Goal: Task Accomplishment & Management: Manage account settings

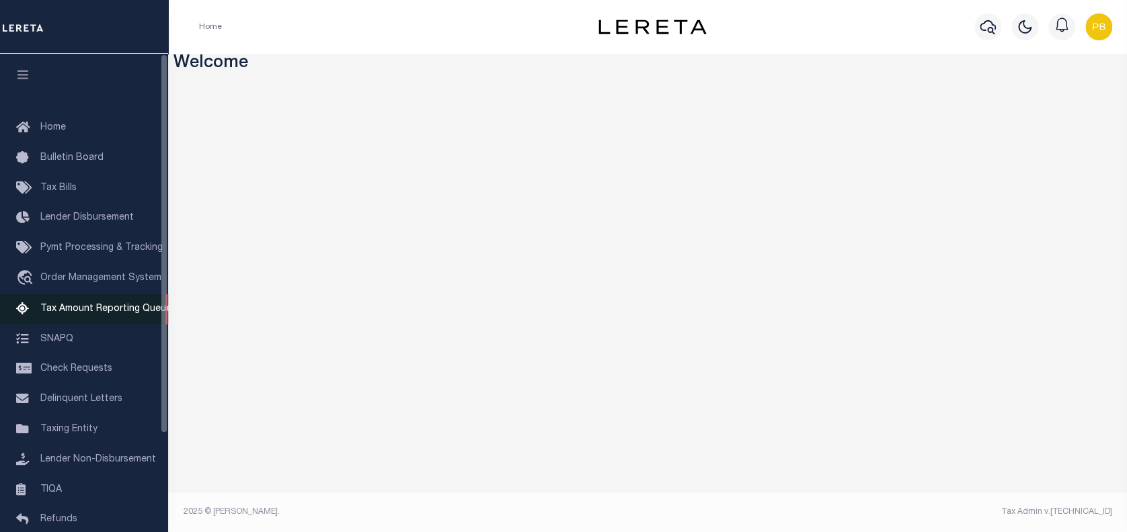
click at [67, 314] on span "Tax Amount Reporting Queue" at bounding box center [105, 309] width 131 height 9
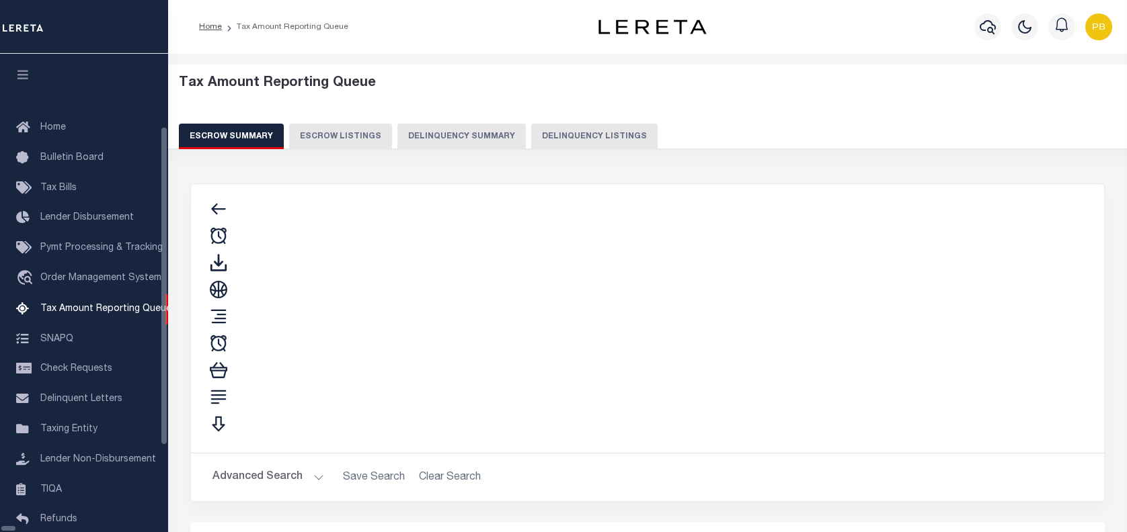
select select "100"
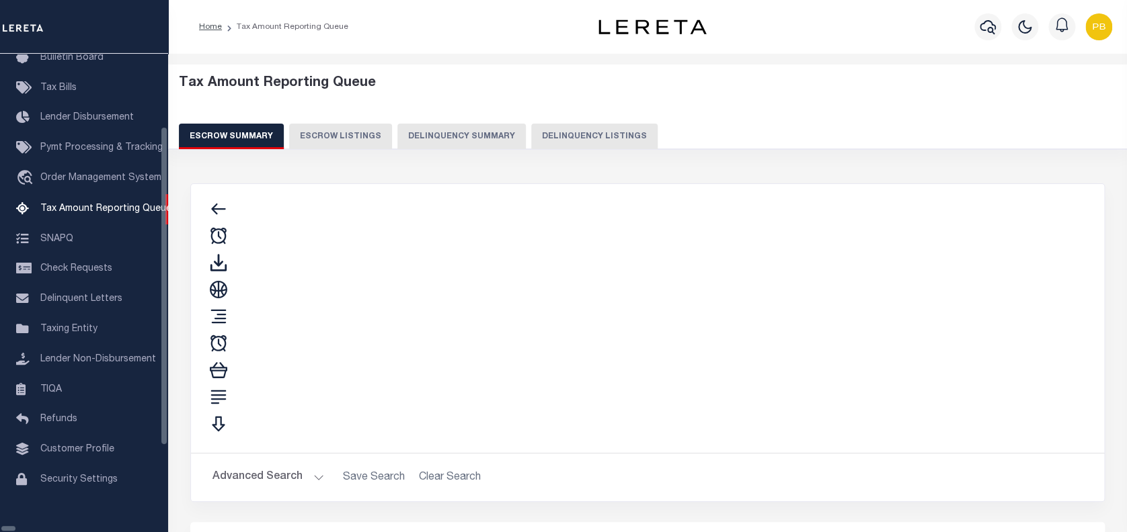
select select "100"
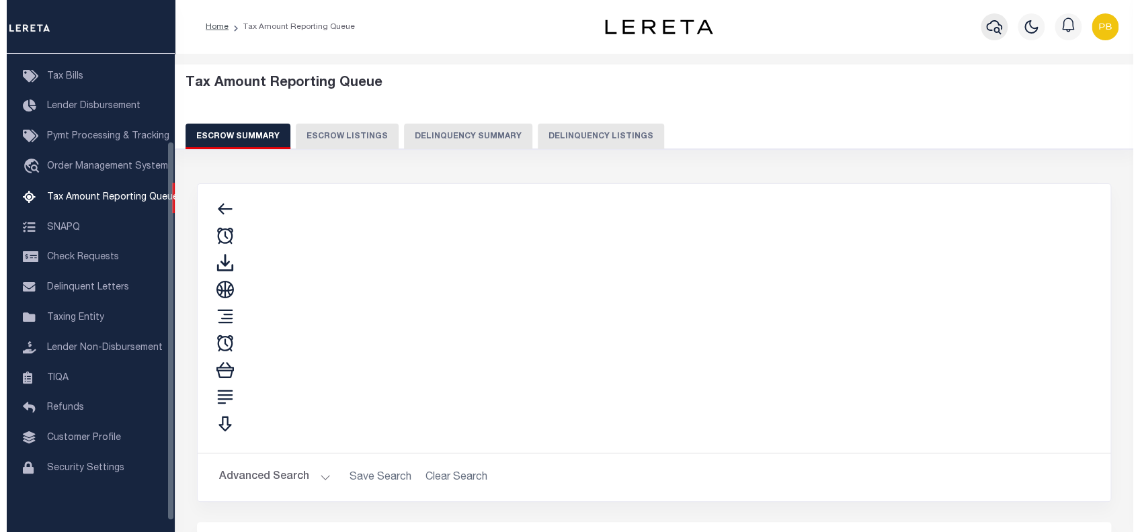
scroll to position [110, 0]
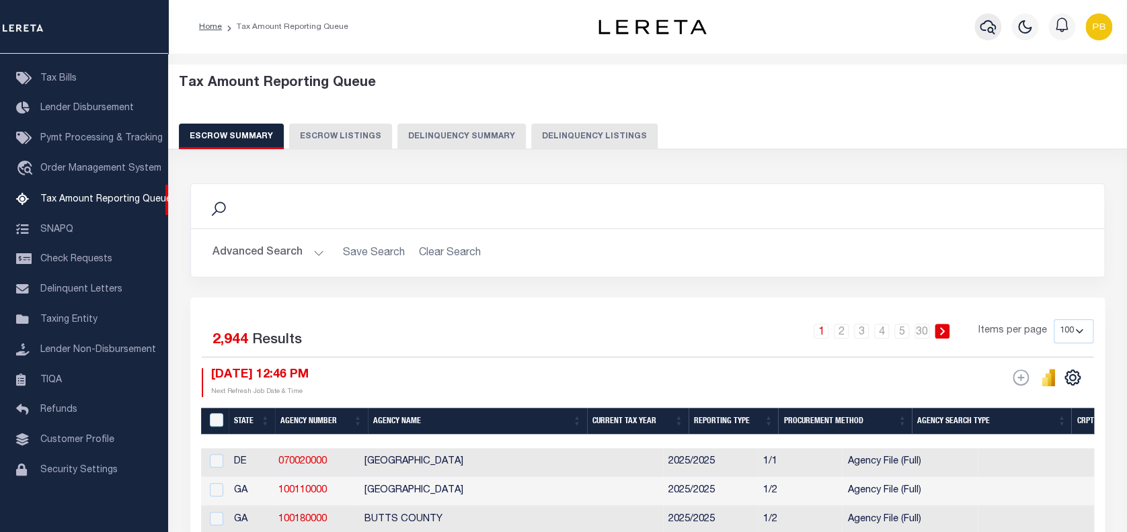
click at [984, 27] on icon "button" at bounding box center [987, 27] width 16 height 16
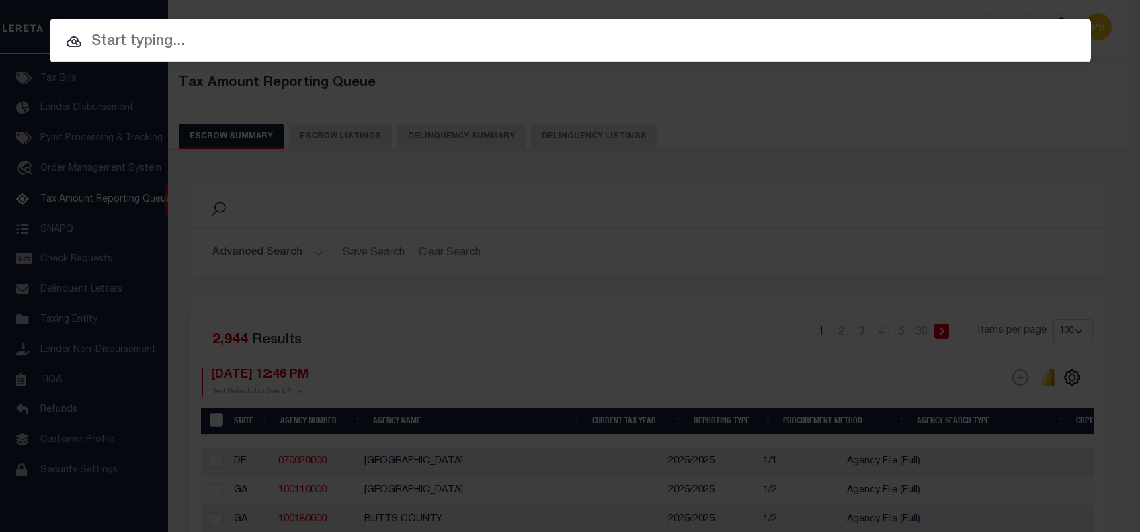
click at [264, 53] on input "text" at bounding box center [570, 42] width 1041 height 24
paste input "10702409"
type input "10702409"
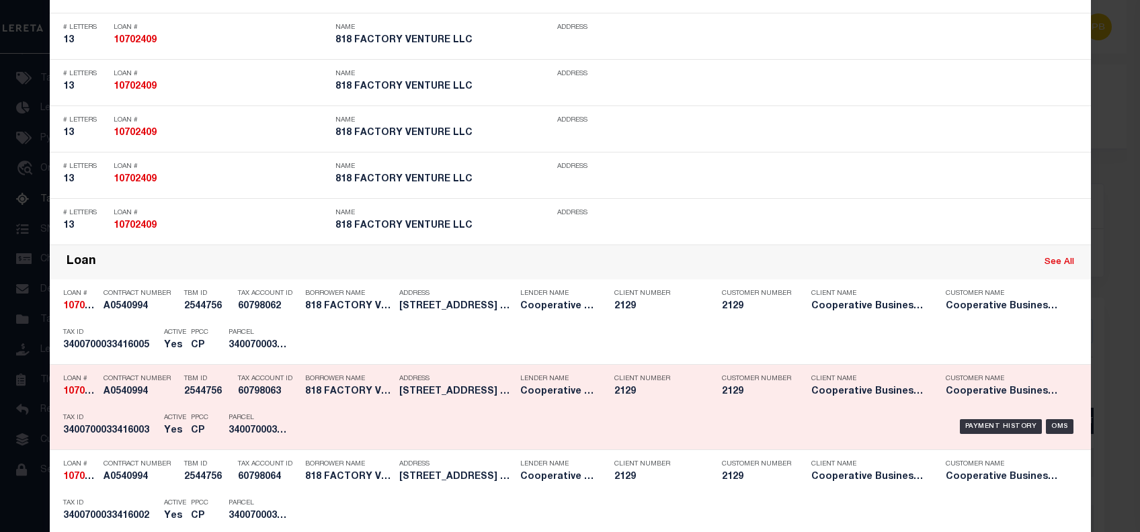
scroll to position [807, 0]
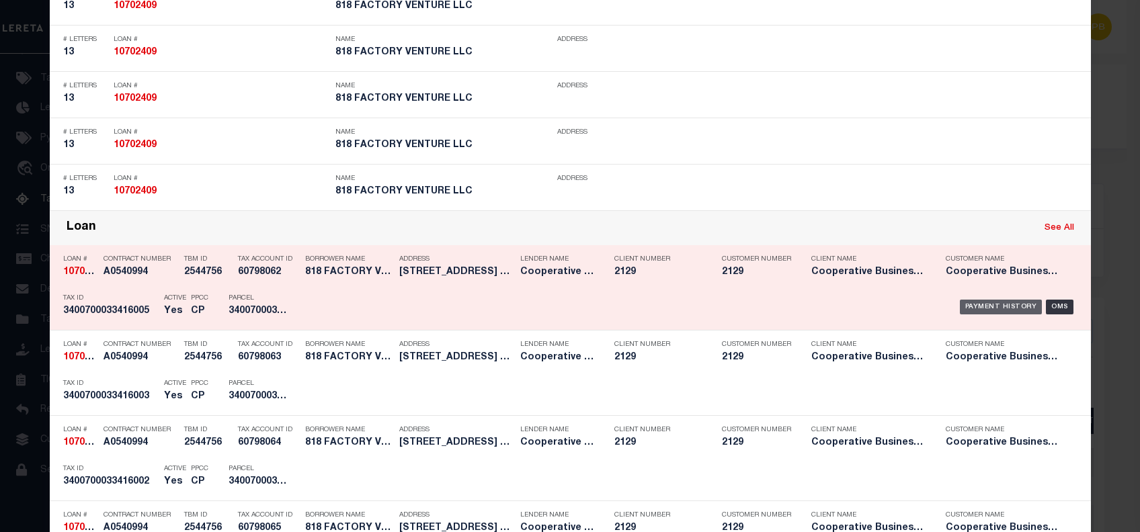
click at [982, 302] on div "Payment History" at bounding box center [1001, 307] width 83 height 15
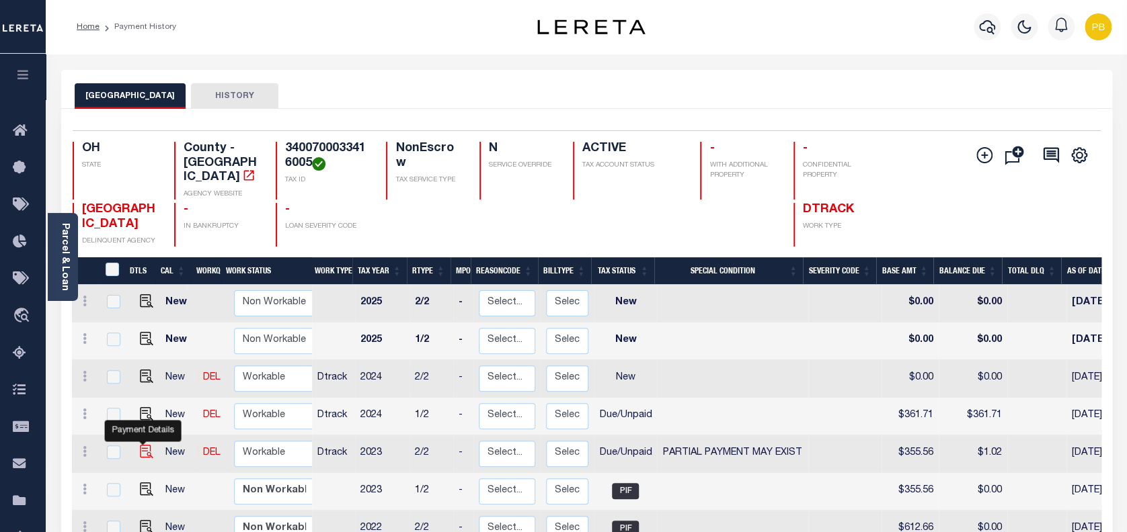
click at [143, 445] on img "" at bounding box center [146, 451] width 13 height 13
checkbox input "true"
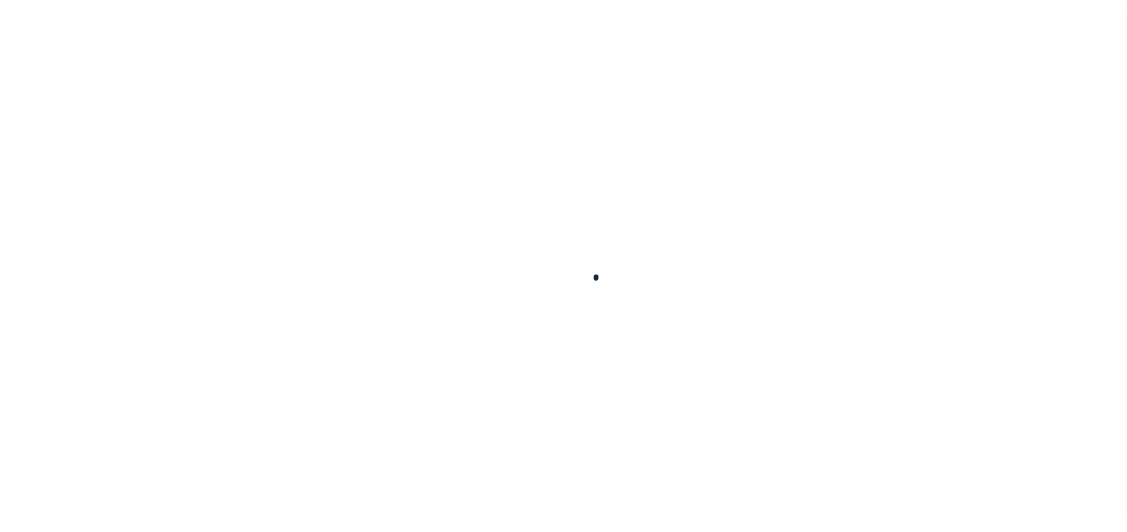
checkbox input "false"
type input "[DATE]"
select select "DUE"
select select "15"
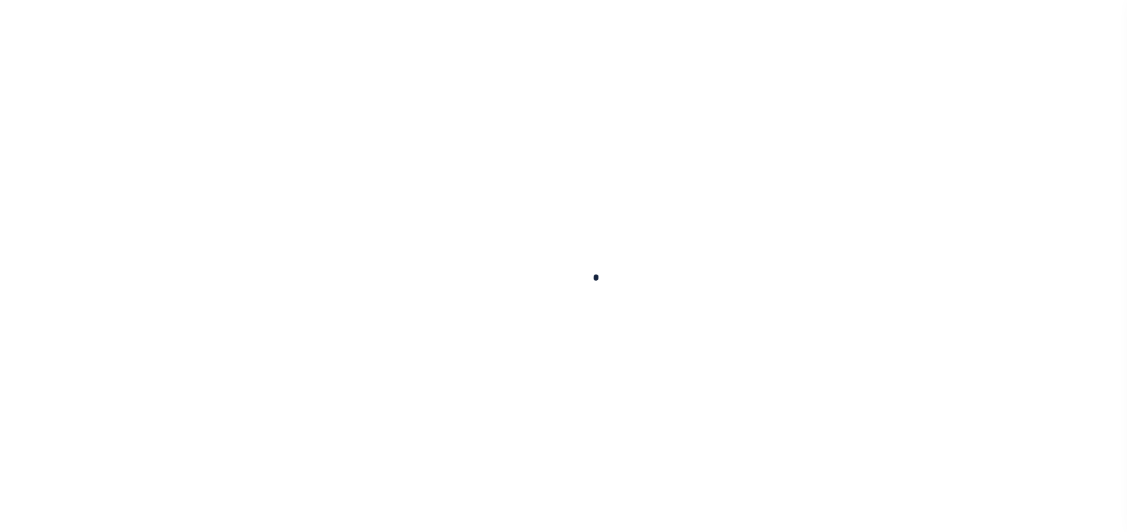
type input "$355.56"
type input "$43.34"
type input "$1.02"
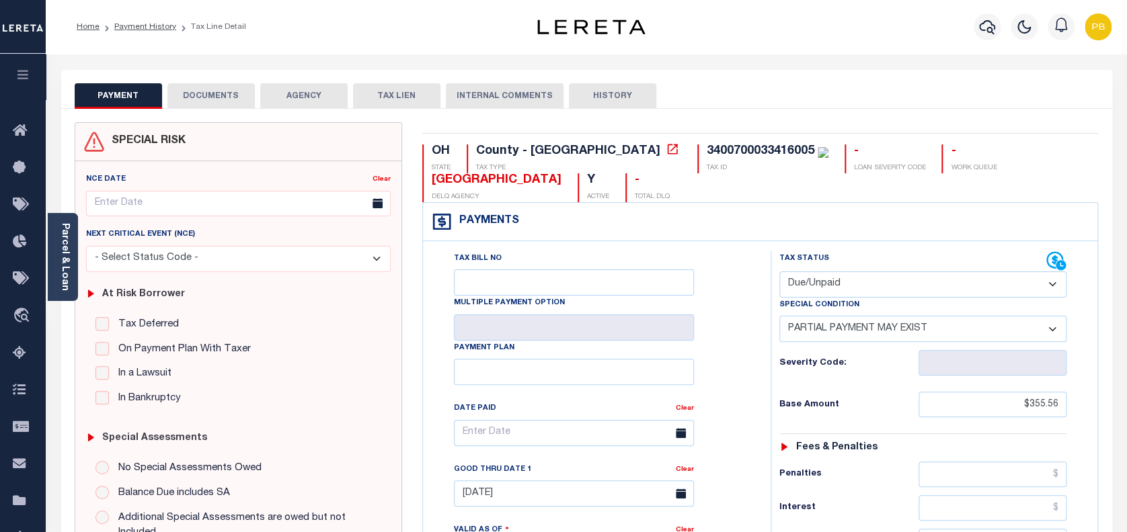
click at [897, 280] on select "- Select Status Code - Open Due/Unpaid Paid Incomplete No Tax Due Internal Refu…" at bounding box center [923, 285] width 288 height 26
select select "PYD"
click at [779, 272] on select "- Select Status Code - Open Due/Unpaid Paid Incomplete No Tax Due Internal Refu…" at bounding box center [923, 285] width 288 height 26
select select "0"
type input "[DATE]"
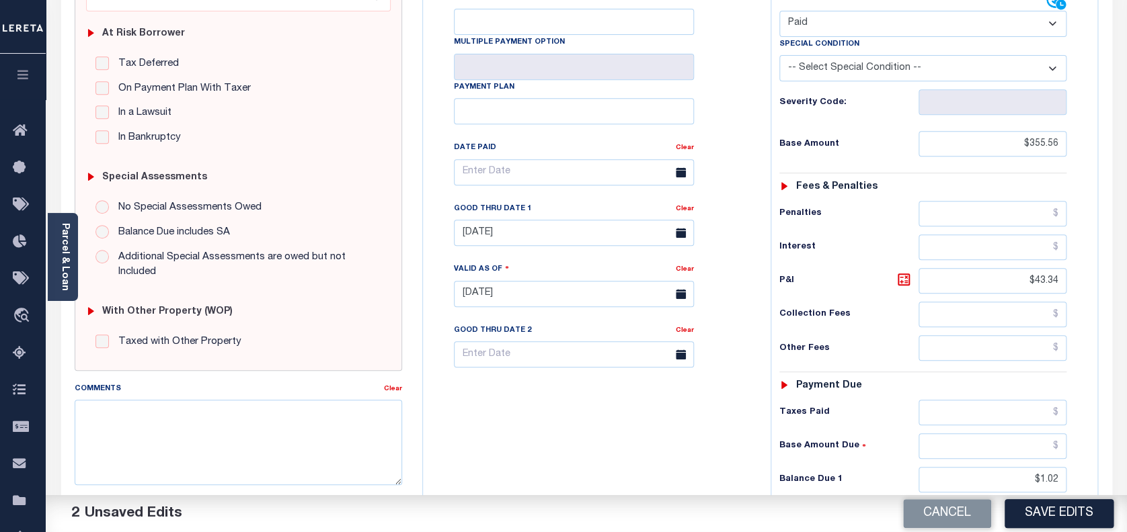
scroll to position [269, 0]
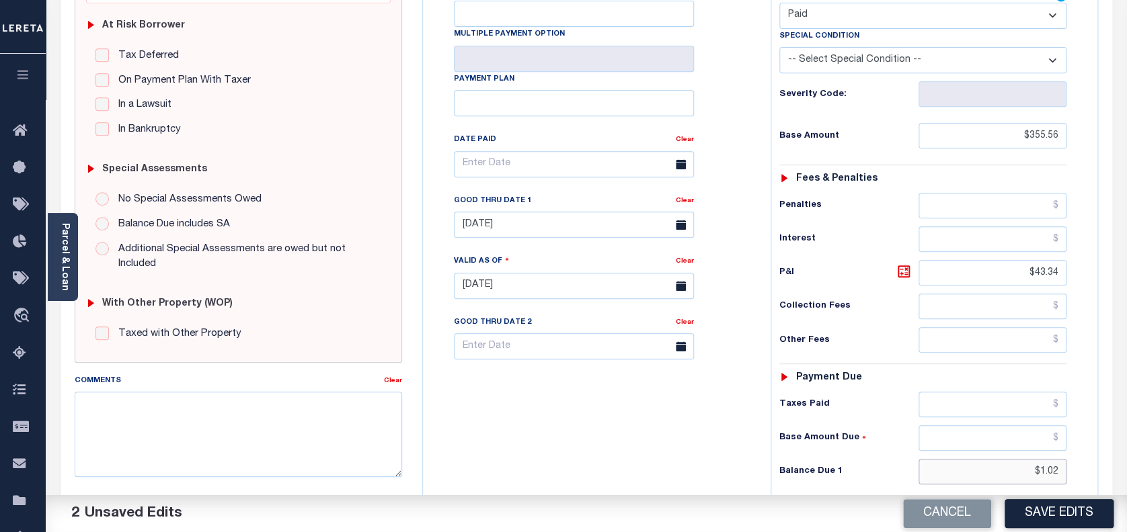
drag, startPoint x: 1063, startPoint y: 474, endPoint x: 943, endPoint y: 454, distance: 121.2
click at [943, 454] on div "Tax Status Status - Select Status Code -" at bounding box center [927, 280] width 314 height 594
type input "$0.00"
click at [1065, 521] on button "Save Edits" at bounding box center [1058, 513] width 109 height 29
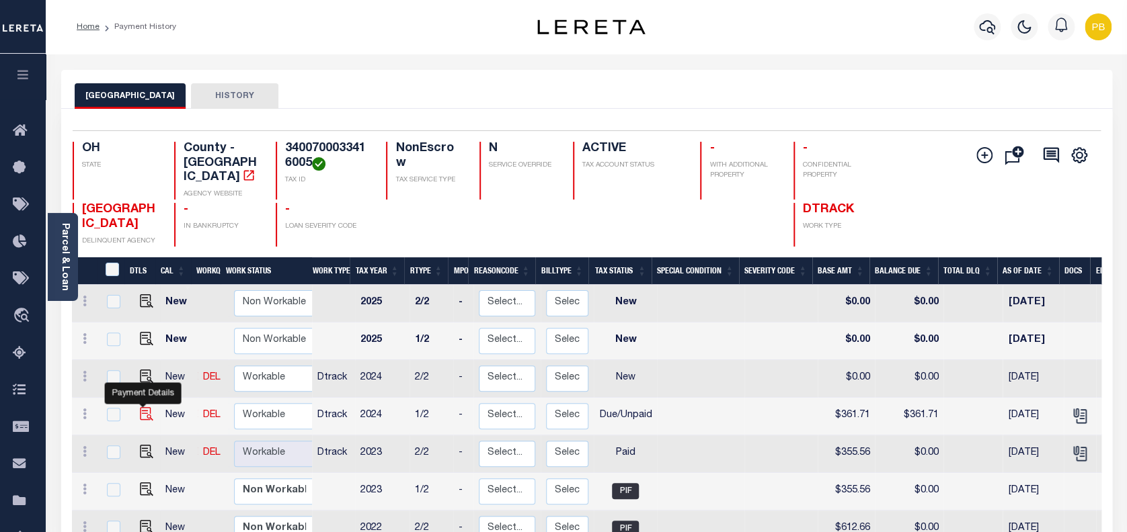
click at [140, 407] on img "" at bounding box center [146, 413] width 13 height 13
checkbox input "true"
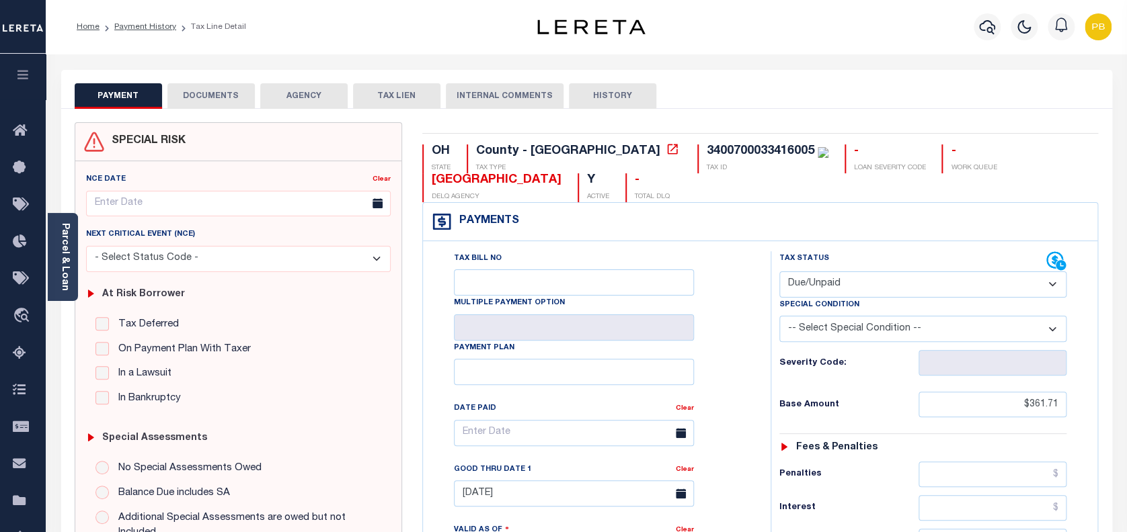
click at [872, 290] on select "- Select Status Code - Open Due/Unpaid Paid Incomplete No Tax Due Internal Refu…" at bounding box center [923, 285] width 288 height 26
select select "PYD"
click at [779, 272] on select "- Select Status Code - Open Due/Unpaid Paid Incomplete No Tax Due Internal Refu…" at bounding box center [923, 285] width 288 height 26
type input "[DATE]"
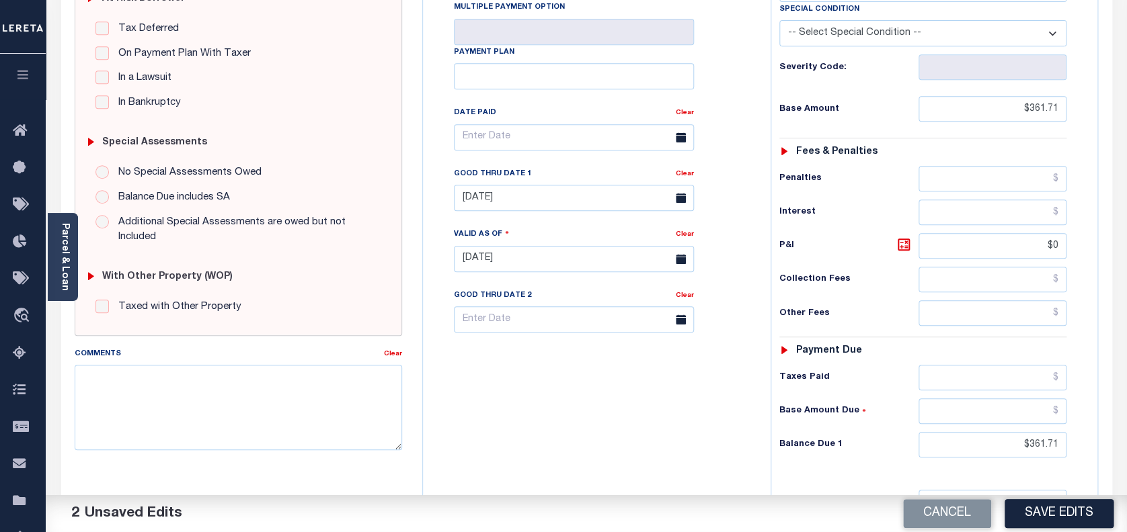
scroll to position [358, 0]
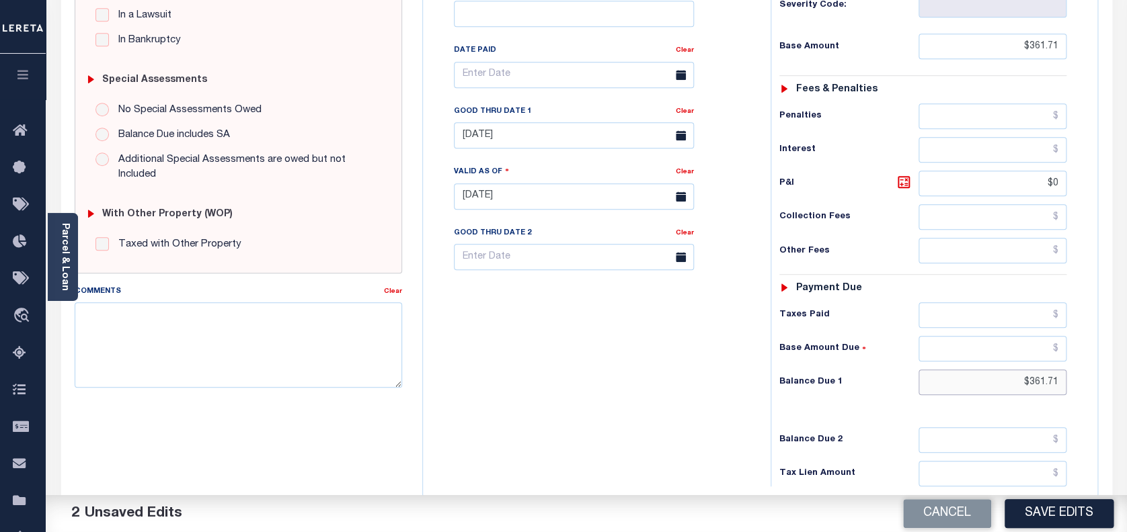
drag, startPoint x: 1059, startPoint y: 389, endPoint x: 976, endPoint y: 381, distance: 83.8
click at [976, 381] on input "$361.71" at bounding box center [992, 383] width 149 height 26
type input "$0.00"
click at [1061, 512] on button "Save Edits" at bounding box center [1058, 513] width 109 height 29
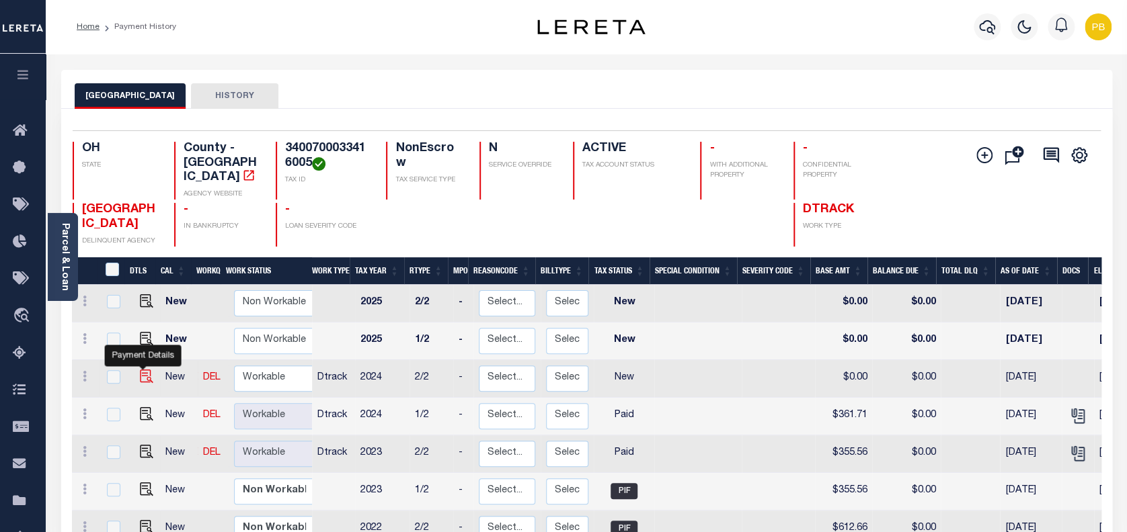
click at [141, 370] on img "" at bounding box center [146, 376] width 13 height 13
checkbox input "true"
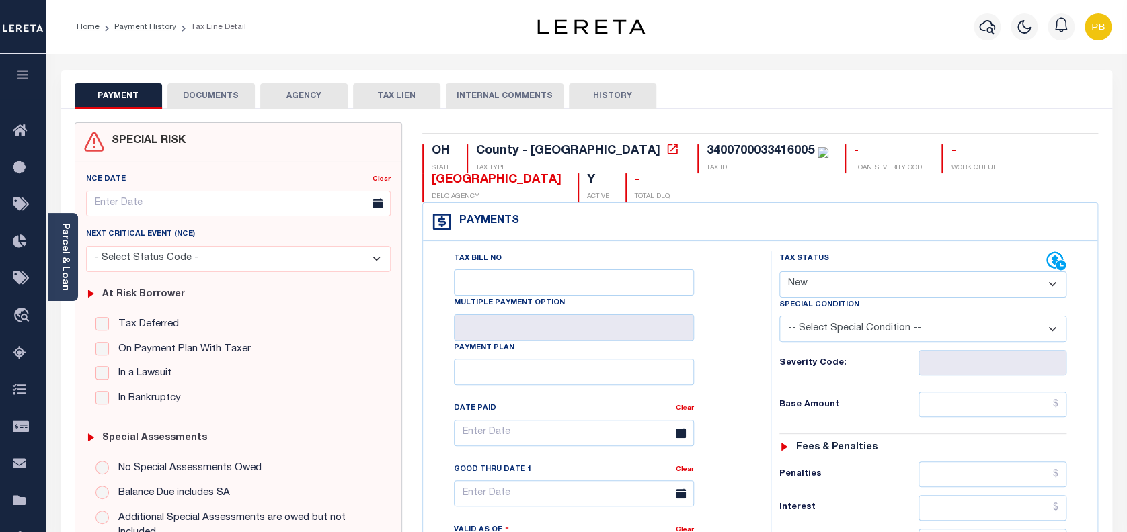
click at [847, 287] on select "- Select Status Code - Open Due/Unpaid Paid Incomplete No Tax Due Internal Refu…" at bounding box center [923, 285] width 288 height 26
select select "PYD"
click at [779, 272] on select "- Select Status Code - Open Due/Unpaid Paid Incomplete No Tax Due Internal Refu…" at bounding box center [923, 285] width 288 height 26
type input "[DATE]"
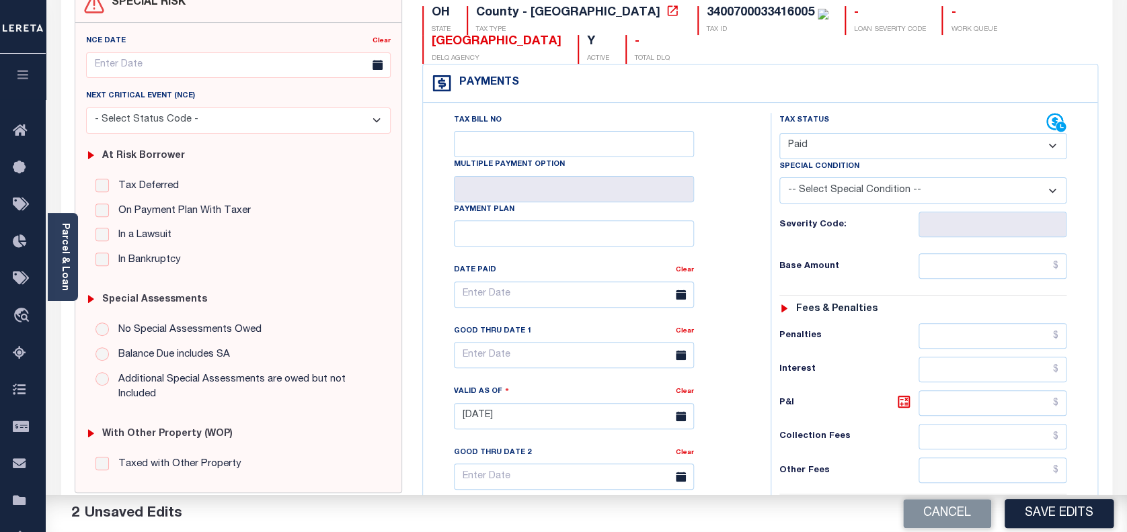
scroll to position [269, 0]
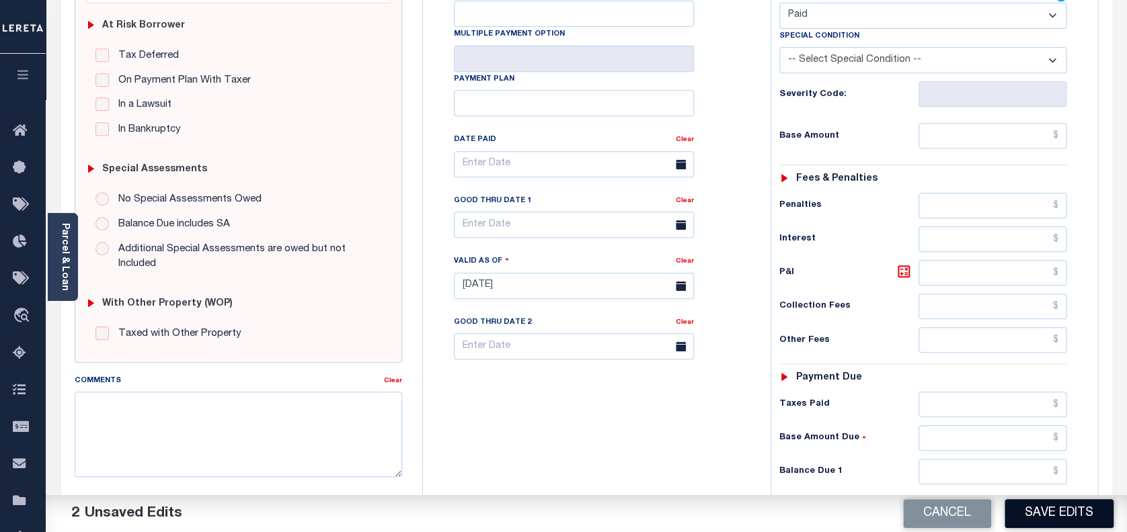
click at [1070, 514] on button "Save Edits" at bounding box center [1058, 513] width 109 height 29
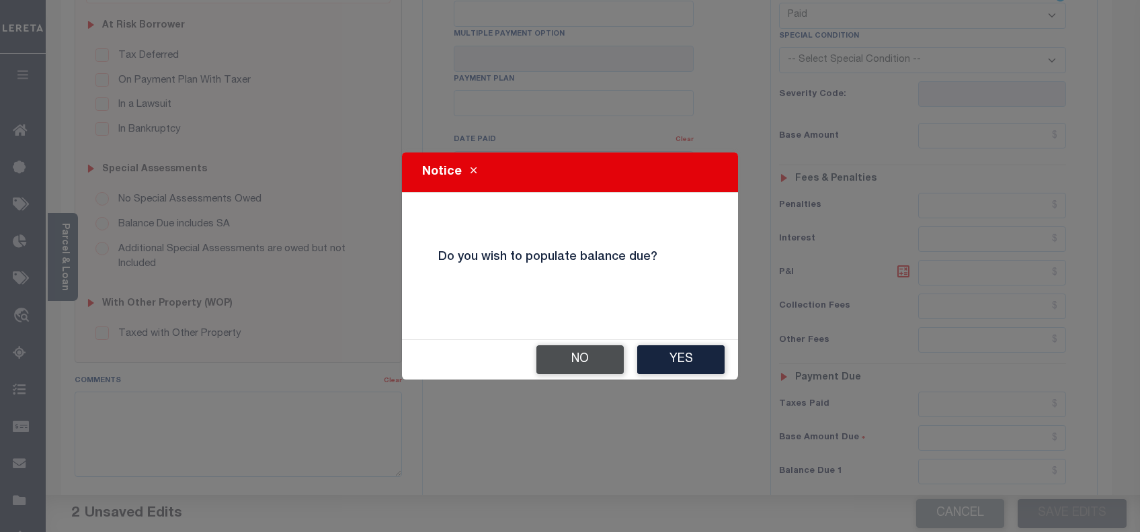
click at [571, 356] on button "No" at bounding box center [579, 360] width 87 height 29
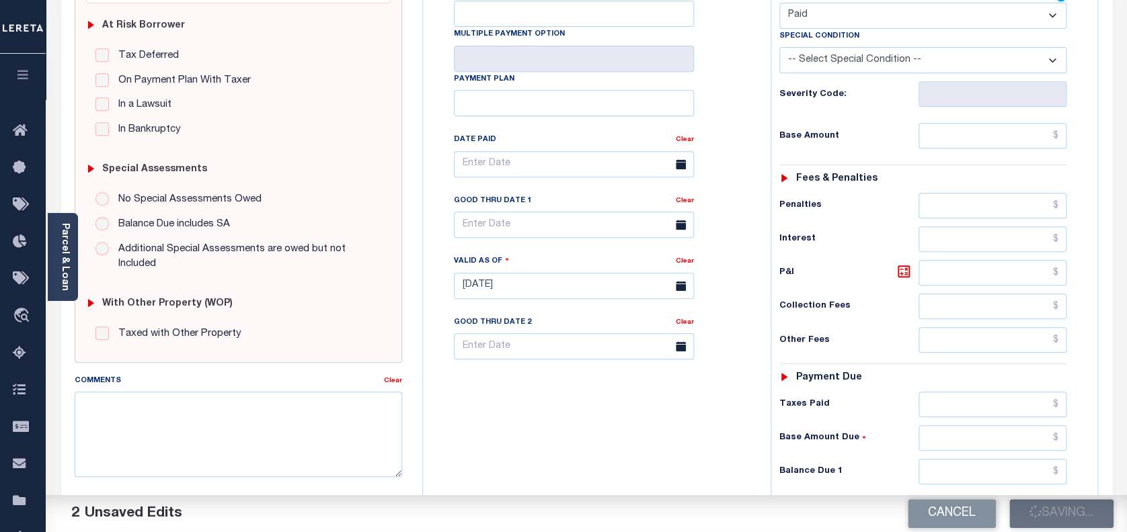
checkbox input "false"
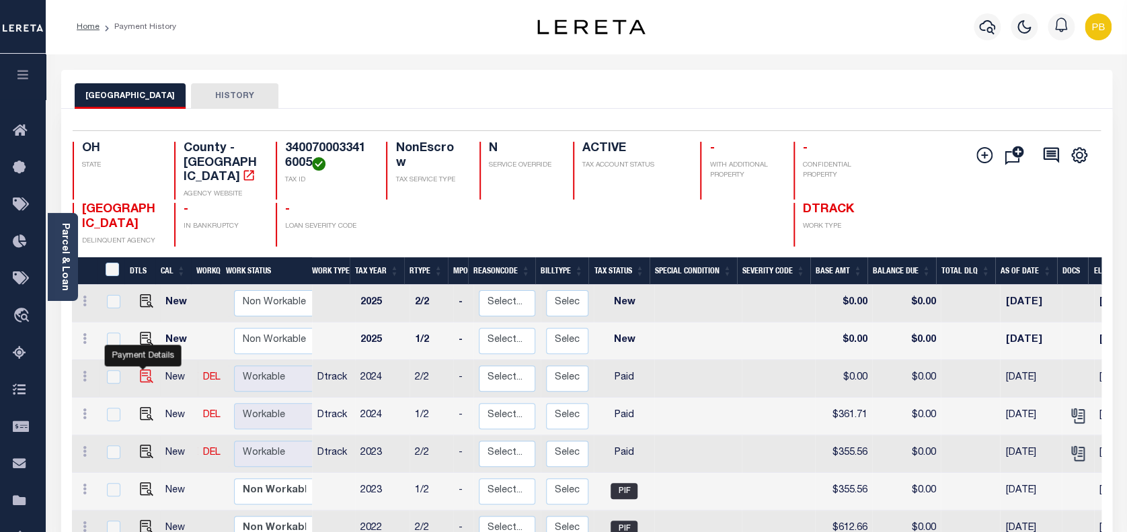
click at [140, 370] on img "" at bounding box center [146, 376] width 13 height 13
checkbox input "true"
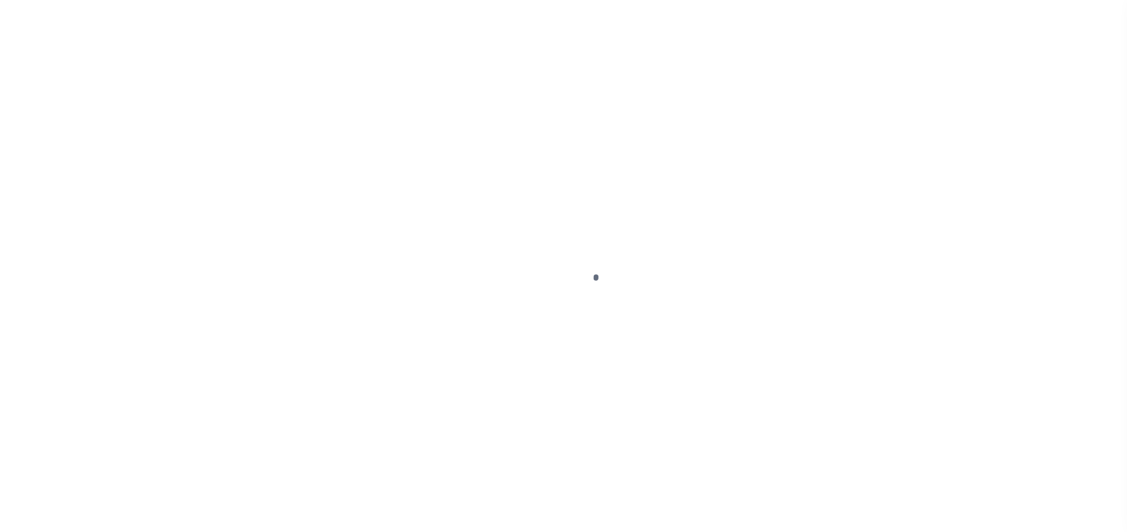
select select "PYD"
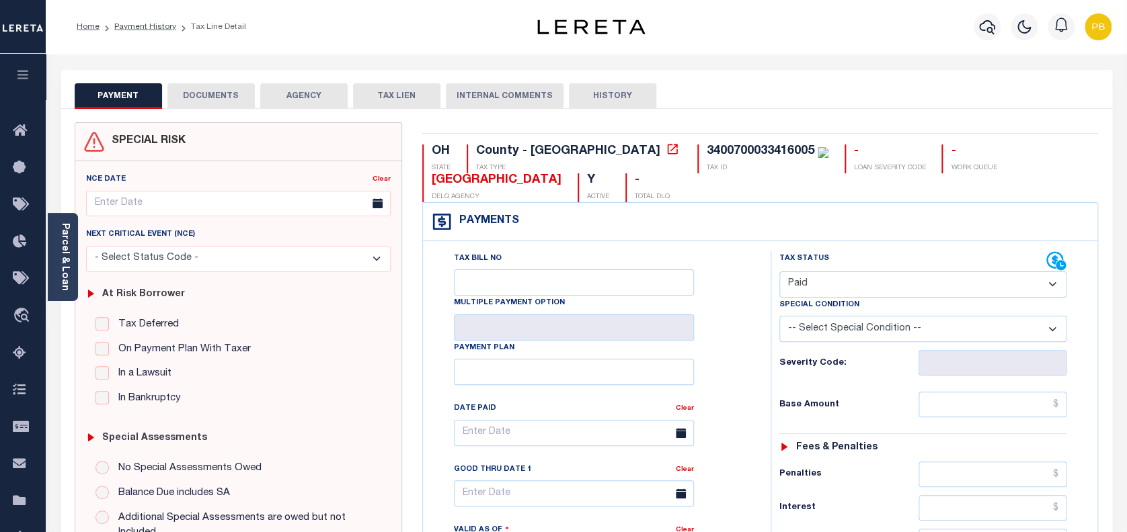
click at [221, 92] on button "DOCUMENTS" at bounding box center [210, 96] width 87 height 26
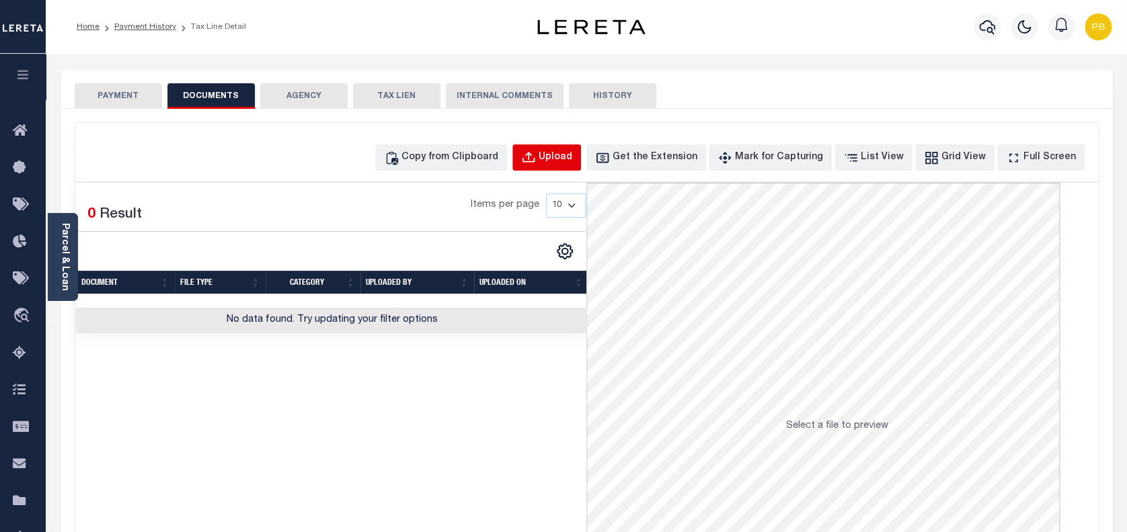
click at [572, 156] on div "Upload" at bounding box center [555, 158] width 34 height 15
select select "POP"
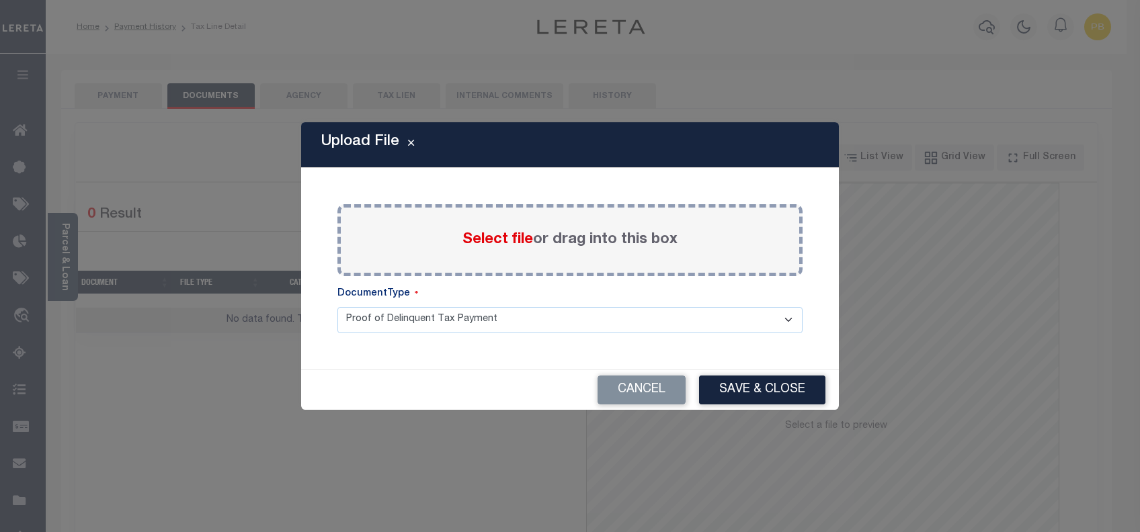
click at [508, 242] on span "Select file" at bounding box center [498, 240] width 71 height 15
click at [0, 0] on input "Select file or drag into this box" at bounding box center [0, 0] width 0 height 0
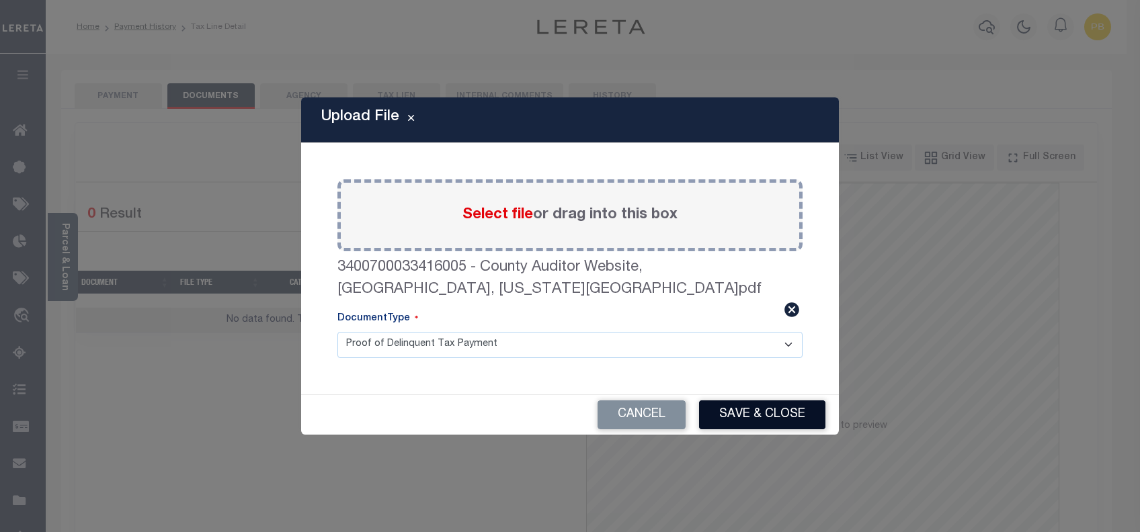
click at [754, 403] on button "Save & Close" at bounding box center [762, 415] width 126 height 29
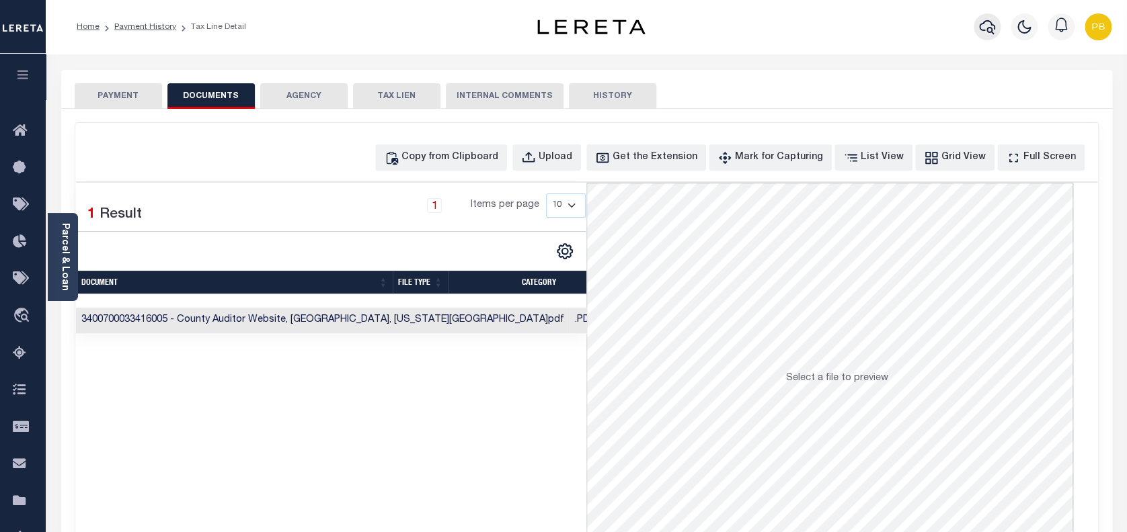
click at [990, 19] on icon "button" at bounding box center [987, 27] width 16 height 16
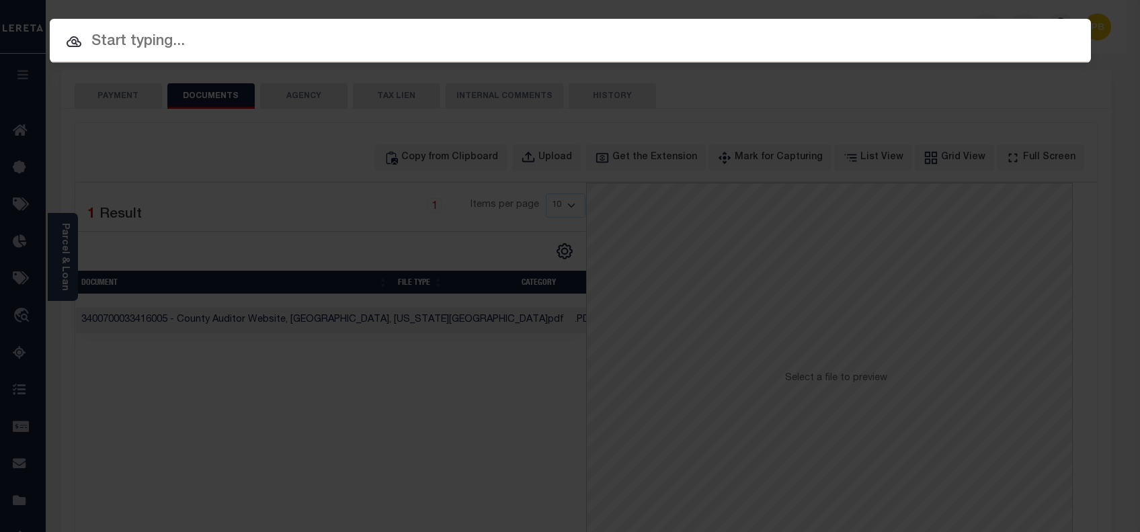
paste input "10702409"
type input "10702409"
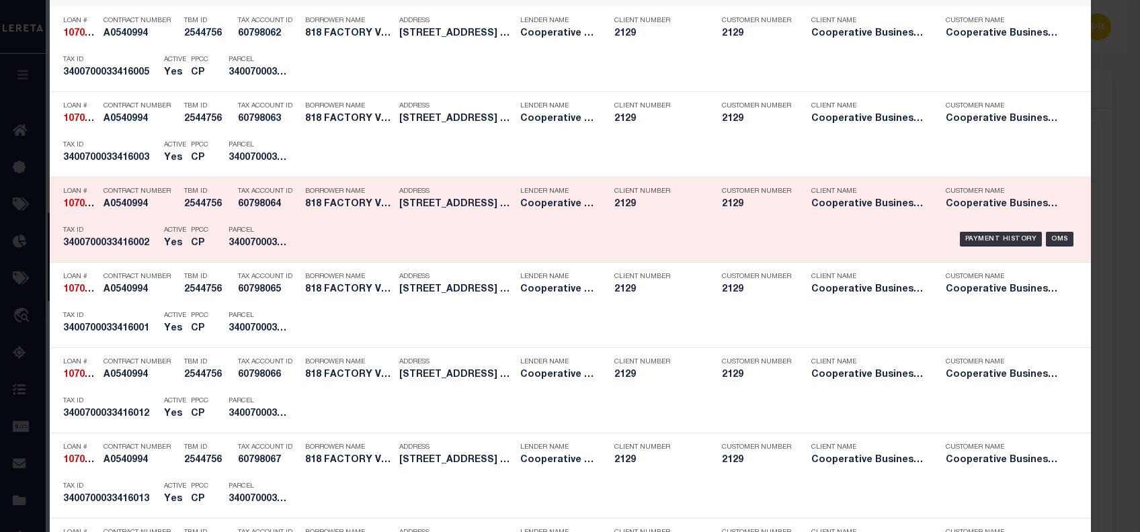
scroll to position [1076, 0]
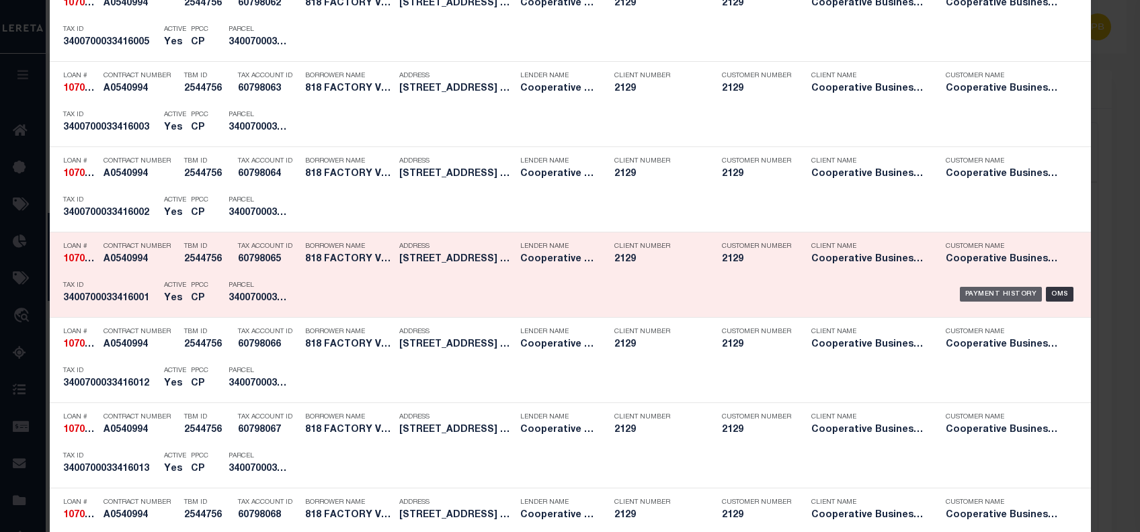
click at [994, 294] on div "Payment History" at bounding box center [1001, 294] width 83 height 15
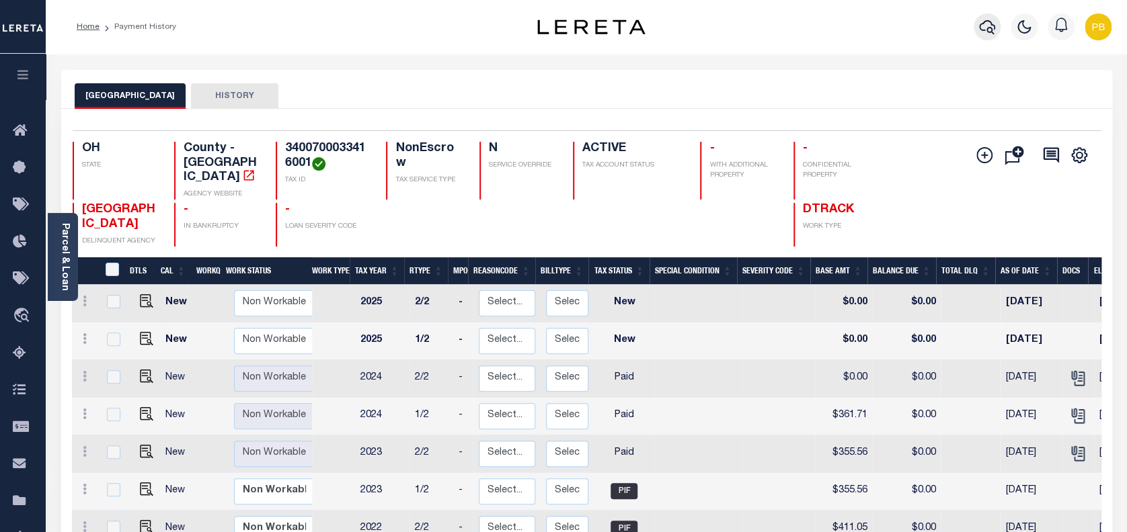
click at [990, 30] on icon "button" at bounding box center [987, 27] width 16 height 16
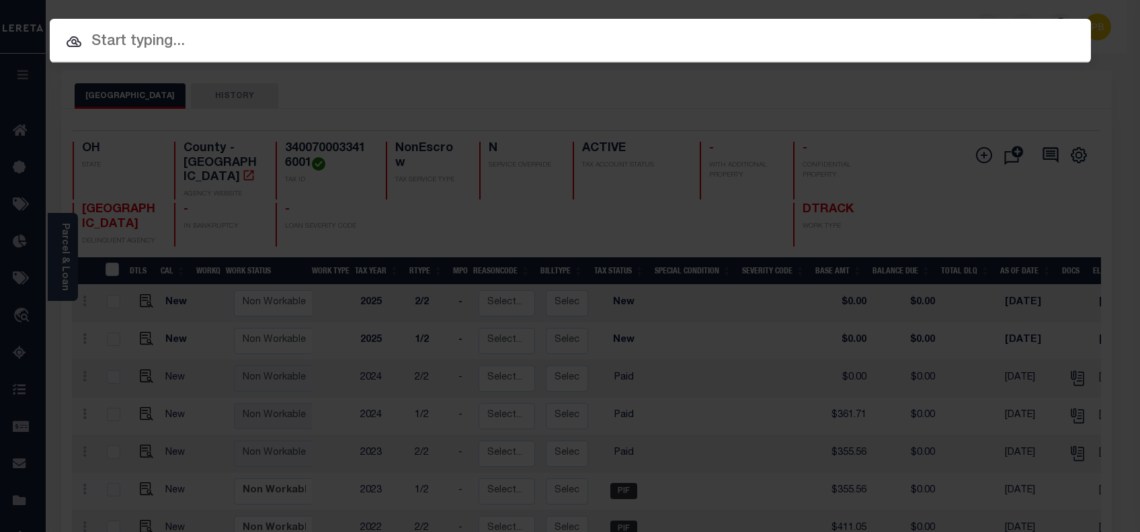
click at [220, 42] on input "text" at bounding box center [570, 42] width 1041 height 24
paste input "10702409"
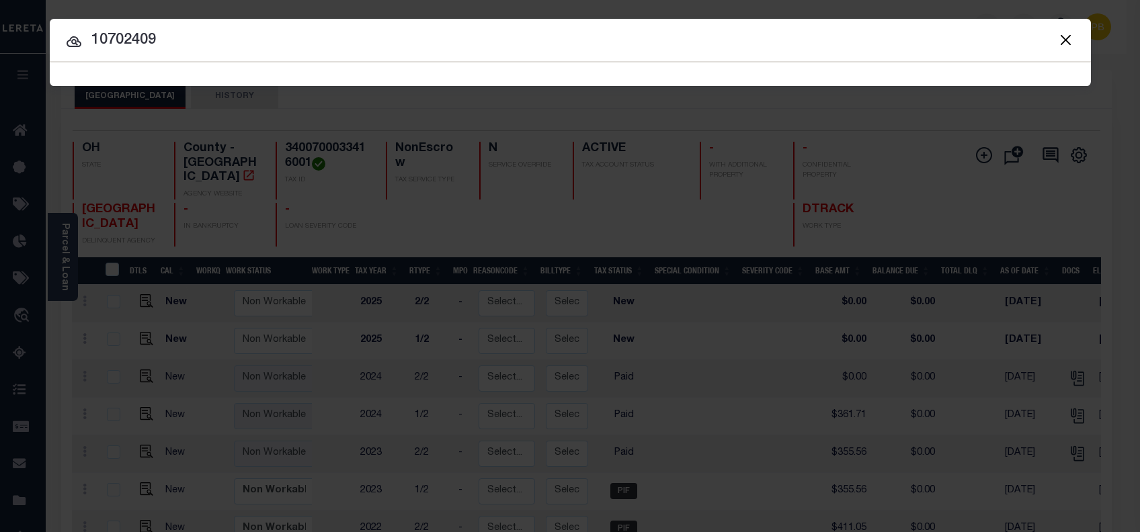
type input "10702409"
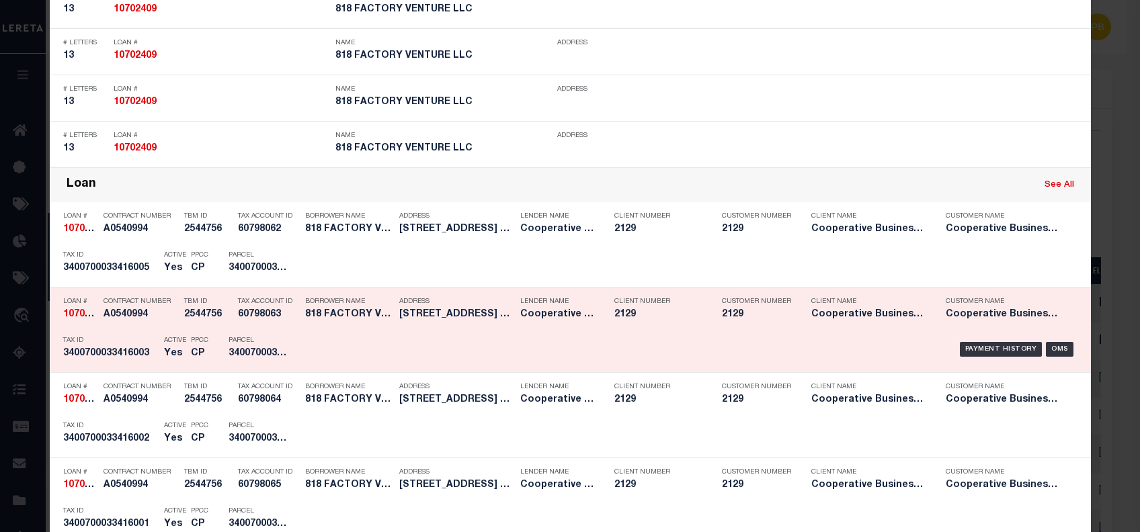
scroll to position [1076, 0]
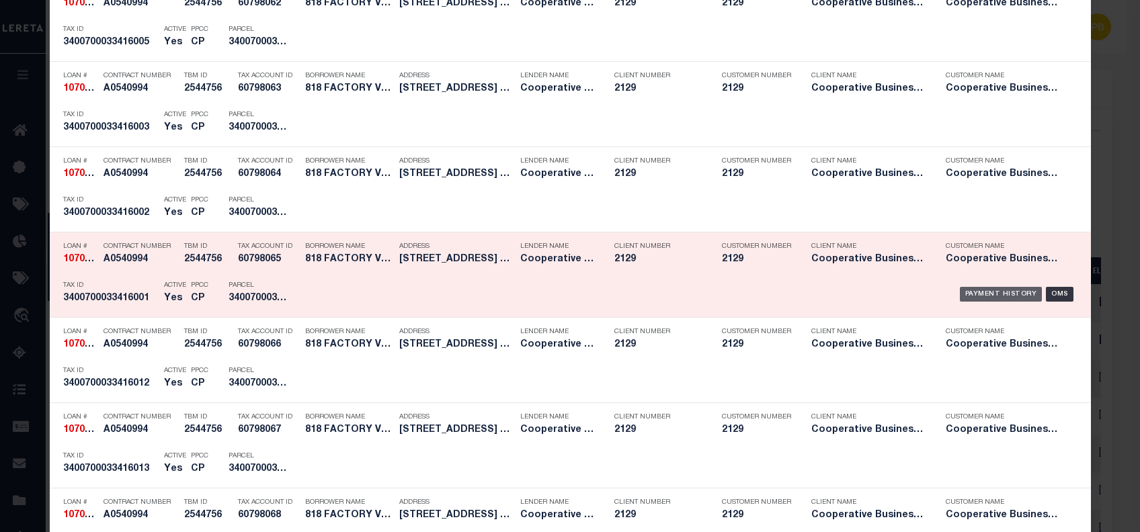
click at [990, 290] on div "Payment History" at bounding box center [1001, 294] width 83 height 15
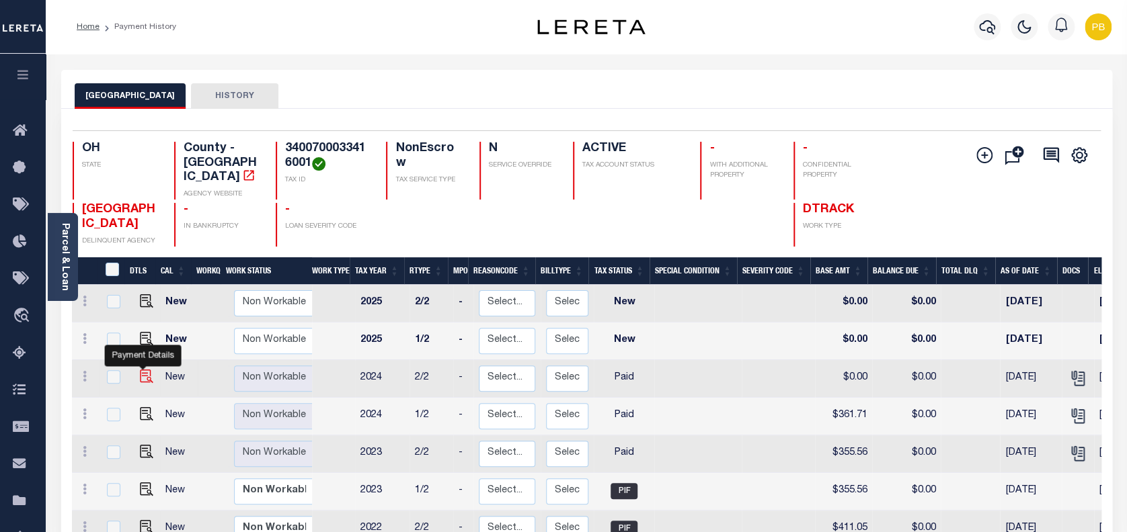
click at [145, 370] on img "" at bounding box center [146, 376] width 13 height 13
checkbox input "true"
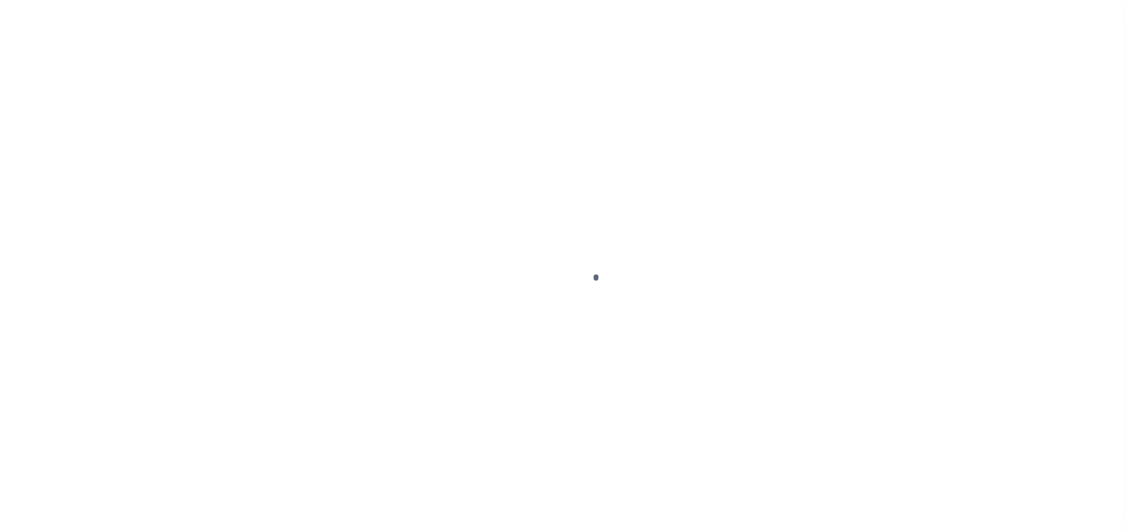
select select "PYD"
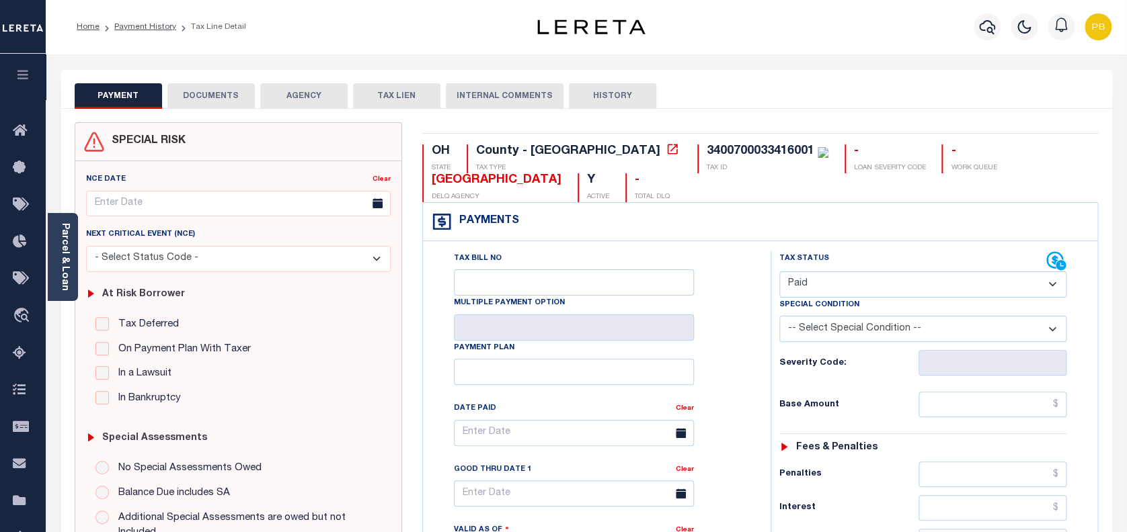
click at [208, 90] on button "DOCUMENTS" at bounding box center [210, 96] width 87 height 26
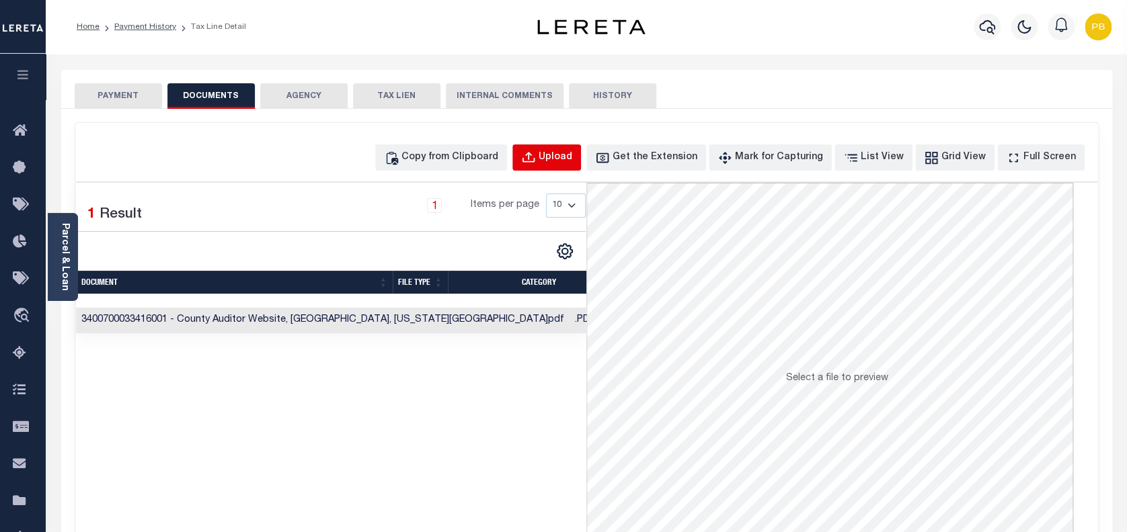
click at [572, 153] on div "Upload" at bounding box center [555, 158] width 34 height 15
select select "POP"
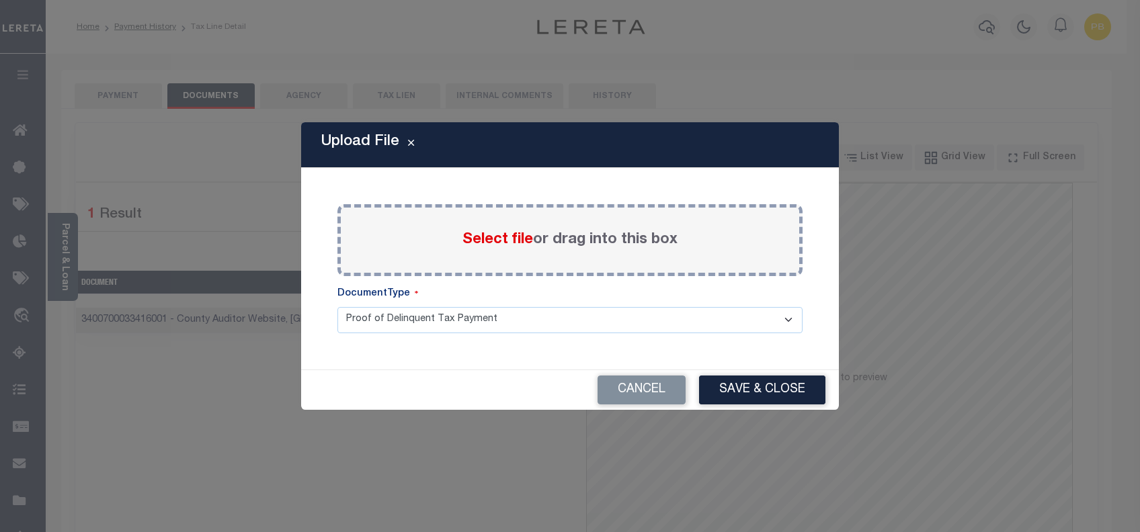
click at [505, 242] on span "Select file" at bounding box center [498, 240] width 71 height 15
click at [0, 0] on input "Select file or drag into this box" at bounding box center [0, 0] width 0 height 0
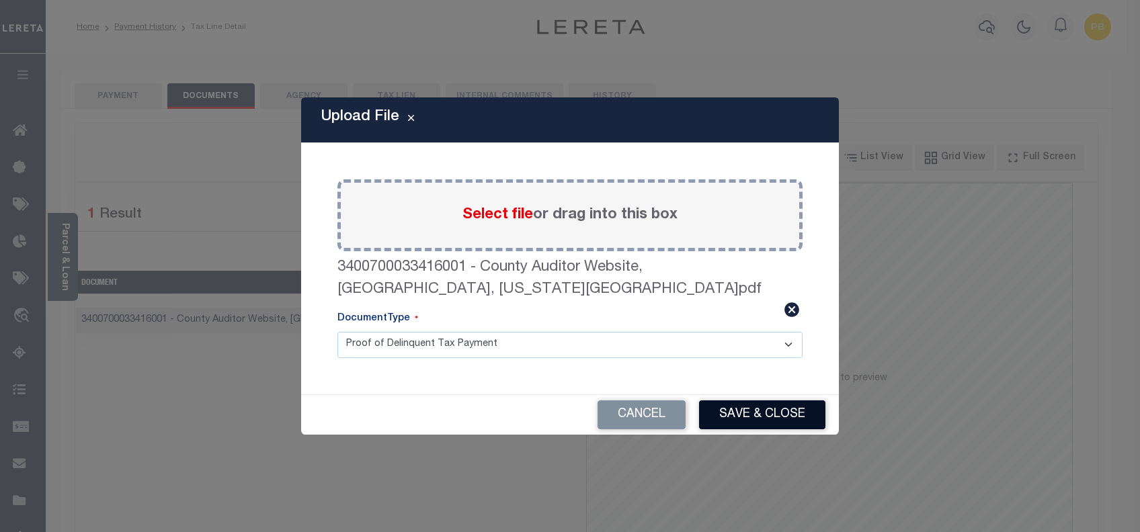
click at [785, 403] on button "Save & Close" at bounding box center [762, 415] width 126 height 29
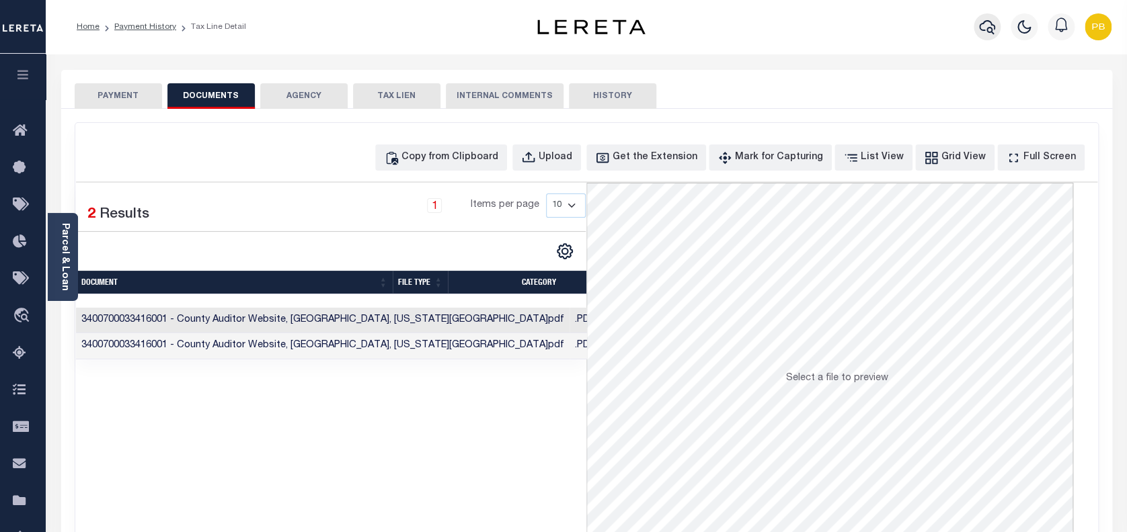
click at [989, 30] on icon "button" at bounding box center [987, 27] width 16 height 16
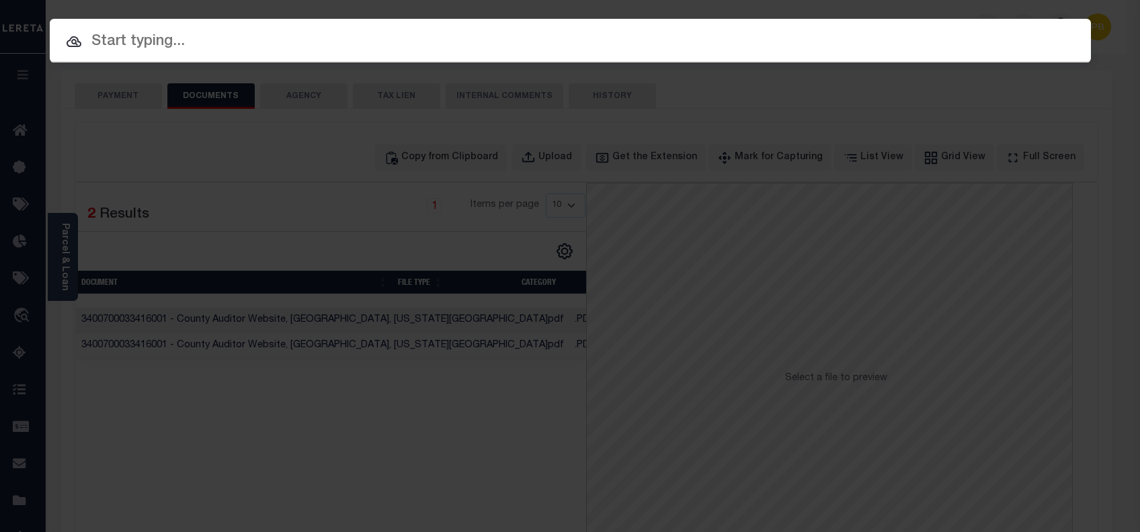
paste input "10702409"
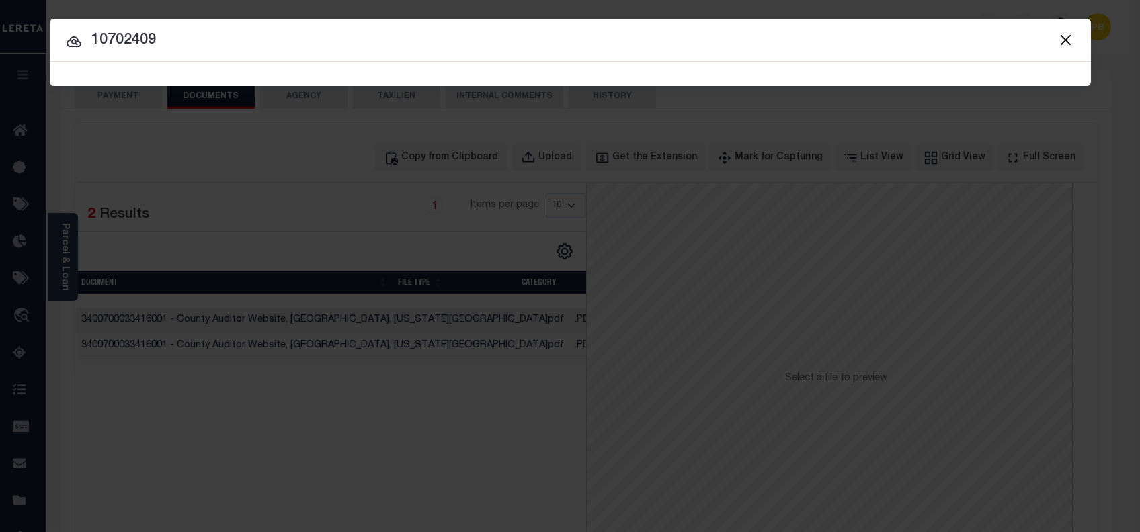
type input "10702409"
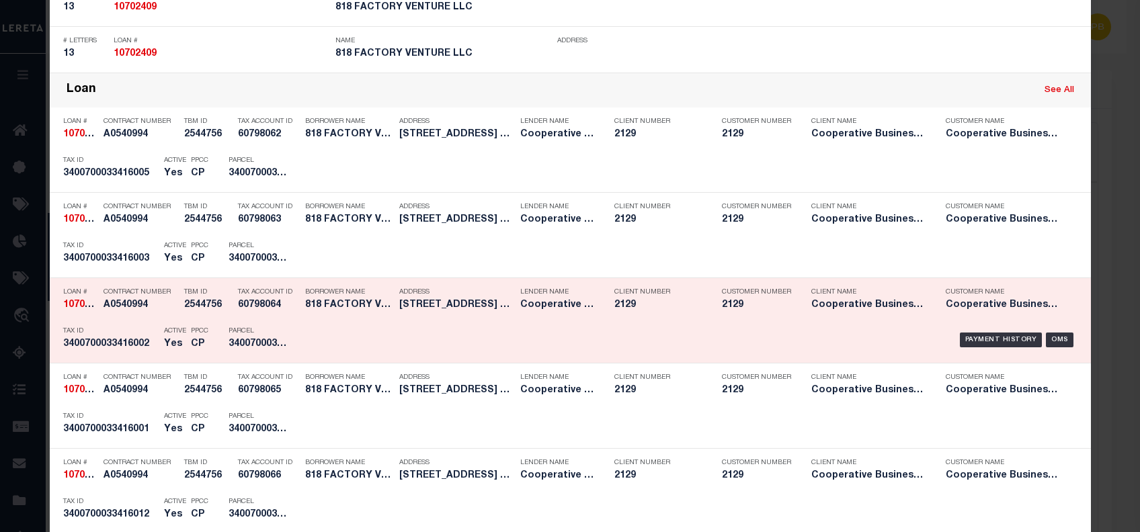
scroll to position [986, 0]
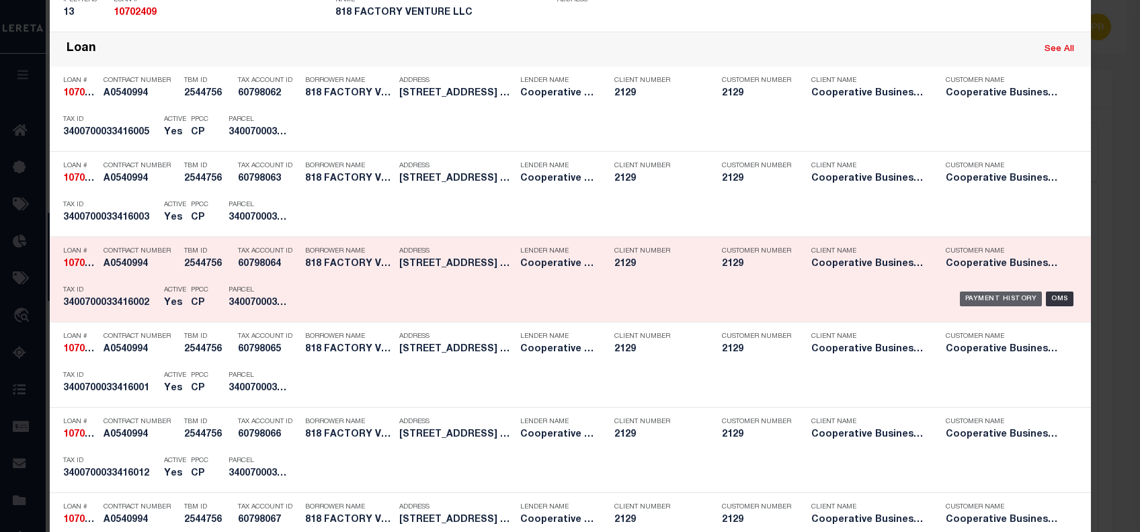
click at [971, 298] on div "Payment History" at bounding box center [1001, 299] width 83 height 15
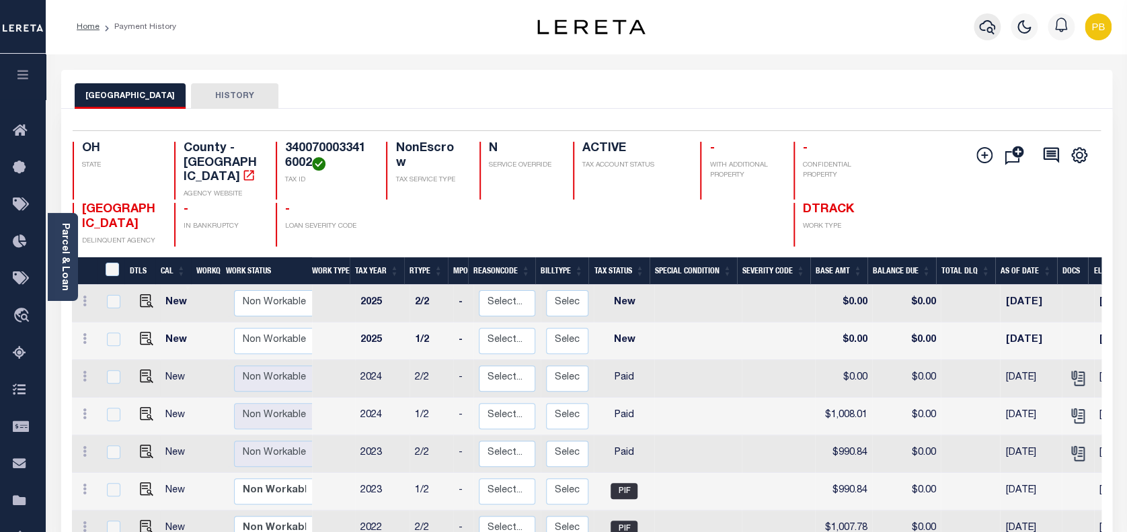
click at [984, 24] on icon "button" at bounding box center [987, 27] width 16 height 16
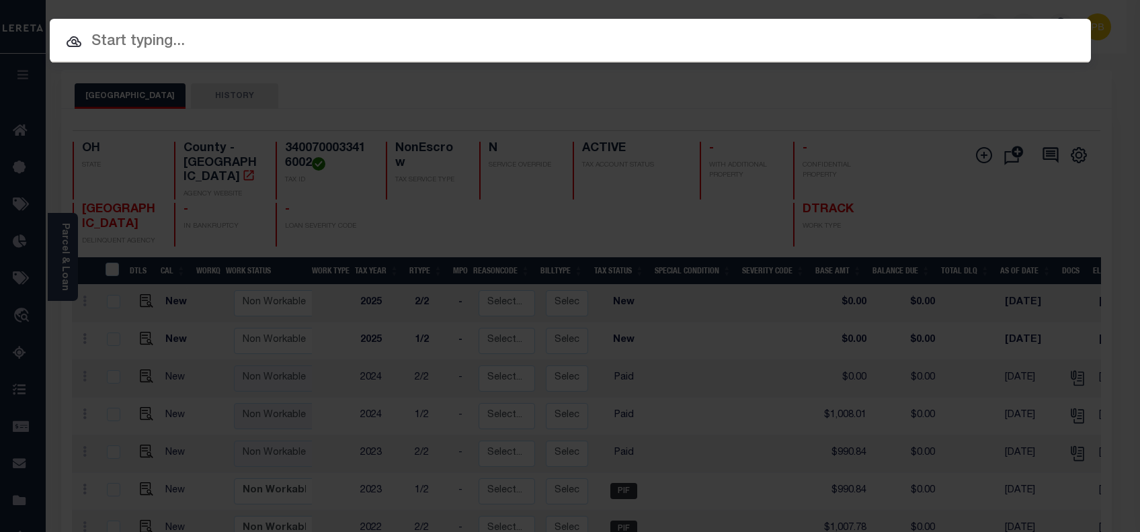
paste input "10702409"
type input "10702409"
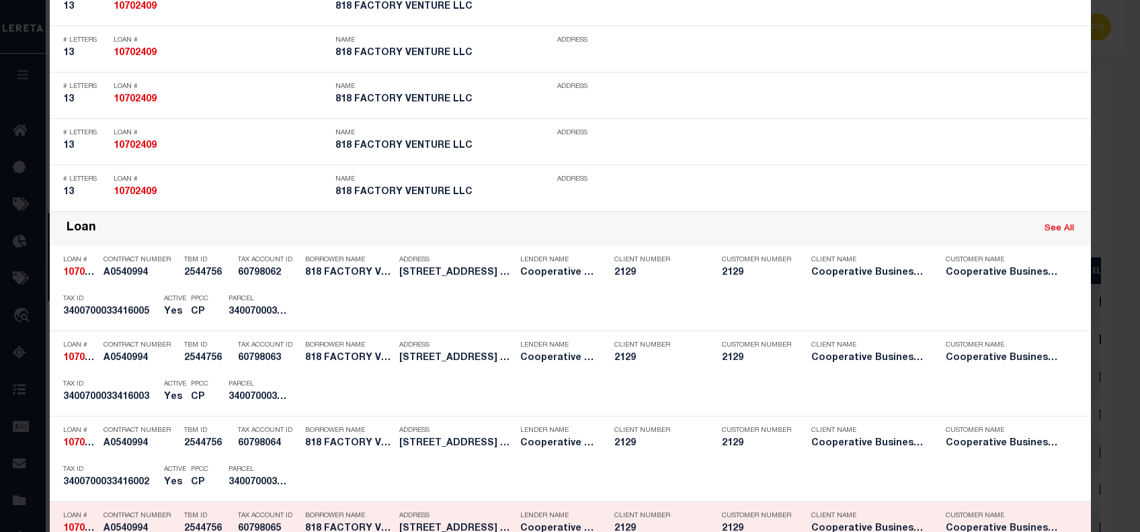
scroll to position [896, 0]
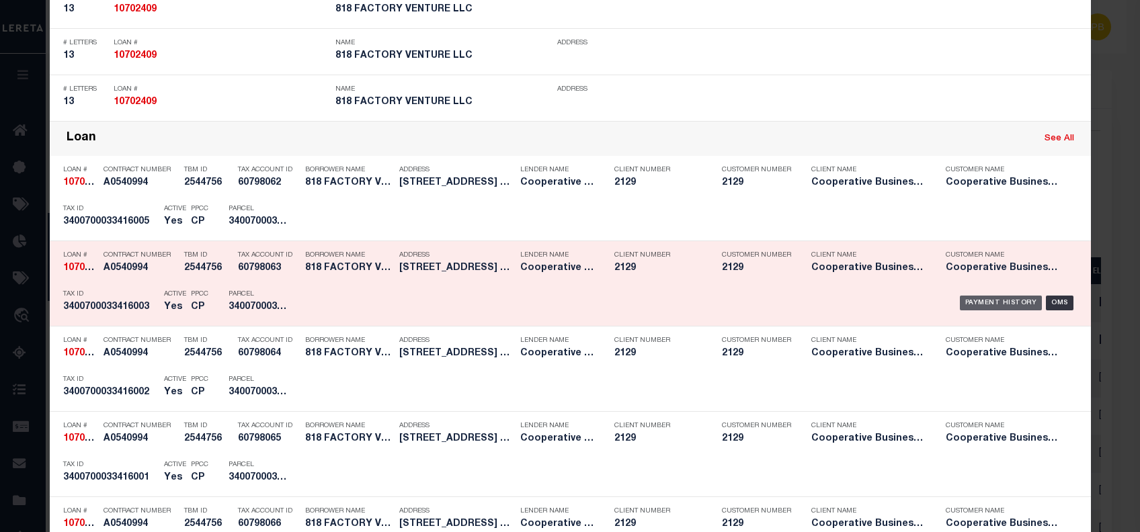
click at [988, 298] on div "Payment History" at bounding box center [1001, 303] width 83 height 15
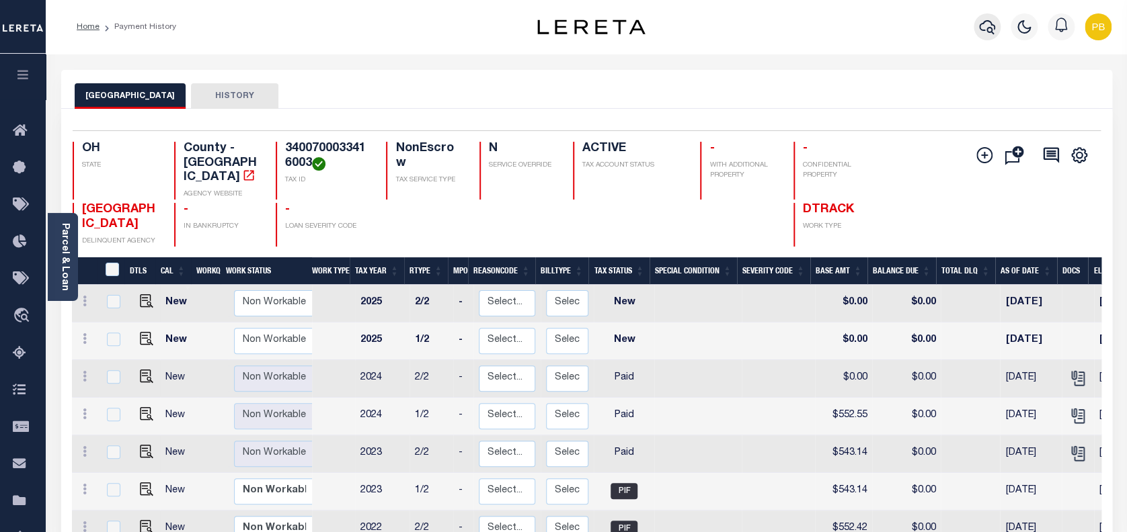
click at [988, 26] on icon "button" at bounding box center [987, 27] width 16 height 16
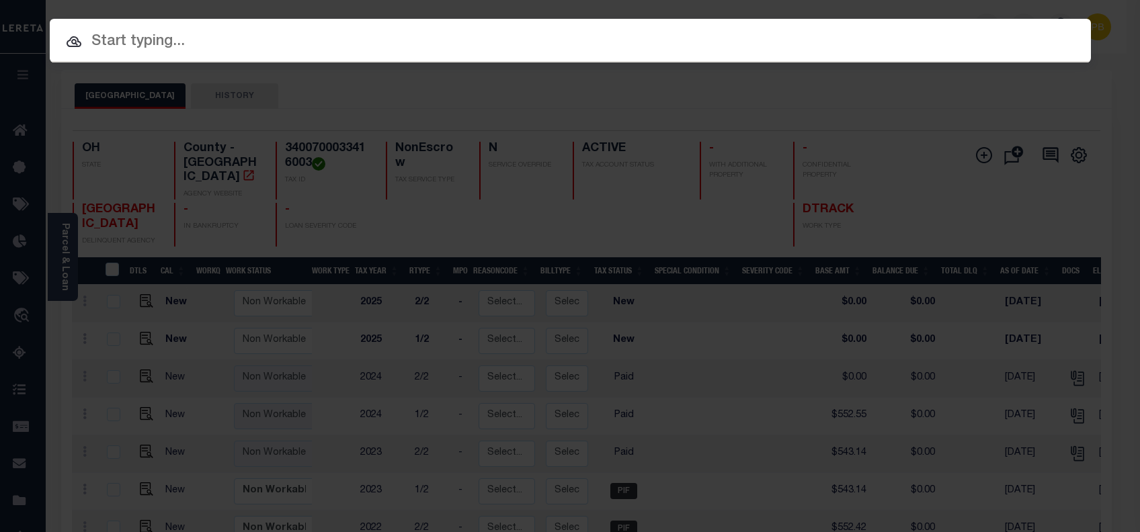
click at [431, 48] on input "text" at bounding box center [570, 42] width 1041 height 24
paste input "10702409"
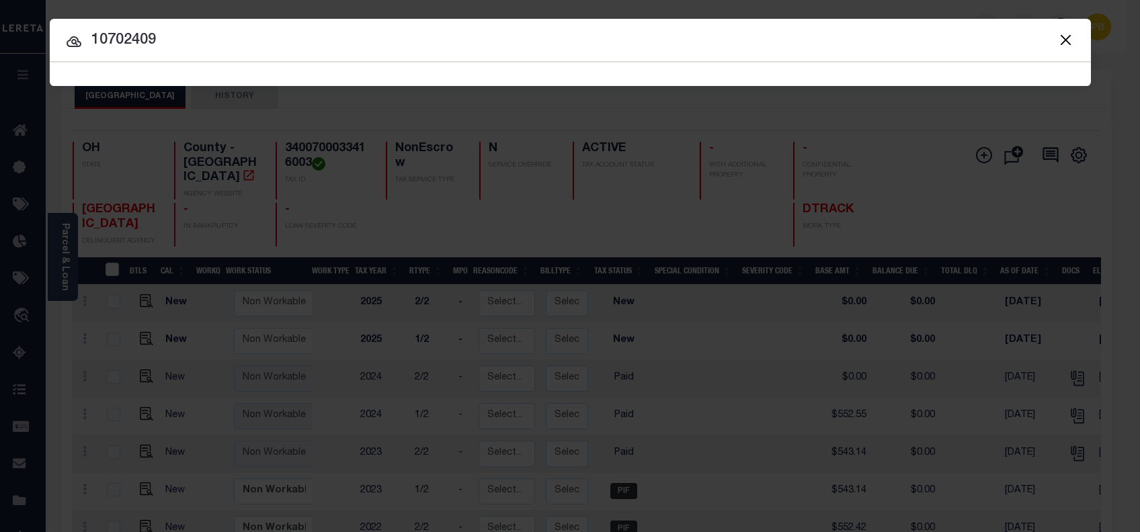
type input "10702409"
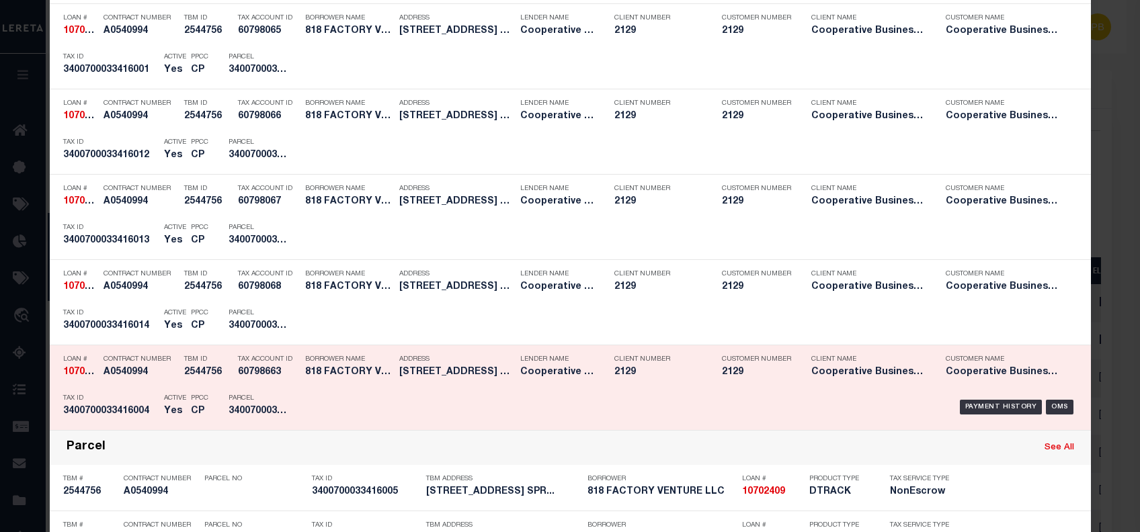
scroll to position [1322, 0]
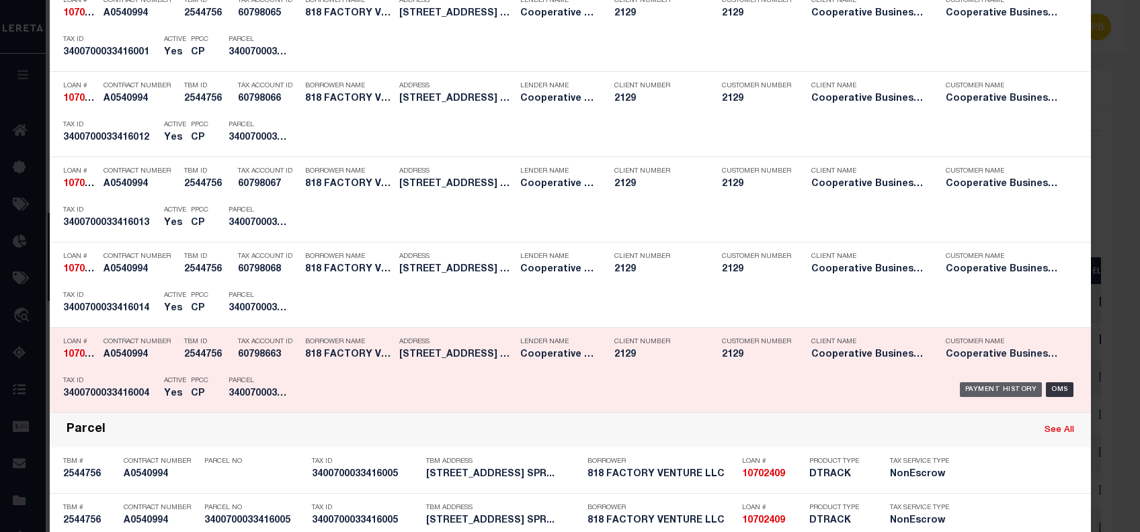
click at [984, 387] on div "Payment History" at bounding box center [1001, 390] width 83 height 15
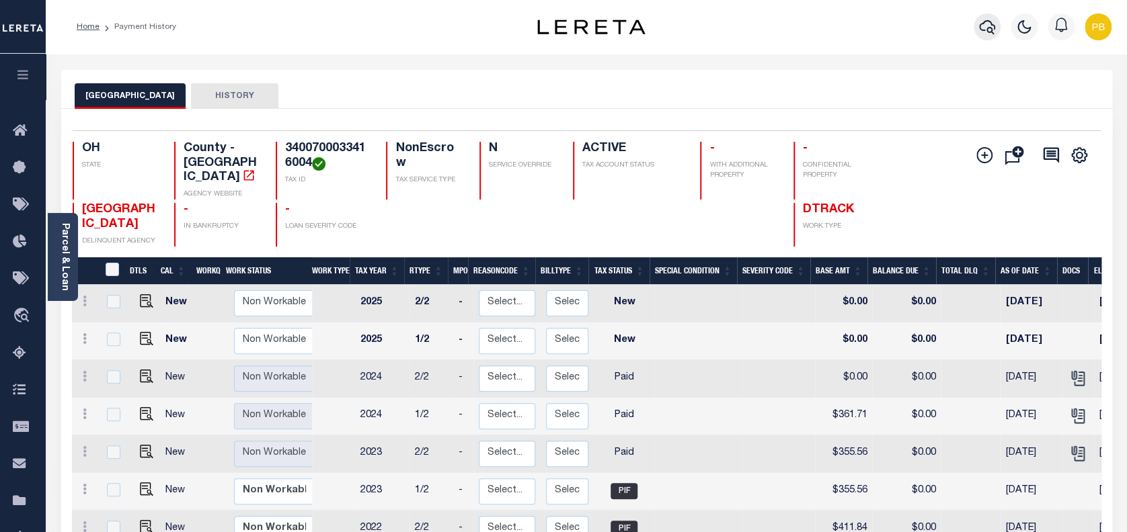
click at [983, 32] on icon "button" at bounding box center [987, 27] width 16 height 16
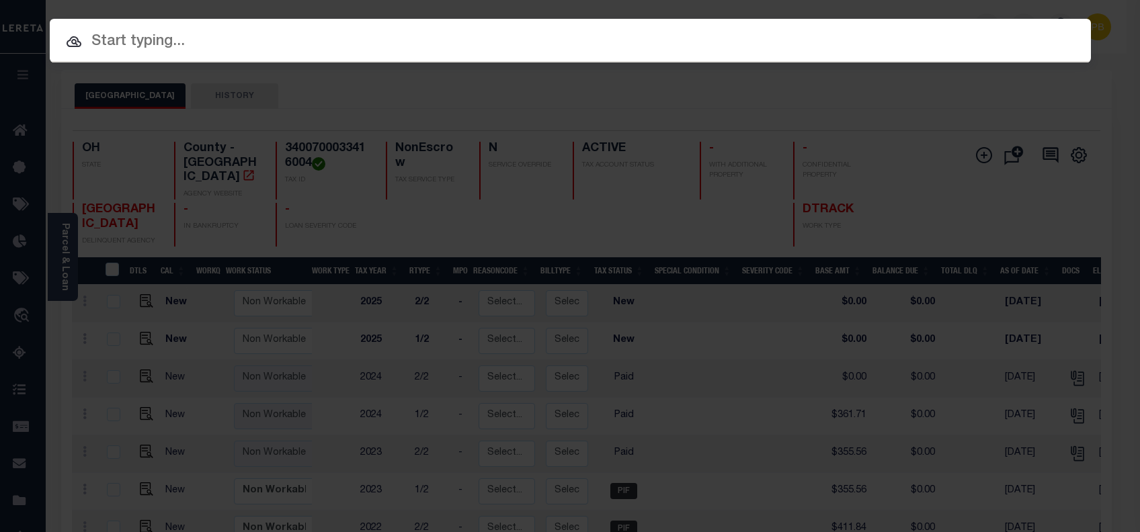
click at [366, 46] on input "text" at bounding box center [570, 42] width 1041 height 24
paste input "10702409"
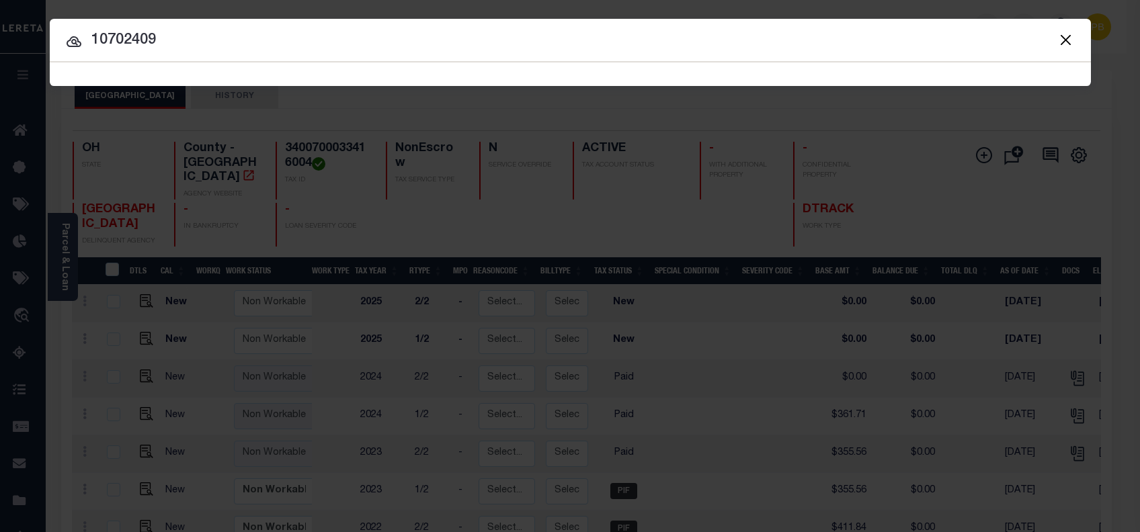
type input "10702409"
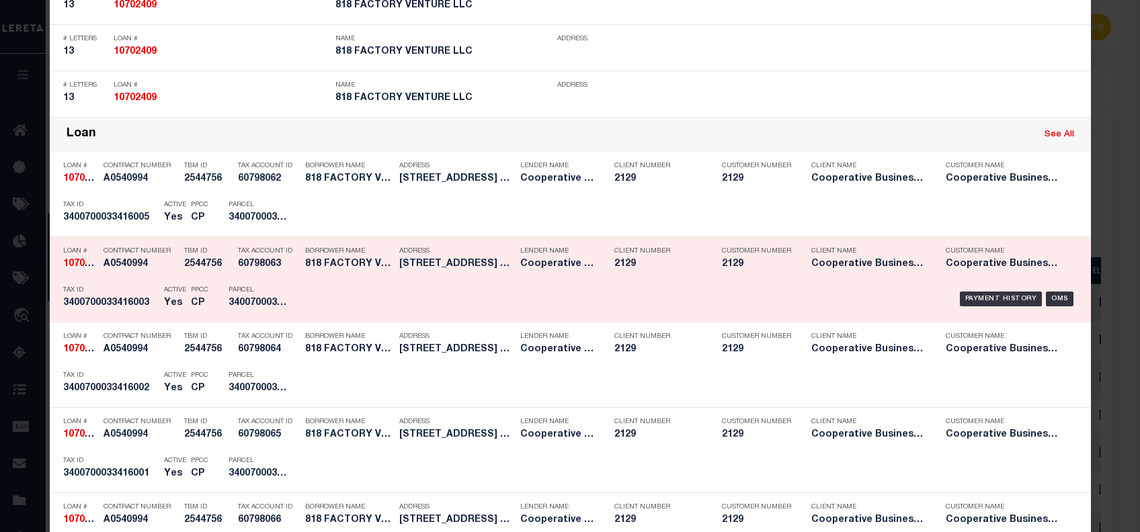
scroll to position [896, 0]
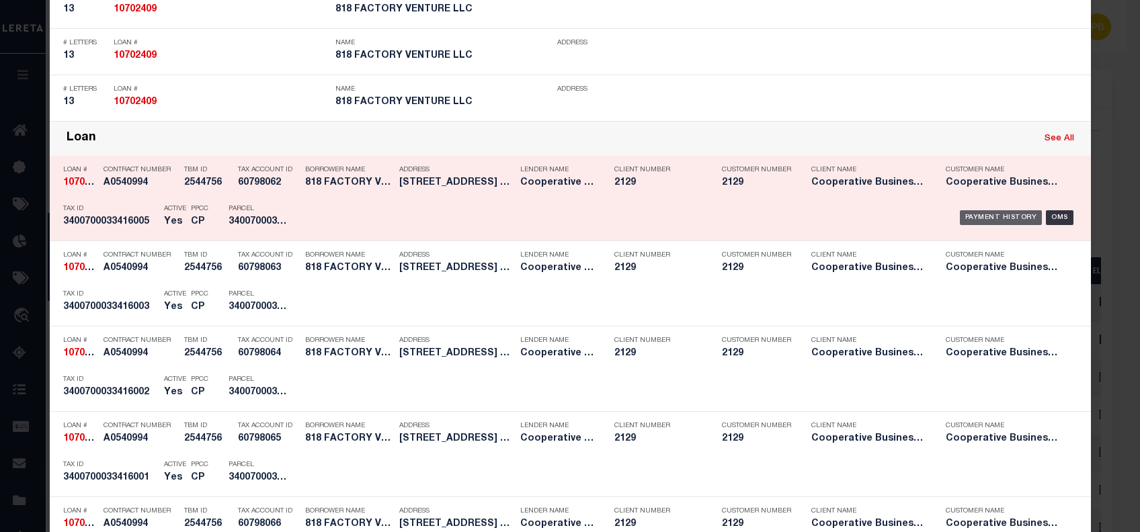
click at [990, 212] on div "Payment History" at bounding box center [1001, 217] width 83 height 15
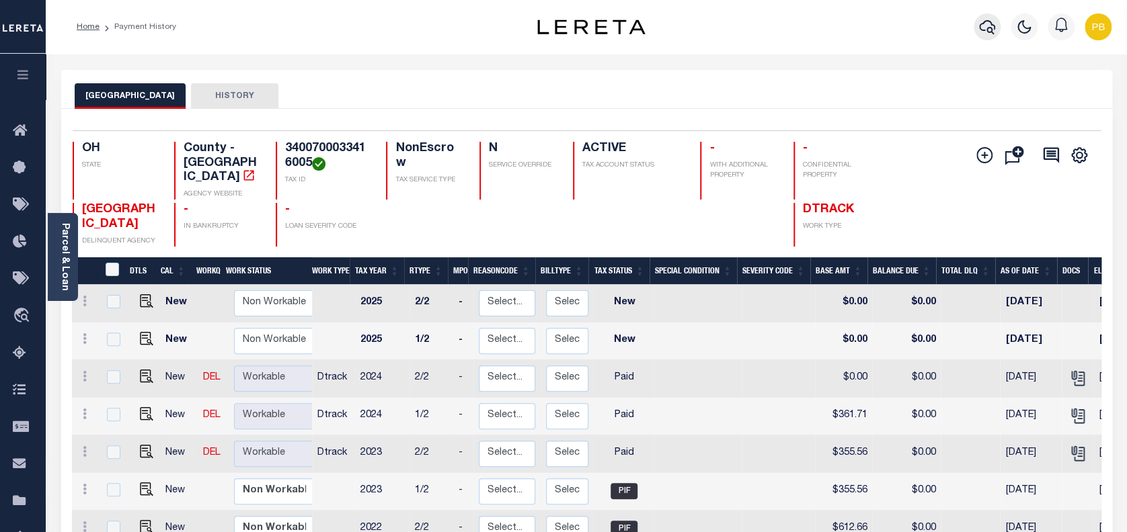
click at [988, 25] on icon "button" at bounding box center [987, 27] width 16 height 16
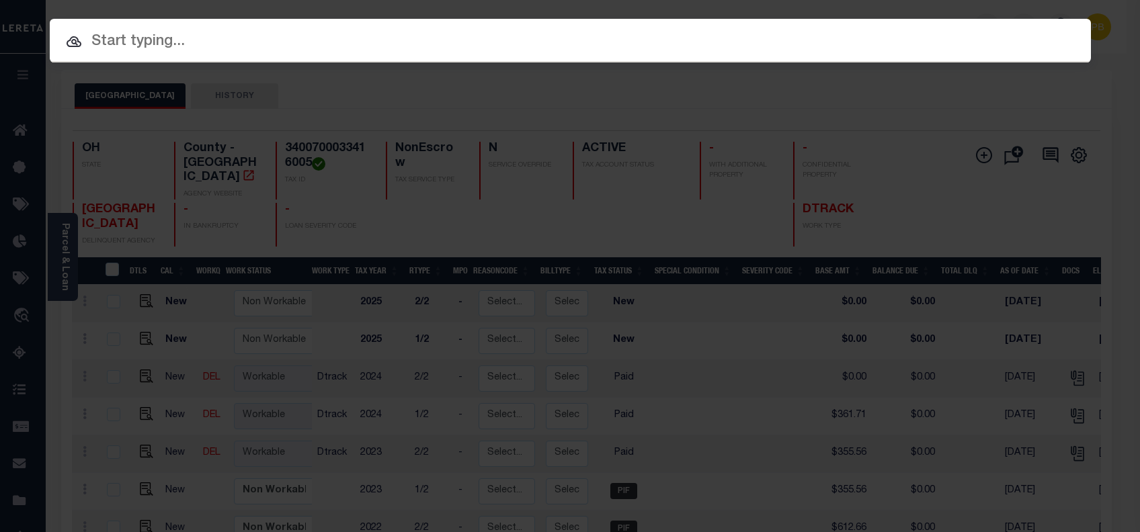
paste input "10702409"
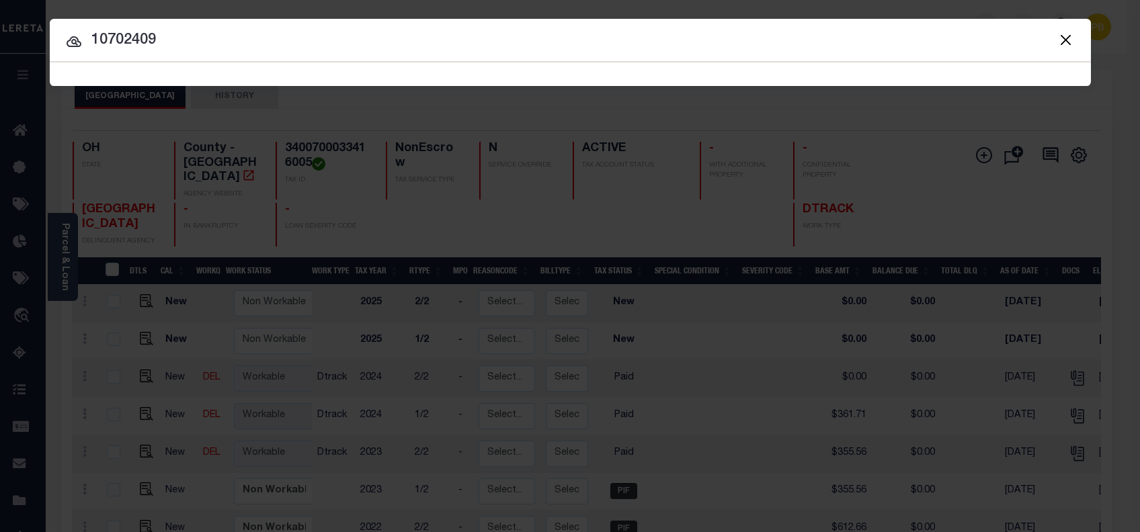
type input "10702409"
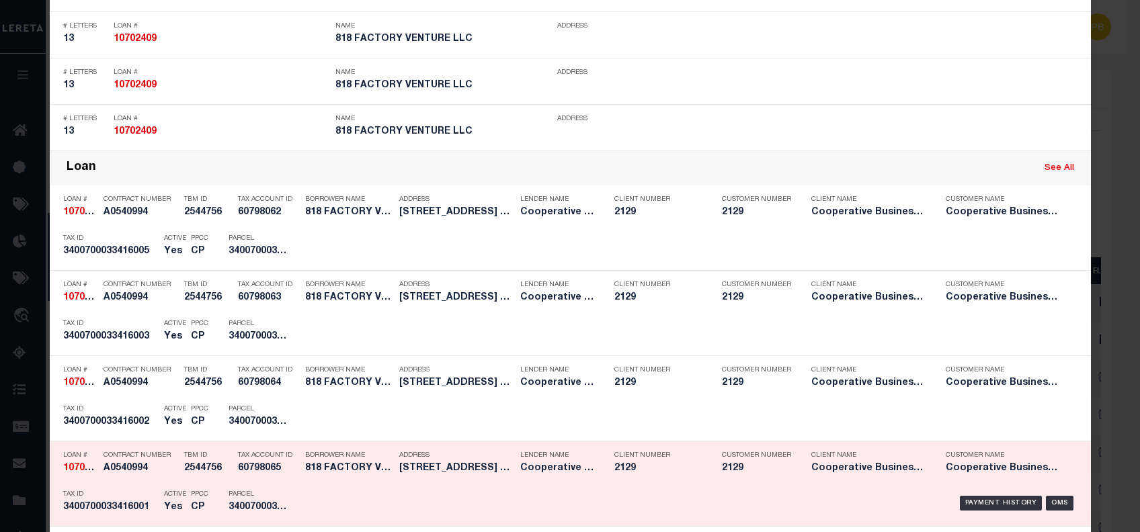
scroll to position [995, 0]
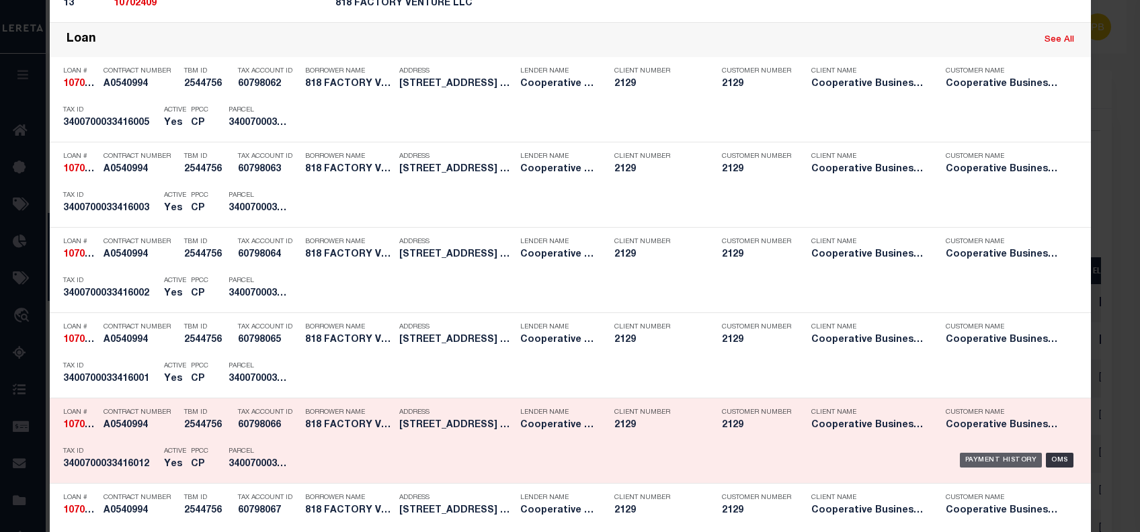
click at [985, 454] on div "Payment History" at bounding box center [1001, 460] width 83 height 15
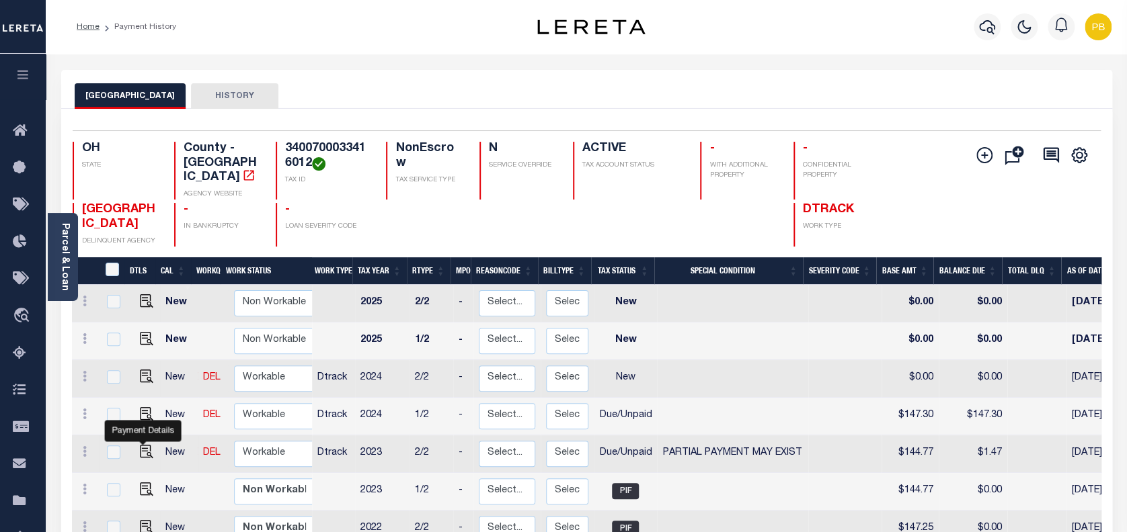
drag, startPoint x: 140, startPoint y: 440, endPoint x: 152, endPoint y: 436, distance: 12.6
click at [140, 445] on img "" at bounding box center [146, 451] width 13 height 13
checkbox input "true"
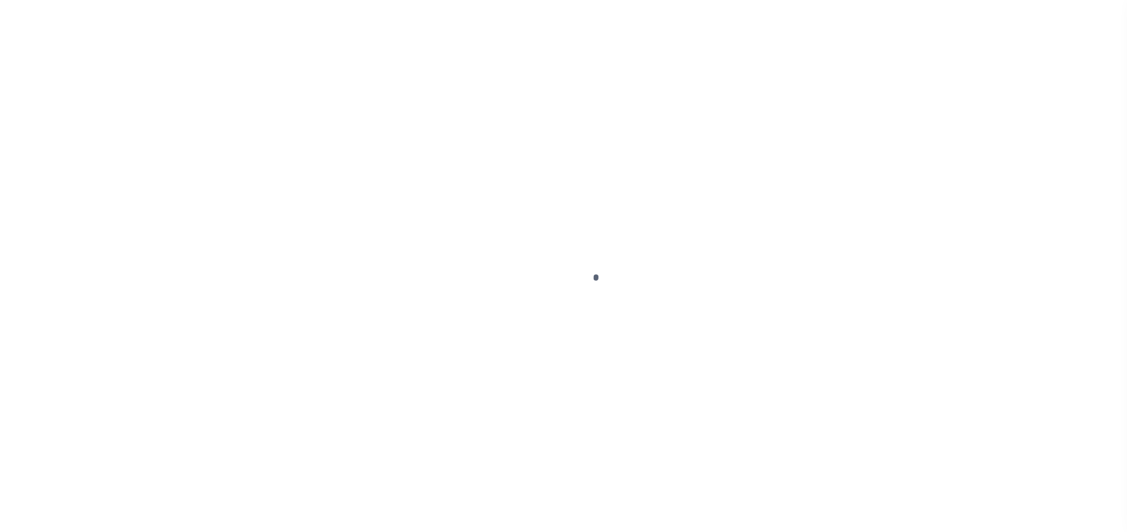
select select "DUE"
select select "15"
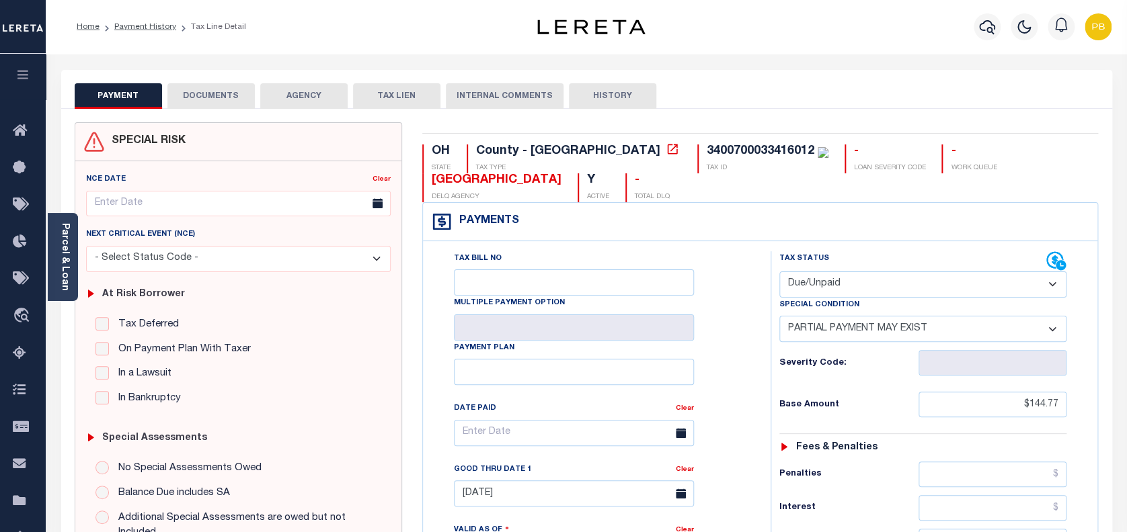
click at [861, 287] on select "- Select Status Code - Open Due/Unpaid Paid Incomplete No Tax Due Internal Refu…" at bounding box center [923, 285] width 288 height 26
select select "PYD"
click at [779, 272] on select "- Select Status Code - Open Due/Unpaid Paid Incomplete No Tax Due Internal Refu…" at bounding box center [923, 285] width 288 height 26
select select "0"
type input "[DATE]"
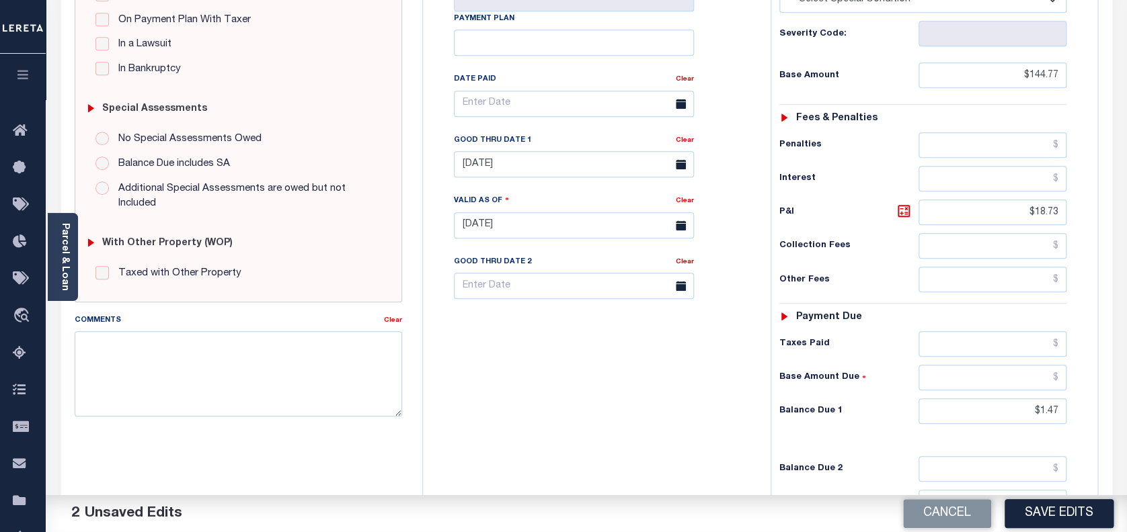
scroll to position [485, 0]
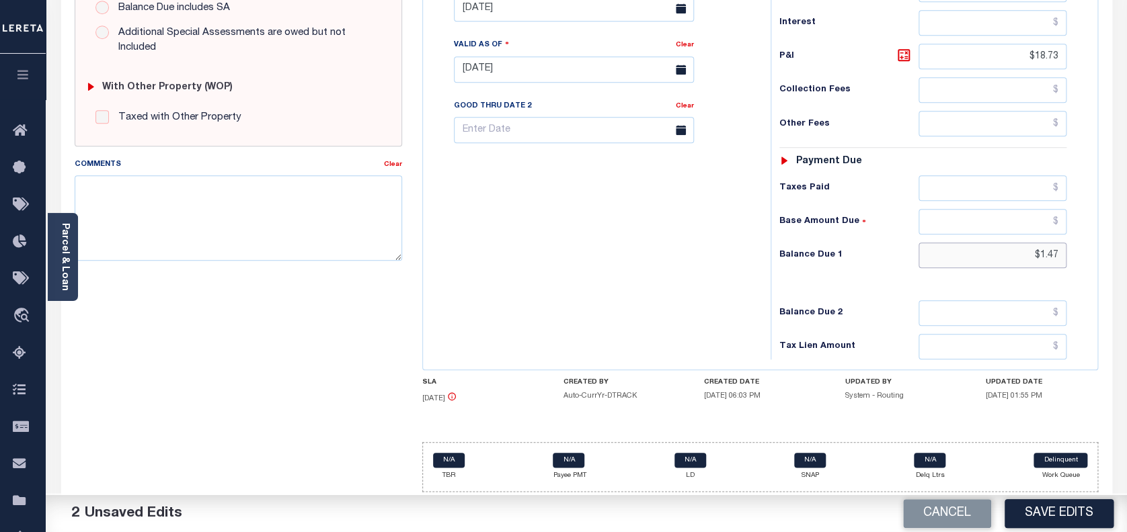
drag, startPoint x: 1062, startPoint y: 257, endPoint x: 904, endPoint y: 258, distance: 158.0
click at [904, 258] on div "Balance Due 1 $1.47" at bounding box center [923, 256] width 288 height 26
type input "$0.00"
click at [1075, 516] on button "Save Edits" at bounding box center [1058, 513] width 109 height 29
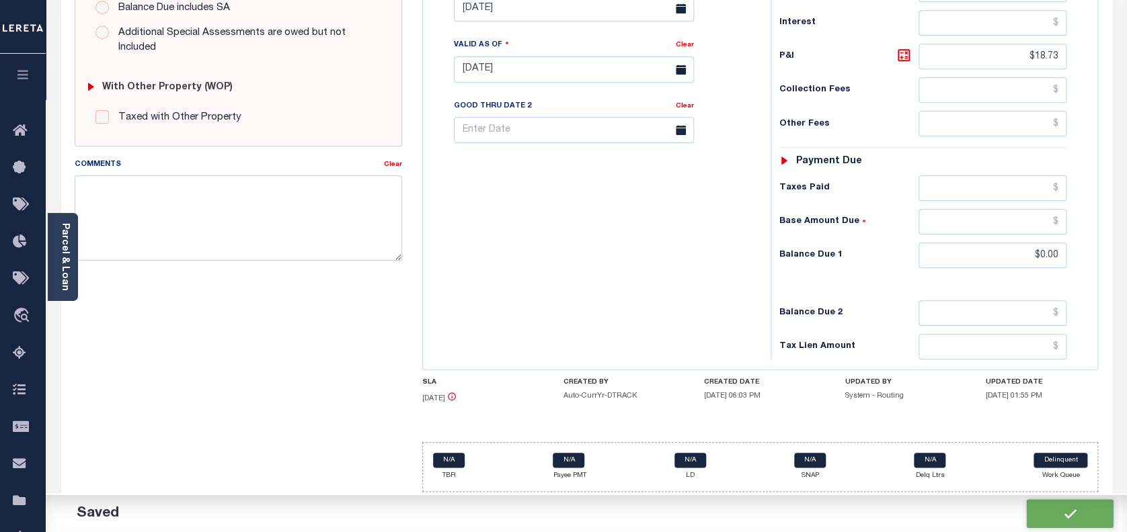
checkbox input "false"
type input "$144.77"
type input "$18.73"
type input "$0"
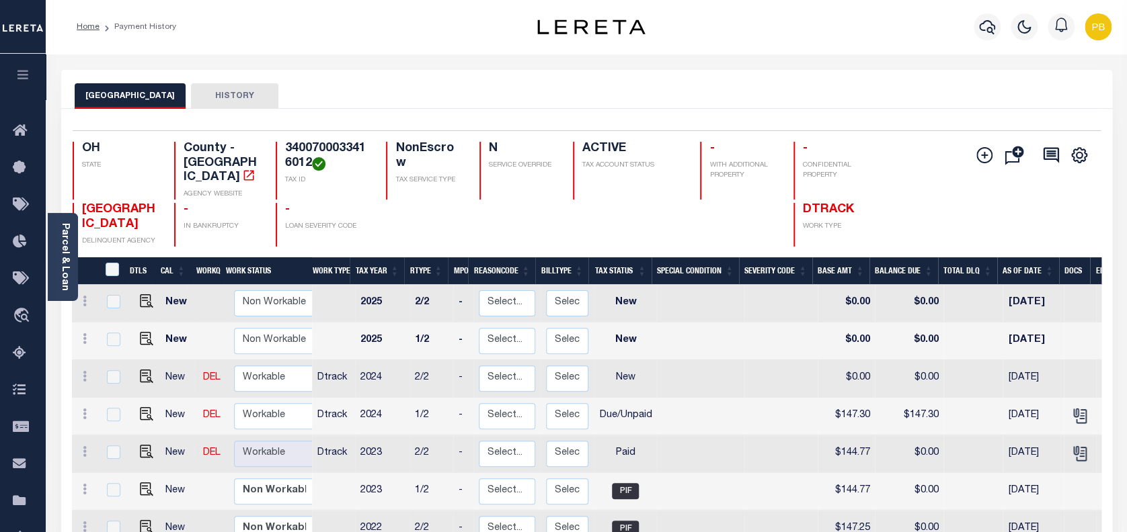
scroll to position [5, 0]
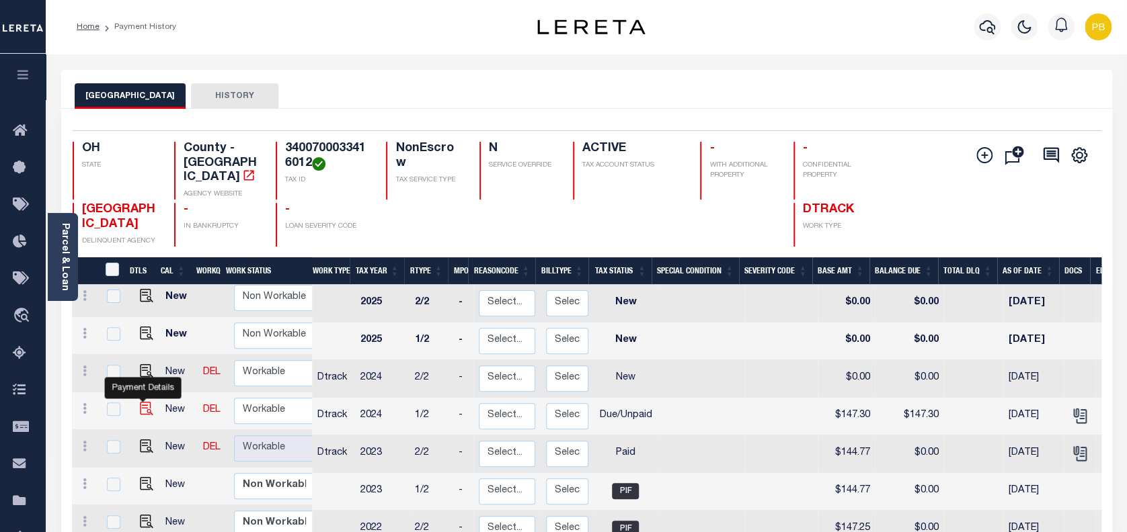
click at [141, 402] on img "" at bounding box center [146, 408] width 13 height 13
checkbox input "true"
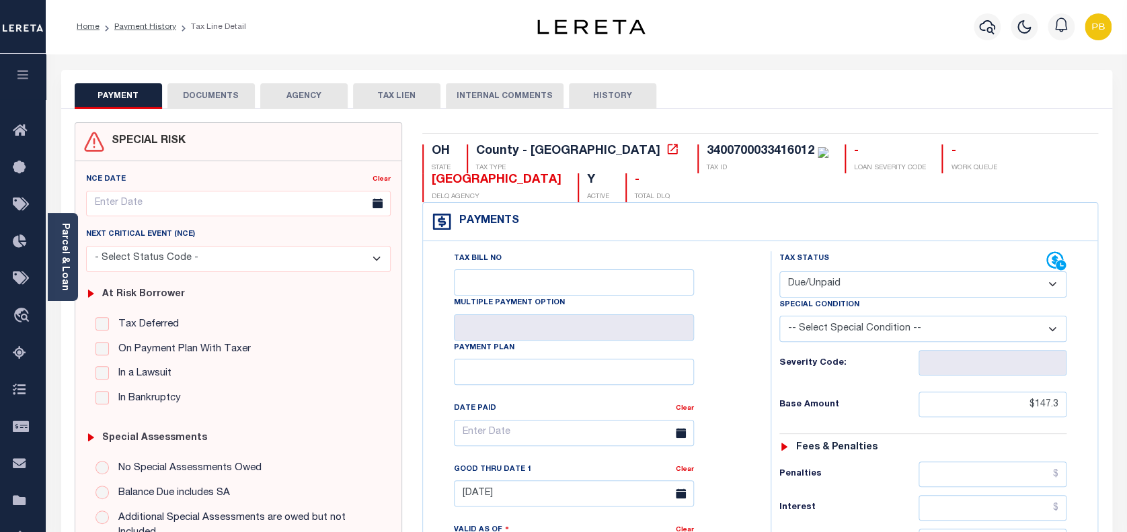
click at [879, 298] on div "Special Condition" at bounding box center [923, 307] width 288 height 19
drag, startPoint x: 877, startPoint y: 287, endPoint x: 866, endPoint y: 293, distance: 12.3
click at [877, 287] on select "- Select Status Code - Open Due/Unpaid Paid Incomplete No Tax Due Internal Refu…" at bounding box center [923, 285] width 288 height 26
select select "PYD"
click at [779, 272] on select "- Select Status Code - Open Due/Unpaid Paid Incomplete No Tax Due Internal Refu…" at bounding box center [923, 285] width 288 height 26
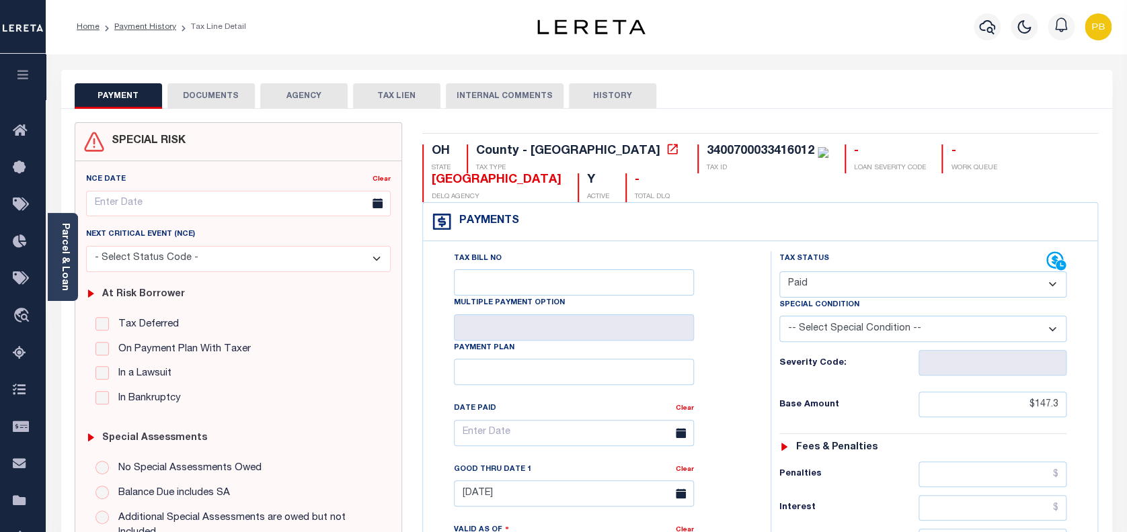
type input "[DATE]"
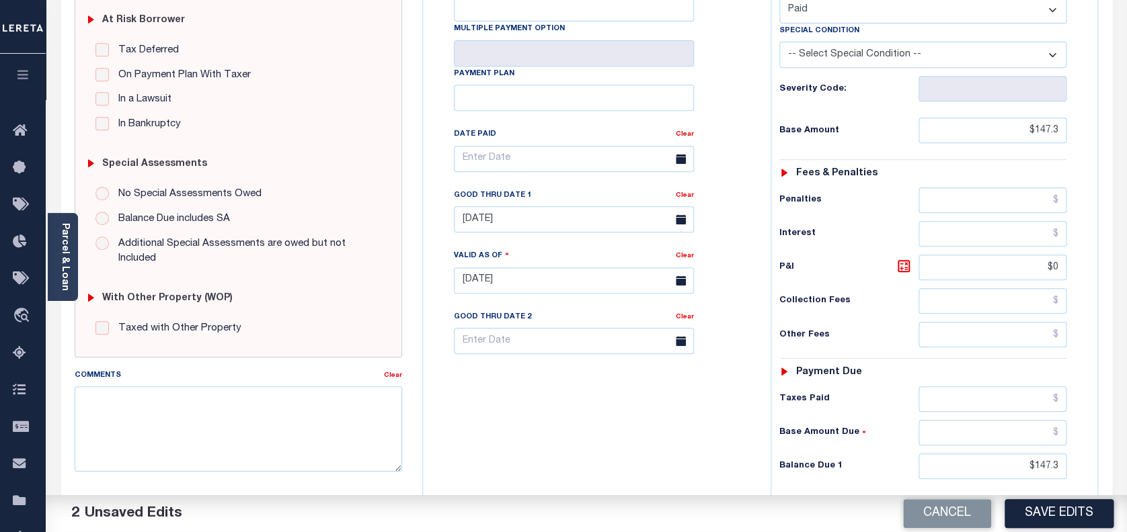
scroll to position [358, 0]
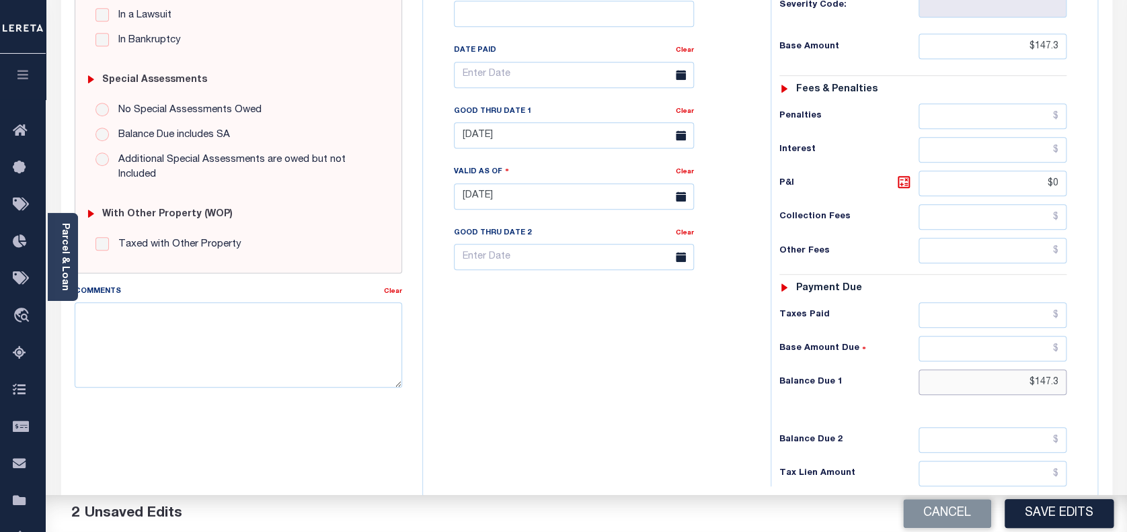
drag, startPoint x: 1063, startPoint y: 379, endPoint x: 945, endPoint y: 379, distance: 118.3
click at [945, 379] on input "$147.3" at bounding box center [992, 383] width 149 height 26
type input "$0.00"
click at [1054, 521] on button "Save Edits" at bounding box center [1058, 513] width 109 height 29
checkbox input "false"
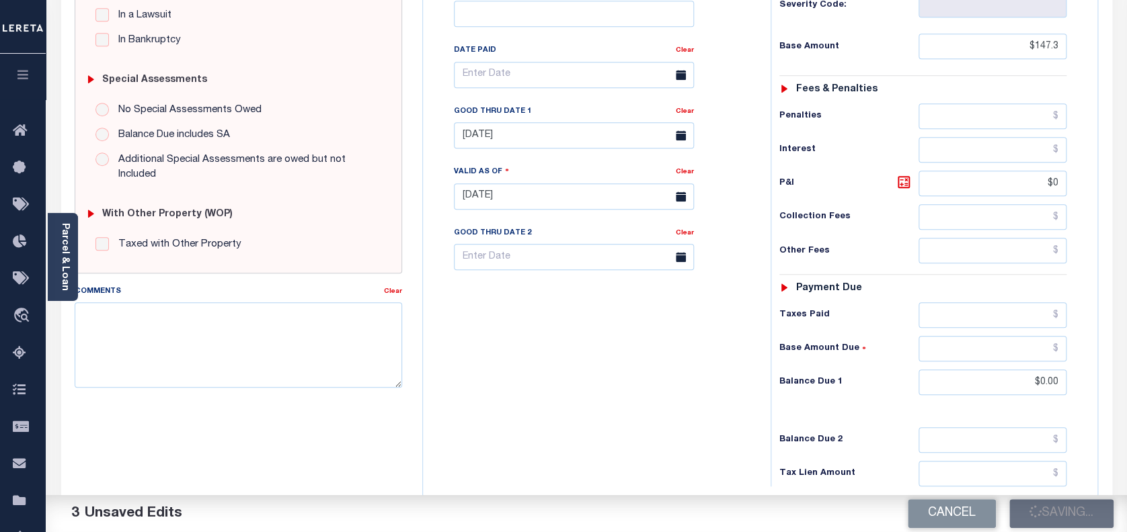
type input "$147.3"
type input "$0"
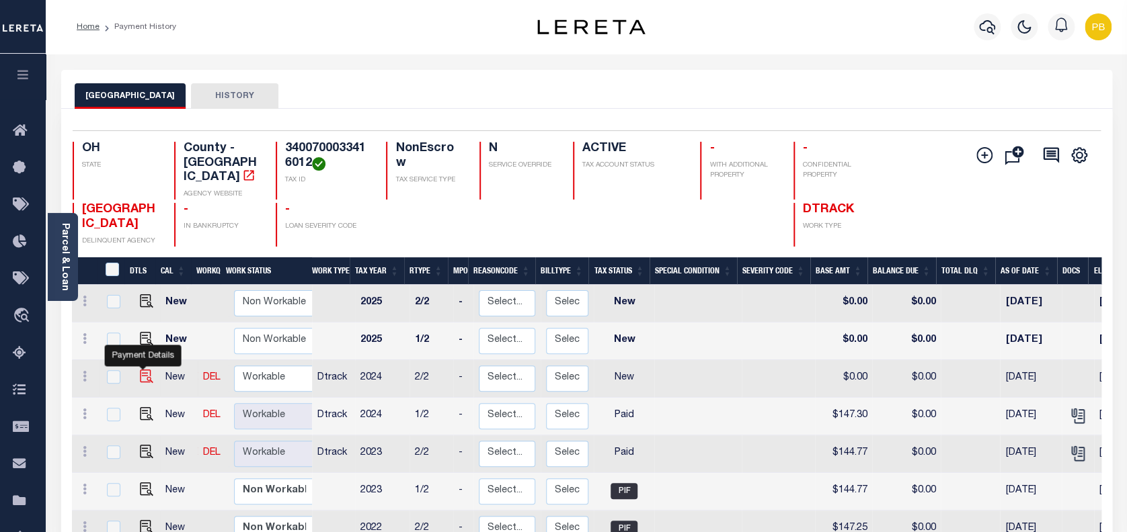
click at [145, 370] on img "" at bounding box center [146, 376] width 13 height 13
checkbox input "true"
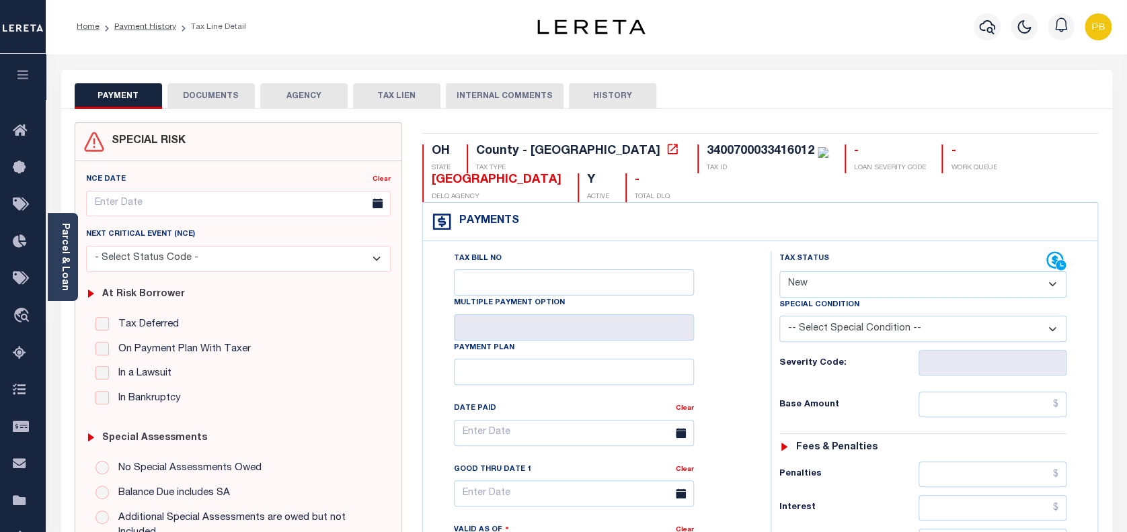
click at [833, 282] on select "- Select Status Code - Open Due/Unpaid Paid Incomplete No Tax Due Internal Refu…" at bounding box center [923, 285] width 288 height 26
select select "PYD"
click at [779, 272] on select "- Select Status Code - Open Due/Unpaid Paid Incomplete No Tax Due Internal Refu…" at bounding box center [923, 285] width 288 height 26
type input "[DATE]"
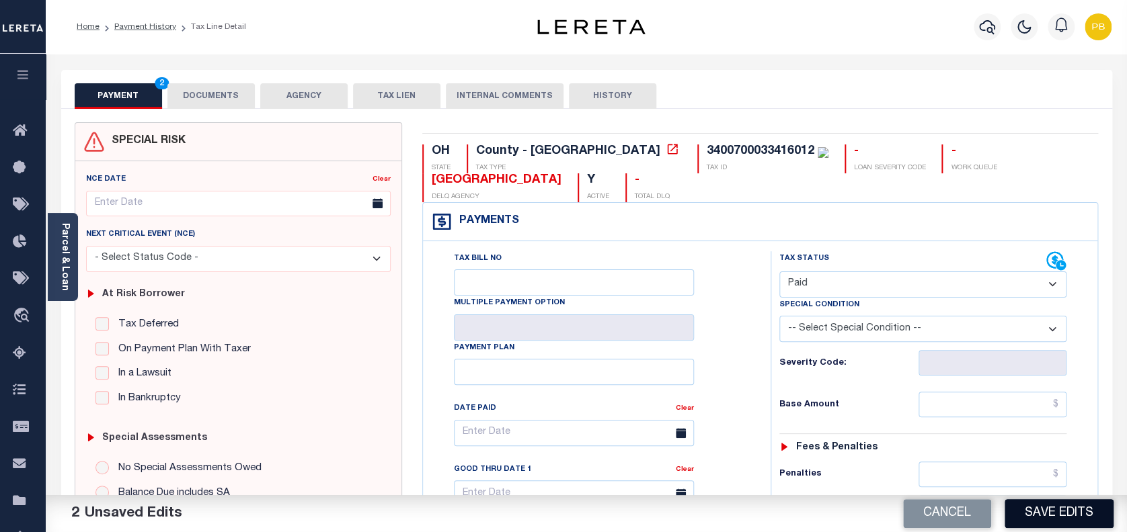
click at [1070, 507] on button "Save Edits" at bounding box center [1058, 513] width 109 height 29
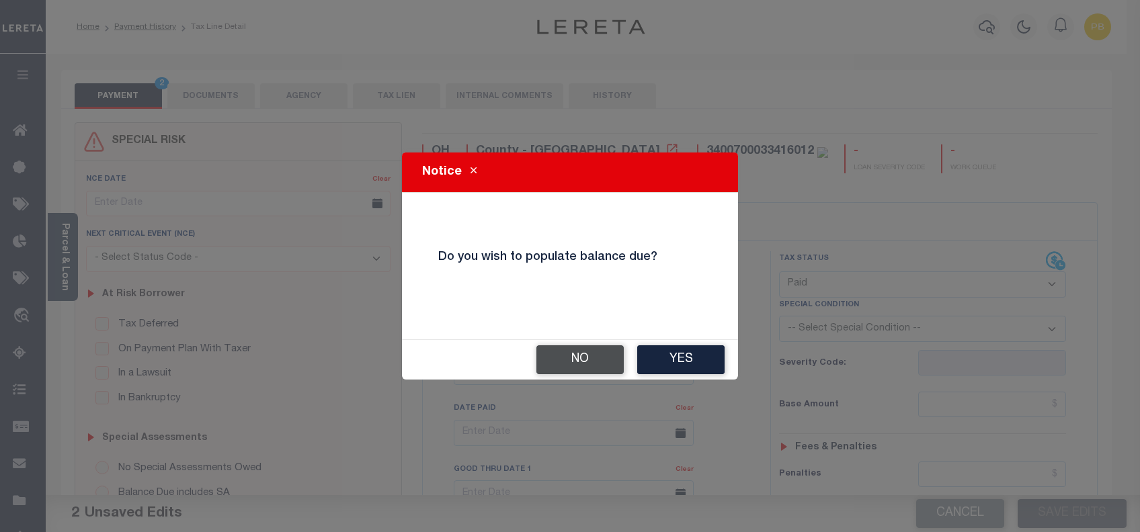
click at [573, 361] on button "No" at bounding box center [579, 360] width 87 height 29
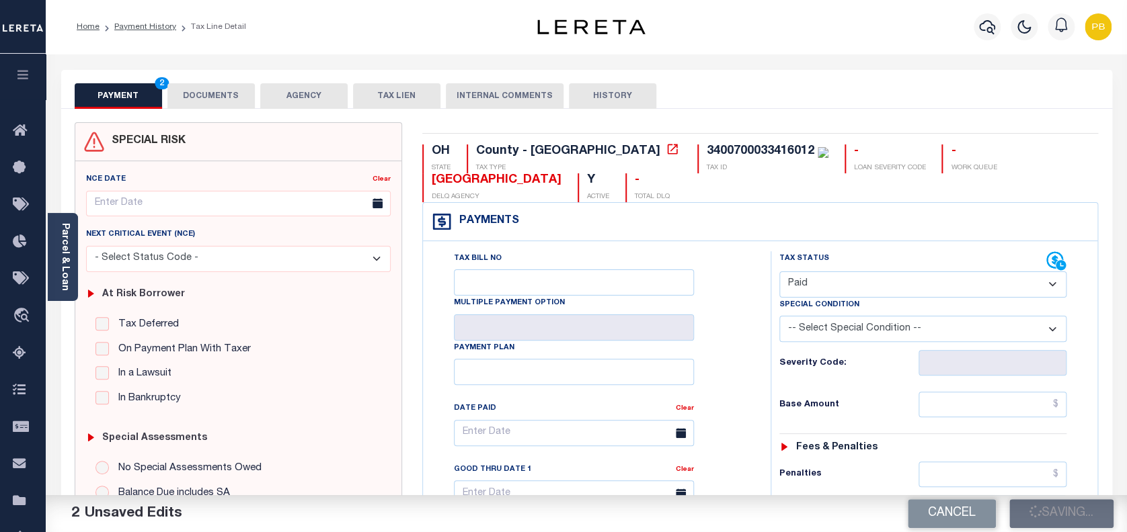
checkbox input "false"
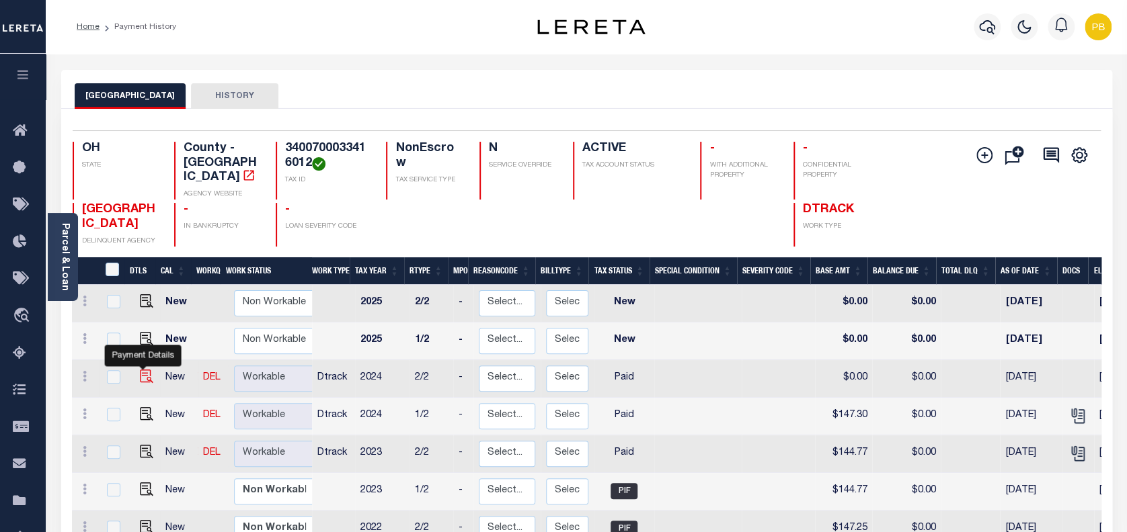
click at [140, 370] on img "" at bounding box center [146, 376] width 13 height 13
checkbox input "true"
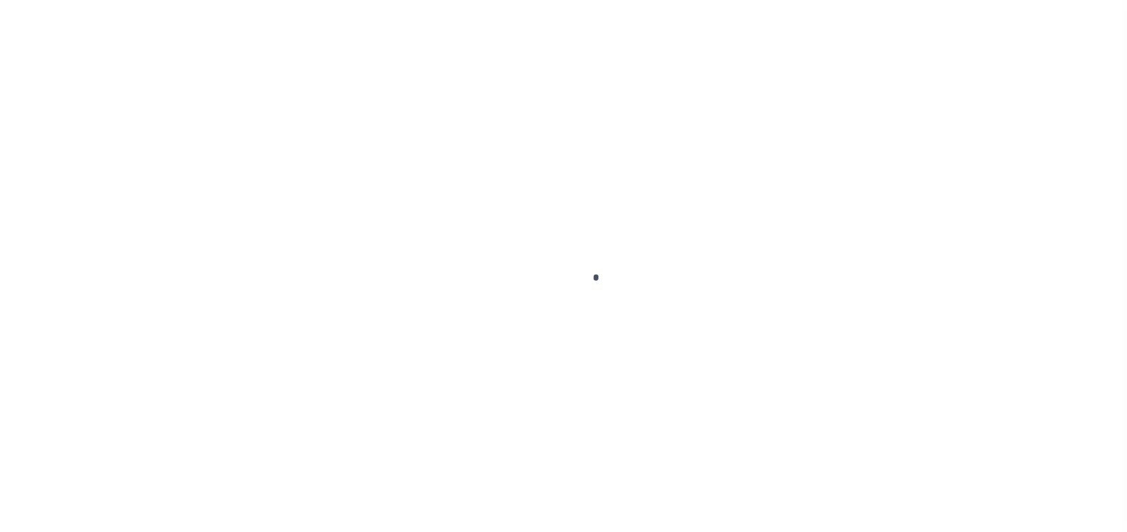
select select "PYD"
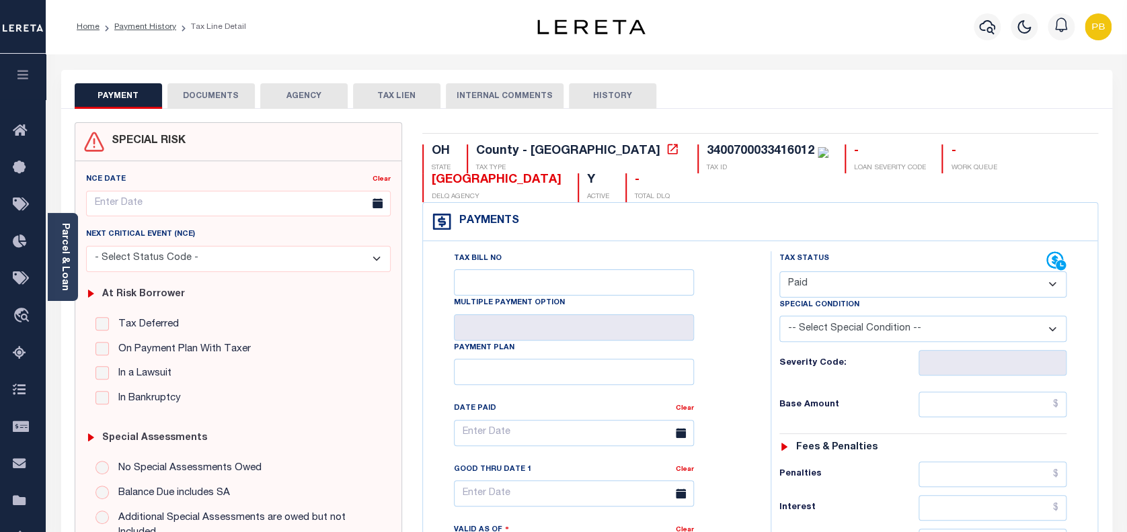
click at [240, 95] on button "DOCUMENTS" at bounding box center [210, 96] width 87 height 26
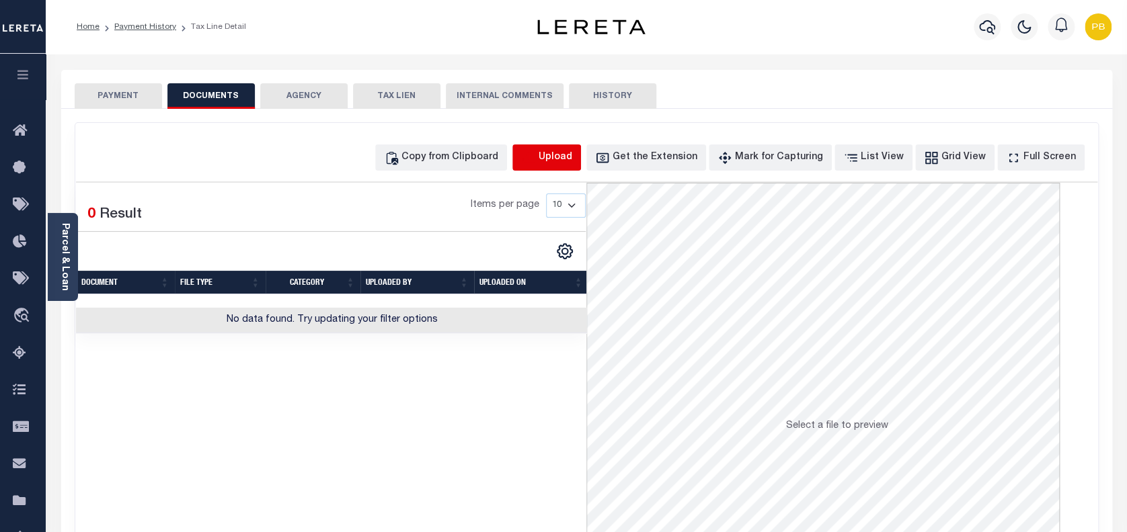
click at [536, 153] on icon "button" at bounding box center [528, 158] width 15 height 15
select select "POP"
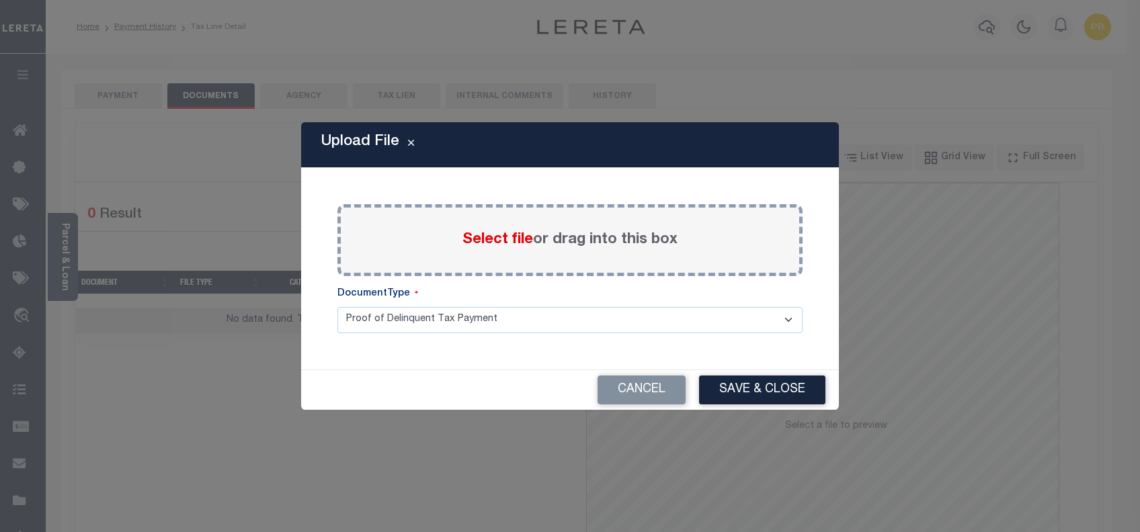
click at [511, 240] on span "Select file" at bounding box center [498, 240] width 71 height 15
click at [0, 0] on input "Select file or drag into this box" at bounding box center [0, 0] width 0 height 0
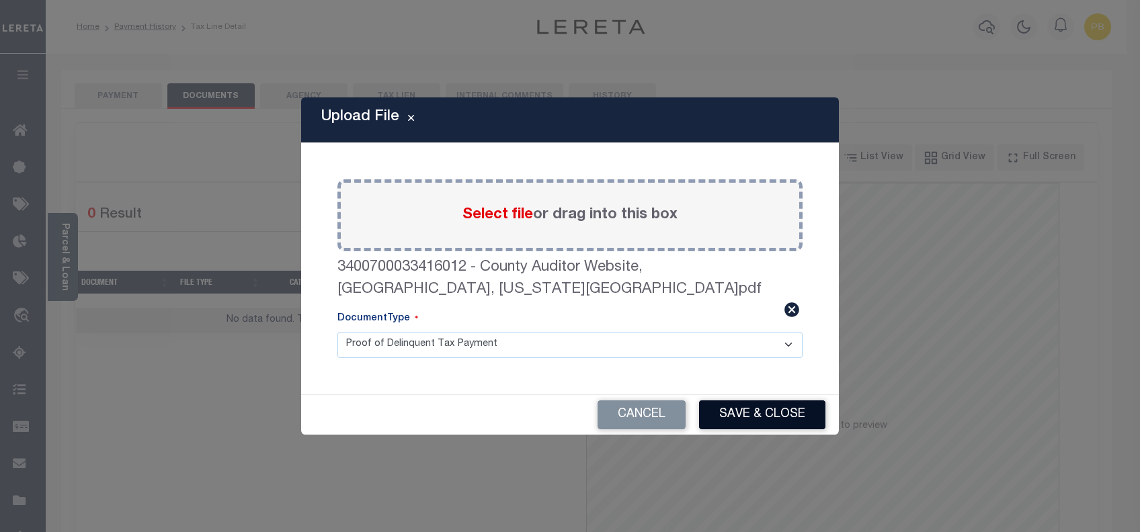
click at [743, 408] on button "Save & Close" at bounding box center [762, 415] width 126 height 29
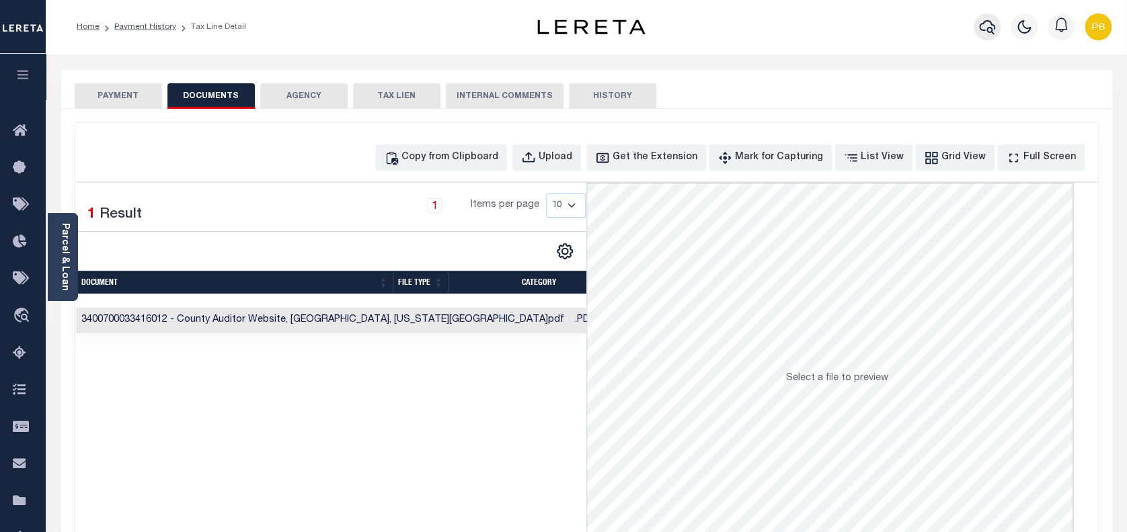
click at [986, 28] on icon "button" at bounding box center [987, 27] width 16 height 16
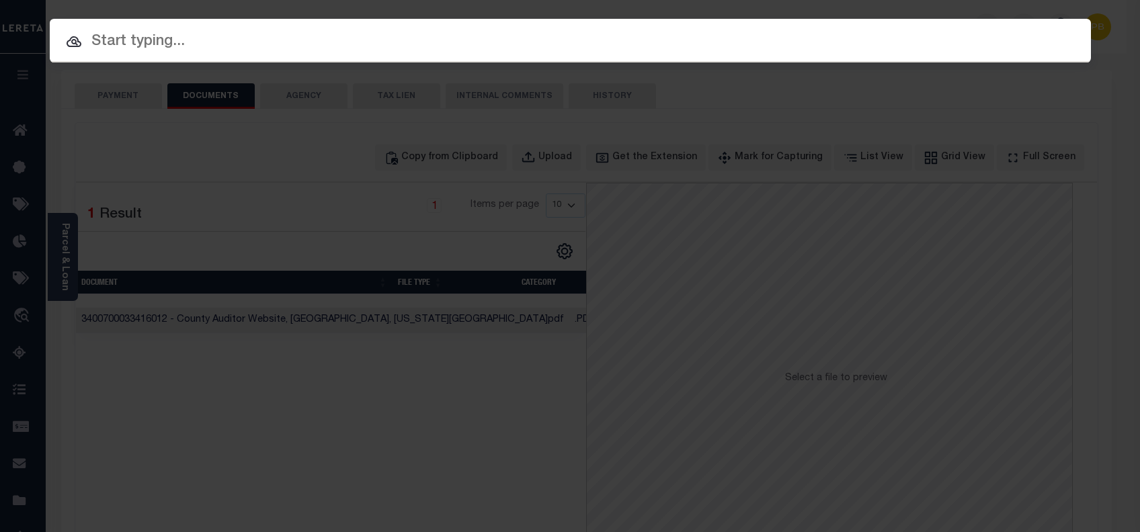
paste input "10702409"
type input "10702409"
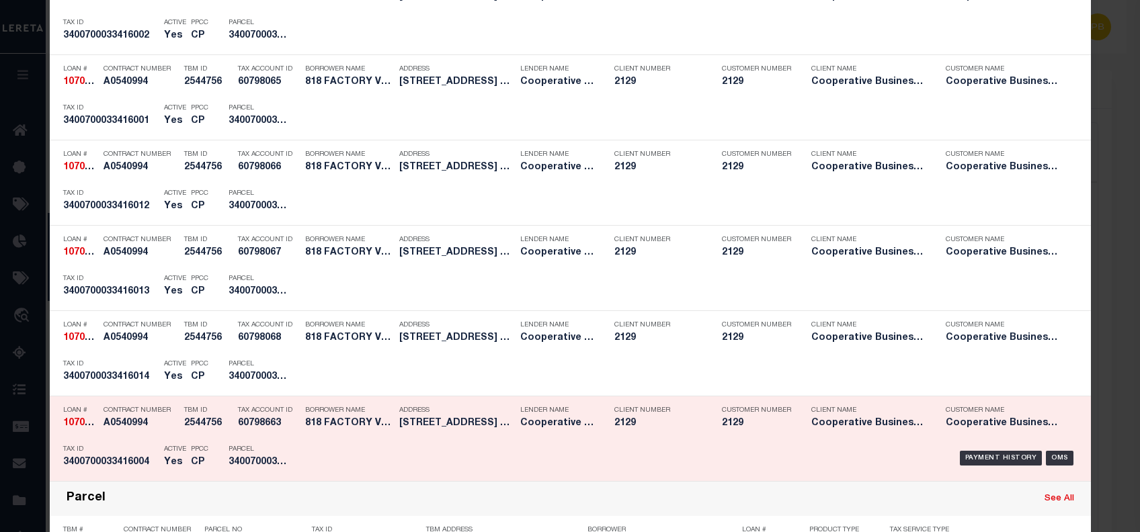
scroll to position [1254, 0]
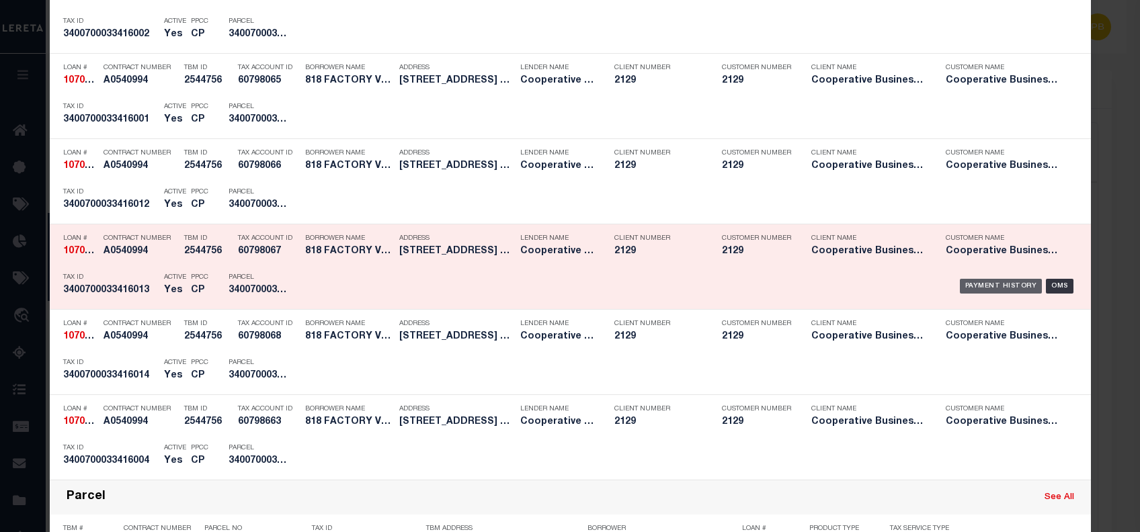
click at [973, 280] on div "Payment History" at bounding box center [1001, 286] width 83 height 15
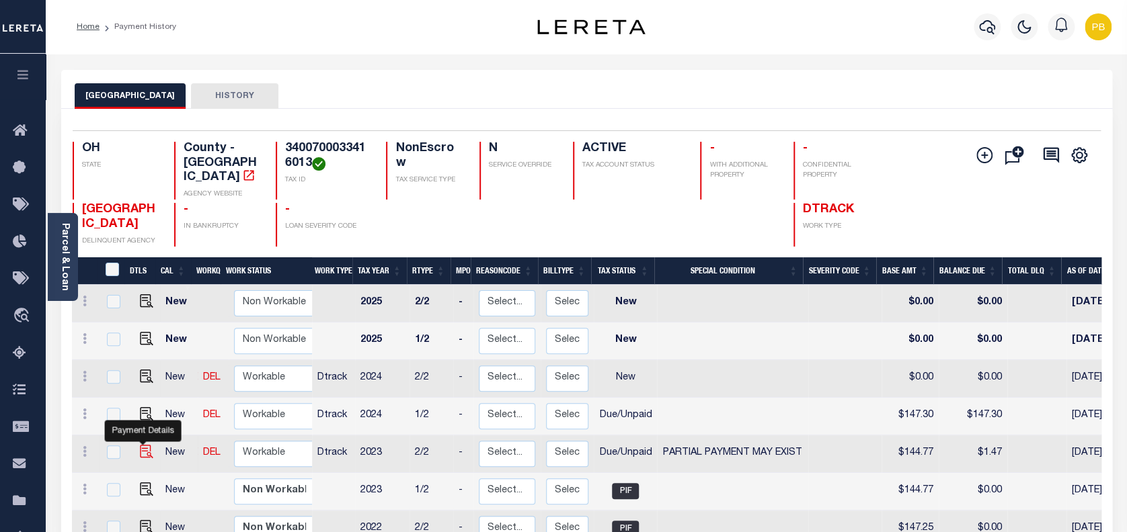
click at [141, 445] on img "" at bounding box center [146, 451] width 13 height 13
checkbox input "true"
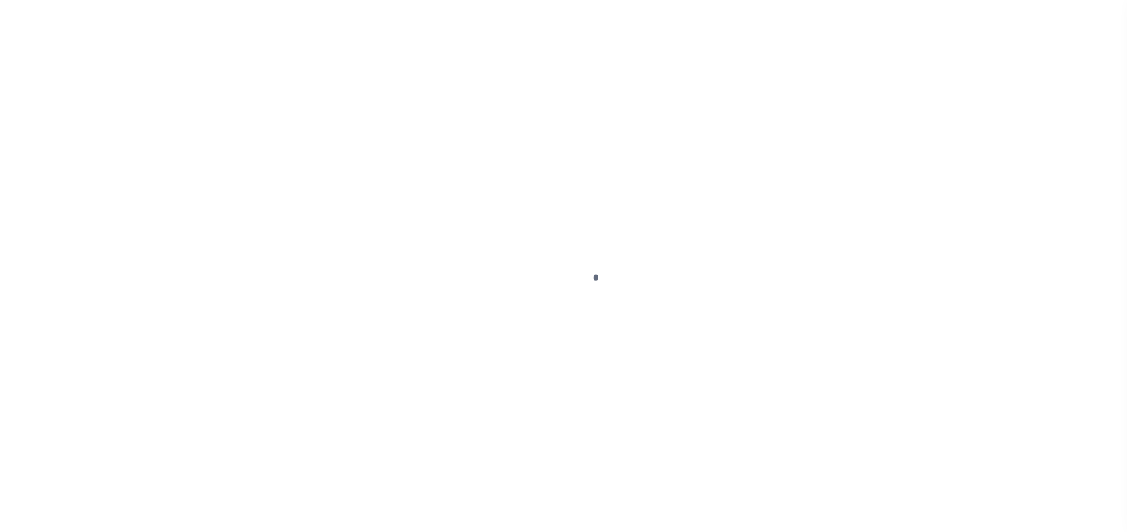
select select "DUE"
select select "15"
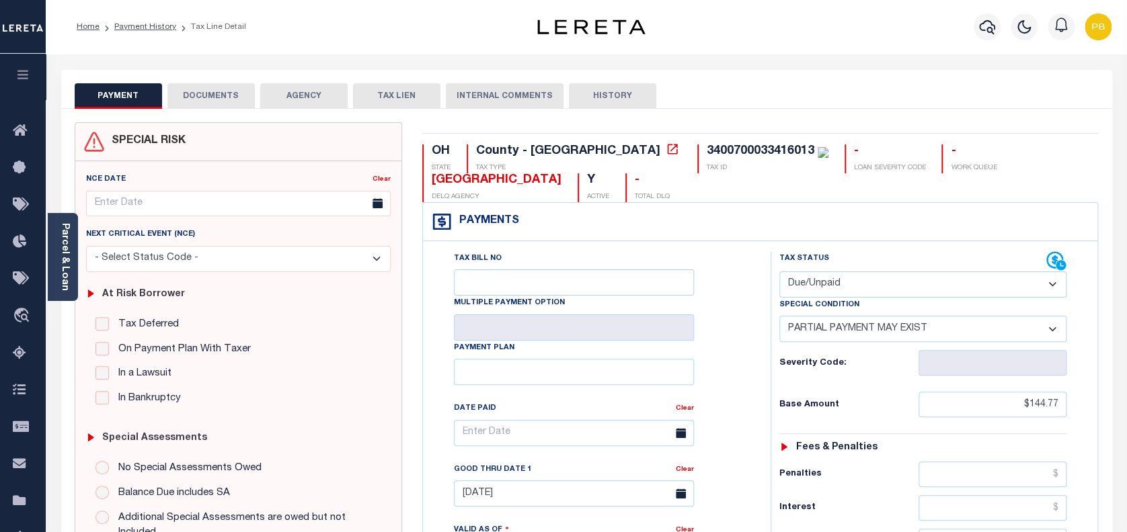
click at [825, 278] on select "- Select Status Code - Open Due/Unpaid Paid Incomplete No Tax Due Internal Refu…" at bounding box center [923, 285] width 288 height 26
select select "PYD"
click at [779, 272] on select "- Select Status Code - Open Due/Unpaid Paid Incomplete No Tax Due Internal Refu…" at bounding box center [923, 285] width 288 height 26
select select "0"
type input "[DATE]"
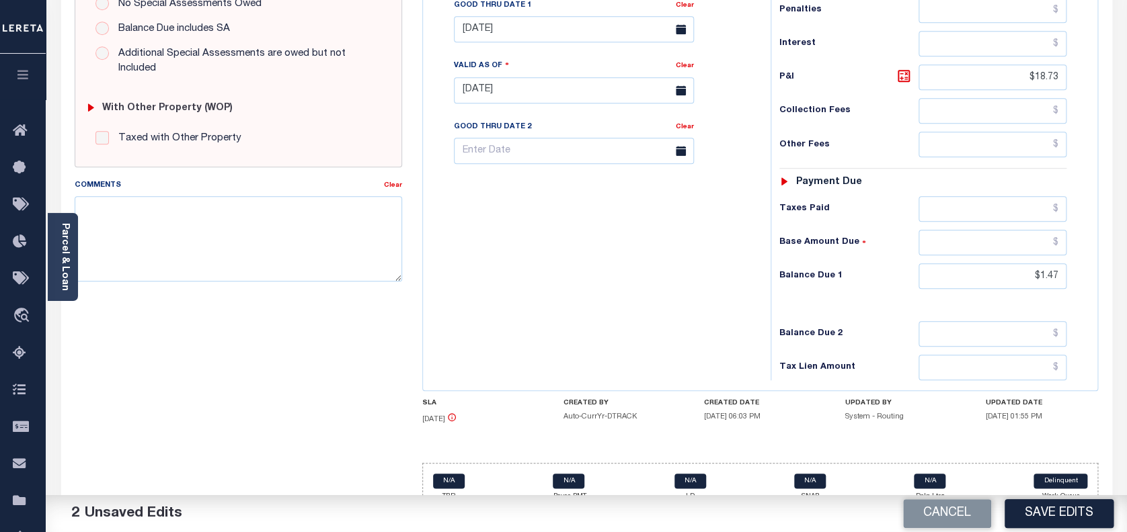
scroll to position [485, 0]
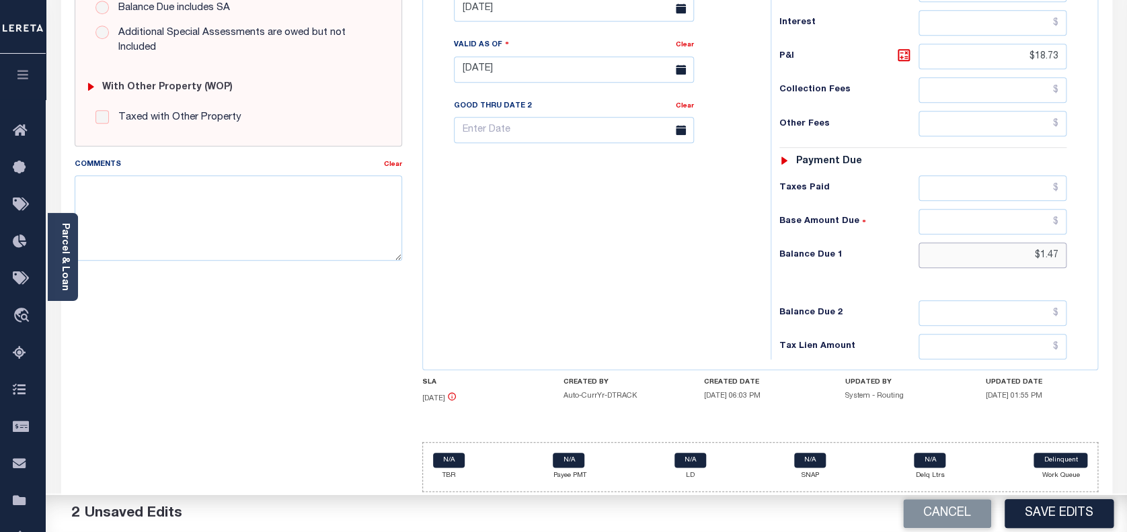
drag, startPoint x: 1059, startPoint y: 251, endPoint x: 955, endPoint y: 251, distance: 104.2
click at [955, 251] on input "$1.47" at bounding box center [992, 256] width 149 height 26
type input "$0.00"
click at [1073, 515] on button "Save Edits" at bounding box center [1058, 513] width 109 height 29
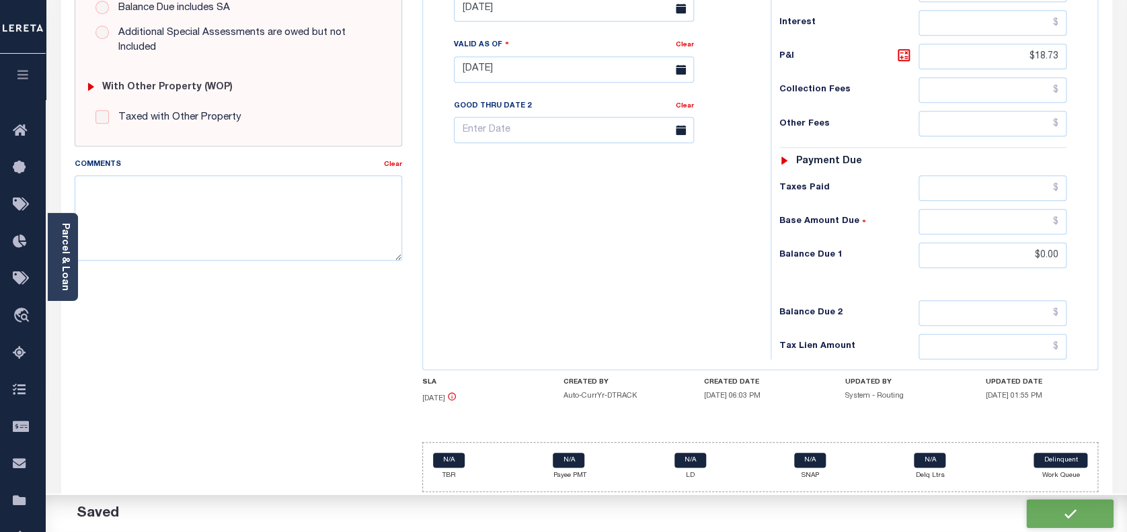
checkbox input "false"
type input "$144.77"
type input "$18.73"
type input "$0"
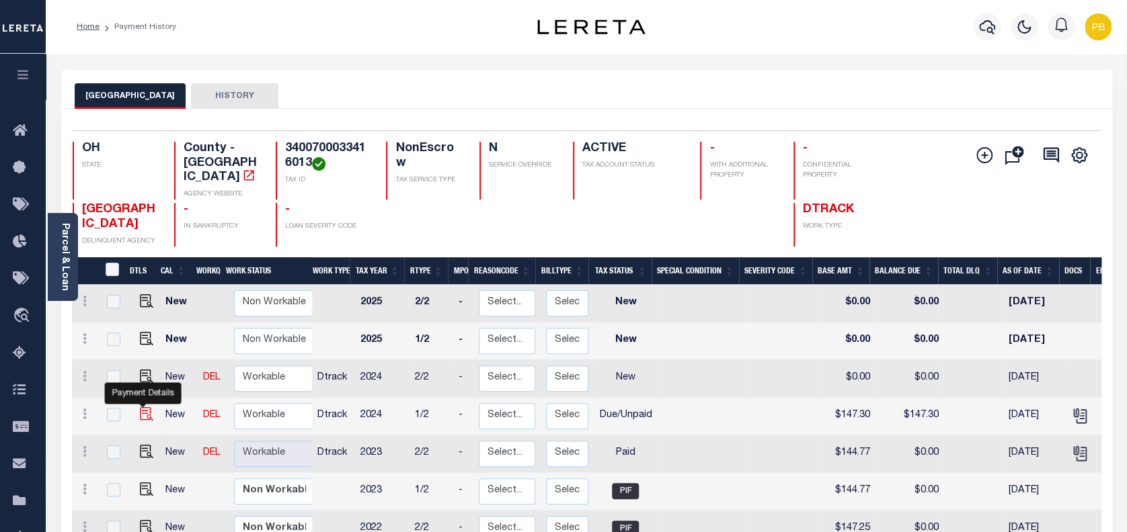
click at [143, 407] on img "" at bounding box center [146, 413] width 13 height 13
checkbox input "true"
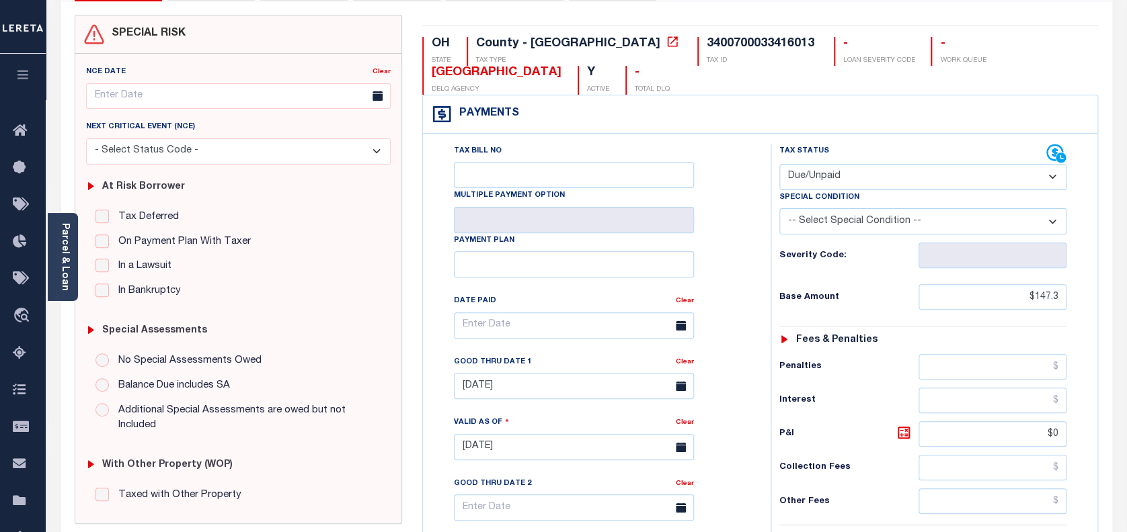
scroll to position [89, 0]
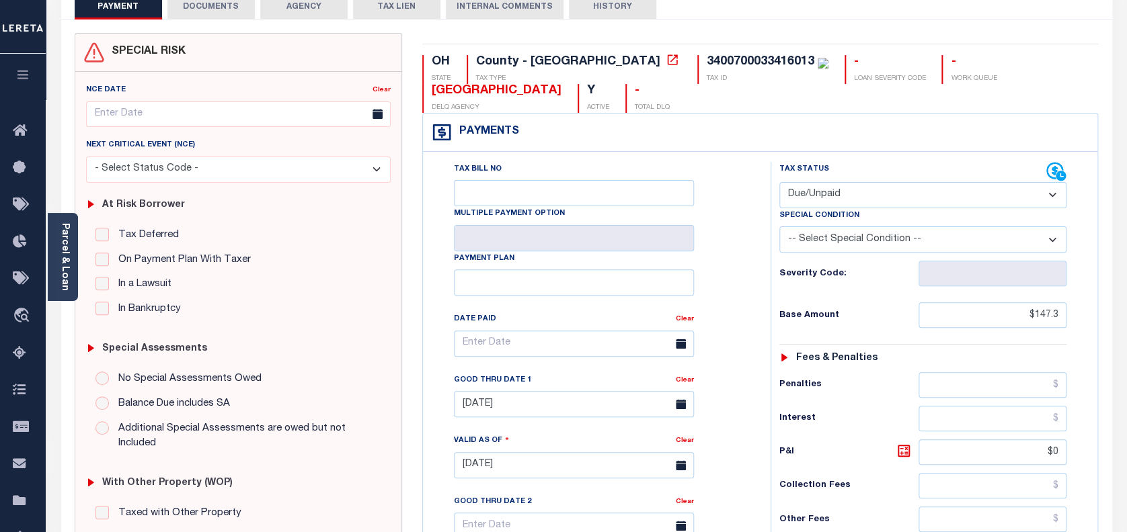
click at [844, 200] on select "- Select Status Code - Open Due/Unpaid Paid Incomplete No Tax Due Internal Refu…" at bounding box center [923, 195] width 288 height 26
select select "PYD"
click at [779, 183] on select "- Select Status Code - Open Due/Unpaid Paid Incomplete No Tax Due Internal Refu…" at bounding box center [923, 195] width 288 height 26
type input "[DATE]"
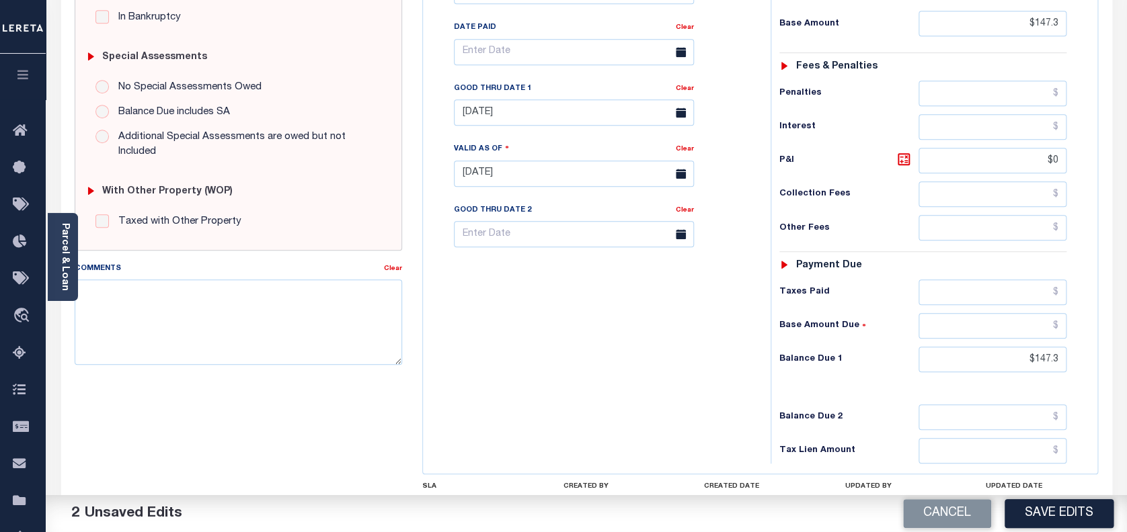
scroll to position [448, 0]
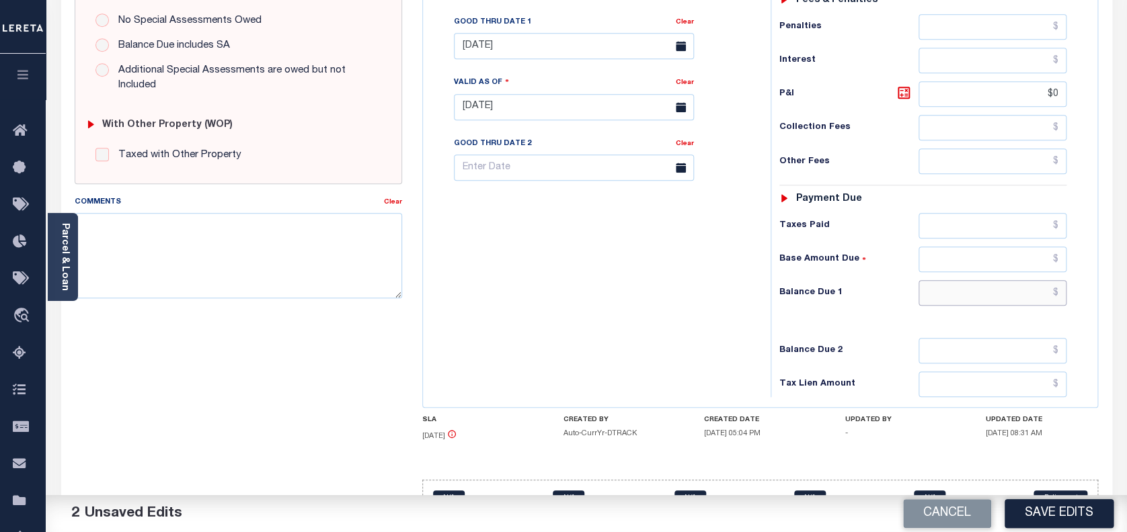
drag, startPoint x: 1059, startPoint y: 292, endPoint x: 917, endPoint y: 292, distance: 142.5
click at [917, 292] on div "Balance Due 1" at bounding box center [923, 293] width 288 height 26
type input "$0.00"
click at [1033, 519] on button "Save Edits" at bounding box center [1058, 513] width 109 height 29
checkbox input "false"
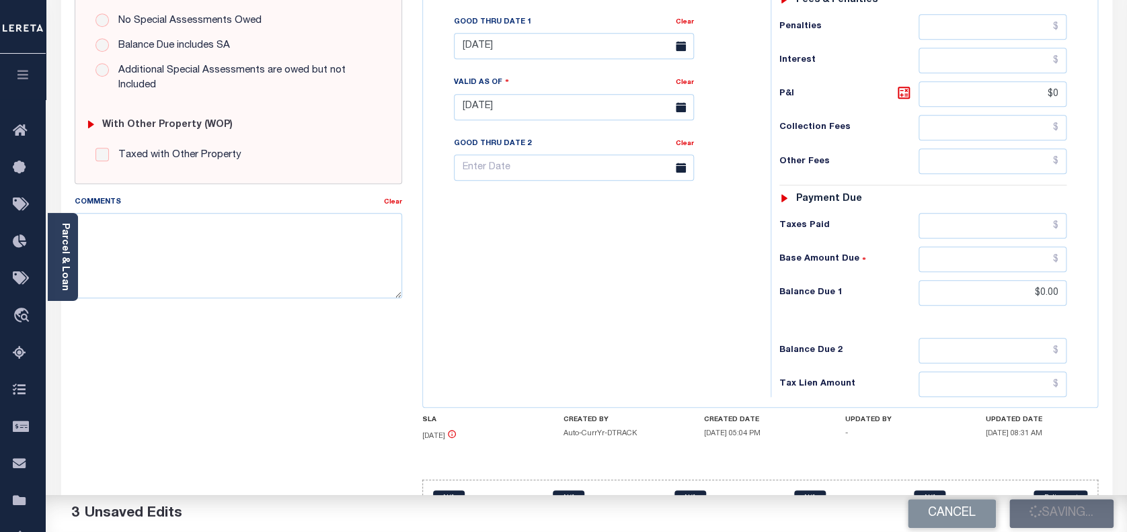
type input "$147.3"
type input "$0"
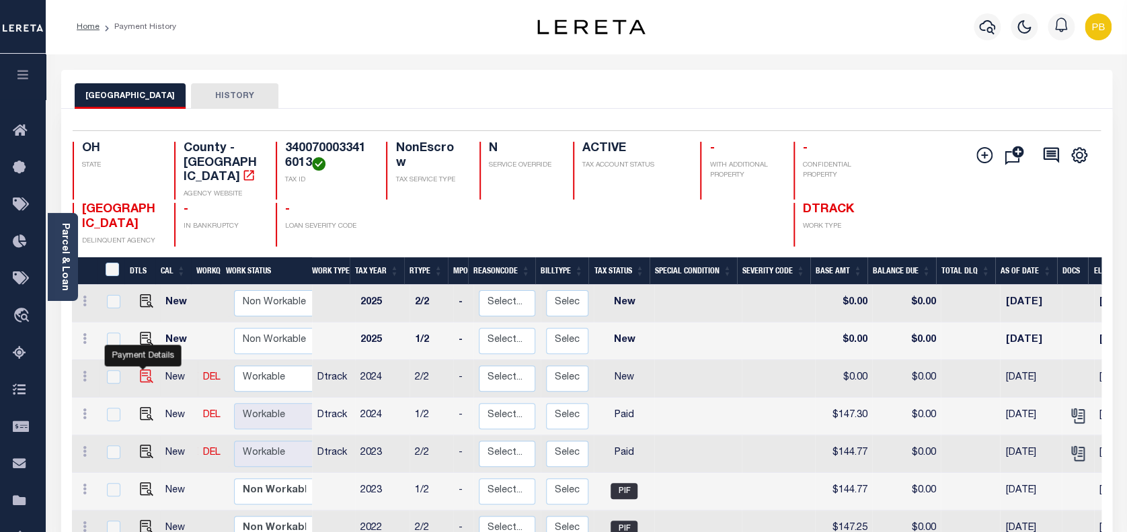
click at [143, 370] on img "" at bounding box center [146, 376] width 13 height 13
checkbox input "true"
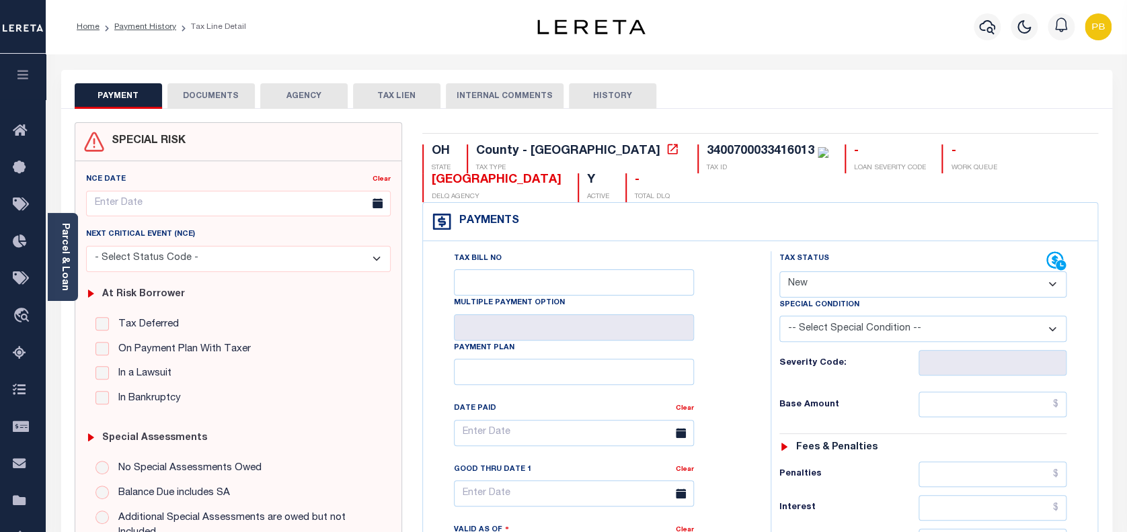
click at [845, 289] on select "- Select Status Code - Open Due/Unpaid Paid Incomplete No Tax Due Internal Refu…" at bounding box center [923, 285] width 288 height 26
select select "PYD"
click at [779, 272] on select "- Select Status Code - Open Due/Unpaid Paid Incomplete No Tax Due Internal Refu…" at bounding box center [923, 285] width 288 height 26
type input "[DATE]"
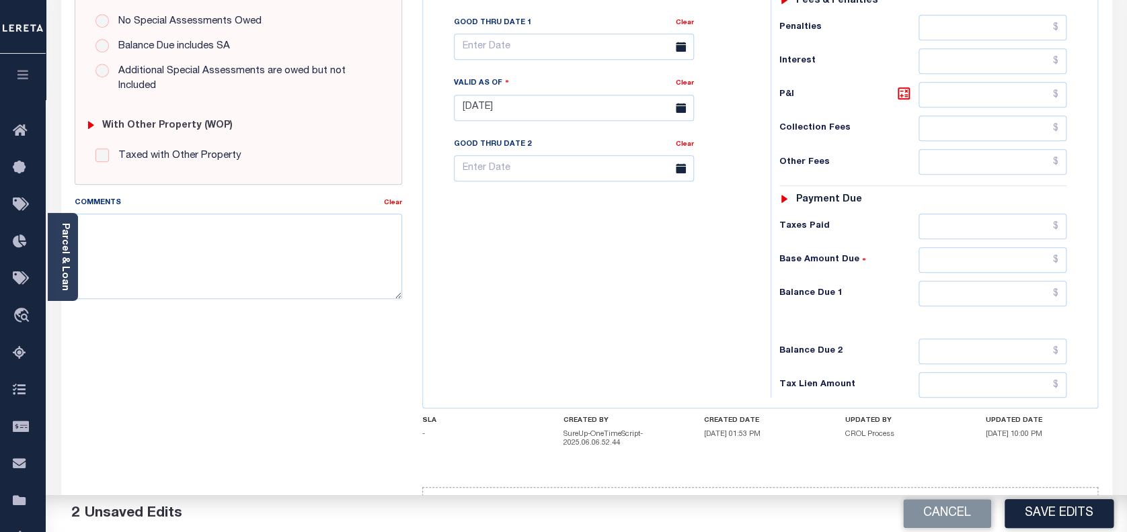
scroll to position [448, 0]
click at [1071, 512] on button "Save Edits" at bounding box center [1058, 513] width 109 height 29
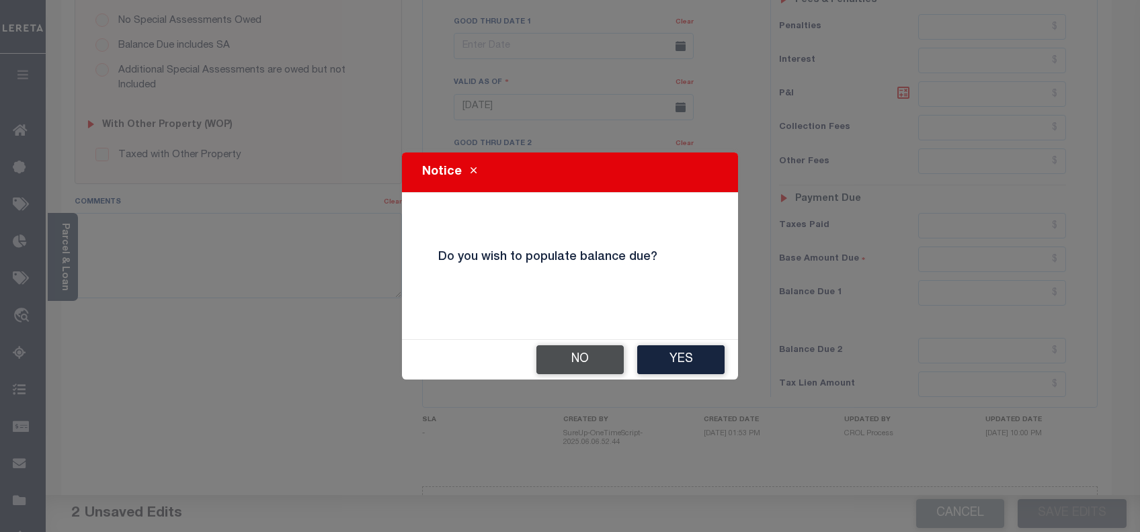
click at [581, 353] on button "No" at bounding box center [579, 360] width 87 height 29
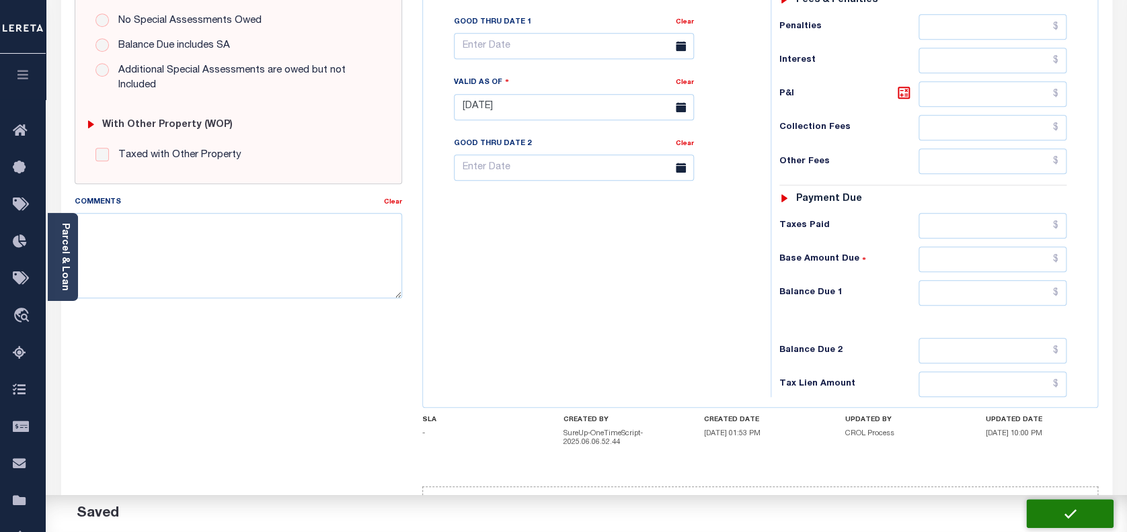
checkbox input "false"
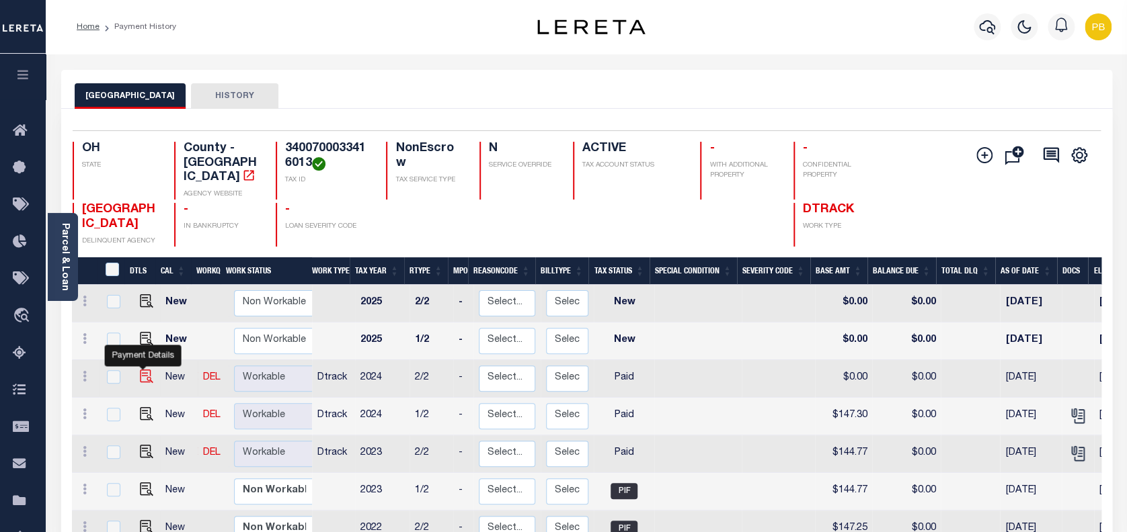
click at [144, 370] on img "" at bounding box center [146, 376] width 13 height 13
checkbox input "true"
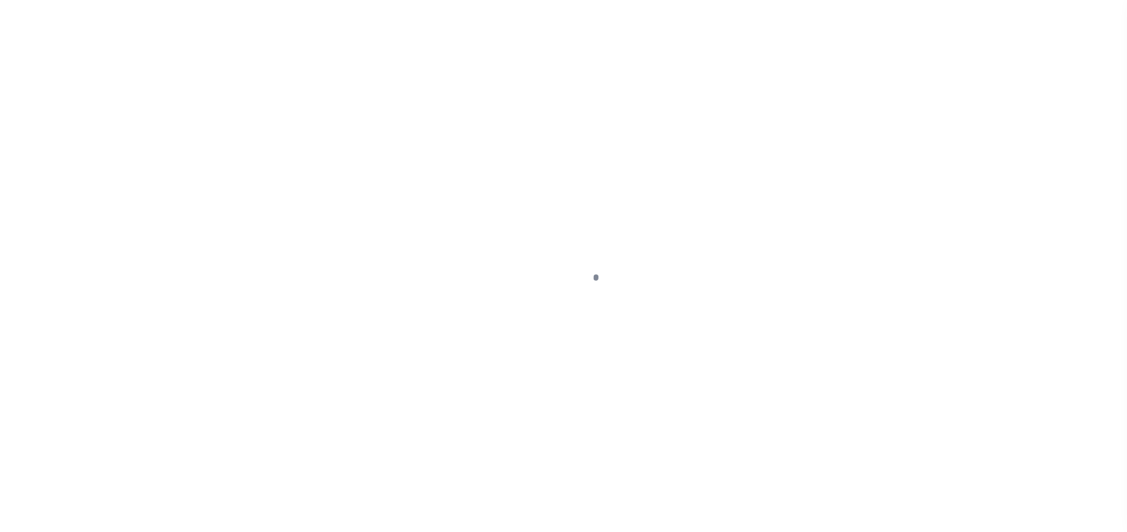
select select "PYD"
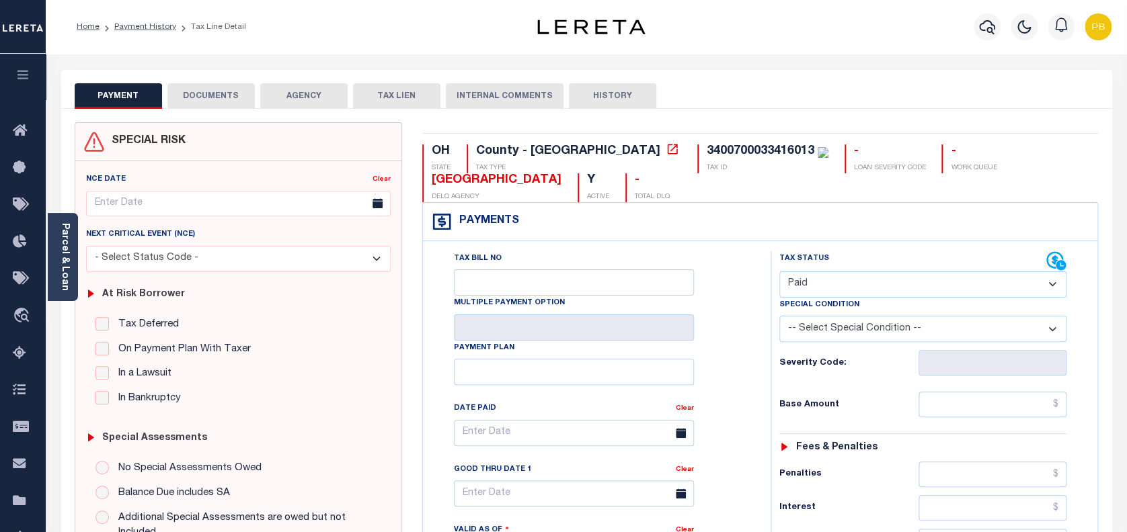
click at [199, 97] on button "DOCUMENTS" at bounding box center [210, 96] width 87 height 26
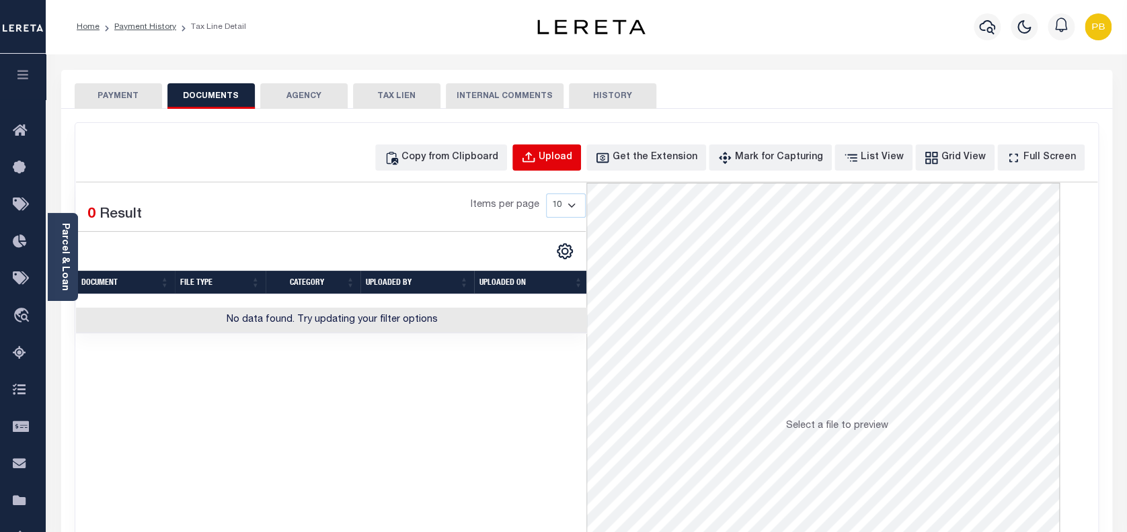
click at [565, 155] on button "Upload" at bounding box center [546, 158] width 69 height 26
select select "POP"
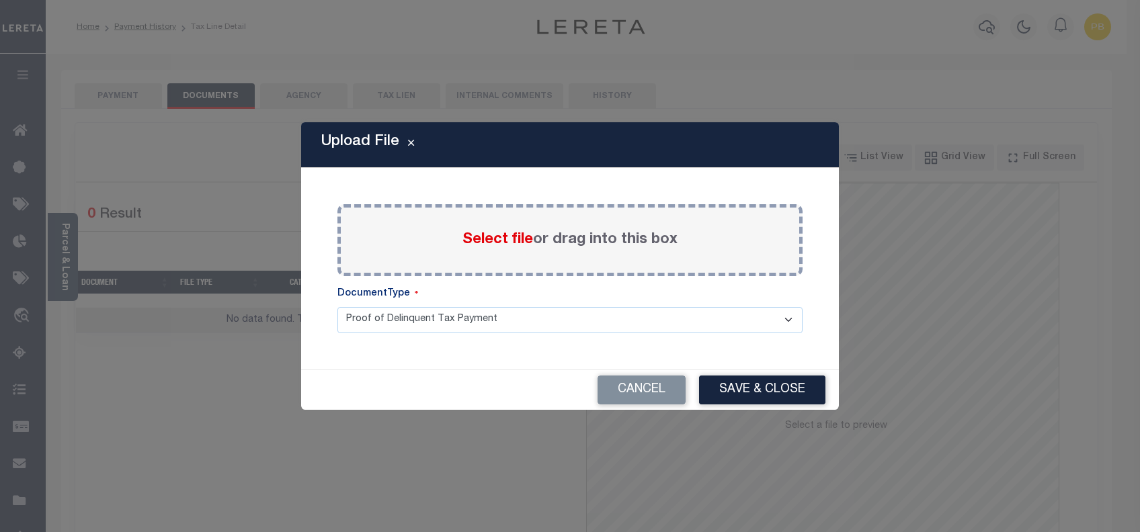
click at [504, 243] on span "Select file" at bounding box center [498, 240] width 71 height 15
click at [0, 0] on input "Select file or drag into this box" at bounding box center [0, 0] width 0 height 0
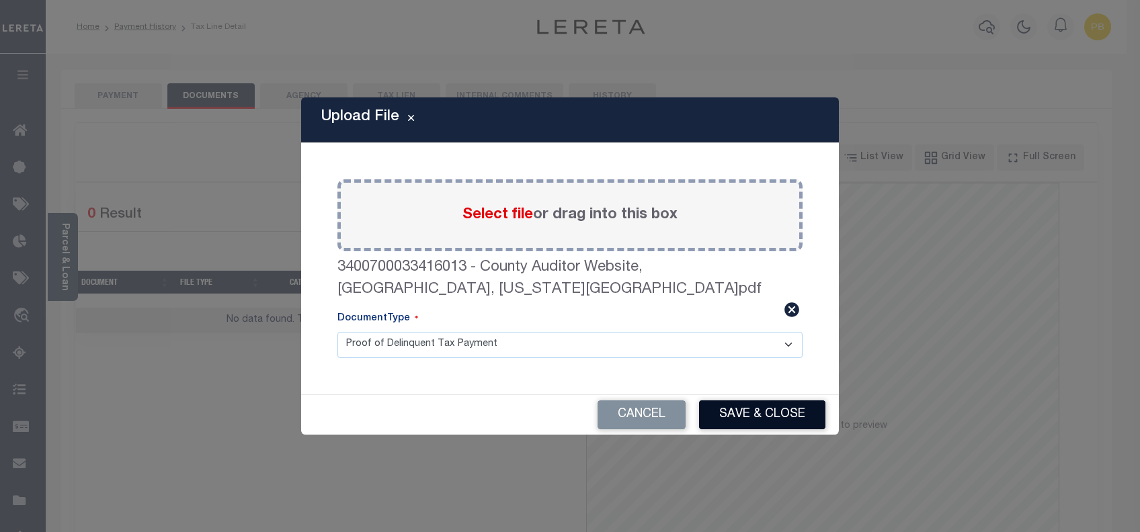
click at [756, 401] on button "Save & Close" at bounding box center [762, 415] width 126 height 29
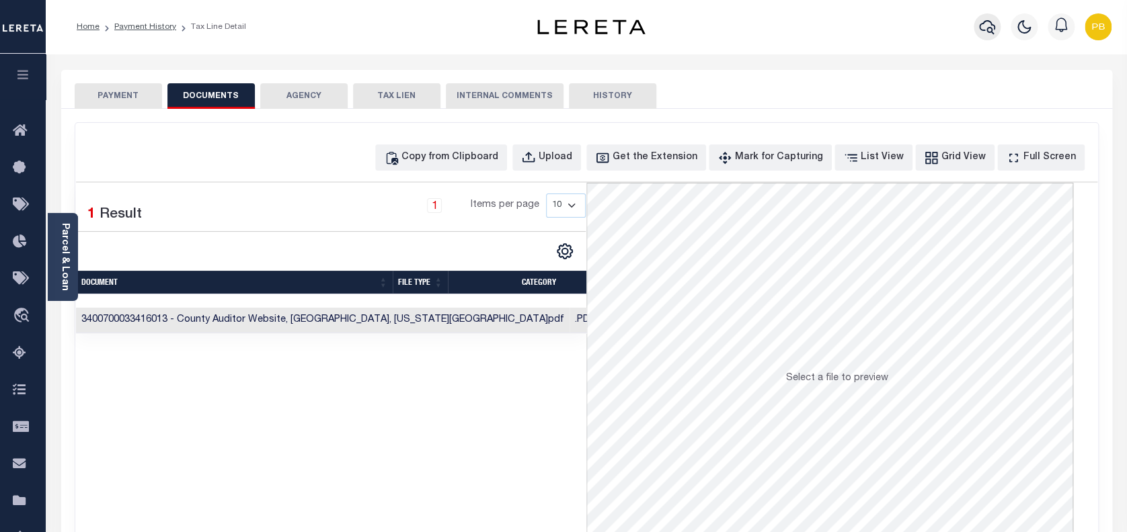
click at [998, 29] on button "button" at bounding box center [986, 26] width 27 height 27
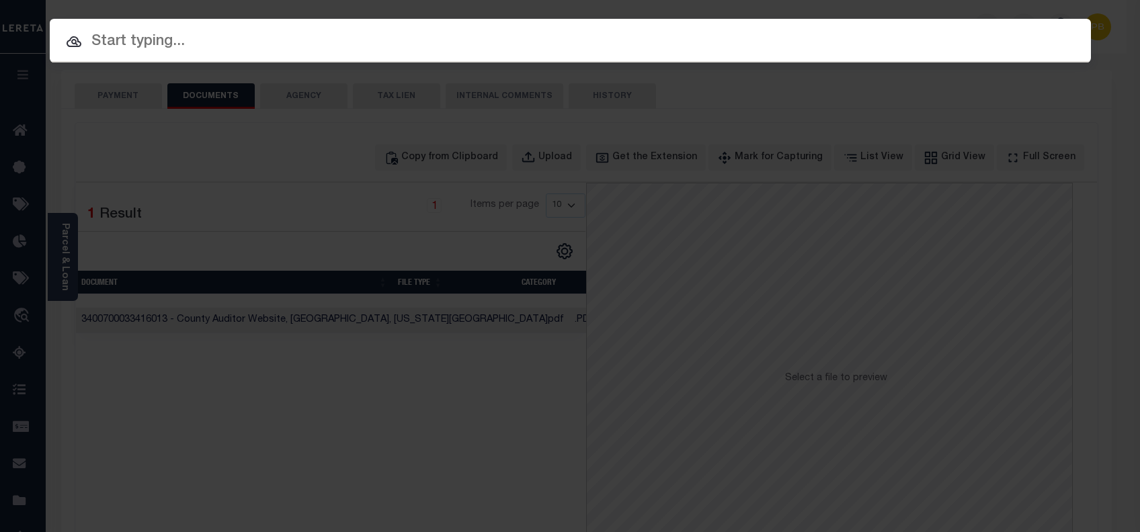
click at [163, 48] on input "text" at bounding box center [570, 42] width 1041 height 24
paste input "10702409"
type input "10702409"
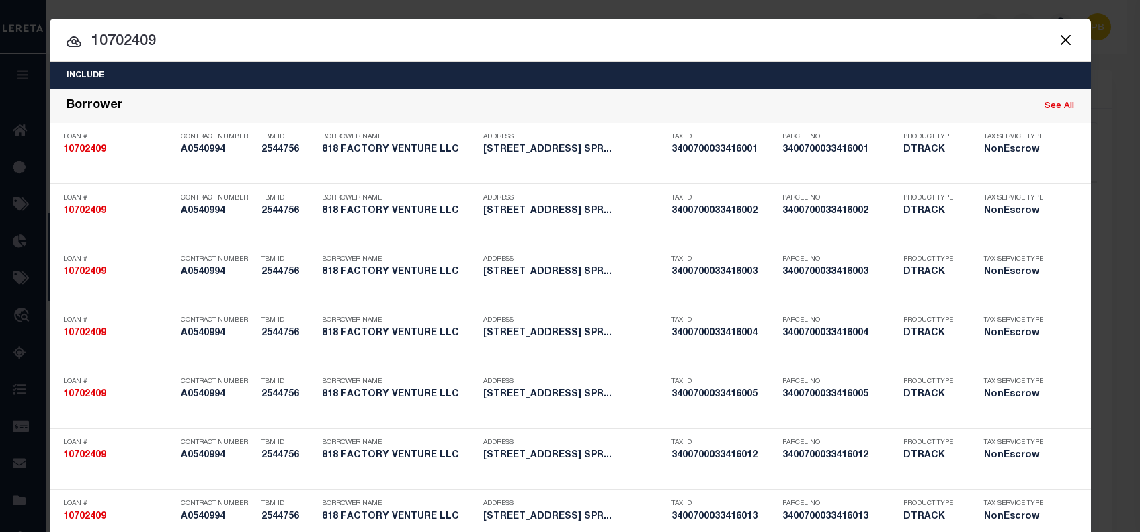
click at [259, 48] on input "10702409" at bounding box center [570, 42] width 1041 height 24
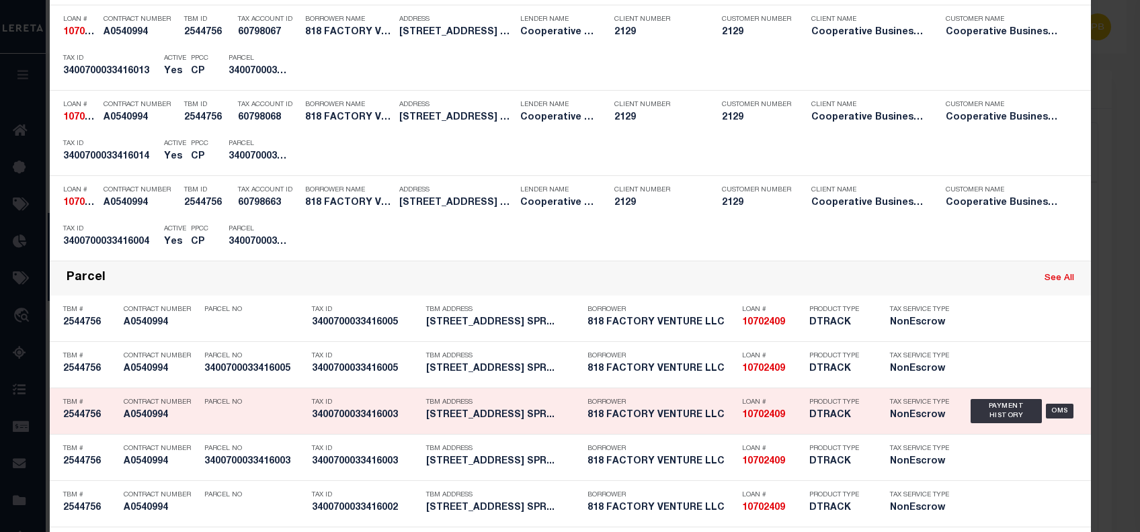
scroll to position [1476, 0]
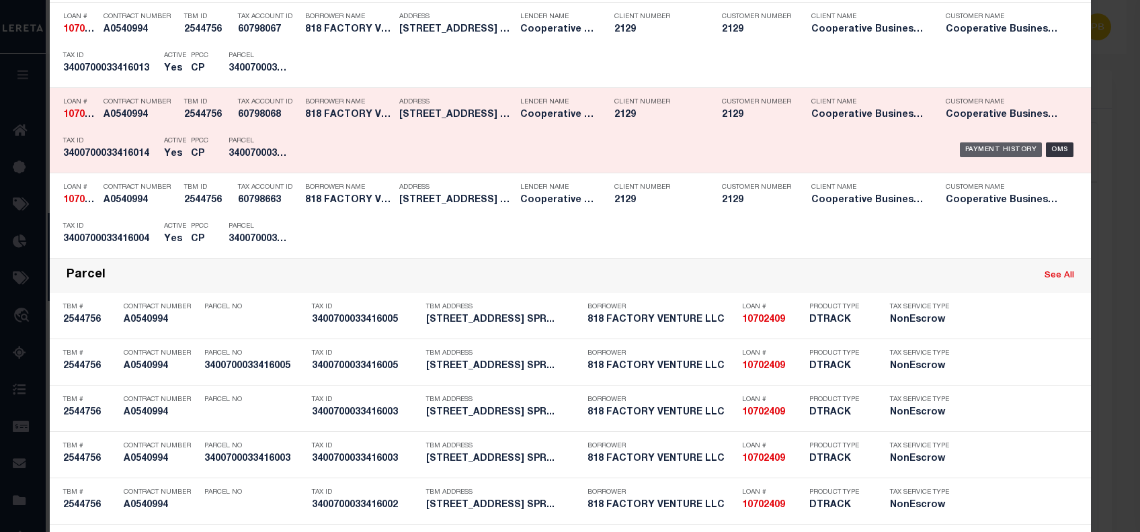
click at [986, 149] on div "Payment History" at bounding box center [1001, 150] width 83 height 15
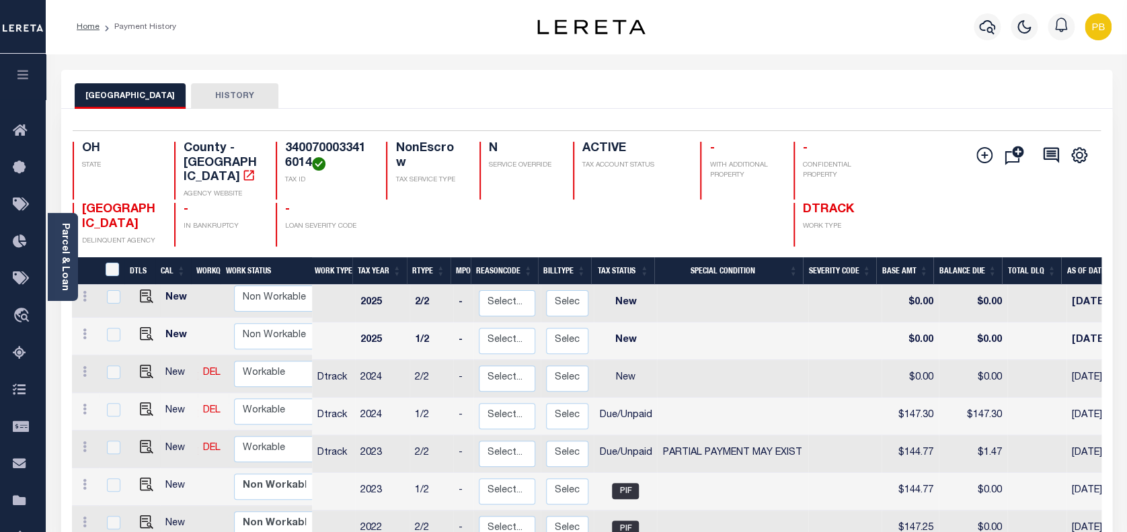
scroll to position [5, 0]
click at [143, 440] on img "" at bounding box center [146, 446] width 13 height 13
checkbox input "true"
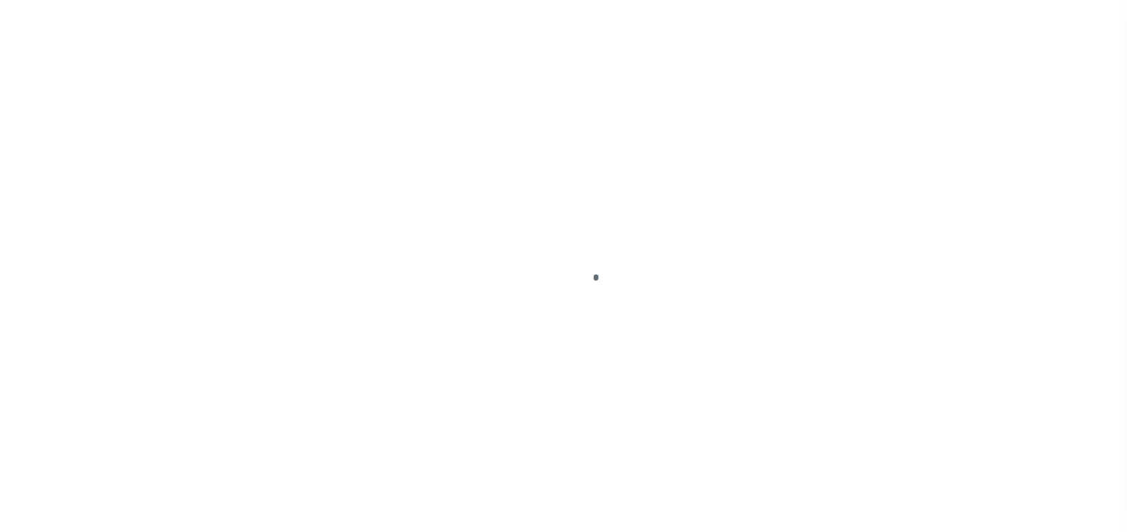
select select "DUE"
select select "15"
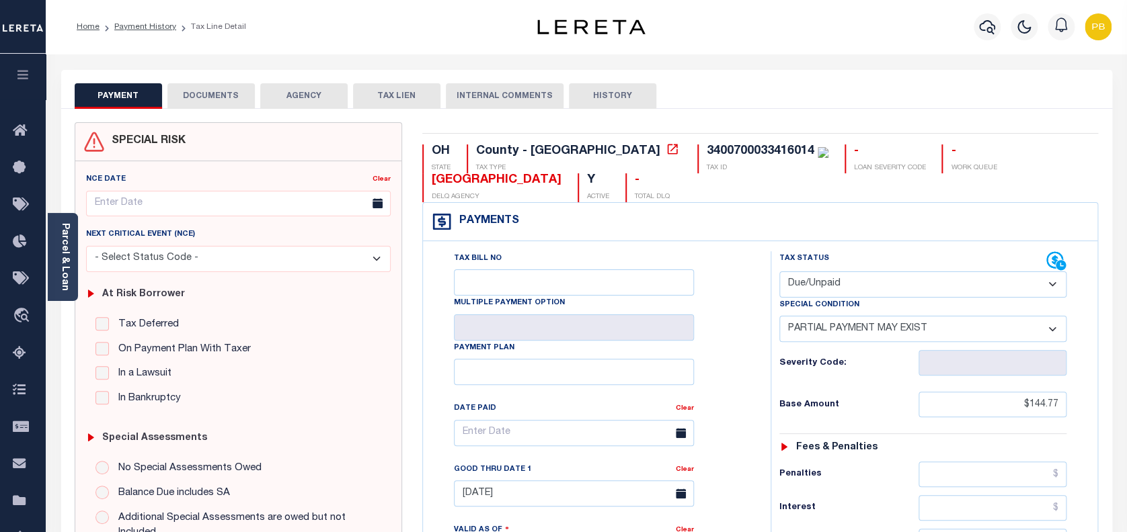
click at [936, 288] on select "- Select Status Code - Open Due/Unpaid Paid Incomplete No Tax Due Internal Refu…" at bounding box center [923, 285] width 288 height 26
select select "PYD"
click at [779, 272] on select "- Select Status Code - Open Due/Unpaid Paid Incomplete No Tax Due Internal Refu…" at bounding box center [923, 285] width 288 height 26
select select "0"
type input "[DATE]"
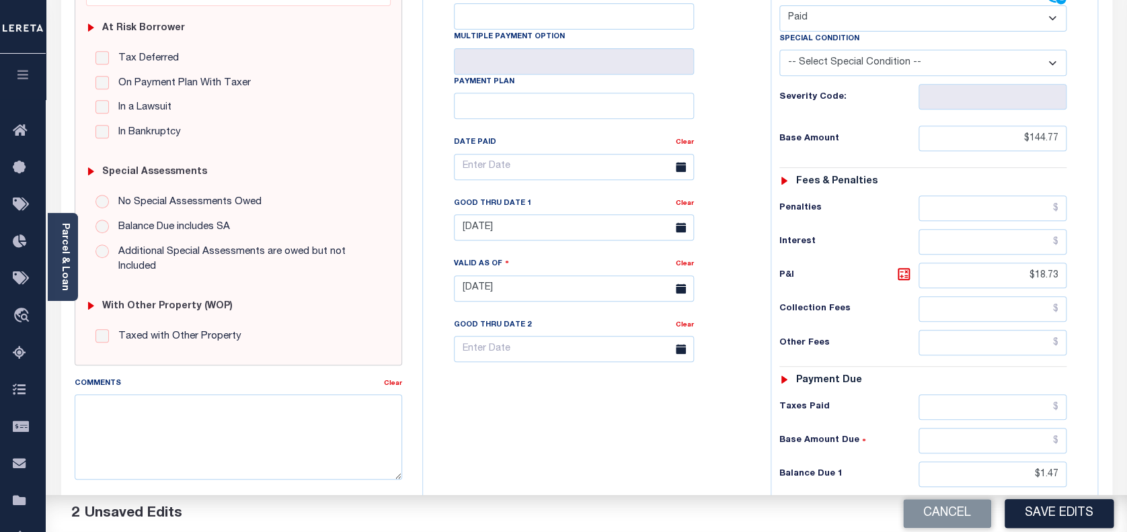
scroll to position [358, 0]
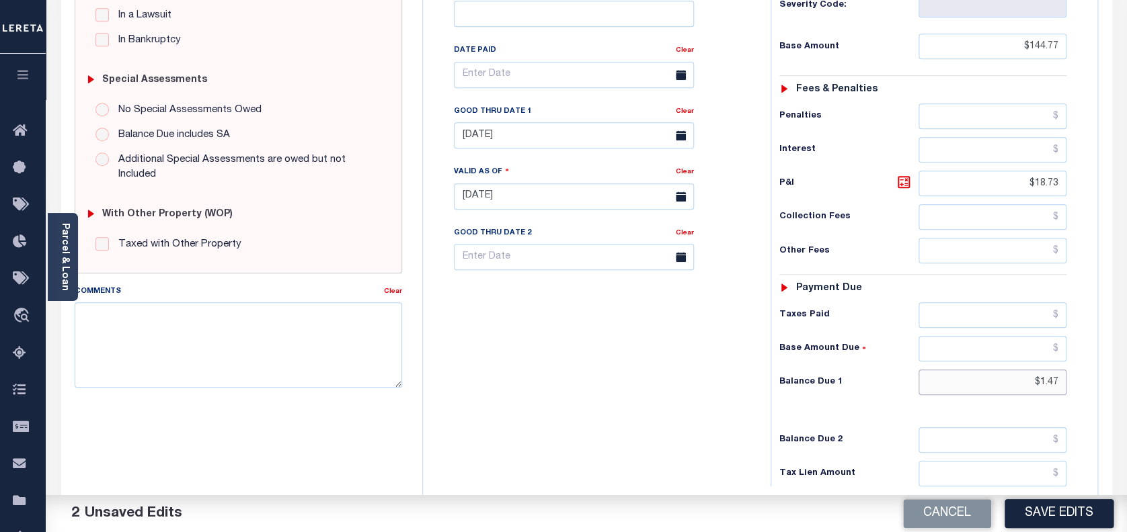
drag, startPoint x: 1057, startPoint y: 382, endPoint x: 942, endPoint y: 368, distance: 116.4
click at [942, 368] on div "Tax Status Status - Select Status Code -" at bounding box center [927, 190] width 314 height 594
type input "$0.00"
click at [1065, 519] on button "Save Edits" at bounding box center [1058, 513] width 109 height 29
checkbox input "false"
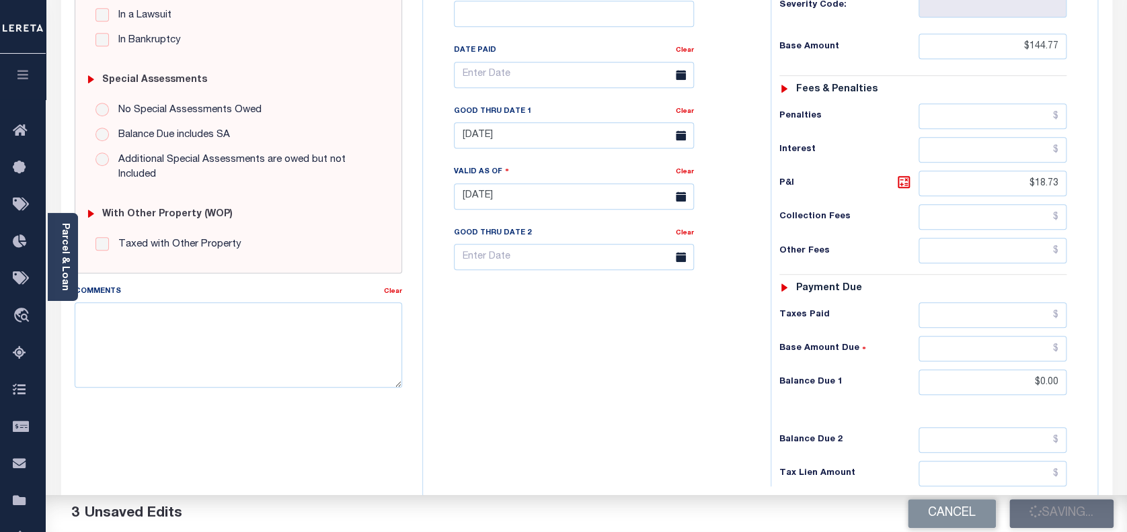
type input "$144.77"
type input "$18.73"
type input "$0"
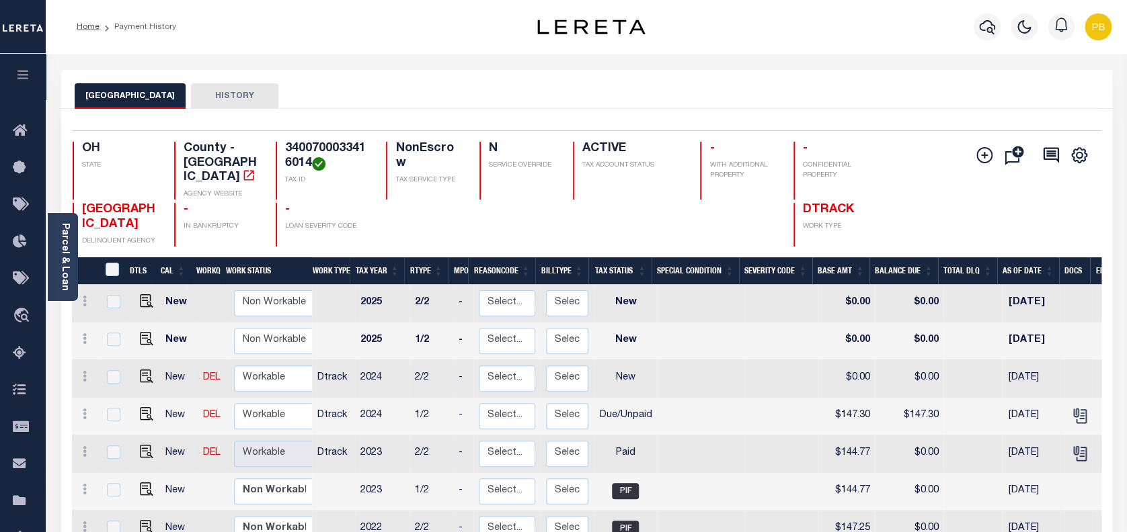
scroll to position [5, 0]
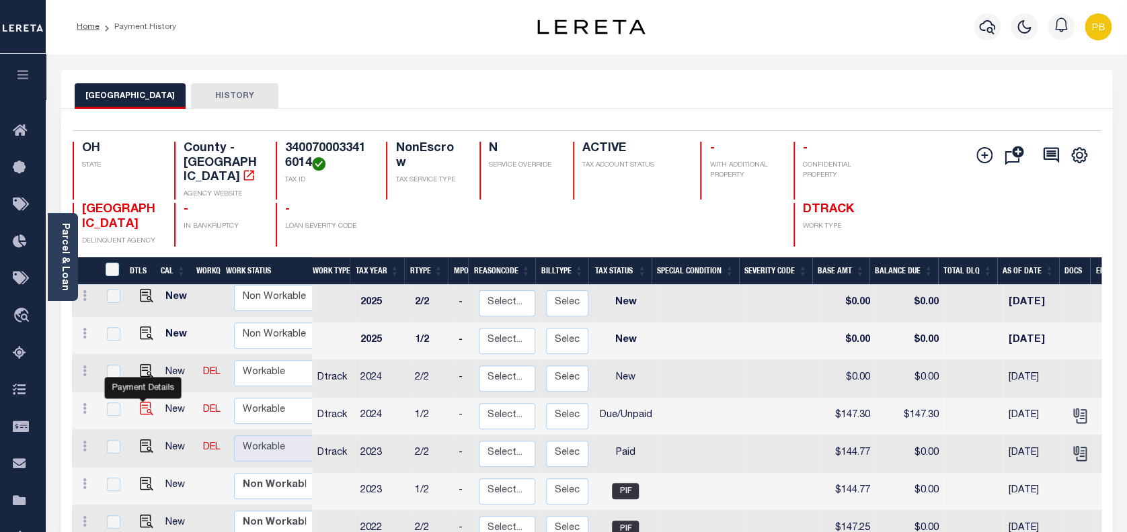
click at [145, 402] on img "" at bounding box center [146, 408] width 13 height 13
checkbox input "true"
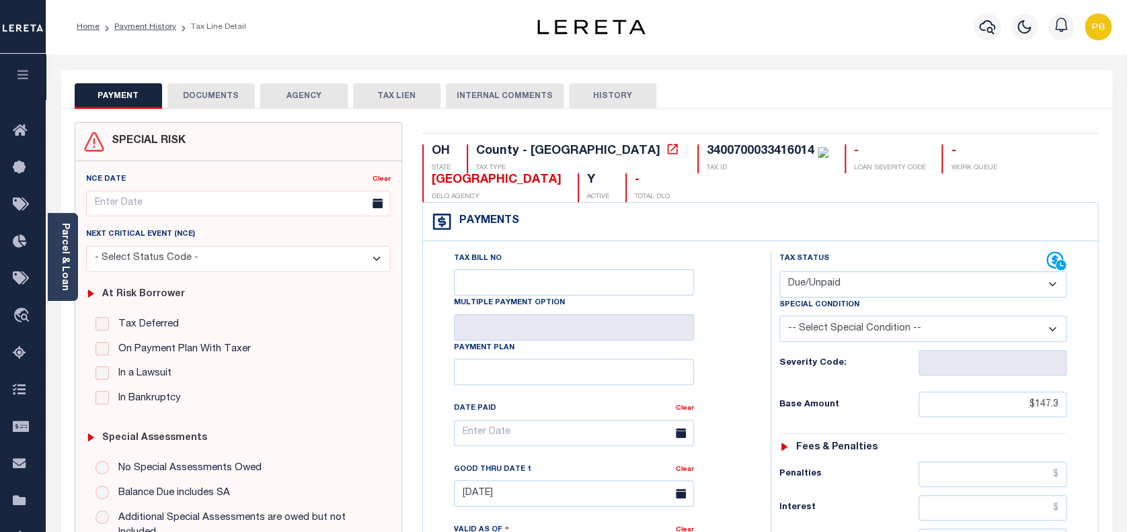
click at [899, 290] on select "- Select Status Code - Open Due/Unpaid Paid Incomplete No Tax Due Internal Refu…" at bounding box center [923, 285] width 288 height 26
select select "PYD"
click at [779, 272] on select "- Select Status Code - Open Due/Unpaid Paid Incomplete No Tax Due Internal Refu…" at bounding box center [923, 285] width 288 height 26
type input "[DATE]"
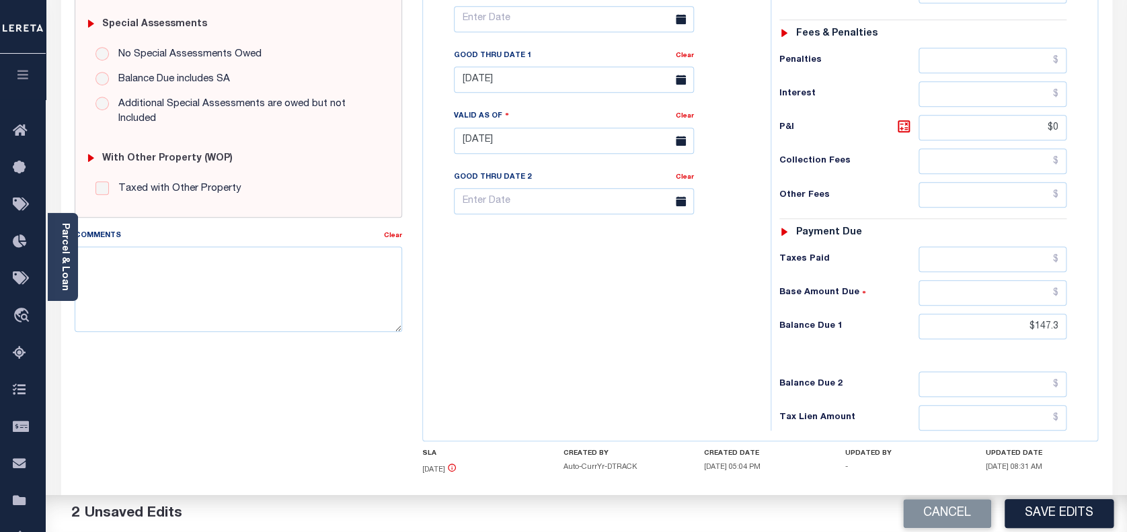
scroll to position [448, 0]
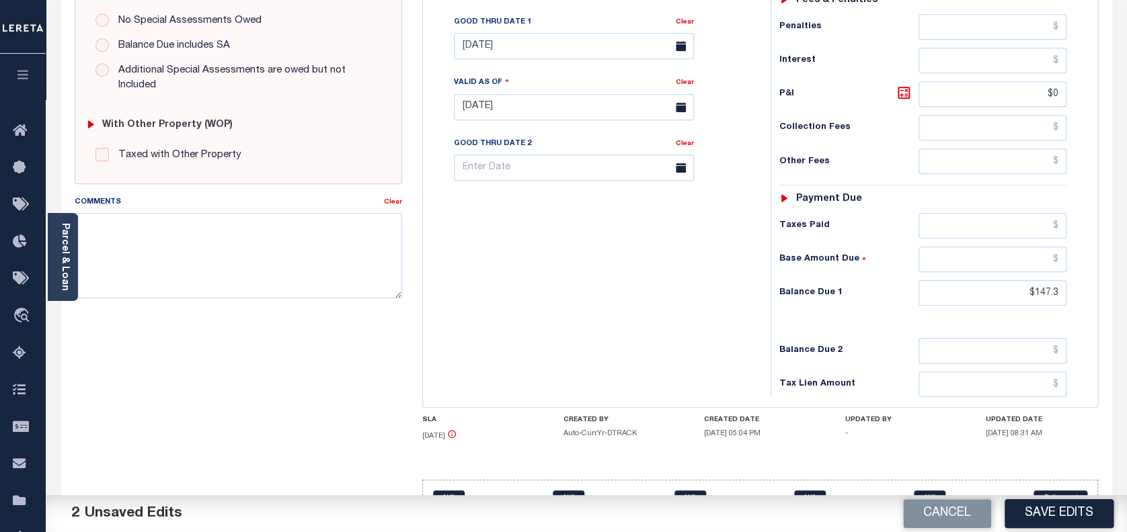
click at [1068, 295] on div "Tax Status Status - Select Status Code -" at bounding box center [927, 101] width 314 height 594
drag, startPoint x: 1062, startPoint y: 296, endPoint x: 948, endPoint y: 298, distance: 113.6
click at [948, 298] on input "$147.3" at bounding box center [992, 293] width 149 height 26
type input "$0.00"
click at [1063, 514] on button "Save Edits" at bounding box center [1058, 513] width 109 height 29
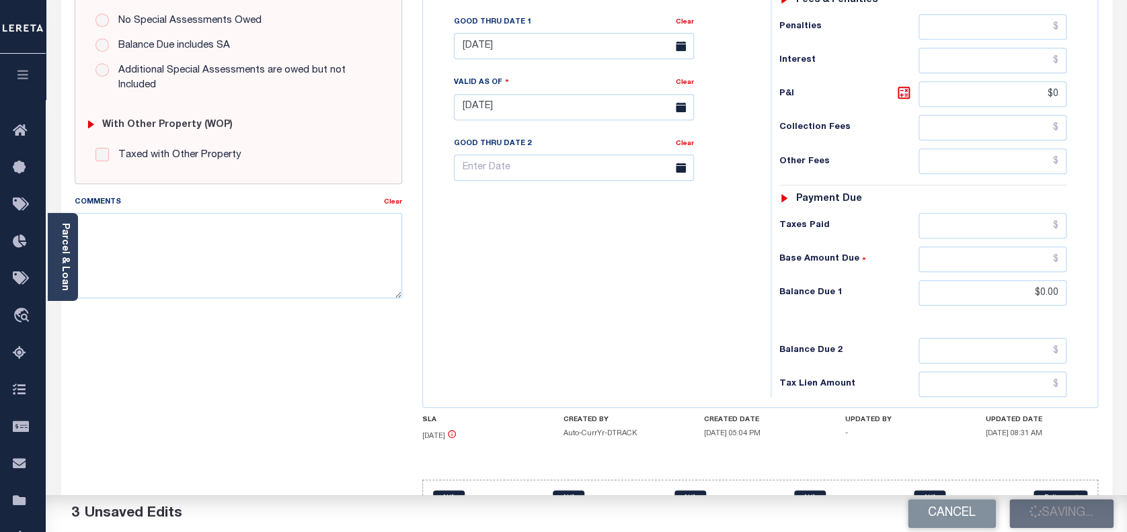
checkbox input "false"
type input "$147.3"
type input "$0"
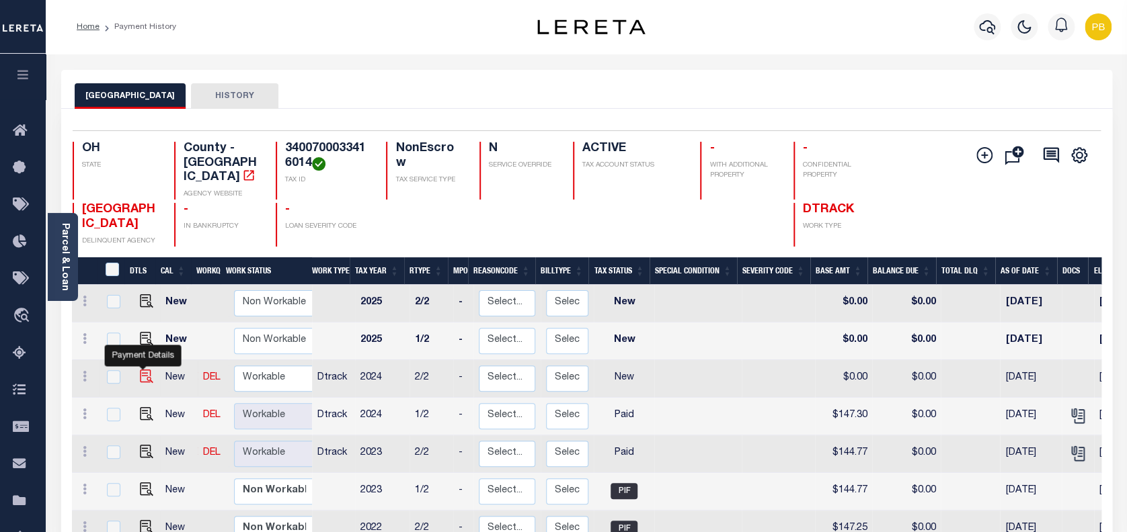
click at [145, 370] on img "" at bounding box center [146, 376] width 13 height 13
checkbox input "true"
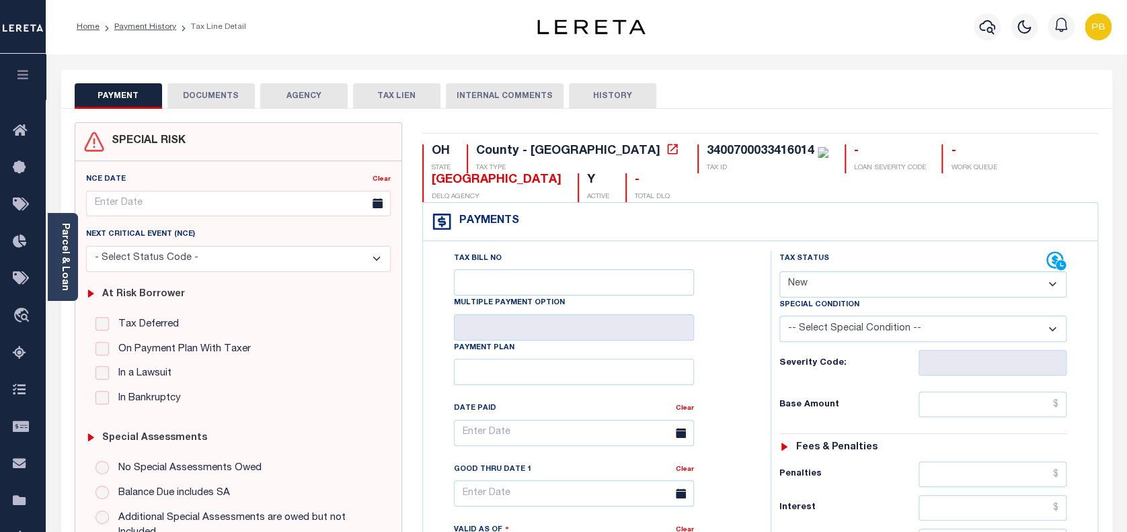
click at [902, 278] on select "- Select Status Code - Open Due/Unpaid Paid Incomplete No Tax Due Internal Refu…" at bounding box center [923, 285] width 288 height 26
drag, startPoint x: 886, startPoint y: 285, endPoint x: 887, endPoint y: 298, distance: 12.8
click at [886, 285] on select "- Select Status Code - Open Due/Unpaid Paid Incomplete No Tax Due Internal Refu…" at bounding box center [923, 285] width 288 height 26
select select "PYD"
click at [779, 272] on select "- Select Status Code - Open Due/Unpaid Paid Incomplete No Tax Due Internal Refu…" at bounding box center [923, 285] width 288 height 26
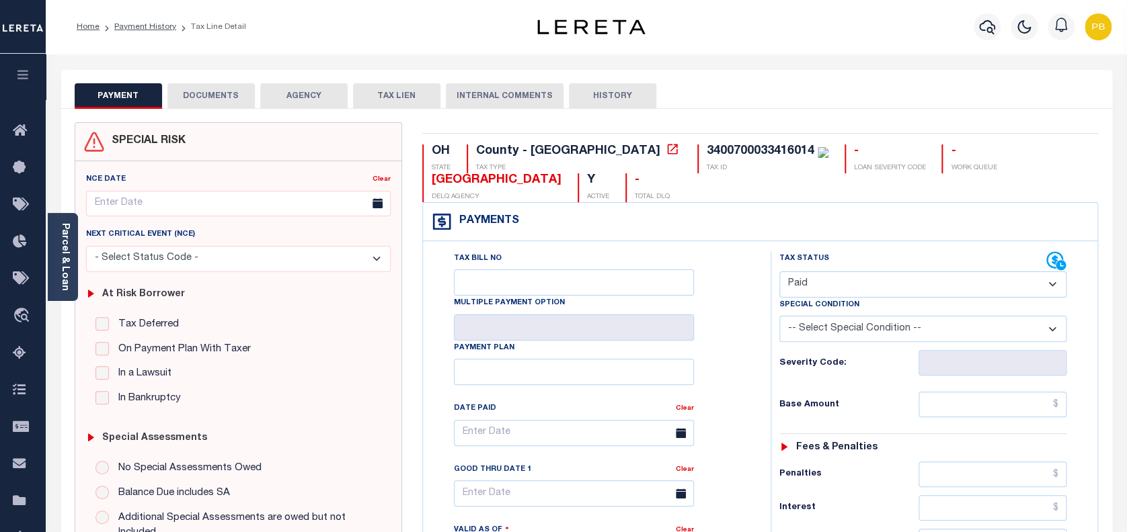
type input "[DATE]"
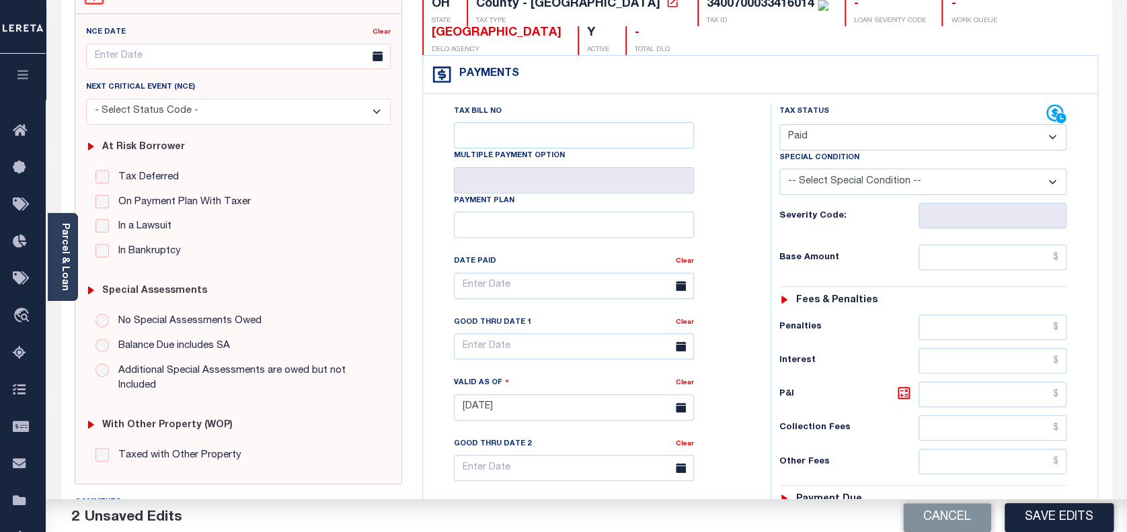
scroll to position [269, 0]
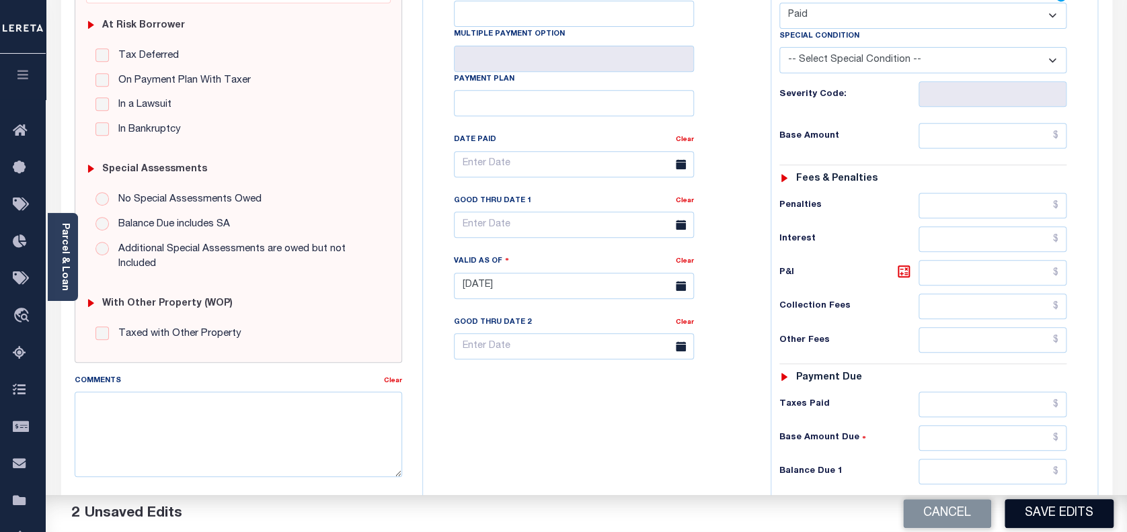
click at [1065, 508] on button "Save Edits" at bounding box center [1058, 513] width 109 height 29
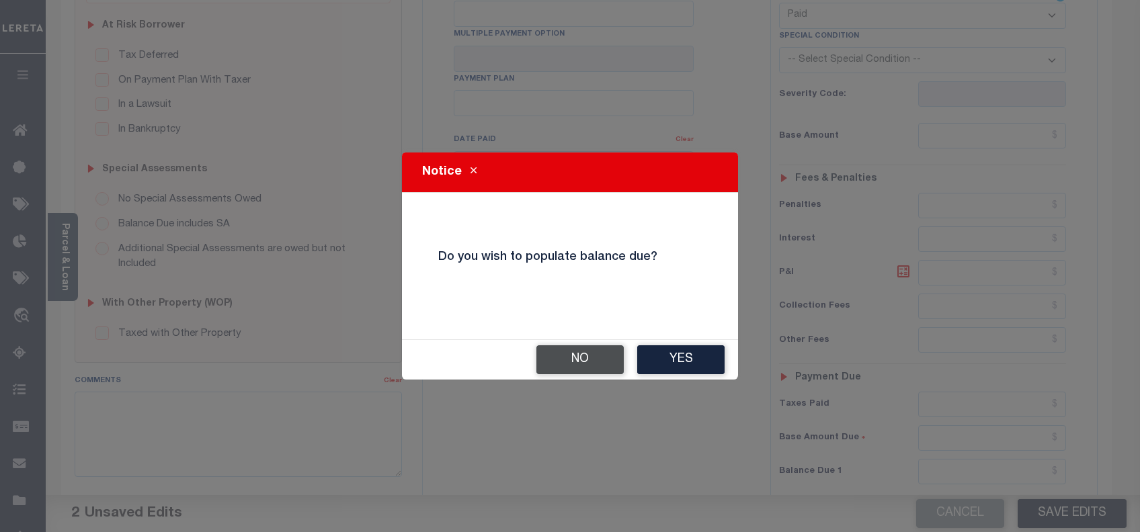
click at [559, 358] on button "No" at bounding box center [579, 360] width 87 height 29
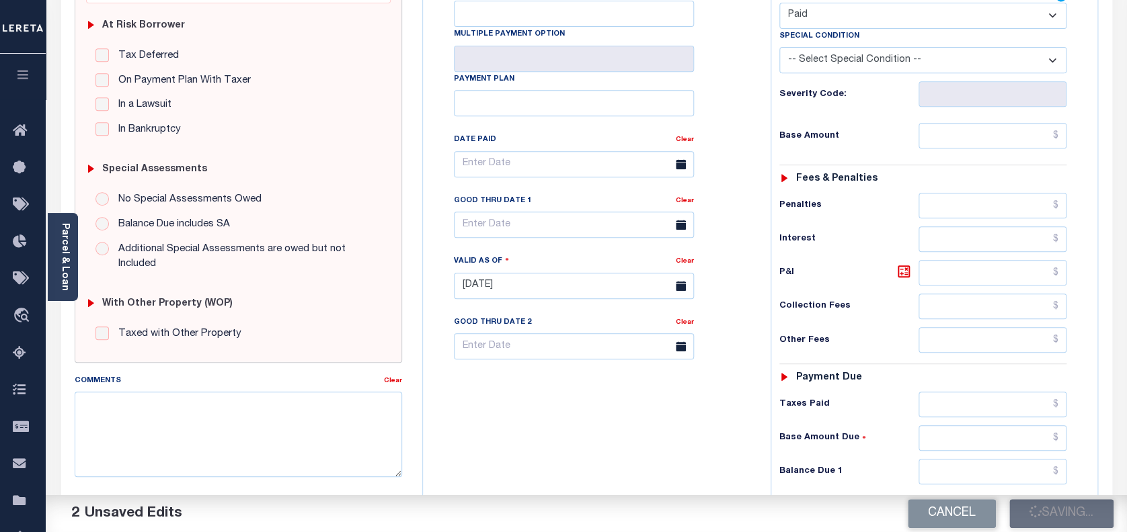
checkbox input "false"
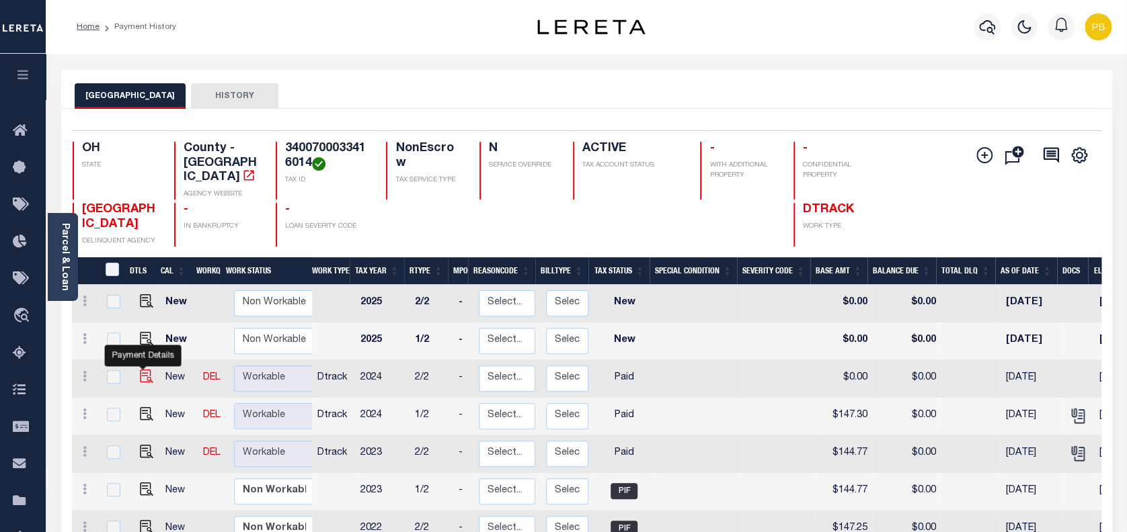
click at [144, 370] on img "" at bounding box center [146, 376] width 13 height 13
checkbox input "true"
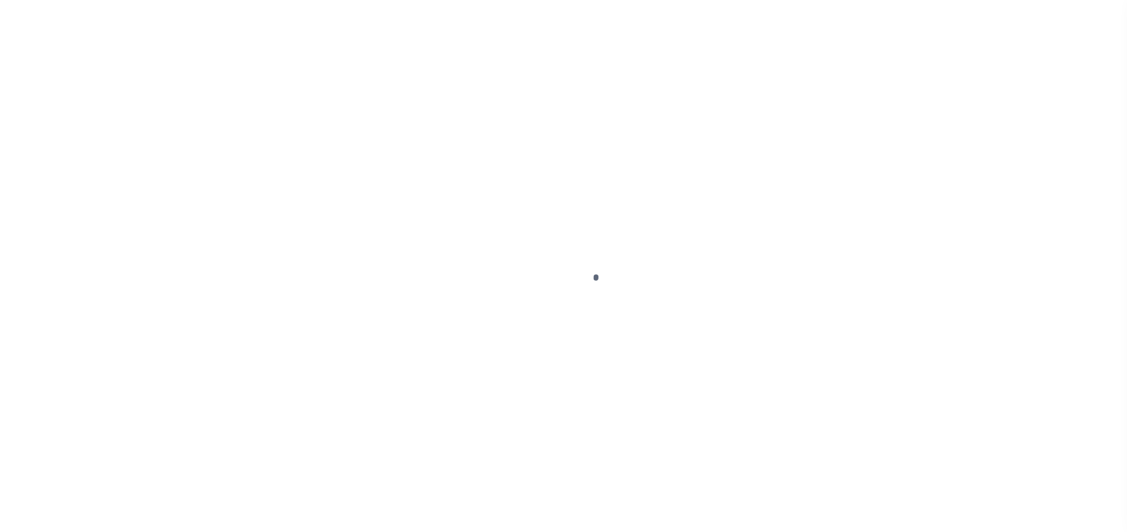
select select "PYD"
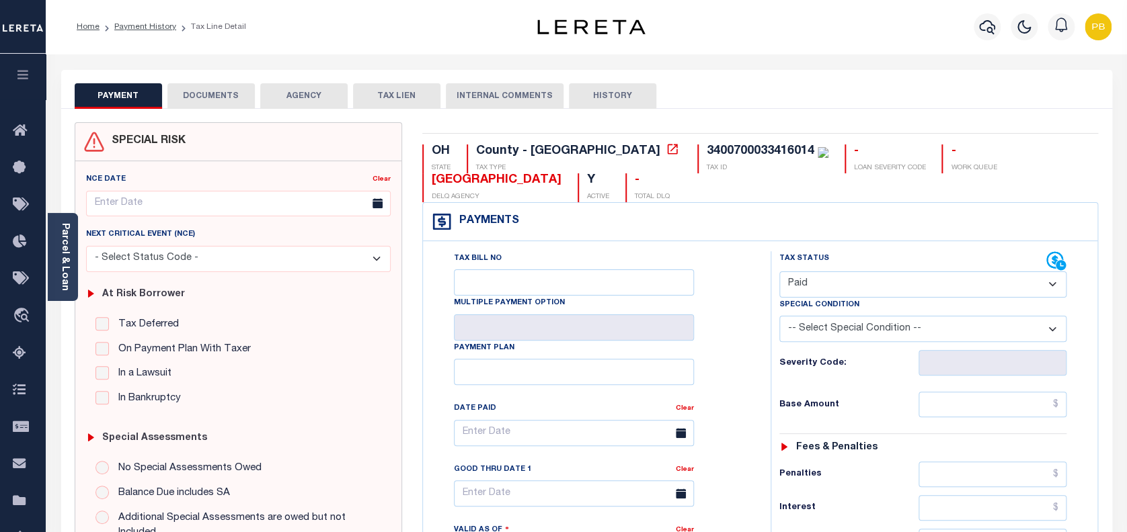
click at [235, 100] on button "DOCUMENTS" at bounding box center [210, 96] width 87 height 26
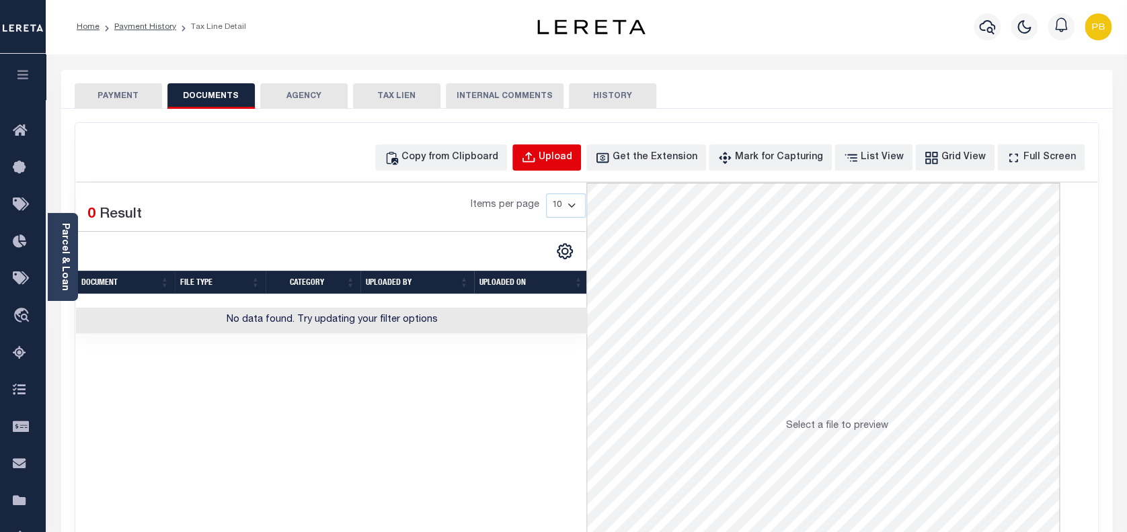
click at [572, 153] on div "Upload" at bounding box center [555, 158] width 34 height 15
select select "POP"
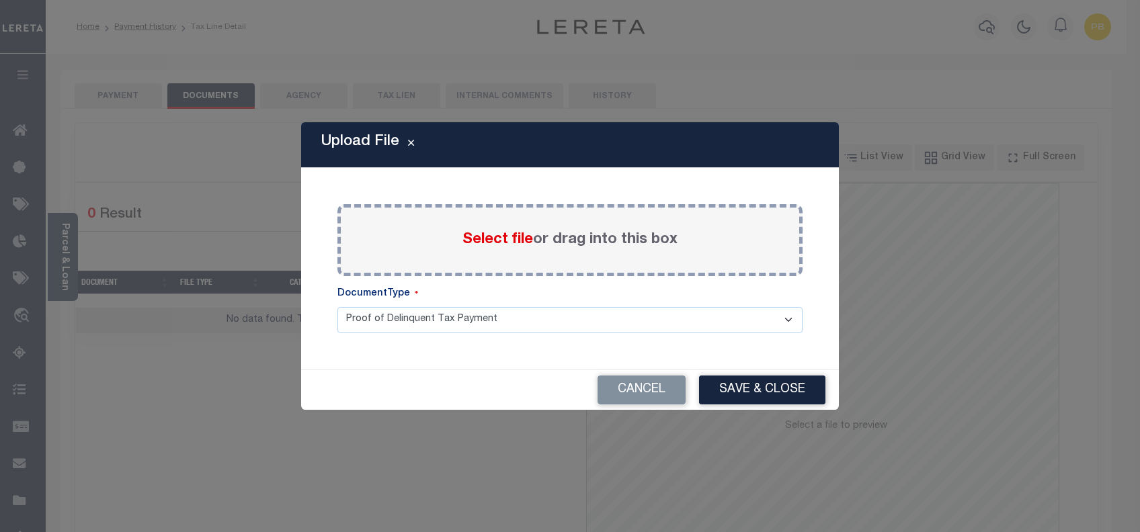
click at [511, 243] on span "Select file" at bounding box center [498, 240] width 71 height 15
click at [0, 0] on input "Select file or drag into this box" at bounding box center [0, 0] width 0 height 0
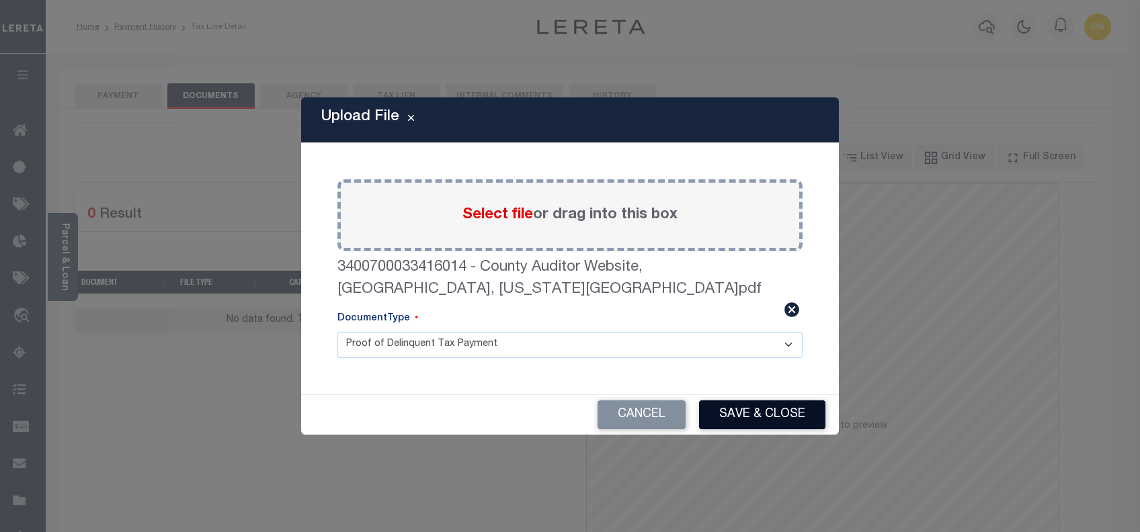
click at [764, 402] on button "Save & Close" at bounding box center [762, 415] width 126 height 29
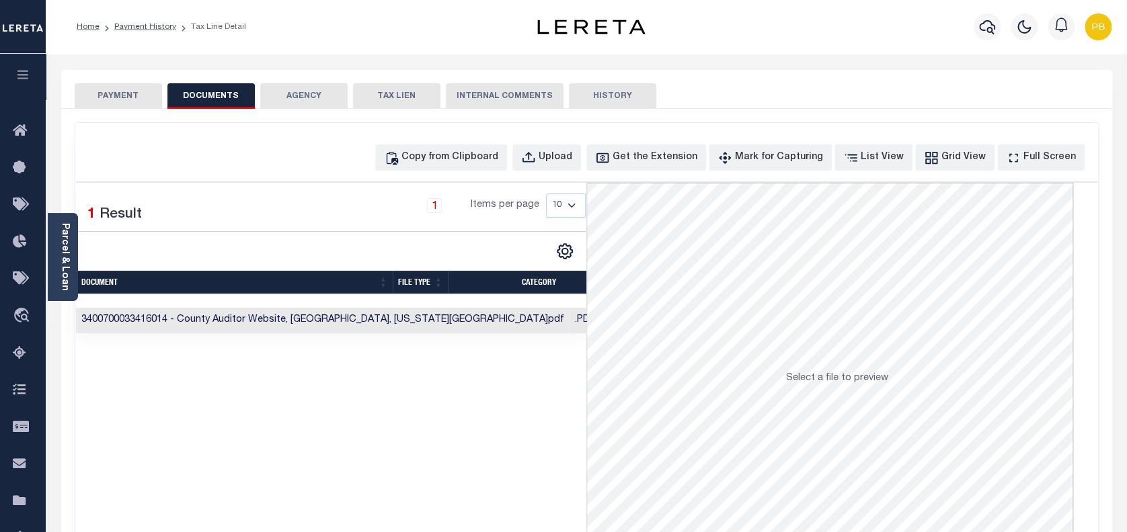
click at [124, 96] on button "PAYMENT" at bounding box center [118, 96] width 87 height 26
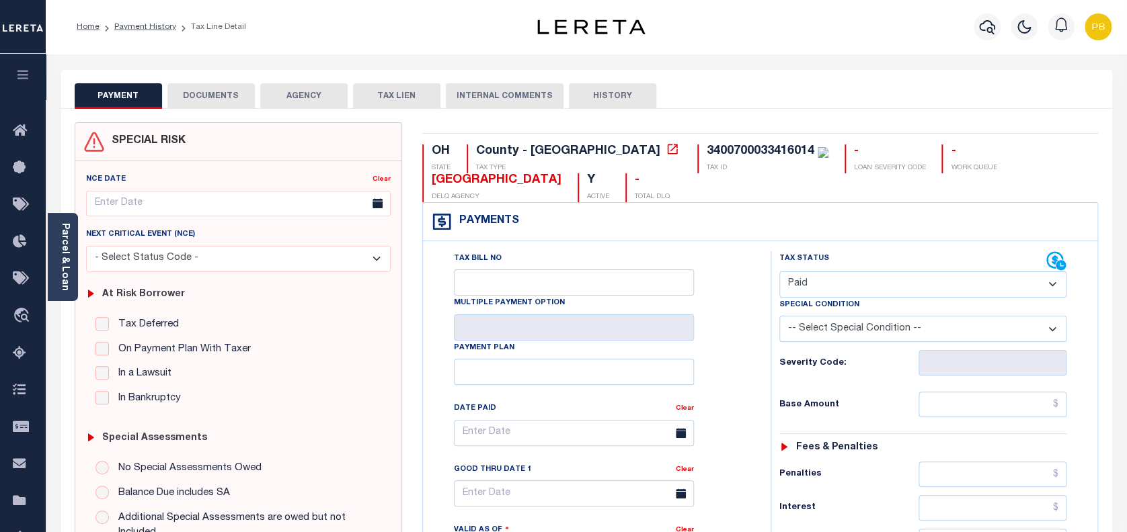
click at [222, 99] on button "DOCUMENTS" at bounding box center [210, 96] width 87 height 26
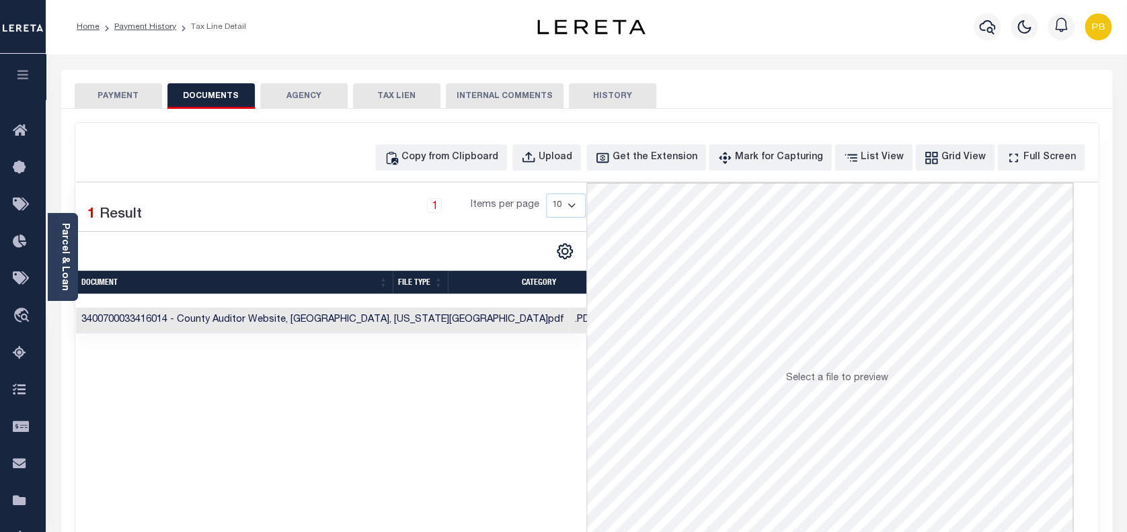
click at [132, 91] on button "PAYMENT" at bounding box center [118, 96] width 87 height 26
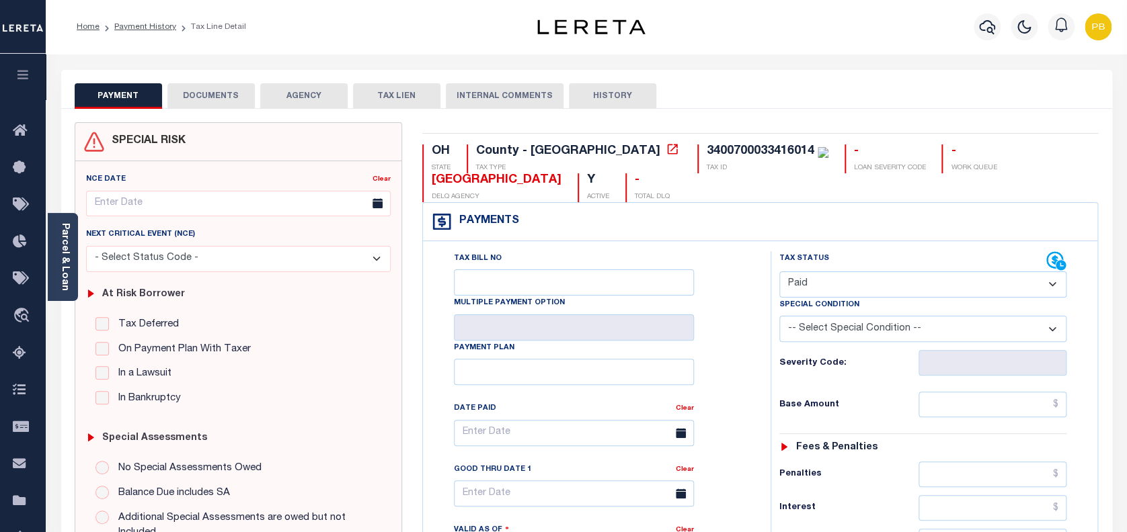
click at [210, 97] on button "DOCUMENTS" at bounding box center [210, 96] width 87 height 26
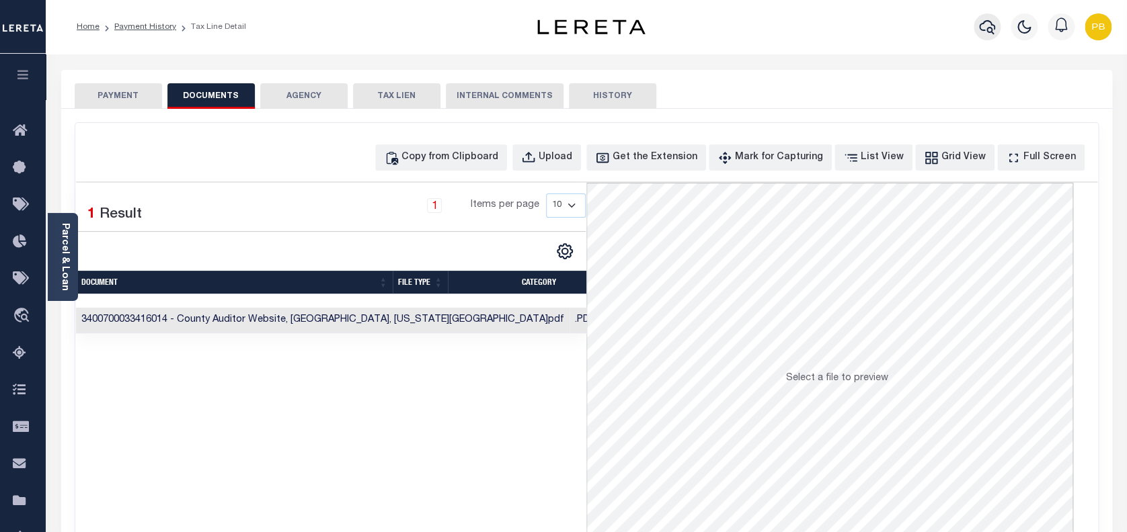
click at [983, 26] on icon "button" at bounding box center [987, 27] width 16 height 16
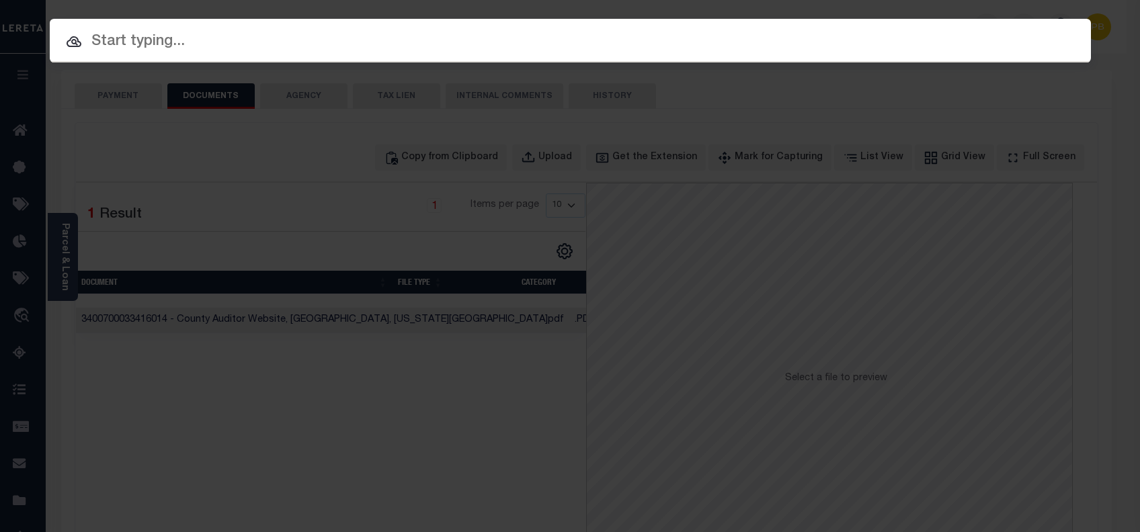
paste input "10904782"
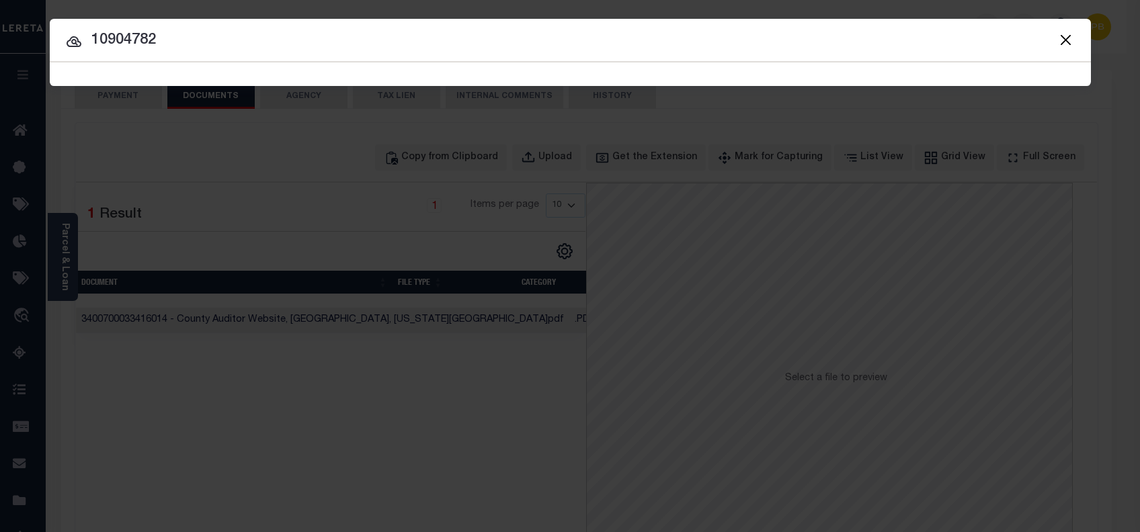
type input "10904782"
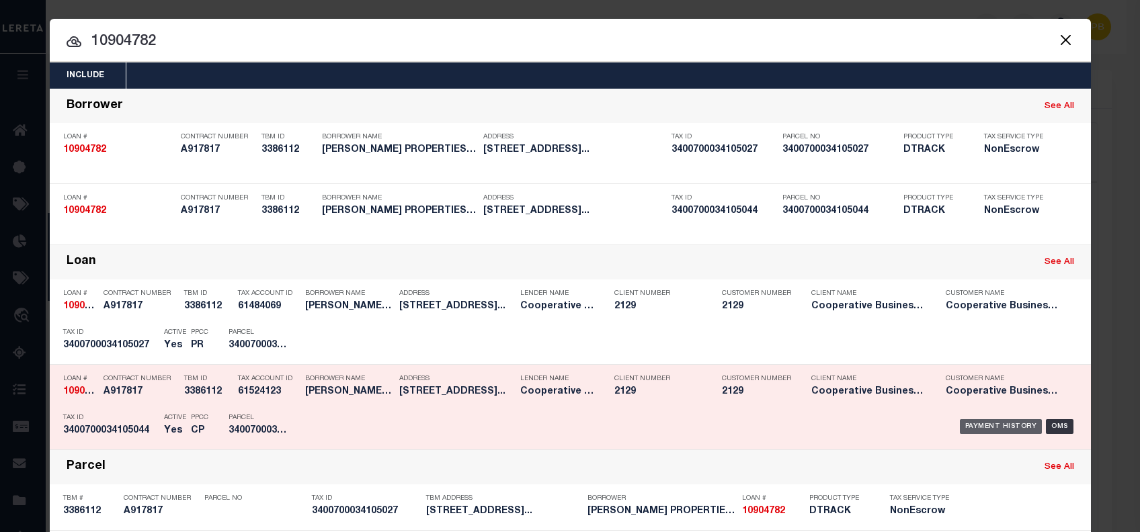
click at [995, 424] on div "Payment History" at bounding box center [1001, 426] width 83 height 15
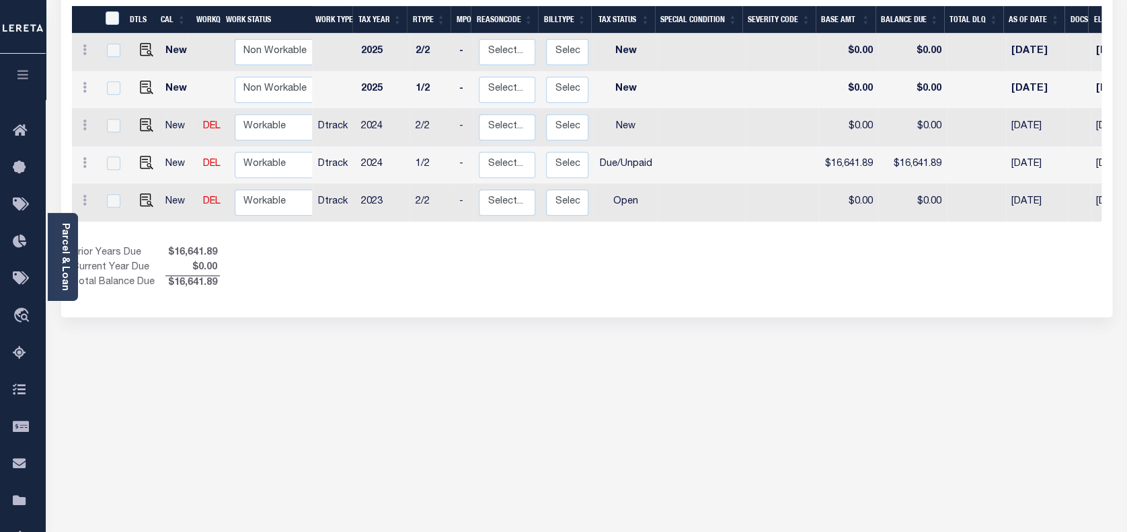
scroll to position [269, 0]
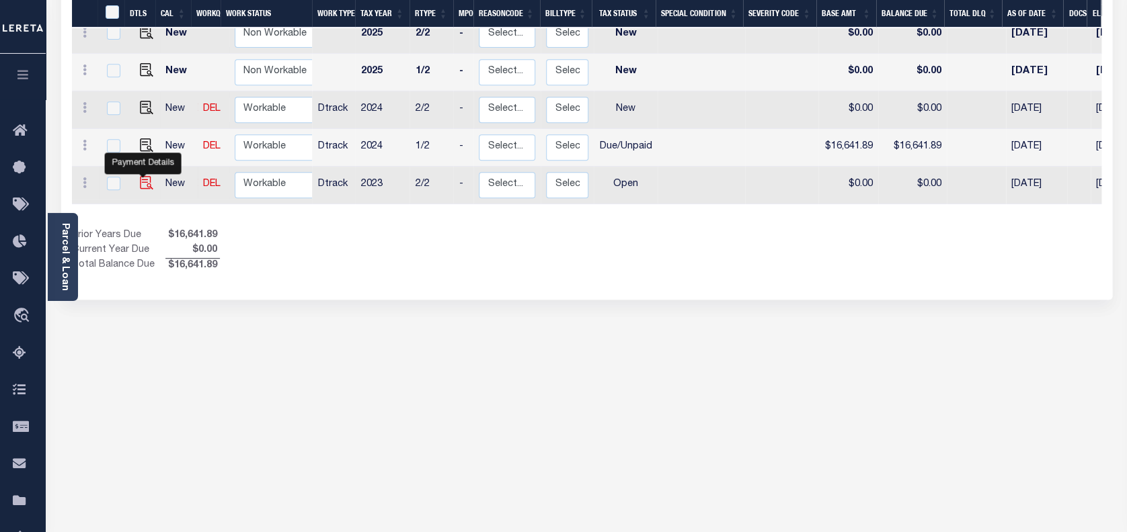
click at [142, 176] on img "" at bounding box center [146, 182] width 13 height 13
checkbox input "true"
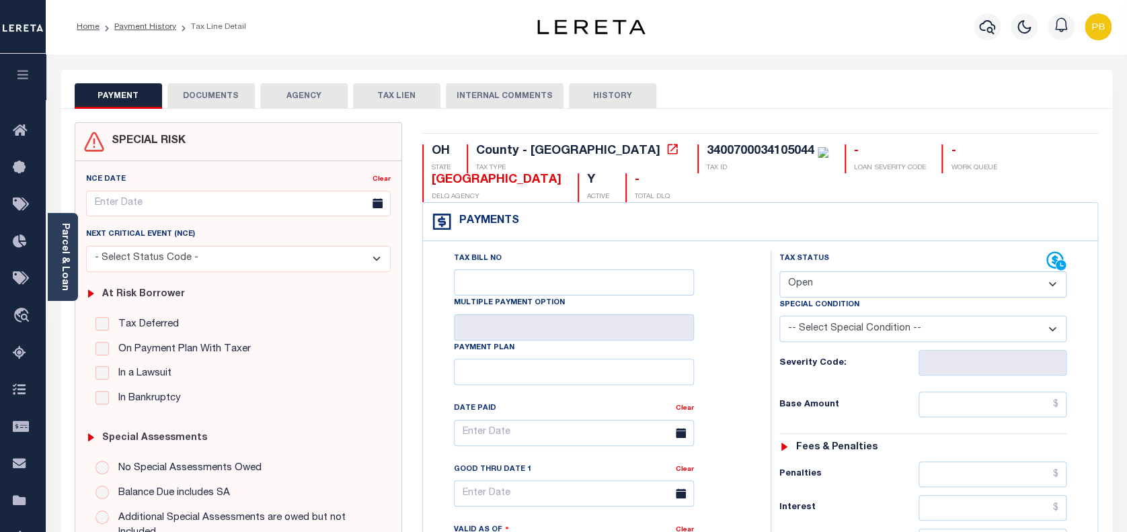
click at [887, 284] on select "- Select Status Code - Open Due/Unpaid Paid Incomplete No Tax Due Internal Refu…" at bounding box center [923, 285] width 288 height 26
select select "PYD"
click at [779, 272] on select "- Select Status Code - Open Due/Unpaid Paid Incomplete No Tax Due Internal Refu…" at bounding box center [923, 285] width 288 height 26
type input "10/07/2025"
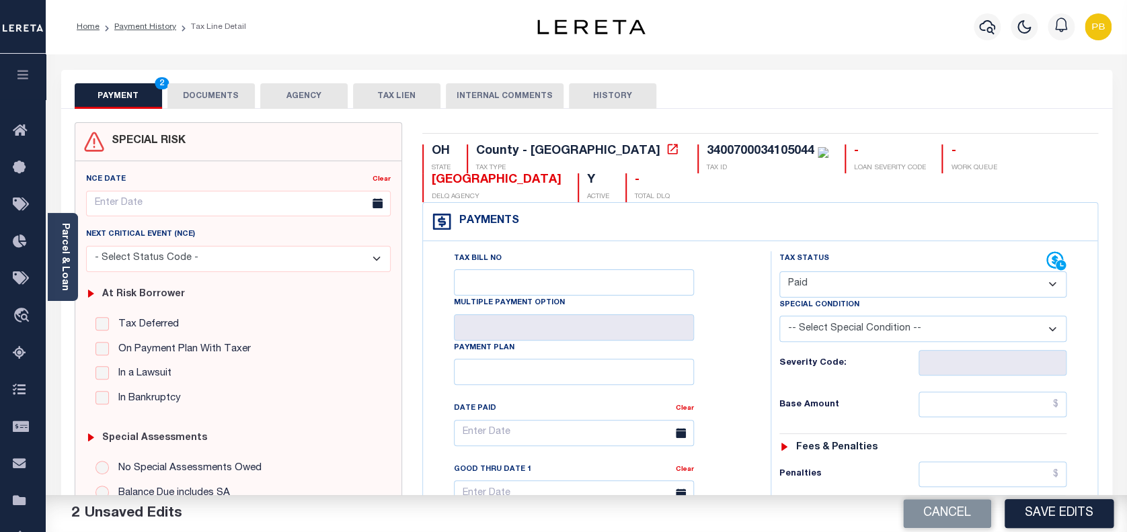
click at [854, 285] on select "- Select Status Code - Open Due/Unpaid Paid Incomplete No Tax Due Internal Refu…" at bounding box center [923, 285] width 288 height 26
click at [147, 25] on link "Payment History" at bounding box center [145, 27] width 62 height 8
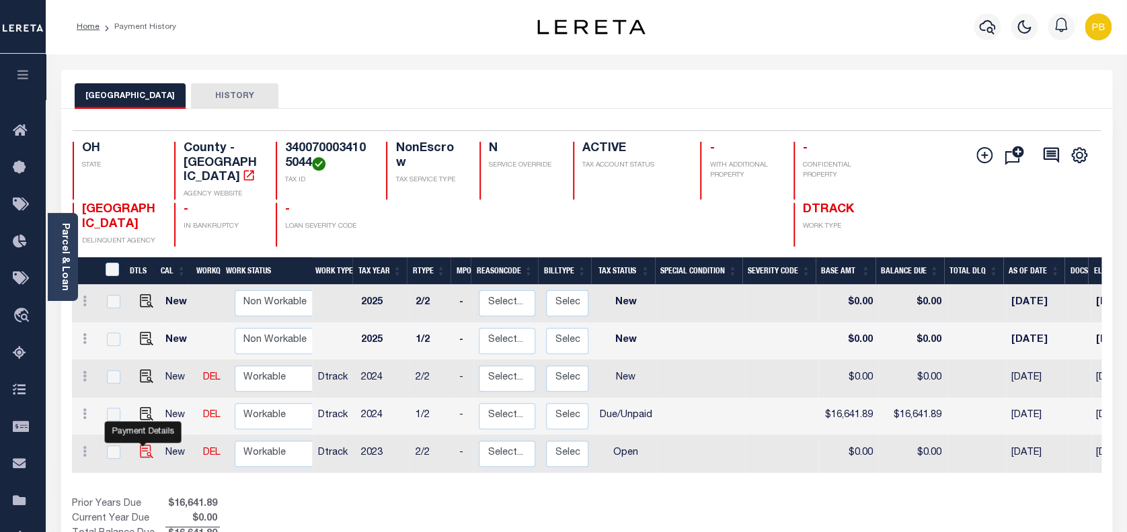
click at [140, 445] on img "" at bounding box center [146, 451] width 13 height 13
checkbox input "true"
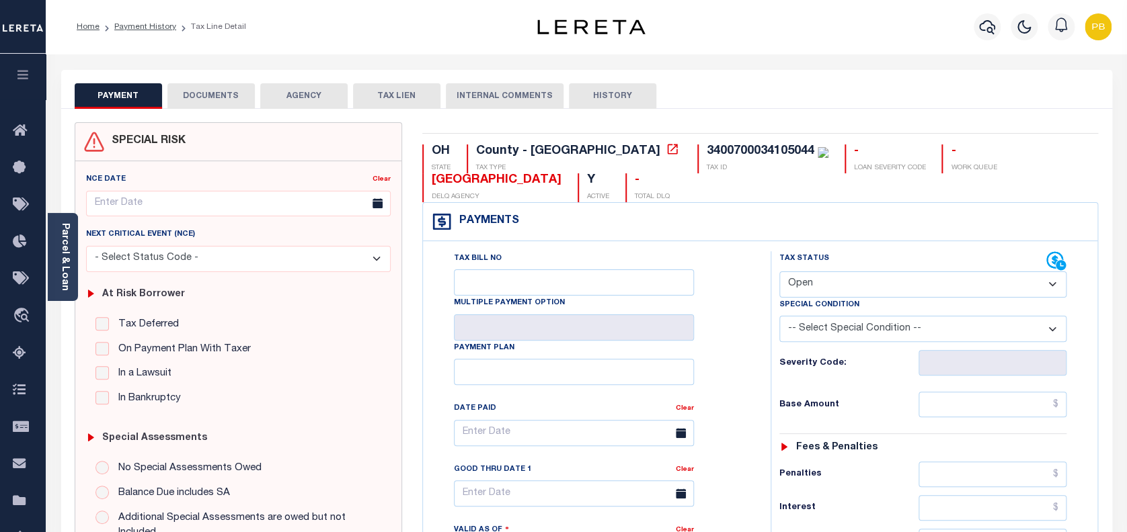
drag, startPoint x: 886, startPoint y: 288, endPoint x: 878, endPoint y: 294, distance: 9.7
click at [885, 289] on select "- Select Status Code - Open Due/Unpaid Paid Incomplete No Tax Due Internal Refu…" at bounding box center [923, 285] width 288 height 26
select select "PYD"
click at [779, 272] on select "- Select Status Code - Open Due/Unpaid Paid Incomplete No Tax Due Internal Refu…" at bounding box center [923, 285] width 288 height 26
type input "10/07/2025"
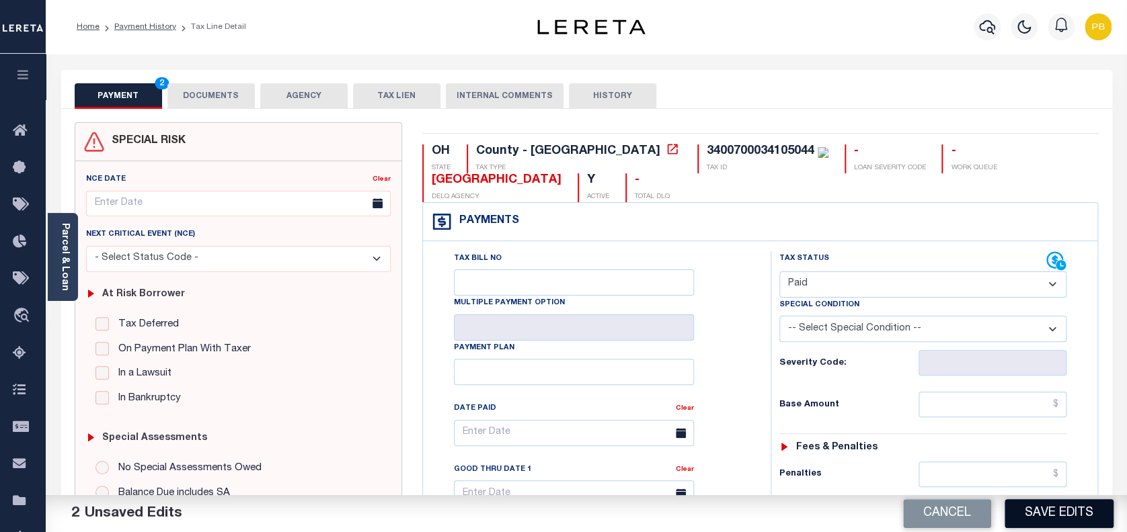
click at [1069, 512] on button "Save Edits" at bounding box center [1058, 513] width 109 height 29
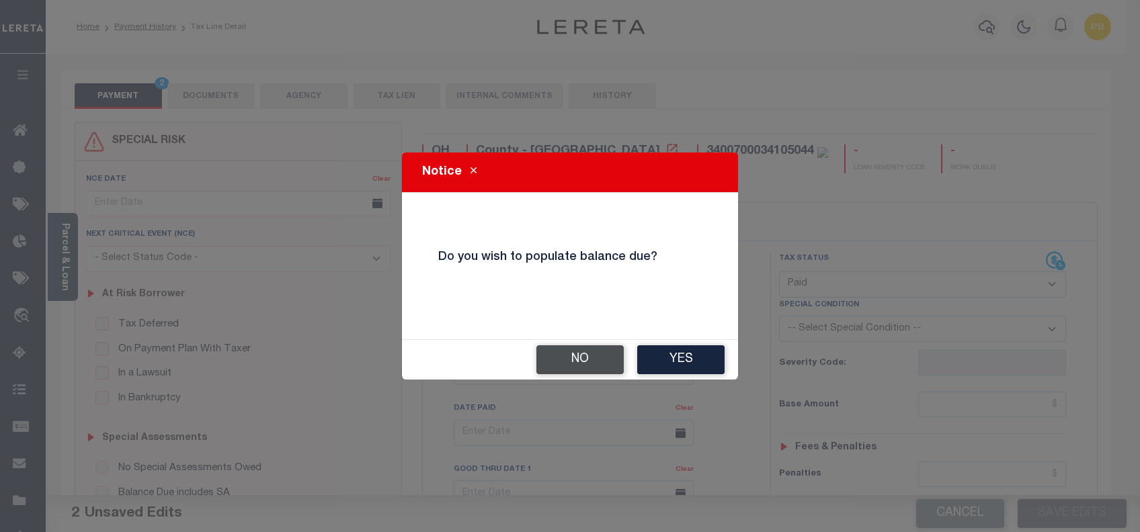
click at [568, 355] on button "No" at bounding box center [579, 360] width 87 height 29
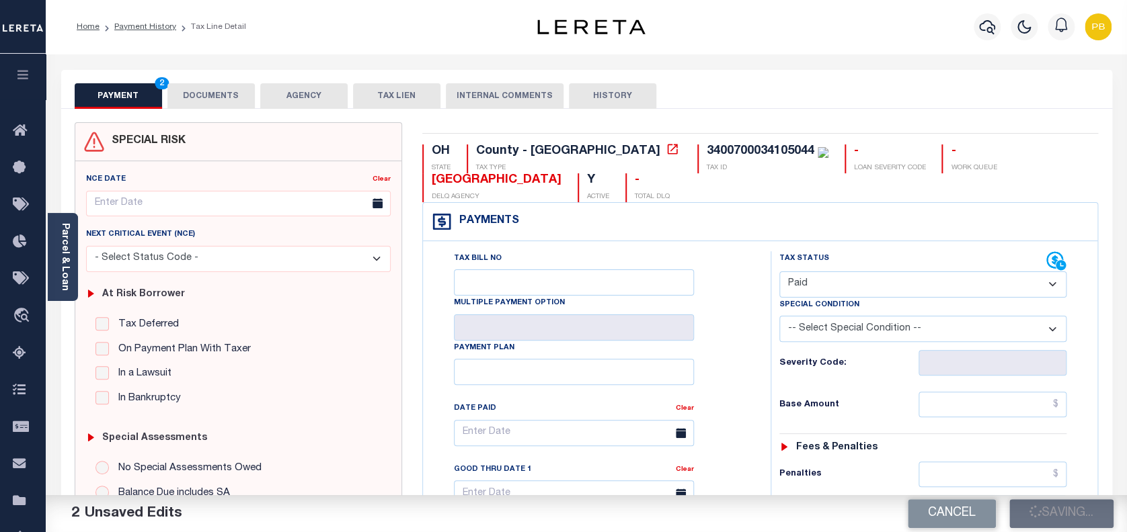
checkbox input "false"
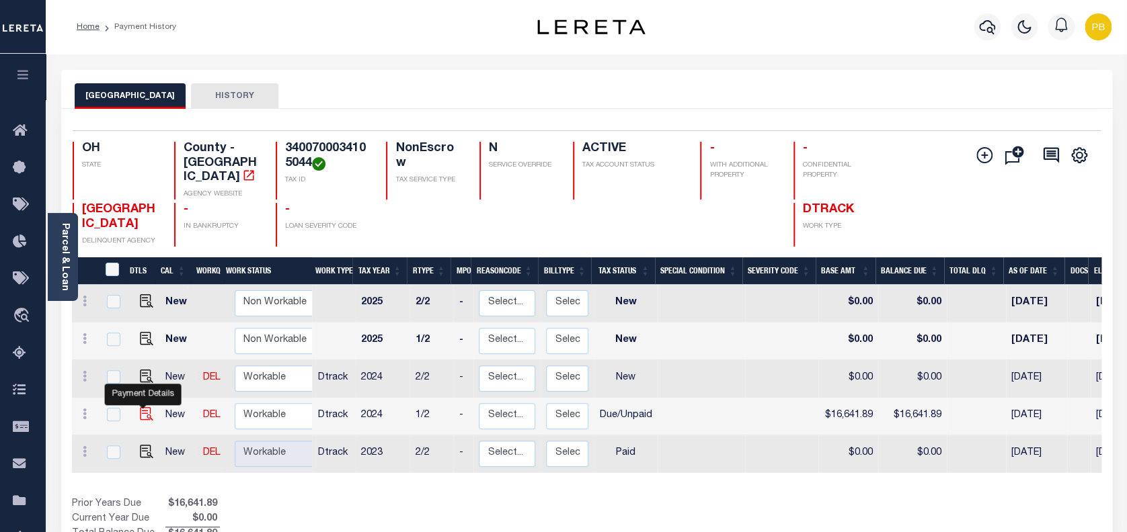
click at [142, 407] on img "" at bounding box center [146, 413] width 13 height 13
checkbox input "true"
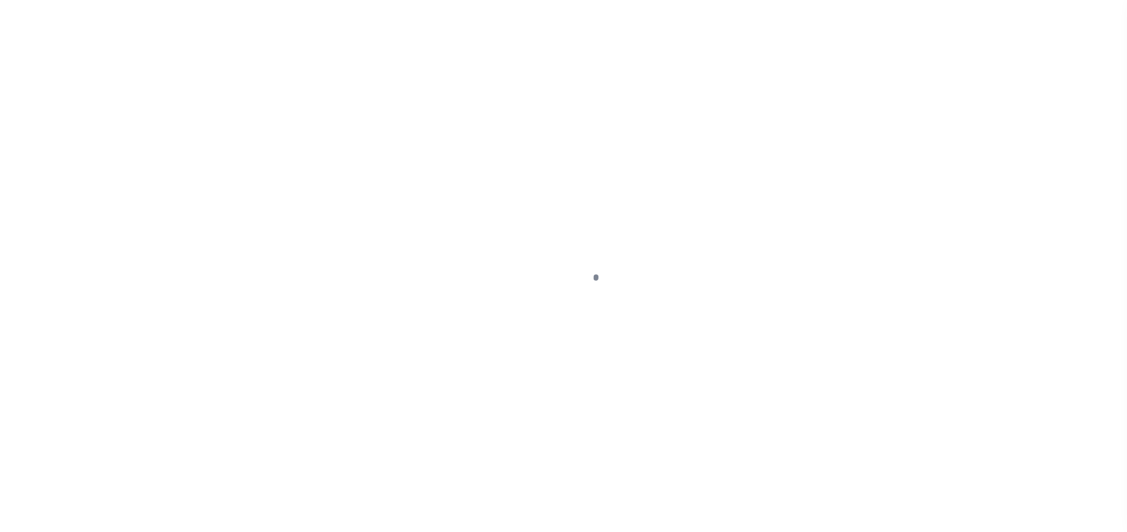
select select "DUE"
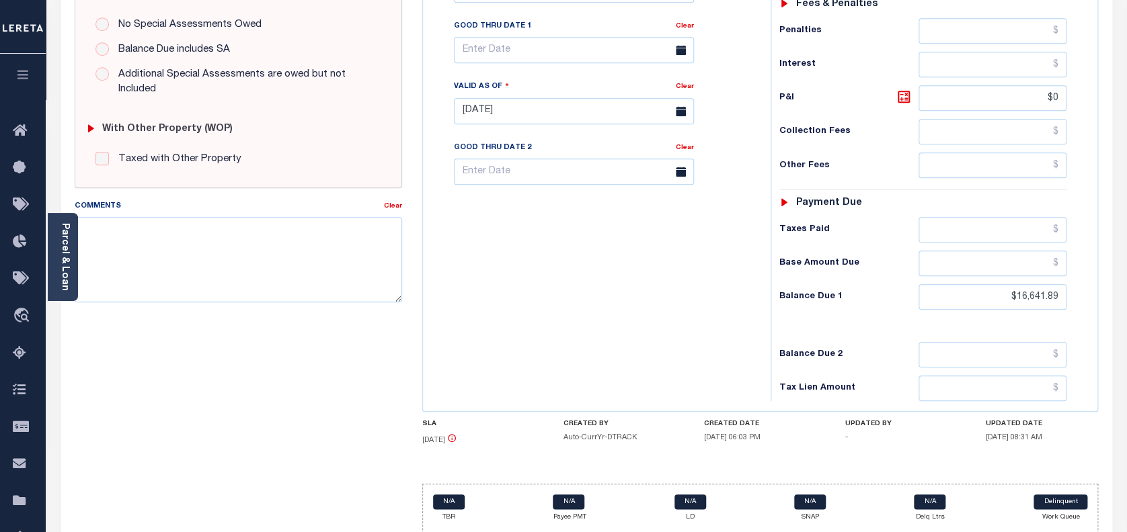
scroll to position [448, 0]
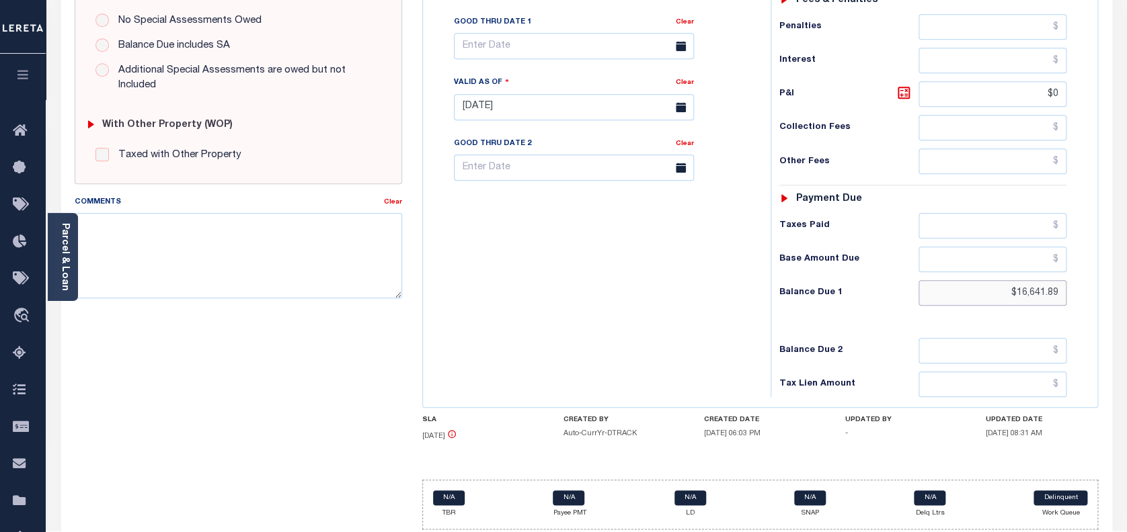
drag, startPoint x: 1059, startPoint y: 293, endPoint x: 981, endPoint y: 290, distance: 78.0
click at [981, 290] on input "$16,641.89" at bounding box center [992, 293] width 149 height 26
click at [907, 97] on icon at bounding box center [903, 93] width 8 height 8
type input "$0.00"
type input "[DATE]"
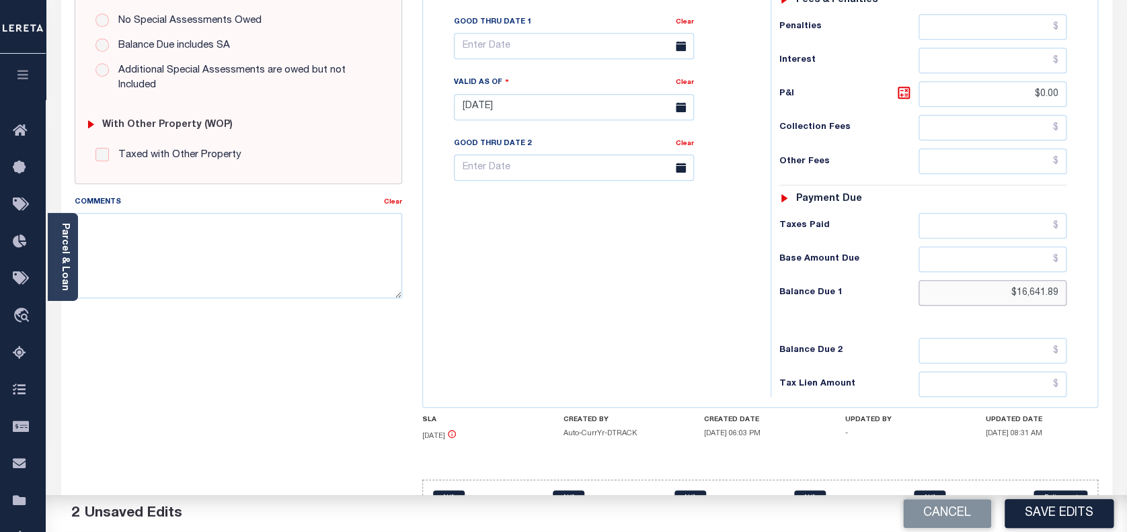
drag, startPoint x: 1061, startPoint y: 296, endPoint x: 970, endPoint y: 294, distance: 90.8
click at [970, 294] on input "$16,641.89" at bounding box center [992, 293] width 149 height 26
drag, startPoint x: 1059, startPoint y: 291, endPoint x: 961, endPoint y: 287, distance: 98.9
click at [961, 287] on input "$16,641.89" at bounding box center [992, 293] width 149 height 26
paste input "18,306.08"
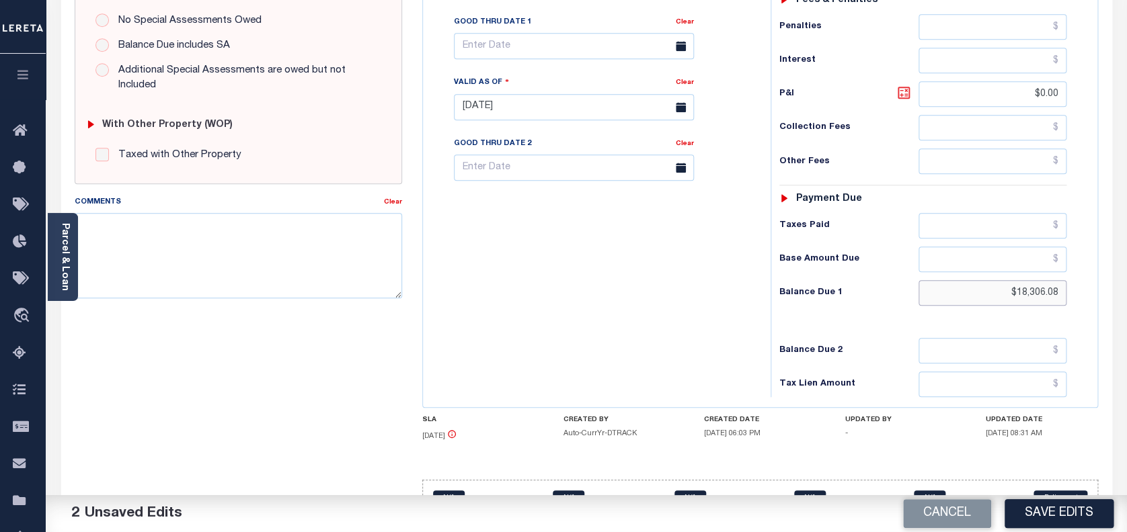
type input "$18,306.08"
click at [904, 96] on icon at bounding box center [903, 93] width 16 height 16
type input "$1,664.19"
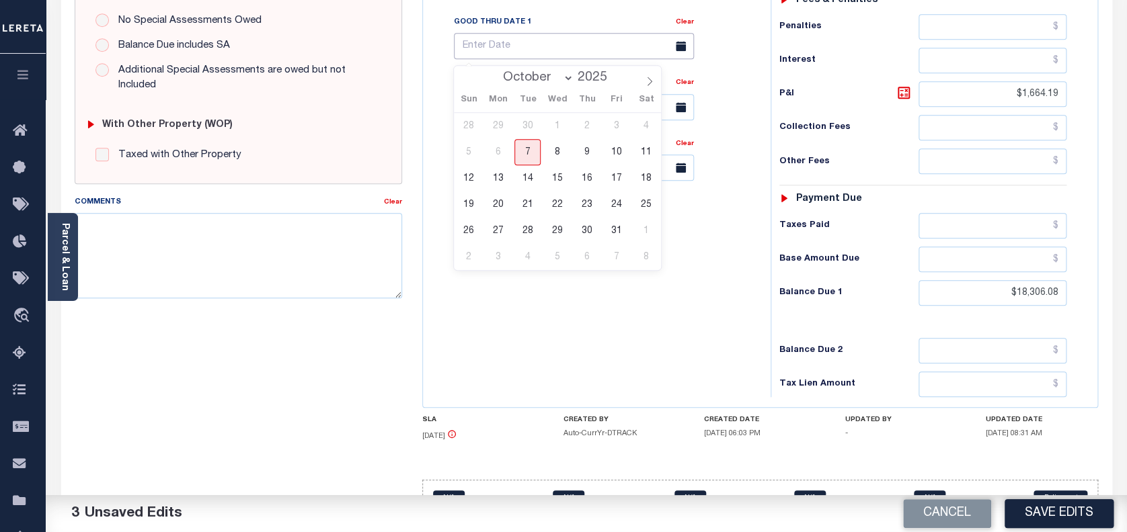
click at [487, 49] on input "text" at bounding box center [574, 46] width 240 height 26
click at [614, 231] on span "31" at bounding box center [616, 231] width 26 height 26
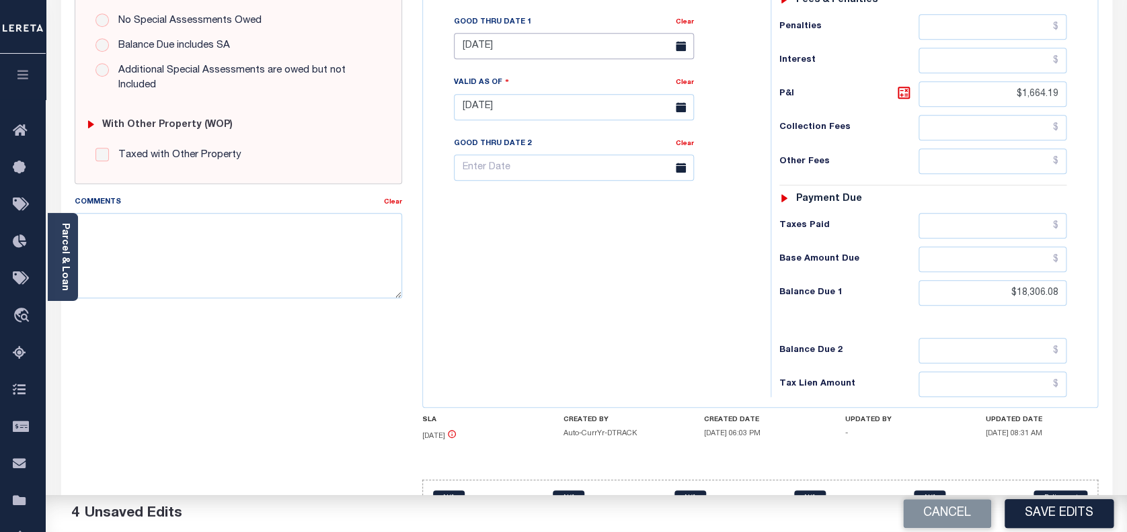
click at [540, 48] on input "10/31/2025" at bounding box center [574, 46] width 240 height 26
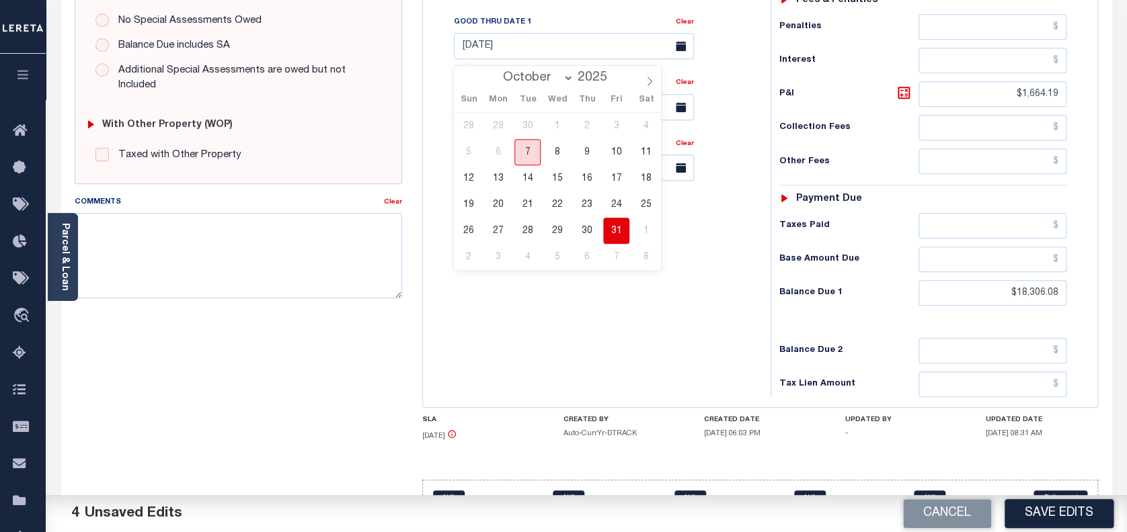
click at [521, 146] on span "7" at bounding box center [527, 152] width 26 height 26
type input "[DATE]"
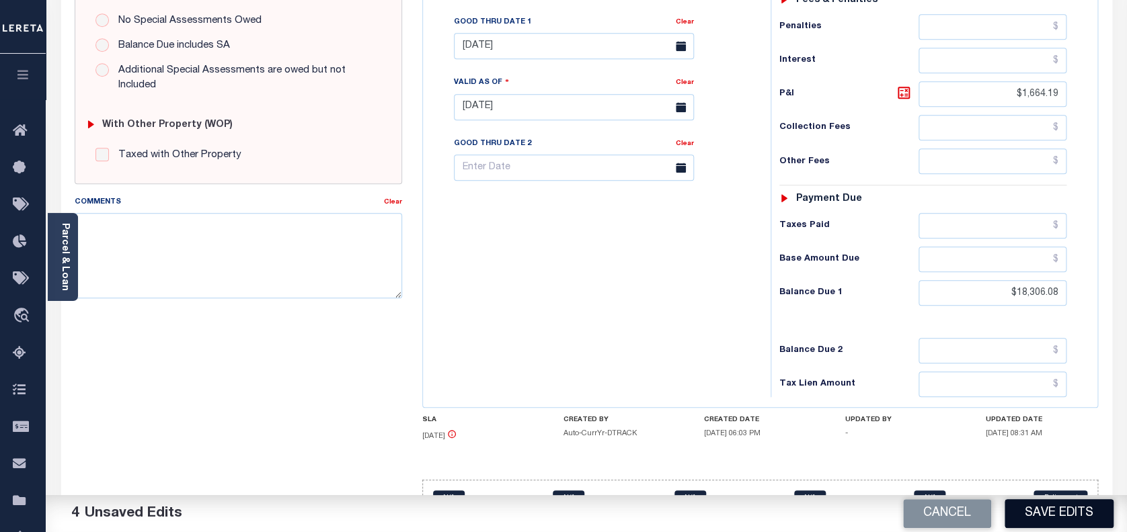
click at [1048, 512] on button "Save Edits" at bounding box center [1058, 513] width 109 height 29
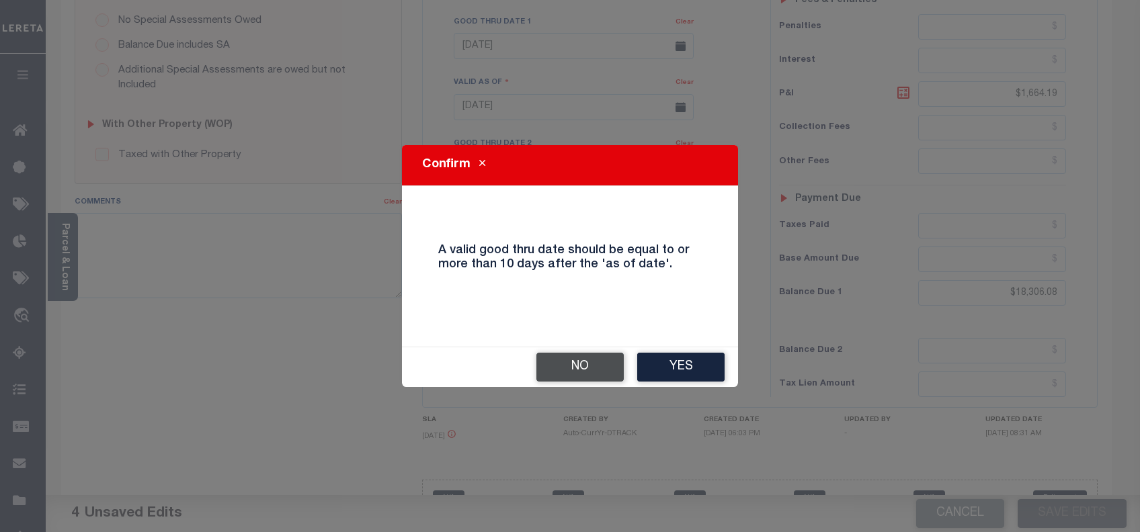
click at [592, 371] on button "No" at bounding box center [579, 367] width 87 height 29
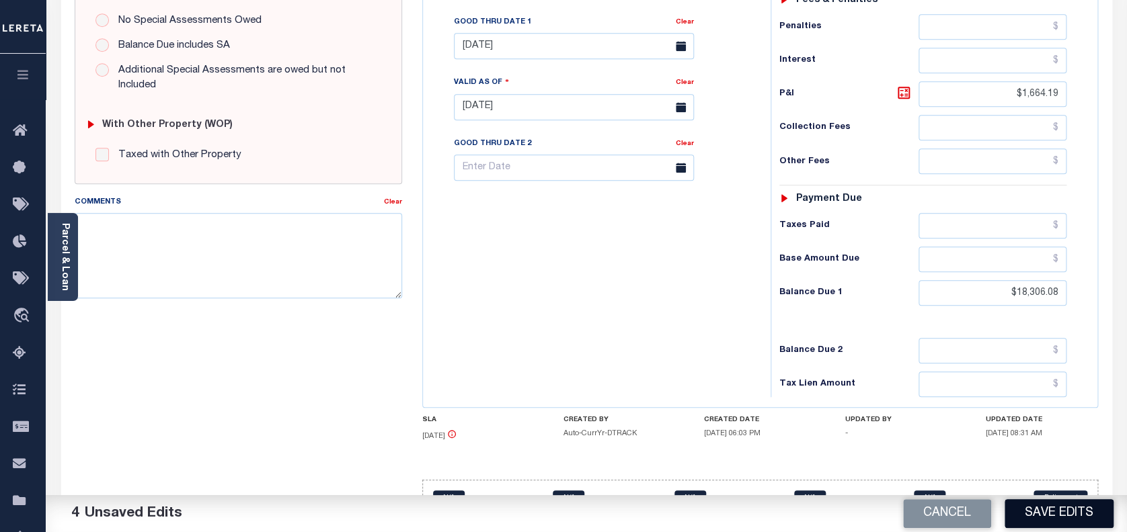
click at [1073, 519] on button "Save Edits" at bounding box center [1058, 513] width 109 height 29
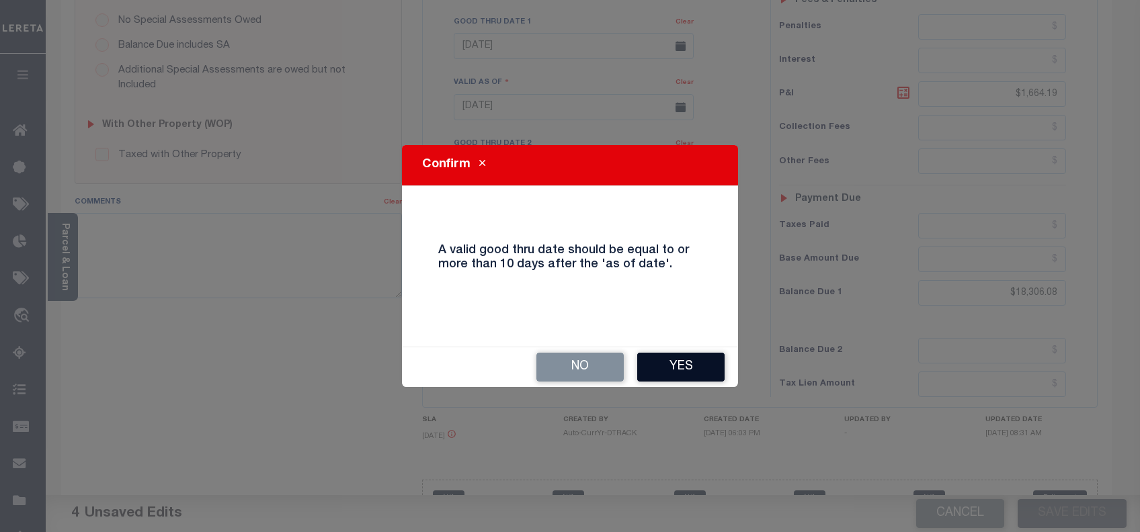
click at [677, 374] on button "Yes" at bounding box center [680, 367] width 87 height 29
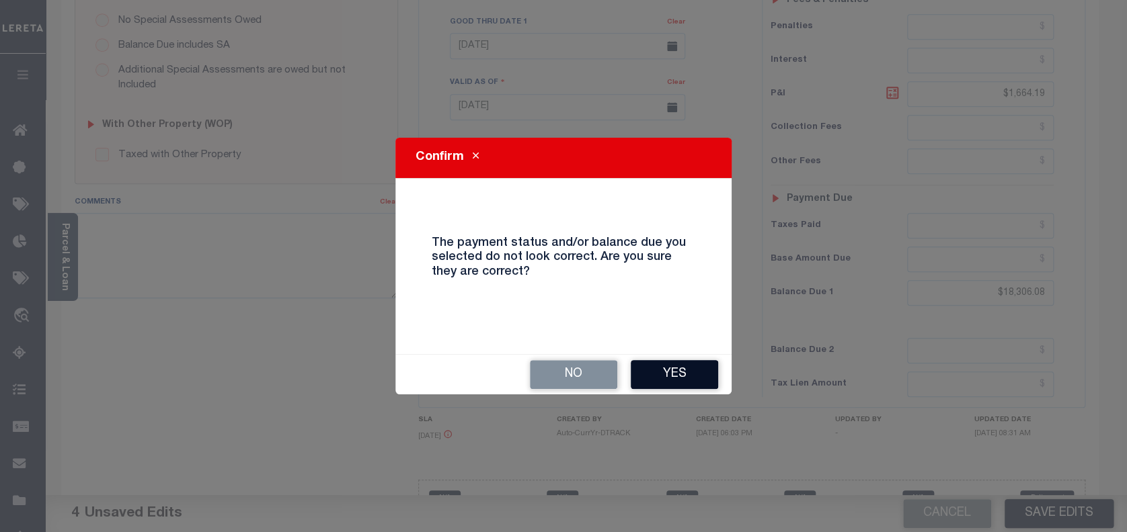
click at [678, 373] on button "Yes" at bounding box center [674, 374] width 87 height 29
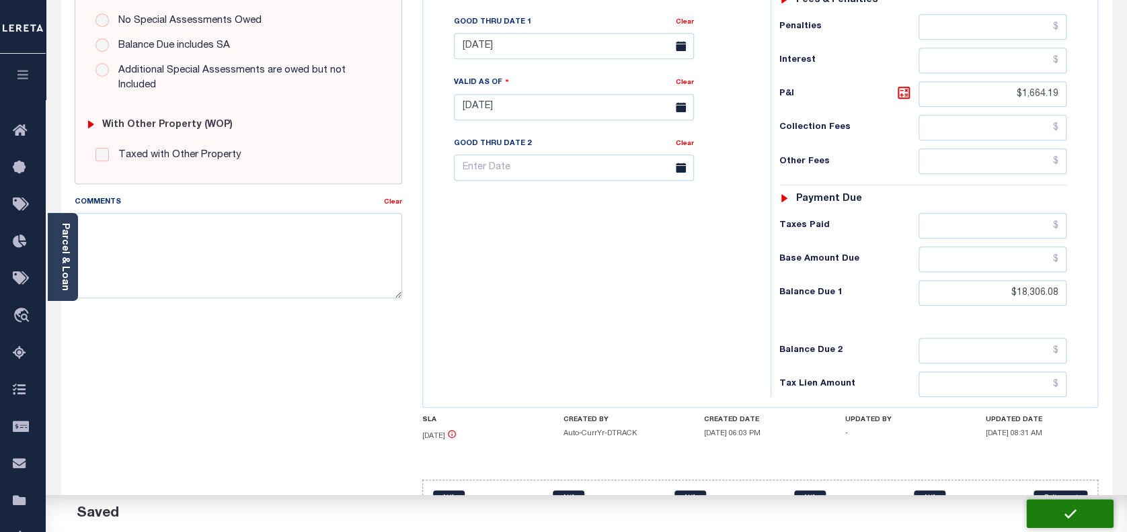
checkbox input "false"
type input "$16,641.89"
type input "$1,664.19"
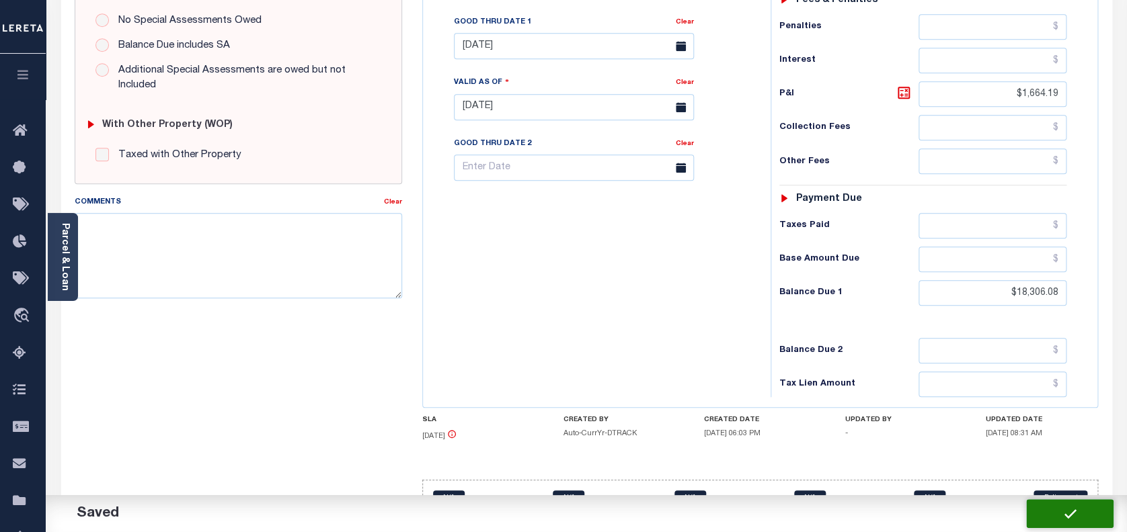
type input "$18,306.08"
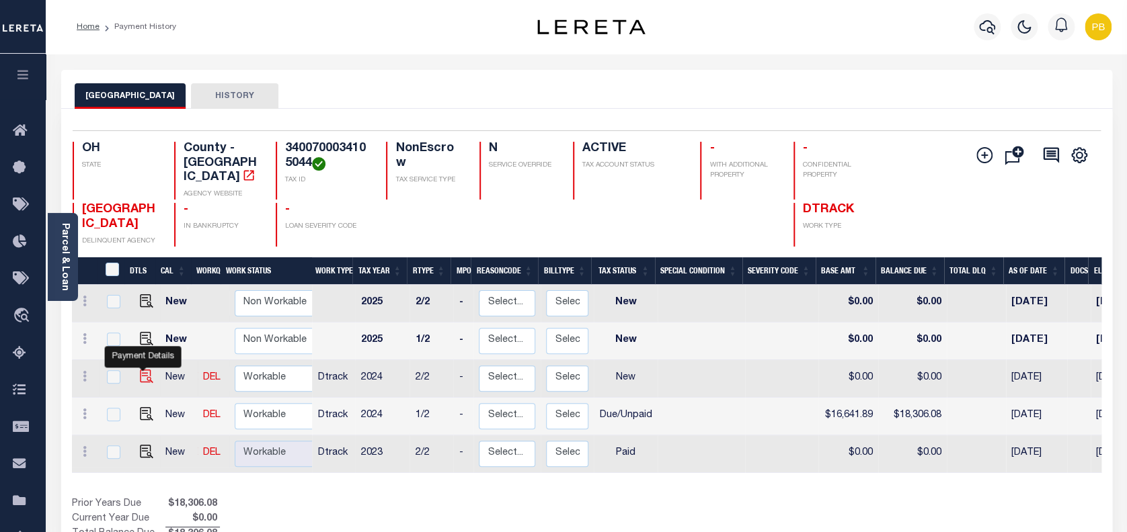
click at [141, 370] on img "" at bounding box center [146, 376] width 13 height 13
checkbox input "true"
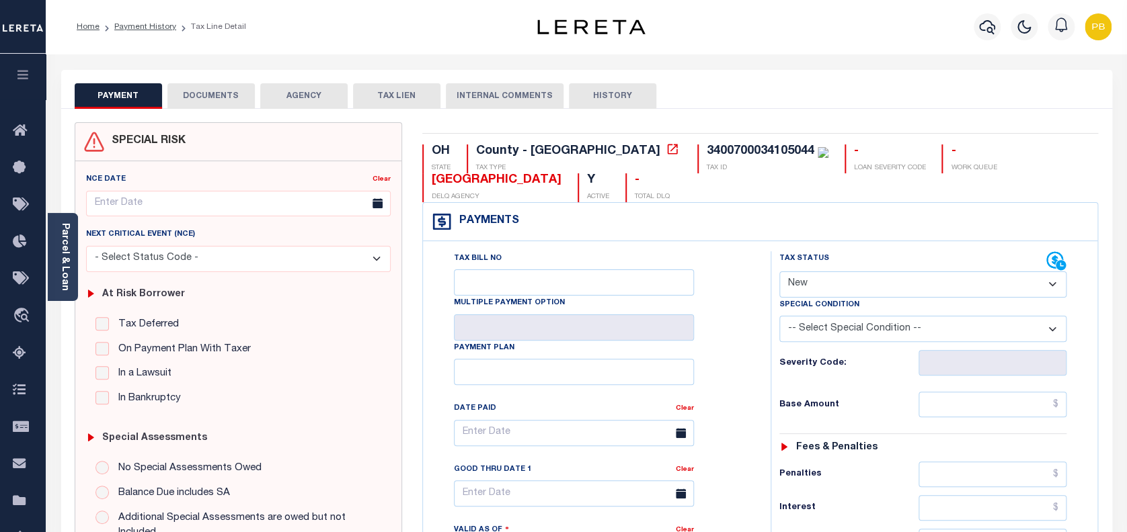
click at [848, 288] on select "- Select Status Code - Open Due/Unpaid Paid Incomplete No Tax Due Internal Refu…" at bounding box center [923, 285] width 288 height 26
select select "DUE"
click at [779, 272] on select "- Select Status Code - Open Due/Unpaid Paid Incomplete No Tax Due Internal Refu…" at bounding box center [923, 285] width 288 height 26
type input "10/07/2025"
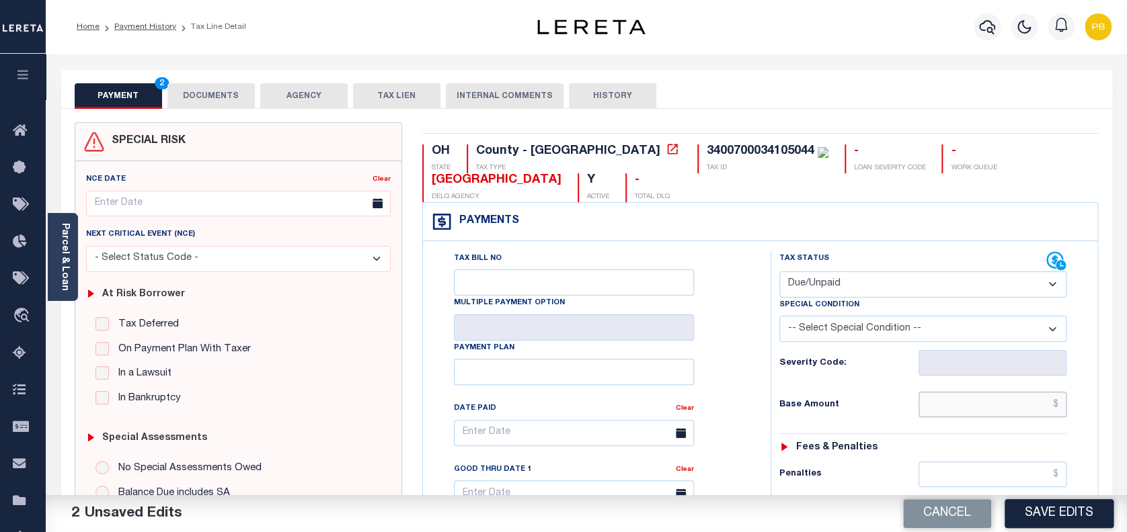
click at [1020, 409] on input "text" at bounding box center [992, 405] width 149 height 26
paste input "16,641.89"
type input "$16,641.89"
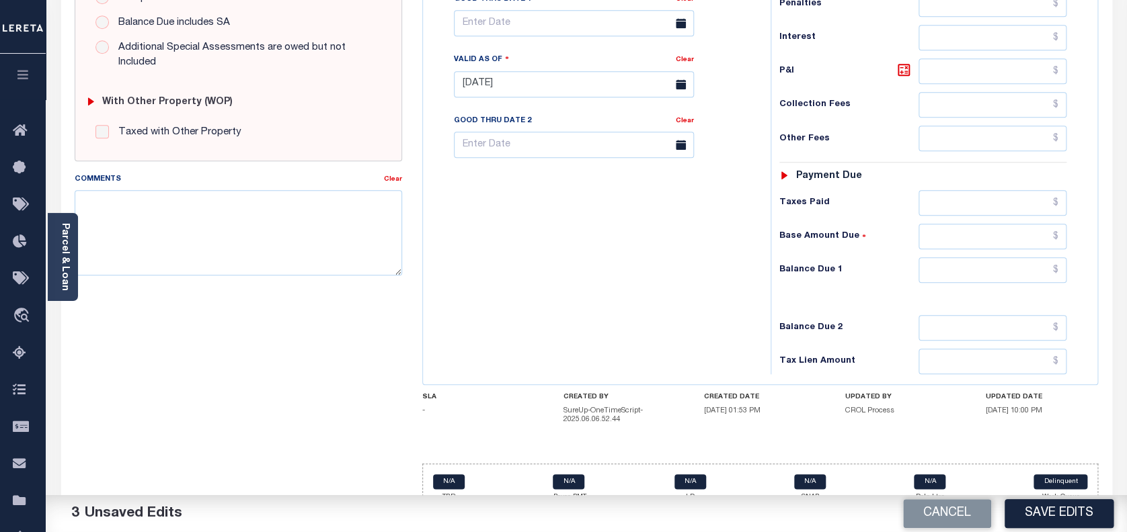
scroll to position [493, 0]
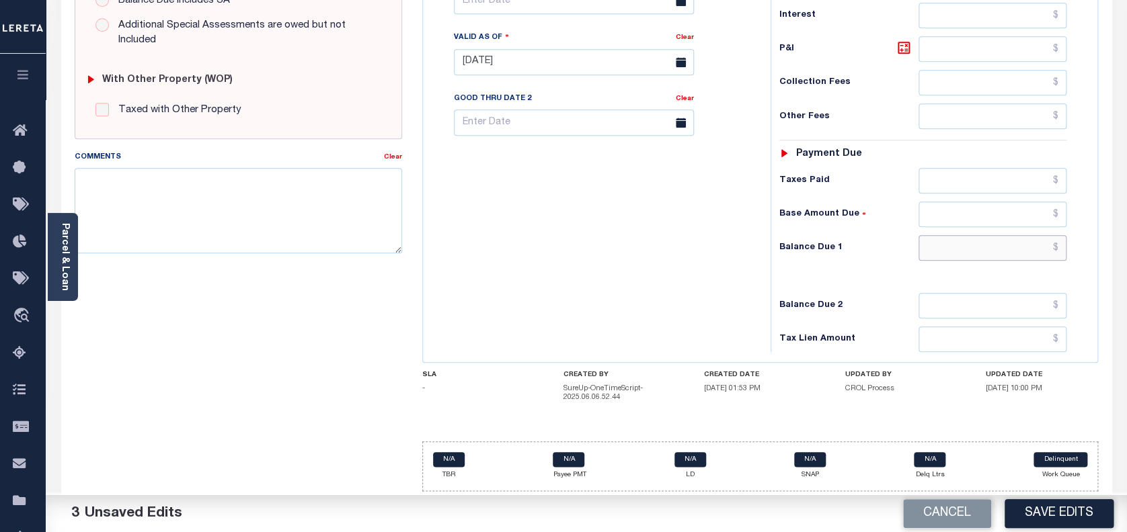
click at [995, 248] on input "text" at bounding box center [992, 248] width 149 height 26
paste input "20,136.69"
type input "$20,136.69"
click at [906, 51] on icon at bounding box center [903, 48] width 16 height 16
type input "$3,494.80"
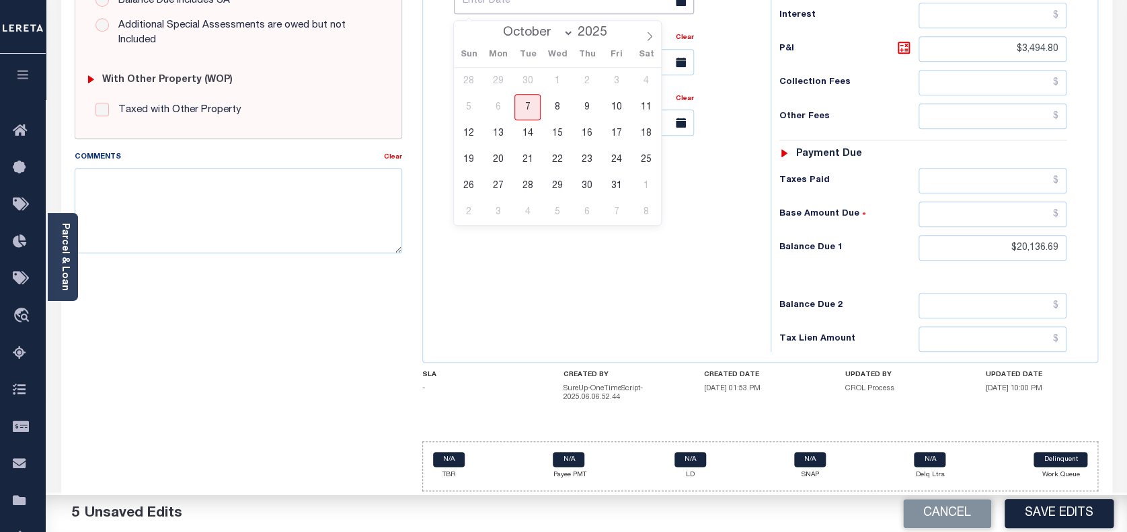
click at [554, 10] on input "text" at bounding box center [574, 1] width 240 height 26
click at [530, 108] on span "7" at bounding box center [527, 107] width 26 height 26
type input "[DATE]"
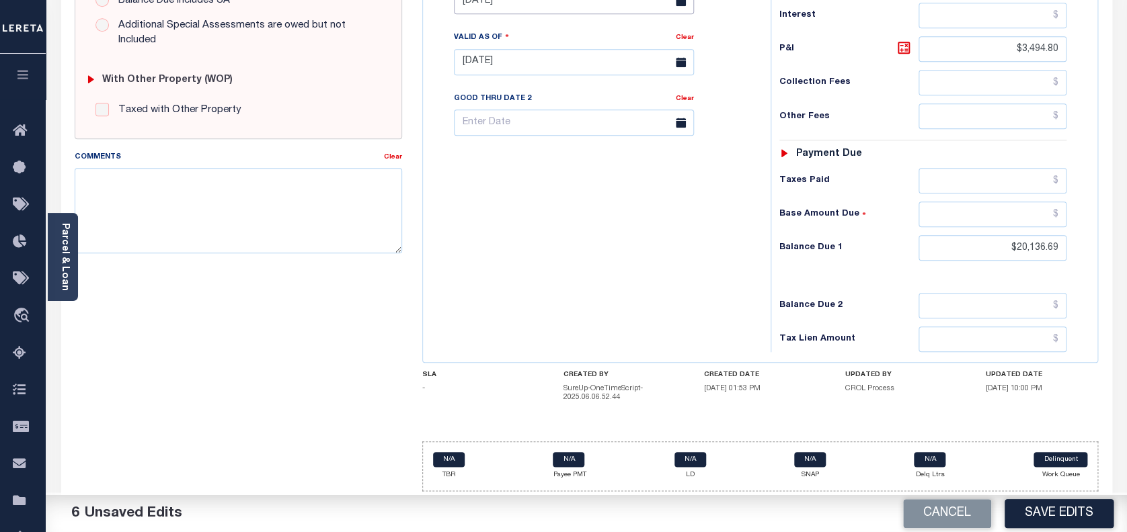
scroll to position [492, 0]
click at [1045, 510] on button "Save Edits" at bounding box center [1058, 513] width 109 height 29
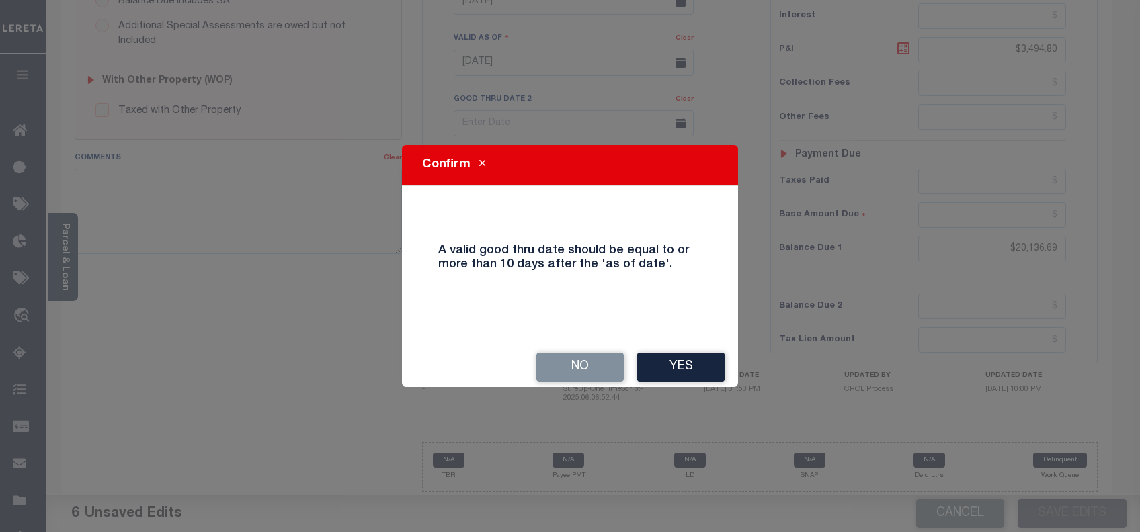
click at [575, 386] on div "No Yes" at bounding box center [570, 368] width 336 height 40
click at [582, 370] on button "No" at bounding box center [579, 367] width 87 height 29
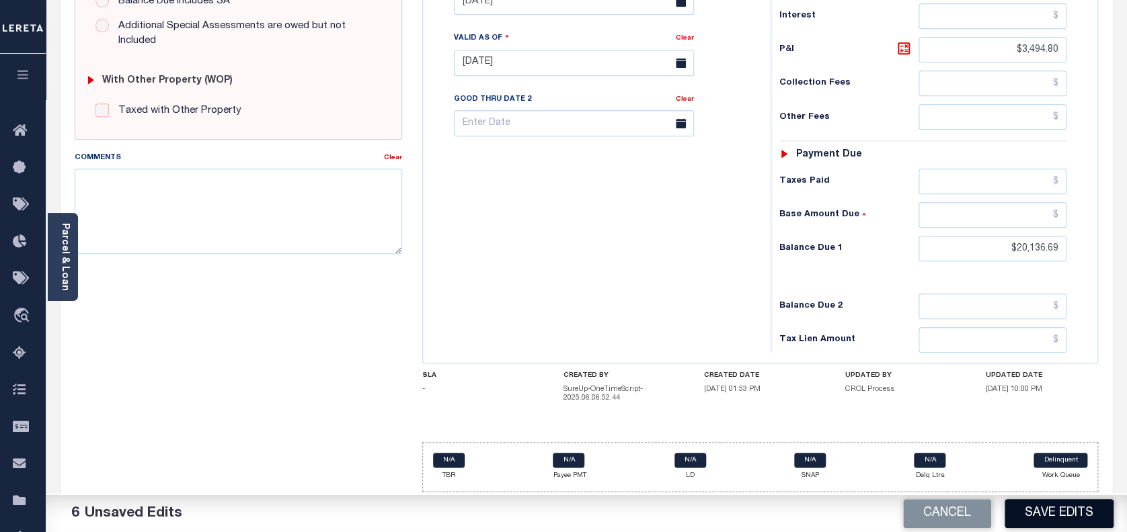
click at [1049, 509] on button "Save Edits" at bounding box center [1058, 513] width 109 height 29
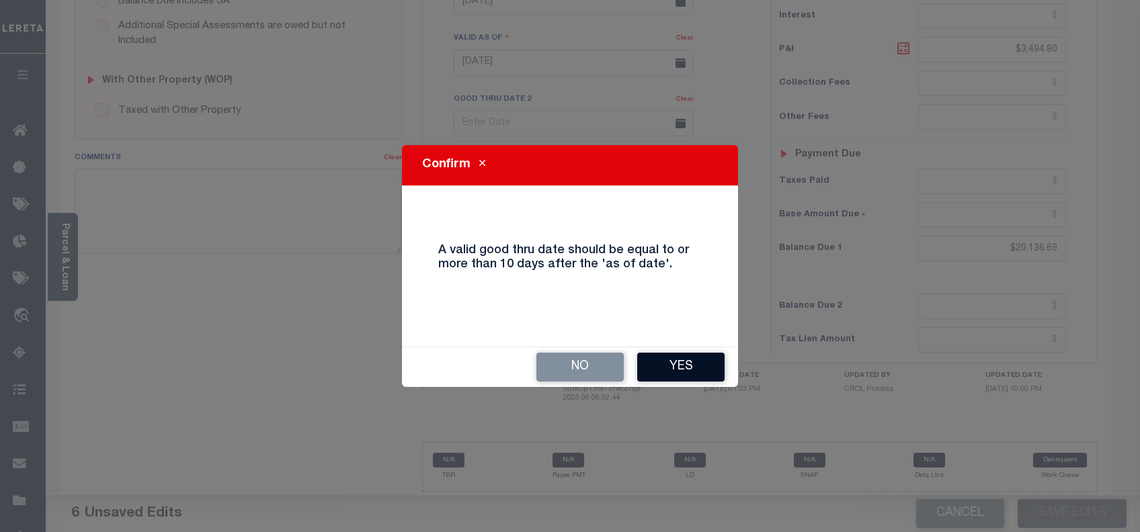
click at [666, 360] on button "Yes" at bounding box center [680, 367] width 87 height 29
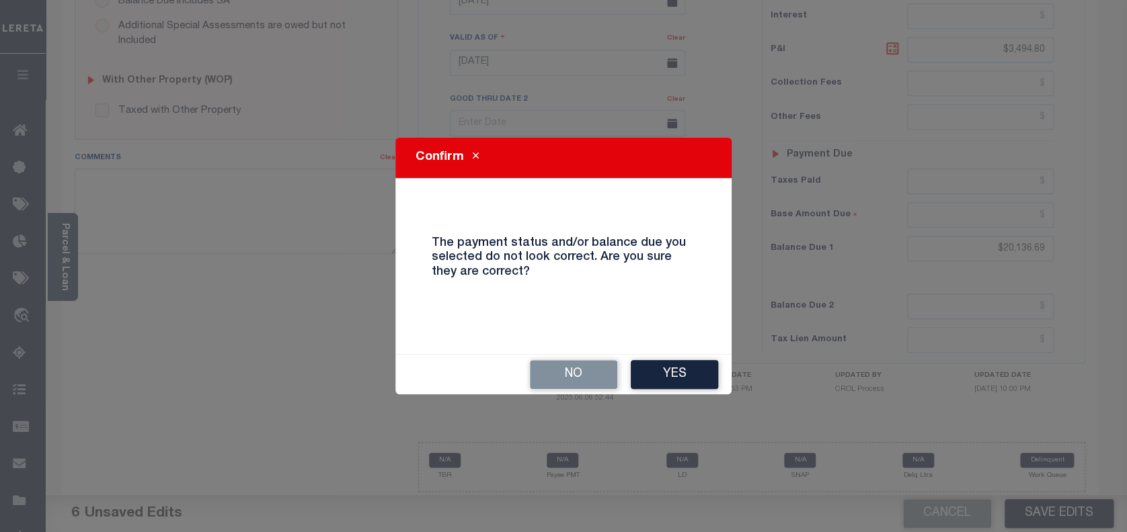
click at [666, 360] on button "Yes" at bounding box center [674, 374] width 87 height 29
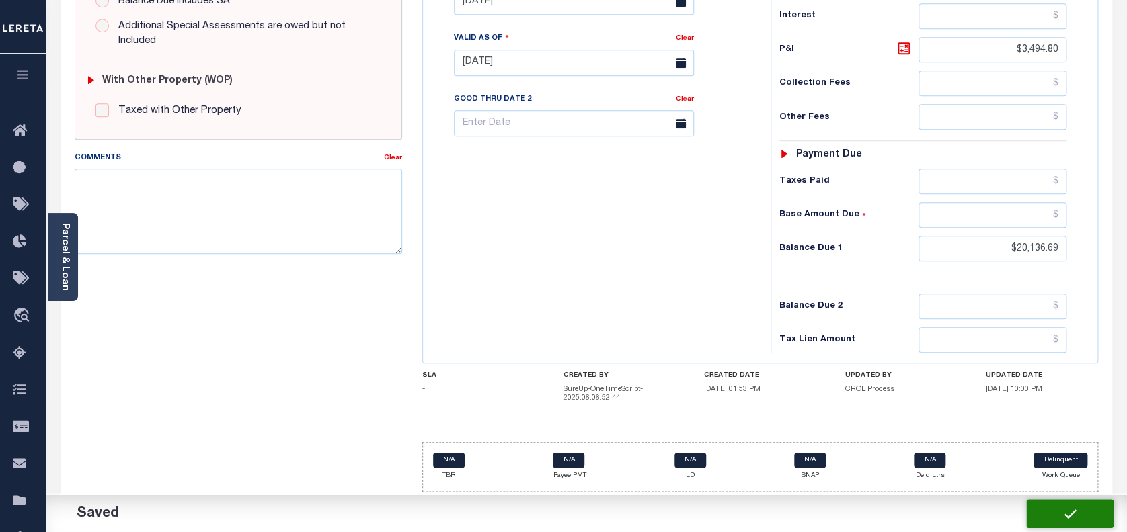
checkbox input "false"
type input "$16,641.89"
type input "$3,494.8"
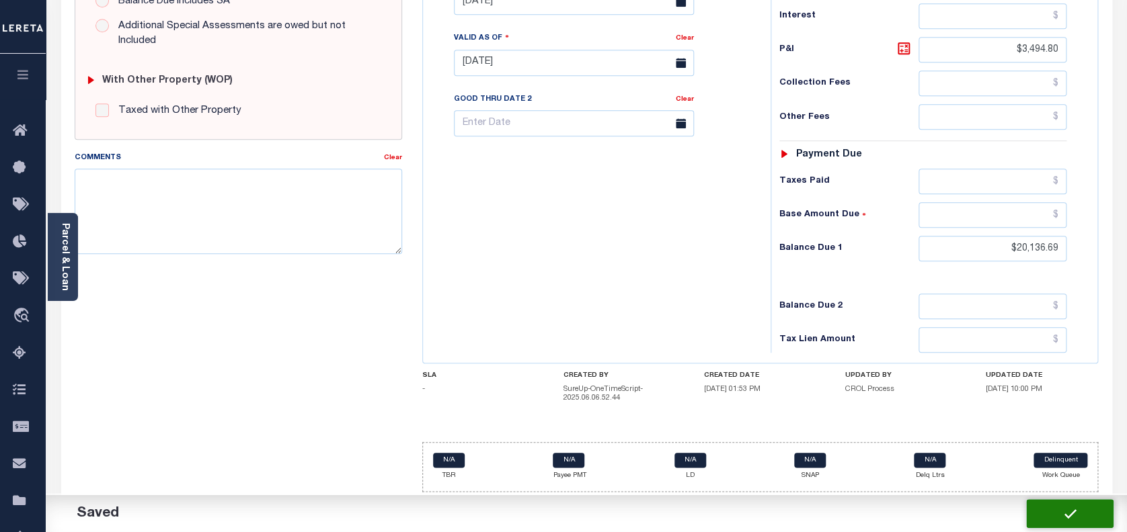
type input "$20,136.69"
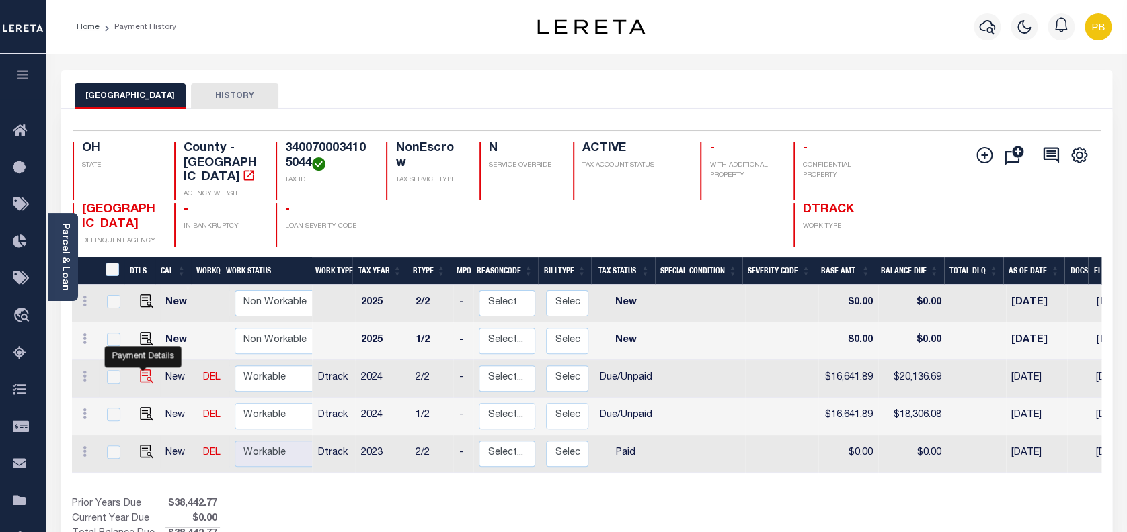
click at [140, 370] on img "" at bounding box center [146, 376] width 13 height 13
checkbox input "true"
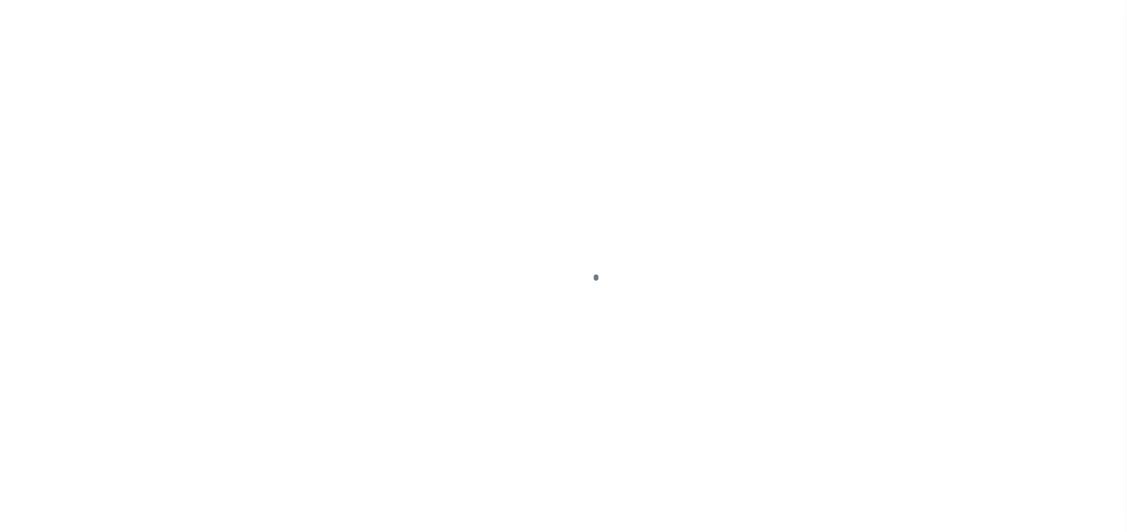
select select "DUE"
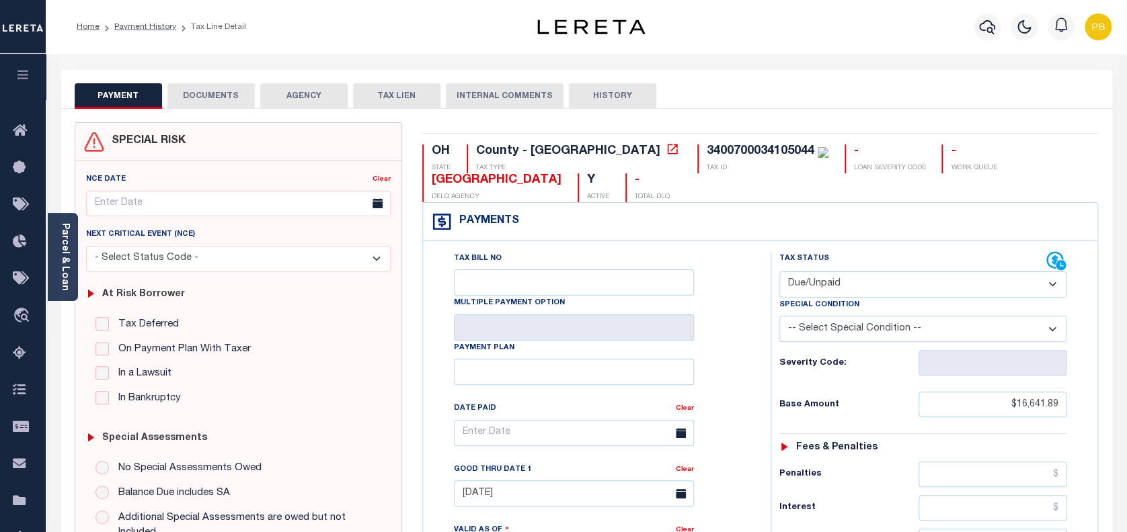
click at [239, 105] on button "DOCUMENTS" at bounding box center [210, 96] width 87 height 26
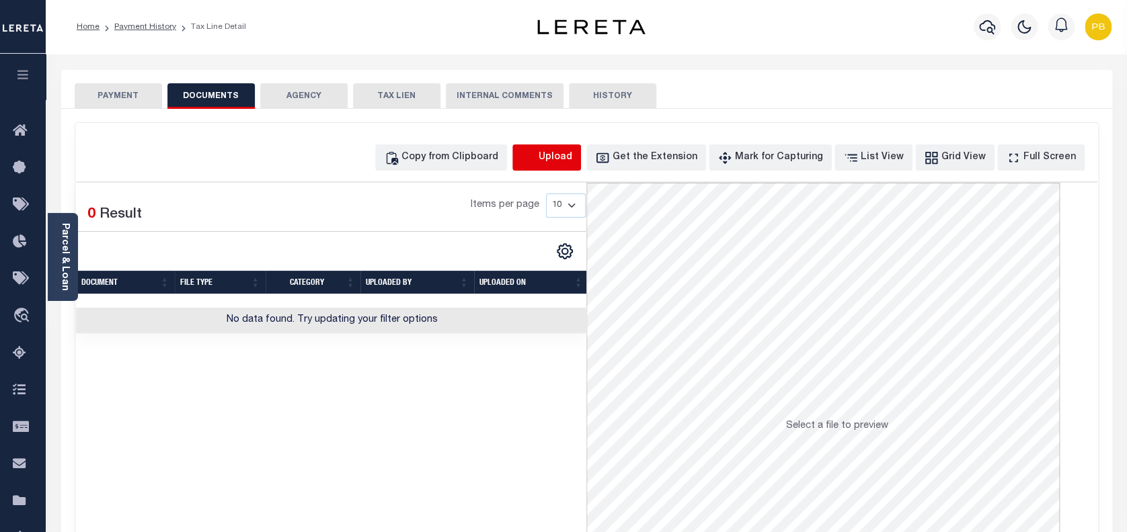
click at [536, 157] on icon "button" at bounding box center [528, 158] width 15 height 15
select select "POP"
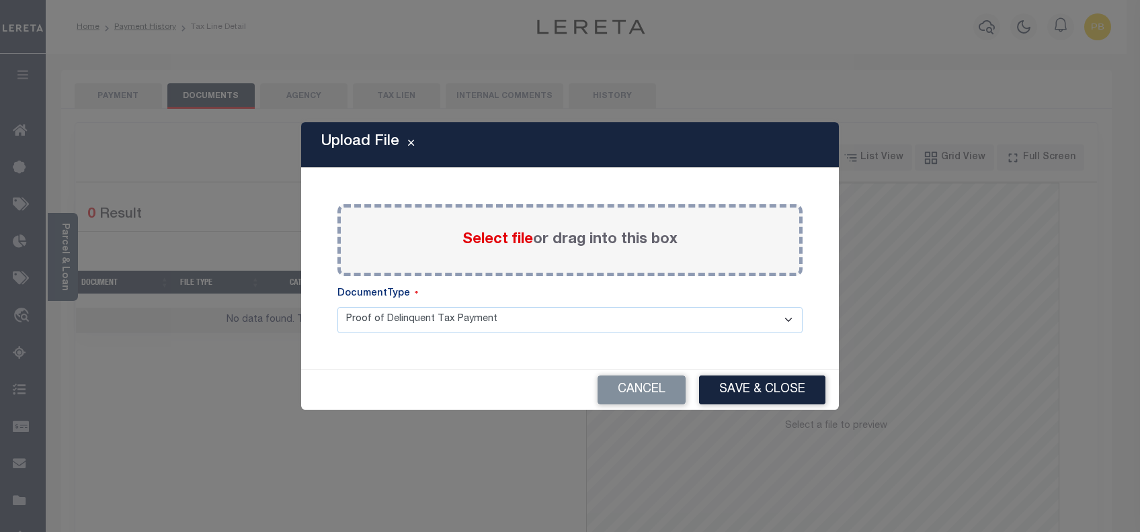
click at [485, 243] on span "Select file" at bounding box center [498, 240] width 71 height 15
click at [0, 0] on input "Select file or drag into this box" at bounding box center [0, 0] width 0 height 0
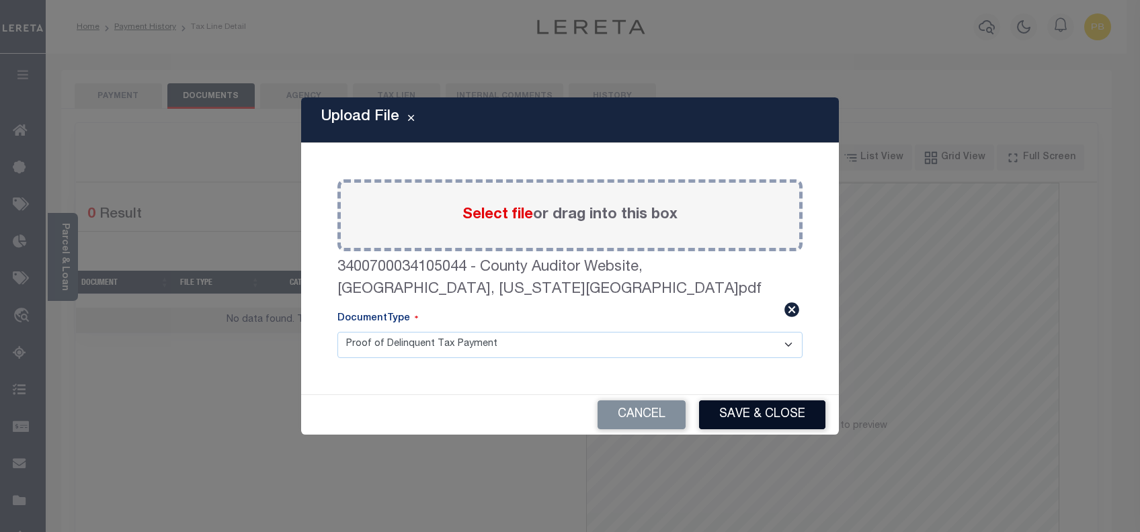
click at [779, 405] on button "Save & Close" at bounding box center [762, 415] width 126 height 29
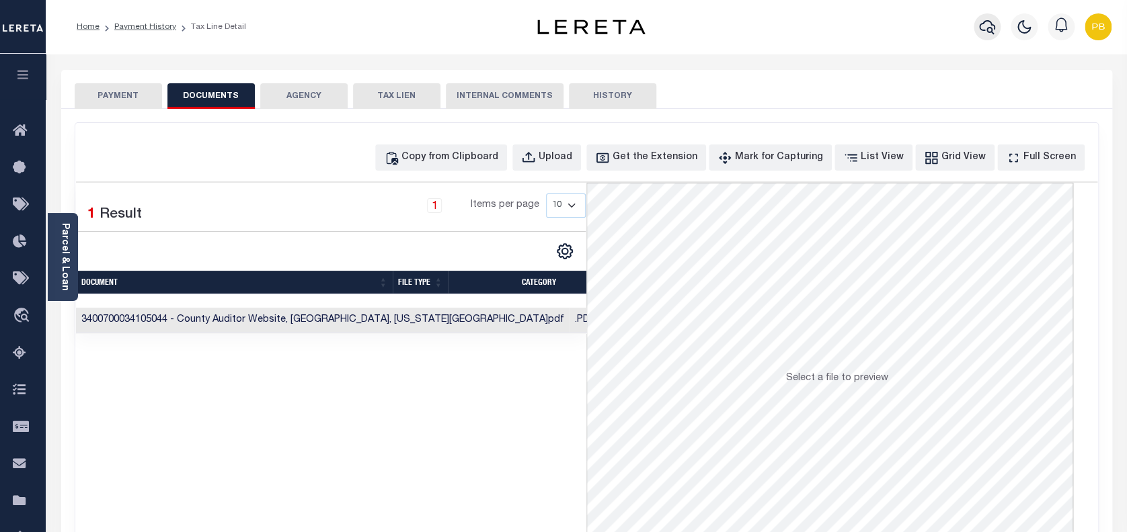
click at [988, 29] on icon "button" at bounding box center [987, 27] width 16 height 16
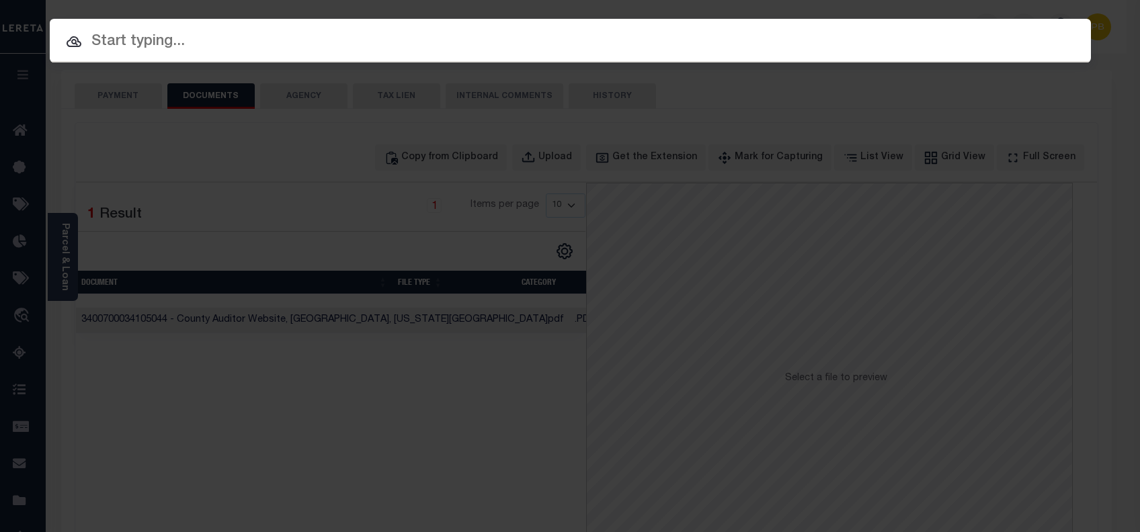
paste input "10701457"
type input "10701457"
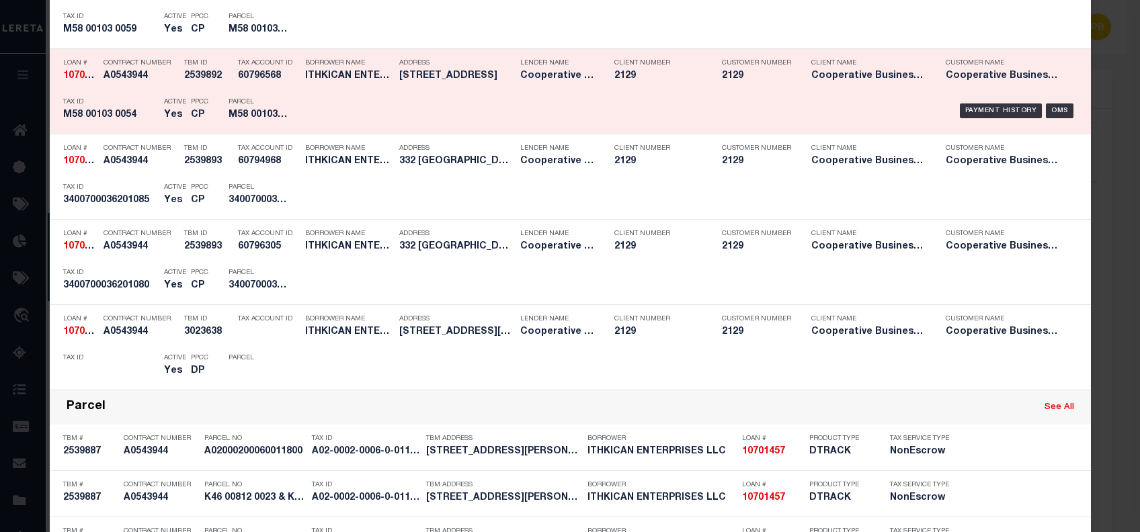
scroll to position [1777, 0]
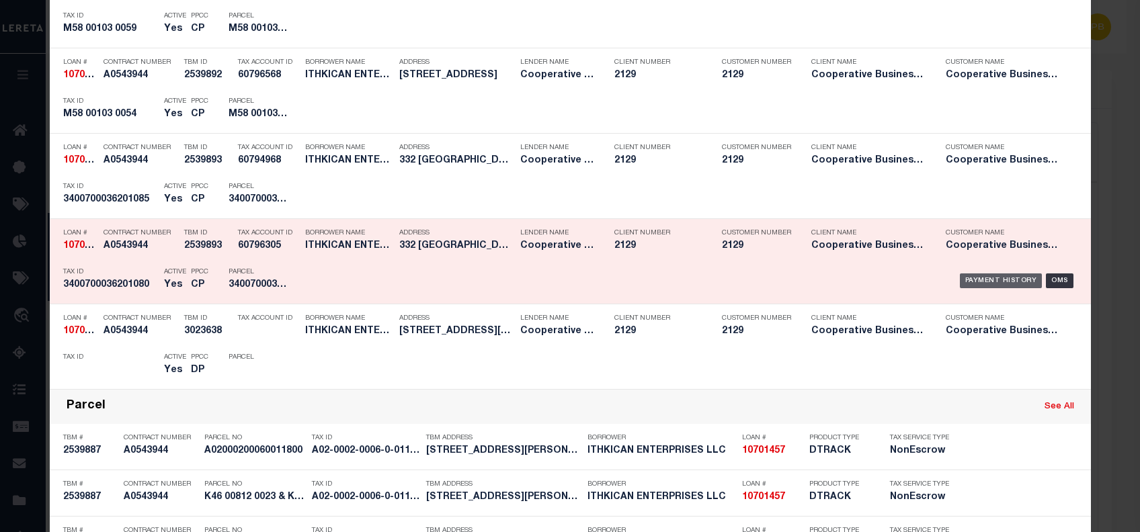
click at [990, 277] on div "Payment History" at bounding box center [1001, 281] width 83 height 15
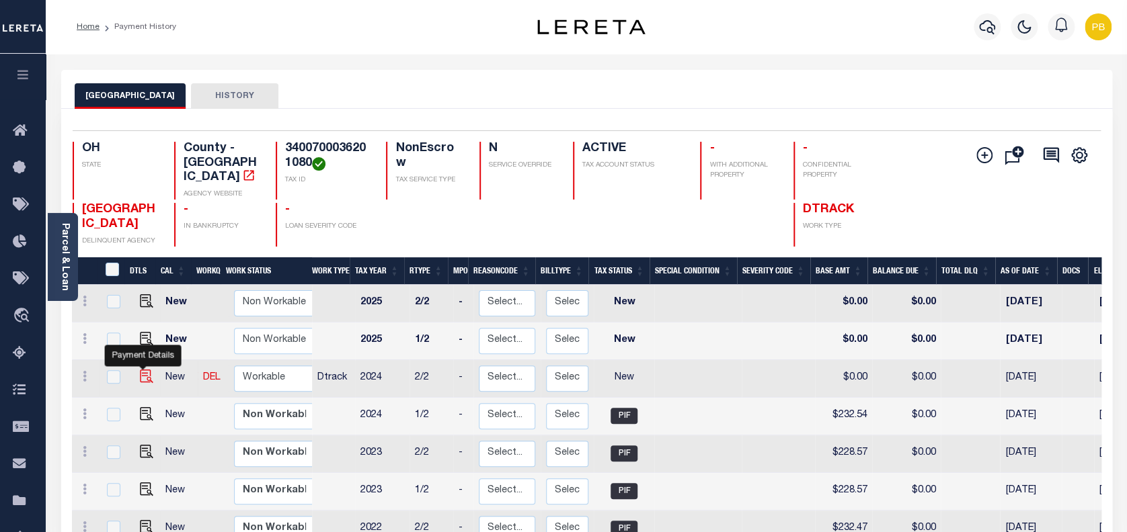
click at [141, 370] on img "" at bounding box center [146, 376] width 13 height 13
checkbox input "true"
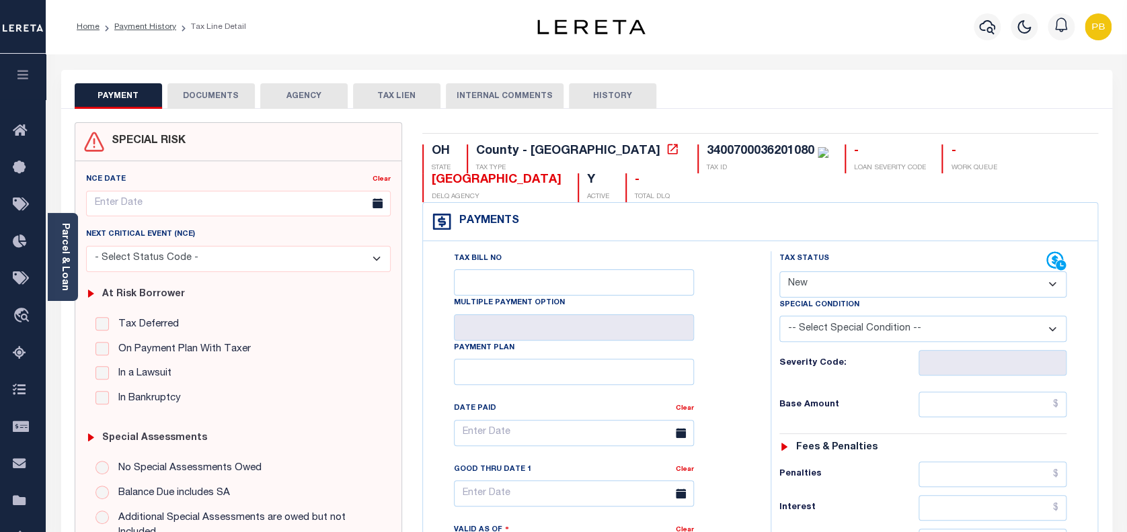
drag, startPoint x: 868, startPoint y: 282, endPoint x: 865, endPoint y: 297, distance: 15.2
click at [868, 282] on select "- Select Status Code - Open Due/Unpaid Paid Incomplete No Tax Due Internal Refu…" at bounding box center [923, 285] width 288 height 26
select select "PYD"
click at [779, 272] on select "- Select Status Code - Open Due/Unpaid Paid Incomplete No Tax Due Internal Refu…" at bounding box center [923, 285] width 288 height 26
type input "[DATE]"
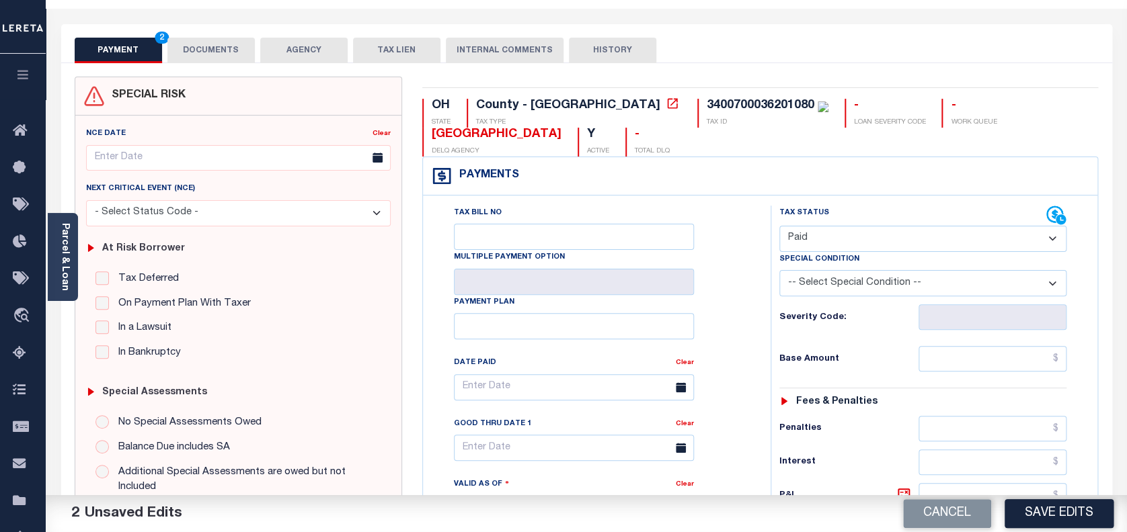
scroll to position [44, 0]
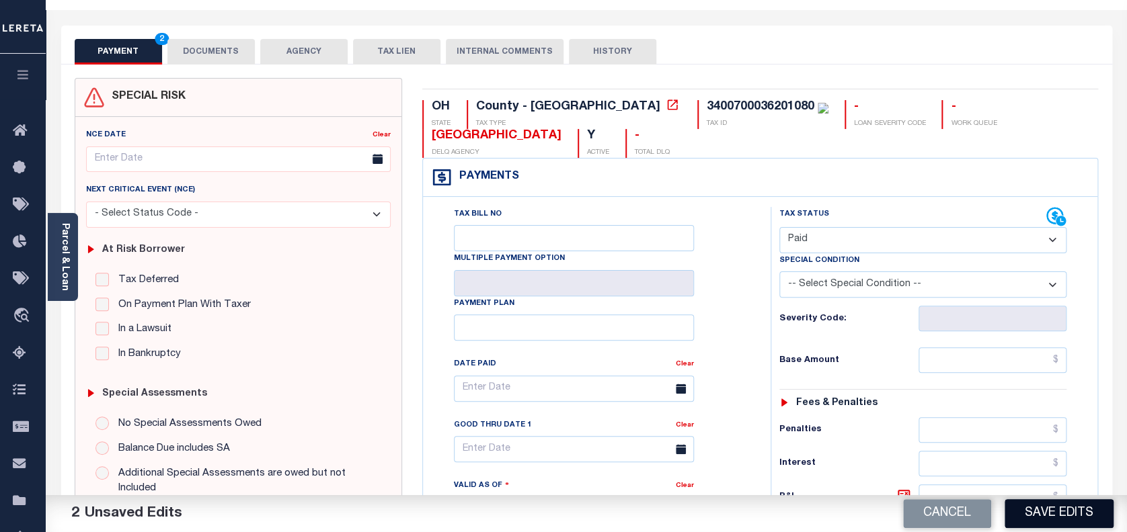
click at [1070, 518] on button "Save Edits" at bounding box center [1058, 513] width 109 height 29
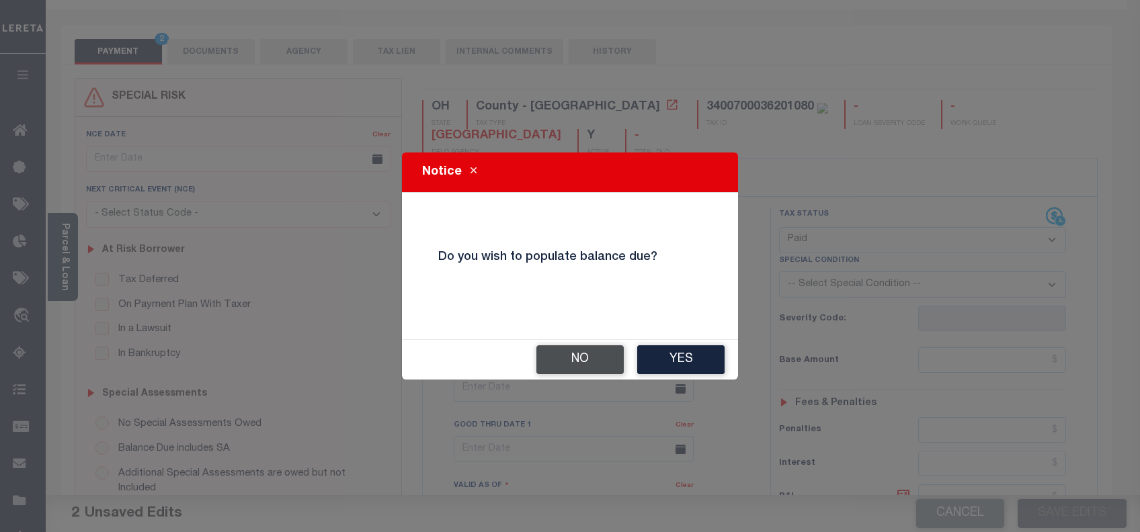
click at [592, 364] on button "No" at bounding box center [579, 360] width 87 height 29
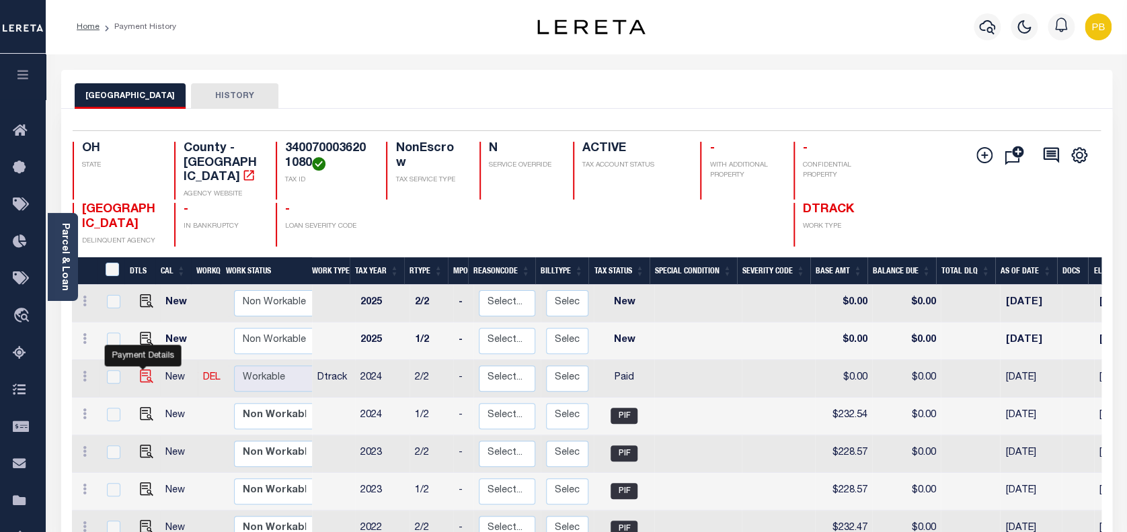
click at [140, 370] on img "" at bounding box center [146, 376] width 13 height 13
checkbox input "true"
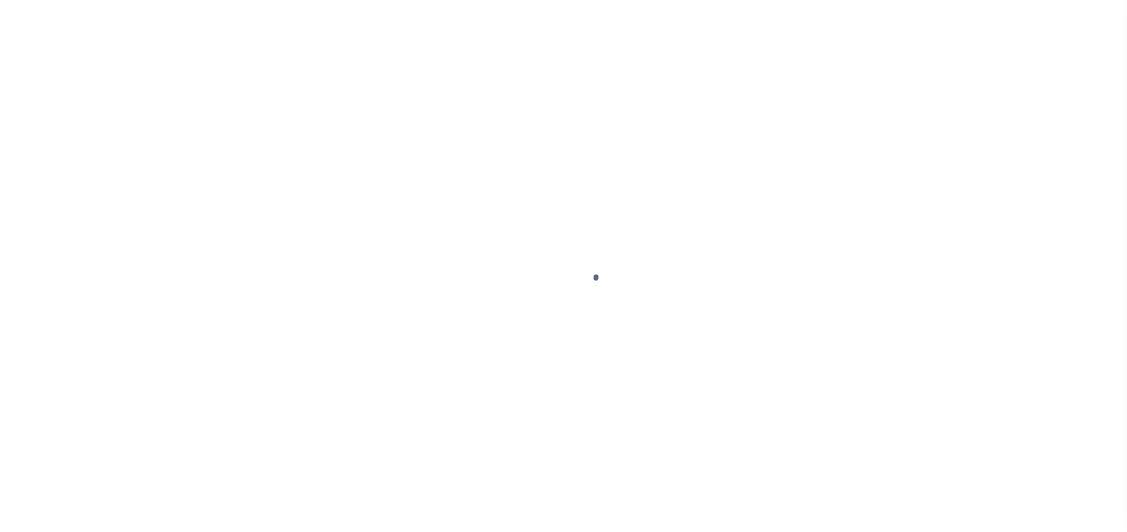
select select "PYD"
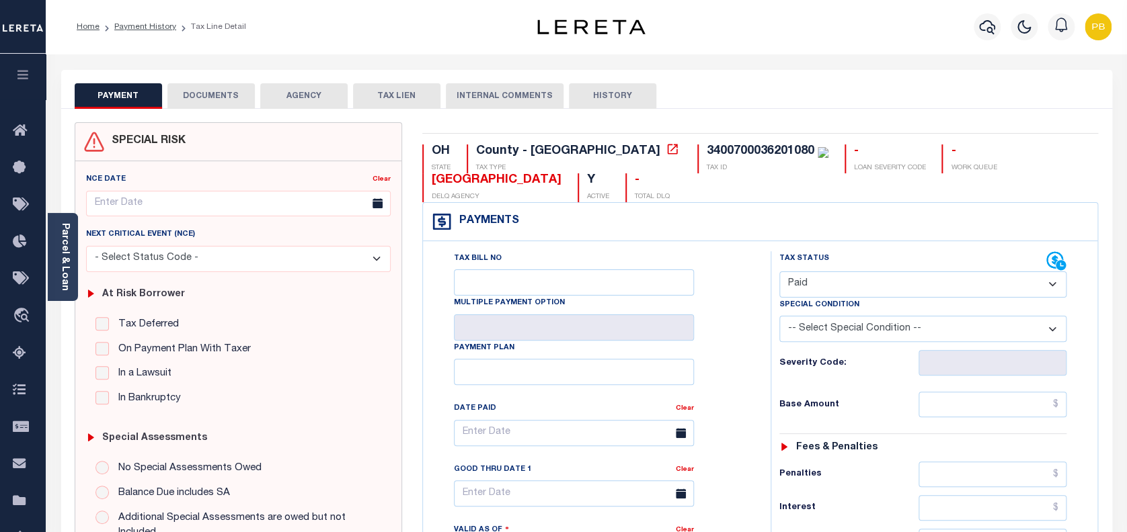
click at [225, 99] on button "DOCUMENTS" at bounding box center [210, 96] width 87 height 26
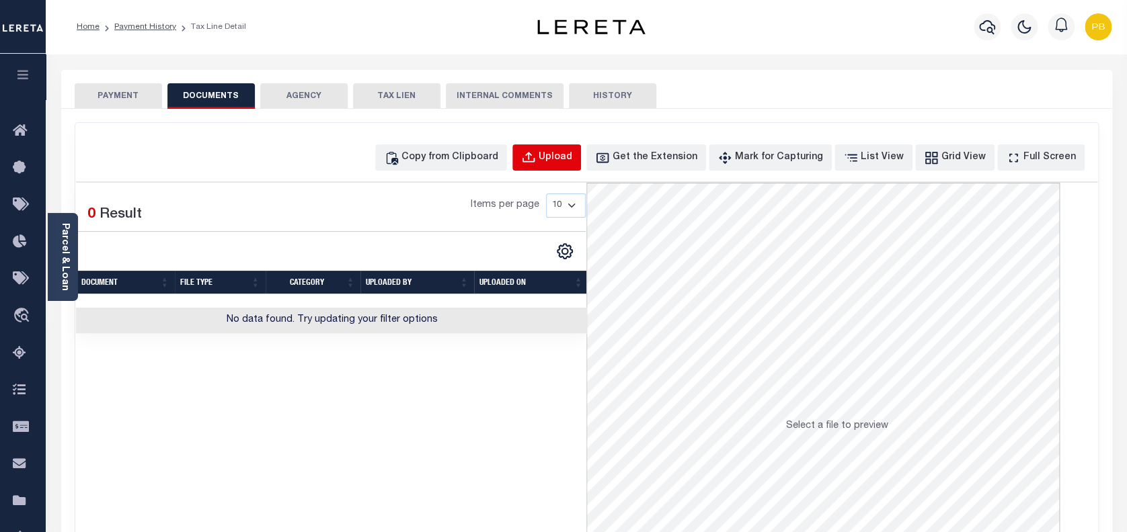
click at [565, 162] on button "Upload" at bounding box center [546, 158] width 69 height 26
select select "POP"
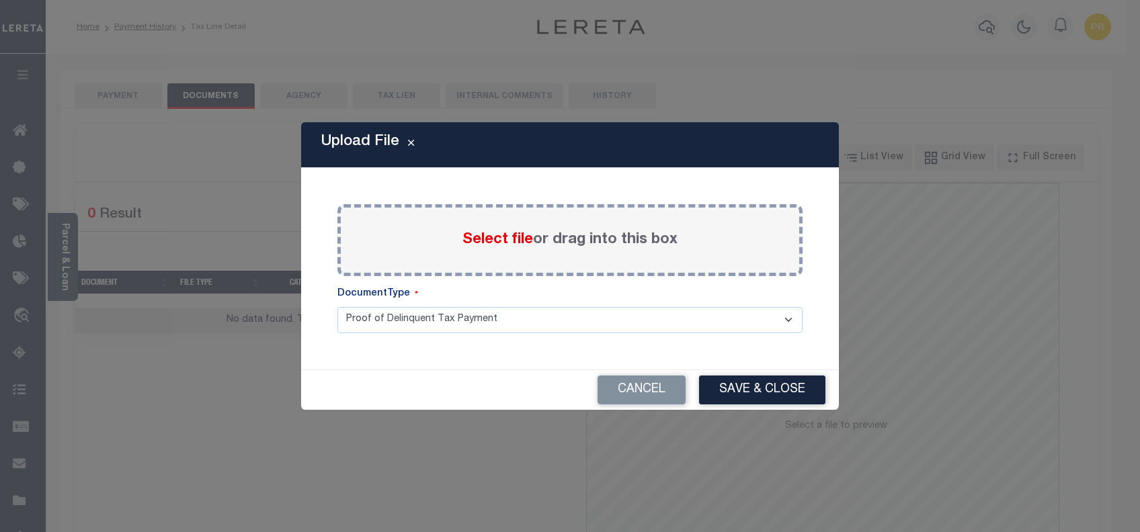
click at [495, 240] on span "Select file" at bounding box center [498, 240] width 71 height 15
click at [0, 0] on input "Select file or drag into this box" at bounding box center [0, 0] width 0 height 0
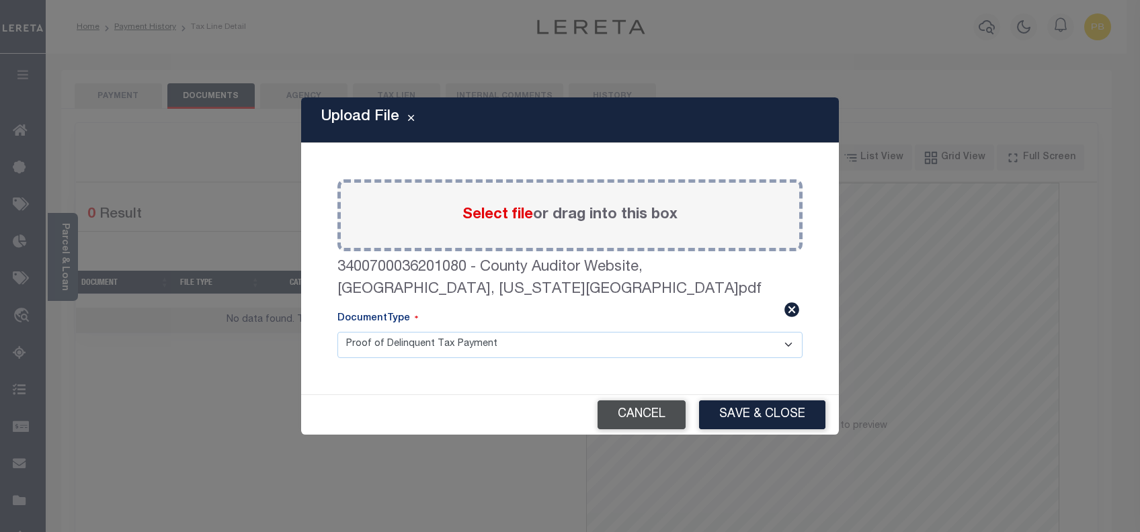
drag, startPoint x: 795, startPoint y: 398, endPoint x: 618, endPoint y: 398, distance: 176.8
click at [791, 401] on button "Save & Close" at bounding box center [762, 415] width 126 height 29
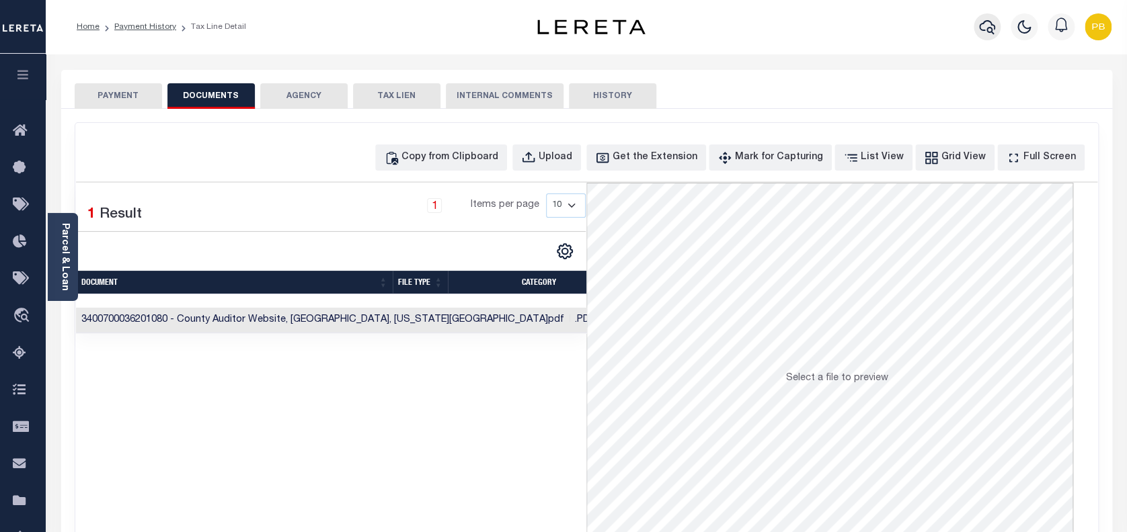
click at [984, 27] on icon "button" at bounding box center [987, 27] width 16 height 16
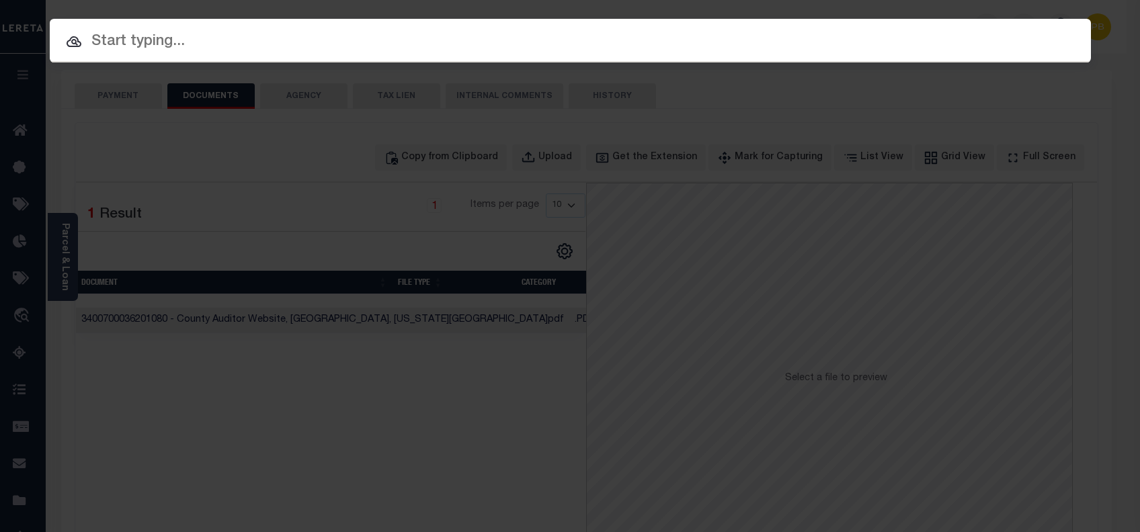
paste input "10701457"
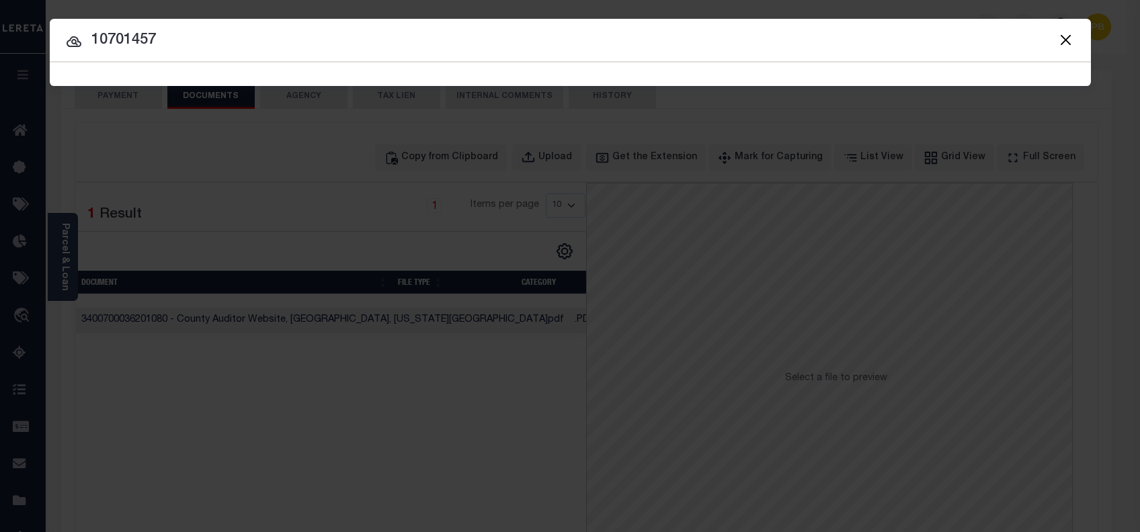
type input "10701457"
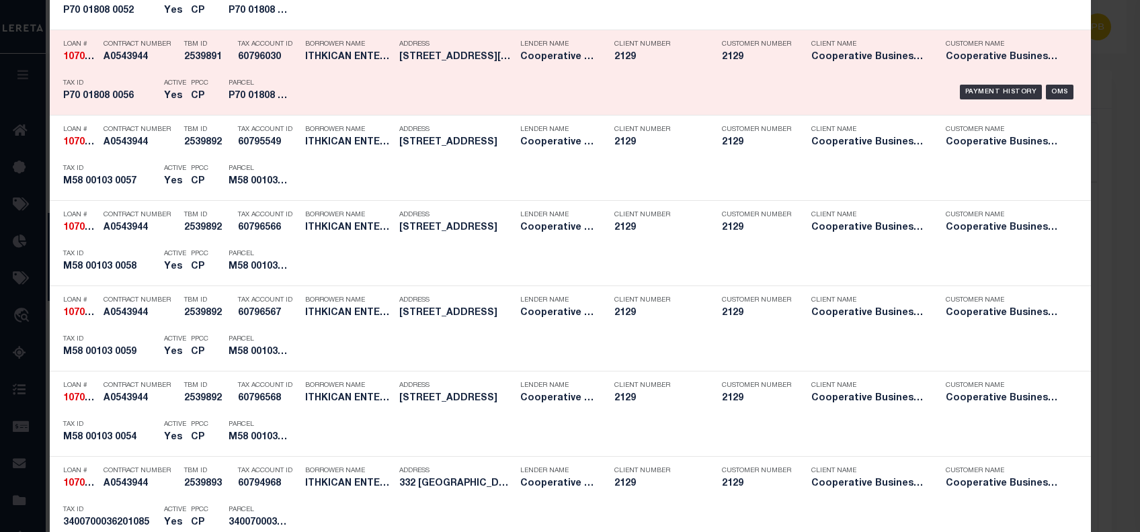
scroll to position [1480, 0]
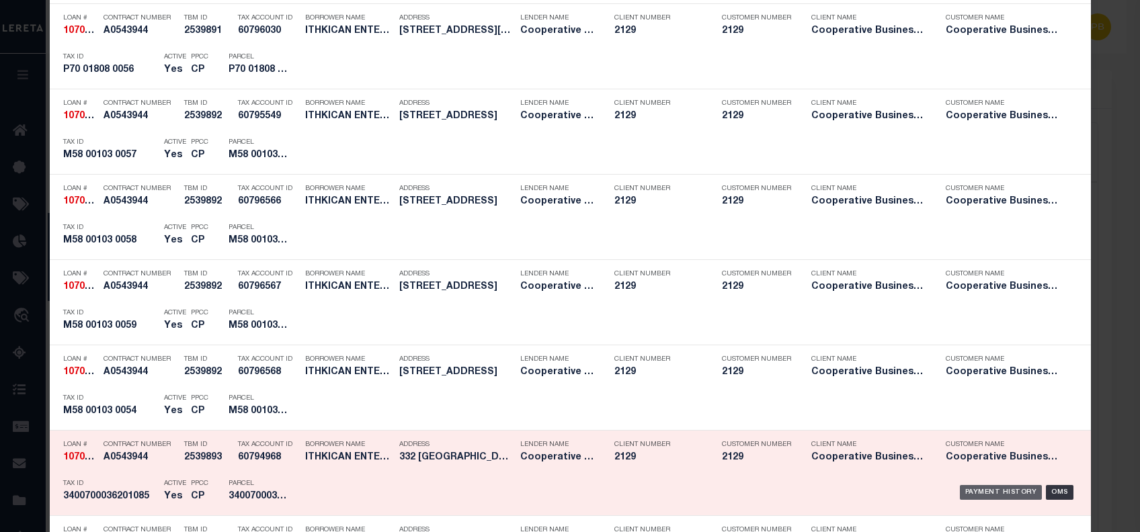
click at [990, 485] on div "Payment History" at bounding box center [1001, 492] width 83 height 15
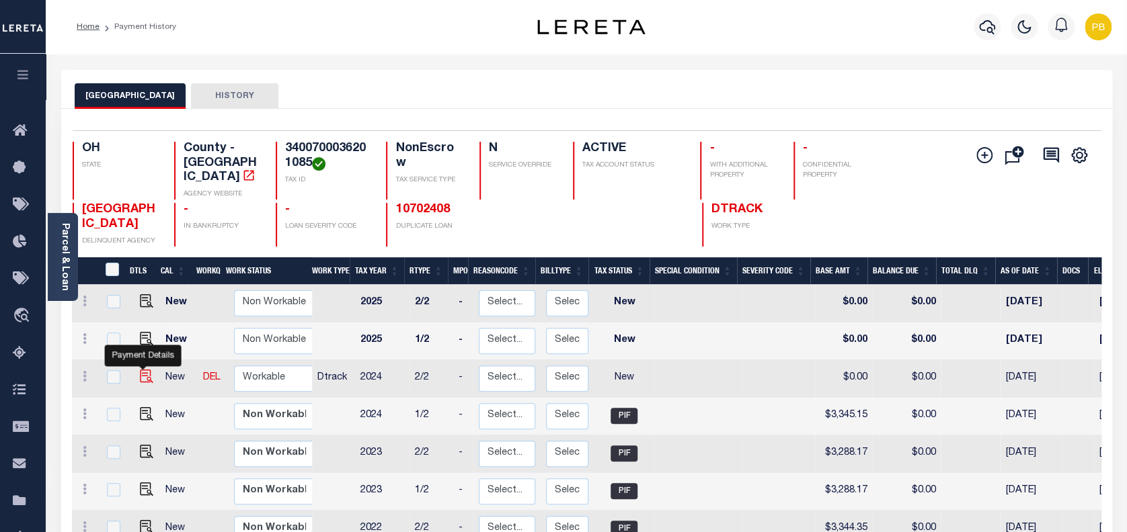
click at [141, 370] on img "" at bounding box center [146, 376] width 13 height 13
checkbox input "true"
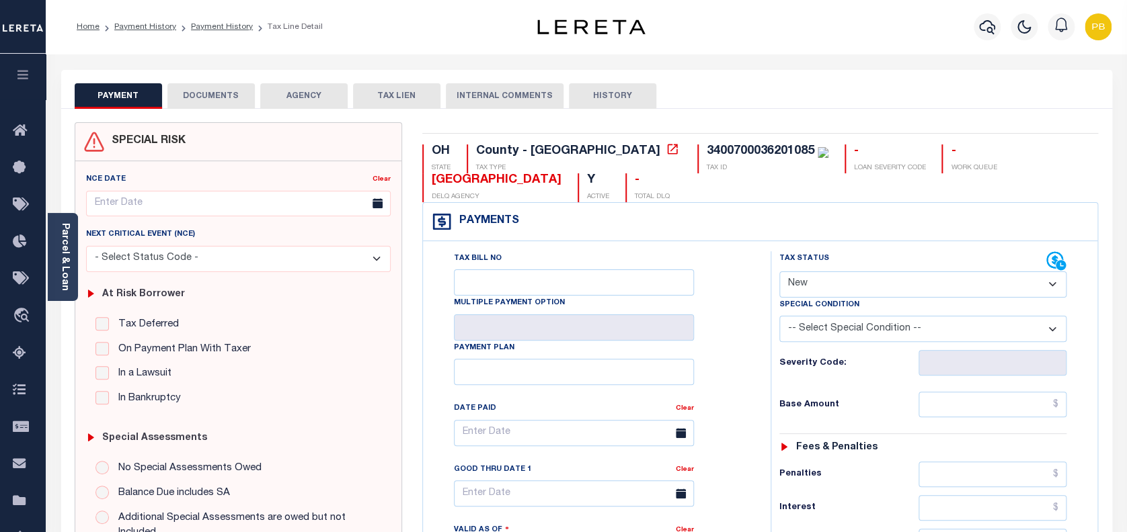
click at [216, 100] on button "DOCUMENTS" at bounding box center [210, 96] width 87 height 26
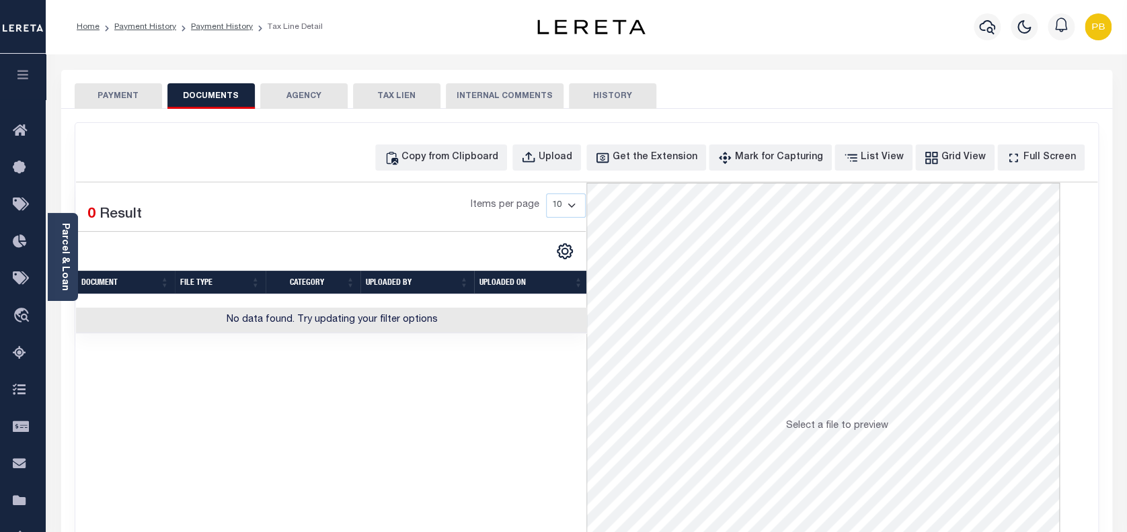
click at [137, 99] on button "PAYMENT" at bounding box center [118, 96] width 87 height 26
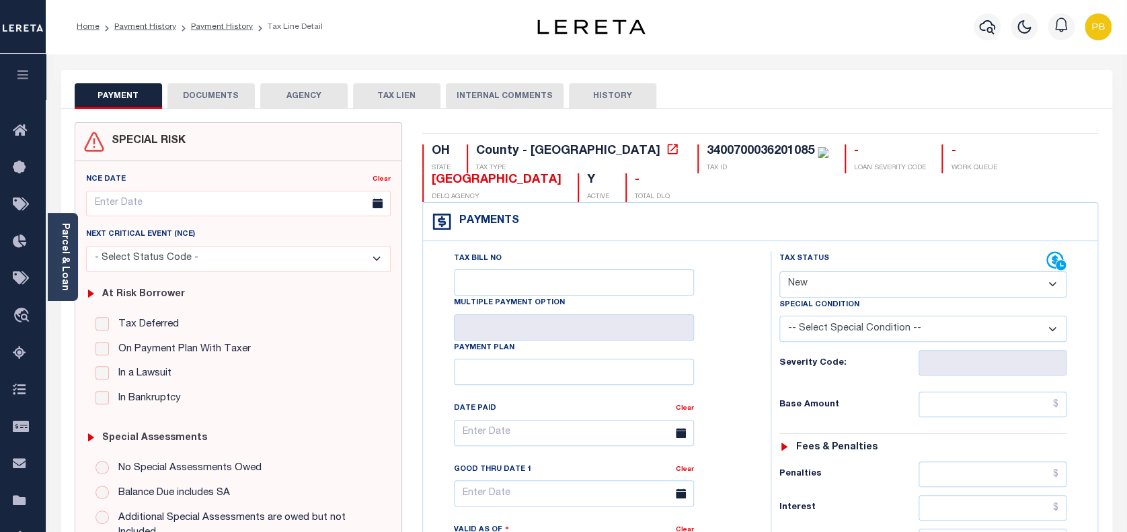
click at [834, 284] on select "- Select Status Code - Open Due/Unpaid Paid Incomplete No Tax Due Internal Refu…" at bounding box center [923, 285] width 288 height 26
select select "PYD"
click at [779, 272] on select "- Select Status Code - Open Due/Unpaid Paid Incomplete No Tax Due Internal Refu…" at bounding box center [923, 285] width 288 height 26
type input "10/07/2025"
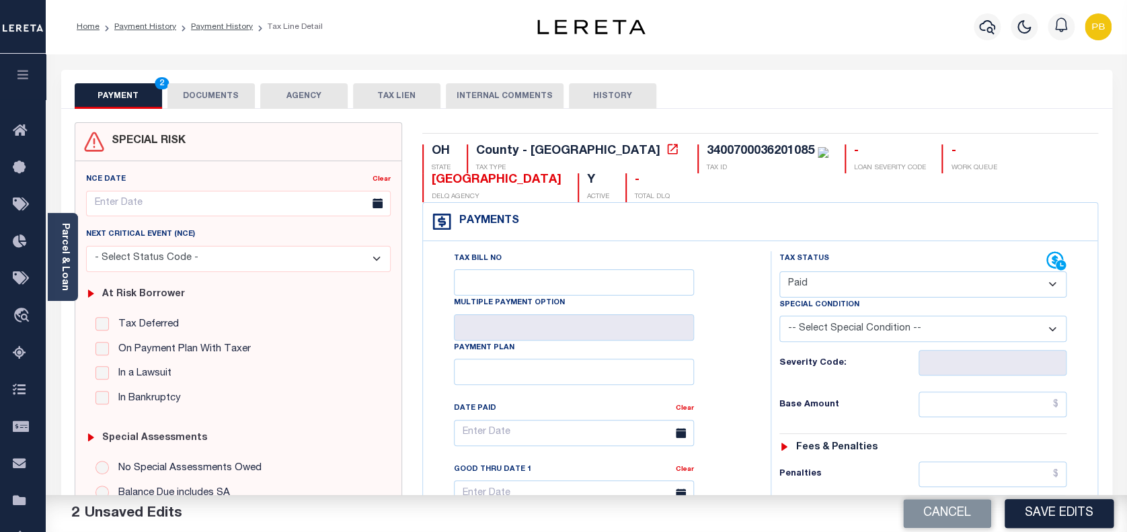
click at [238, 102] on button "DOCUMENTS" at bounding box center [210, 96] width 87 height 26
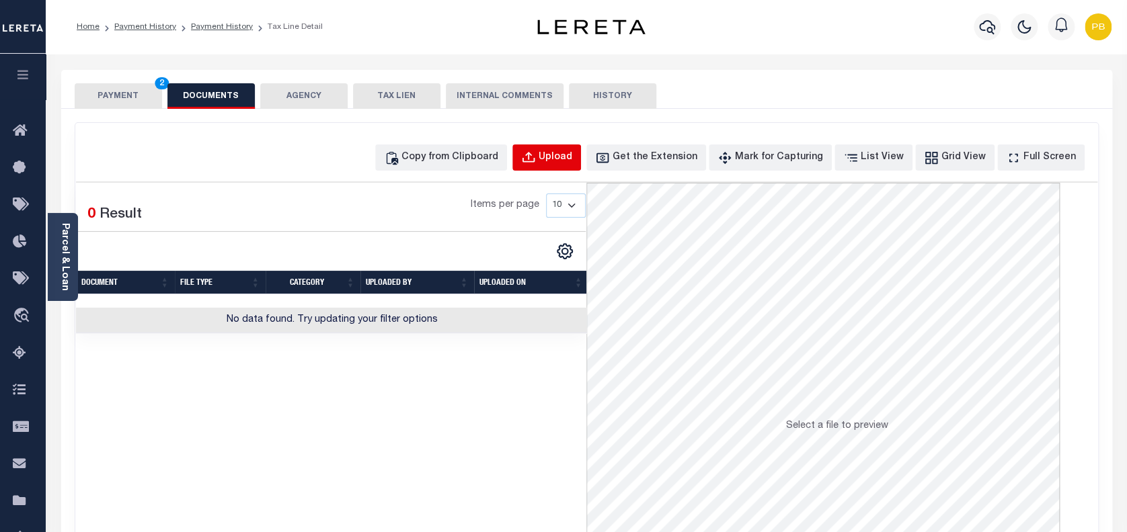
click at [572, 156] on div "Upload" at bounding box center [555, 158] width 34 height 15
select select "POP"
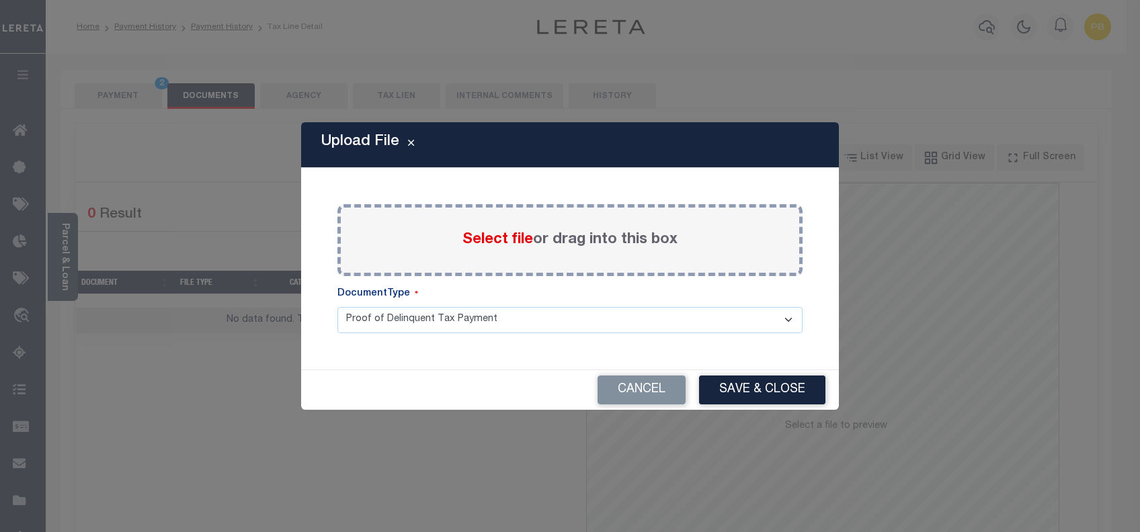
click at [499, 239] on span "Select file" at bounding box center [498, 240] width 71 height 15
click at [0, 0] on input "Select file or drag into this box" at bounding box center [0, 0] width 0 height 0
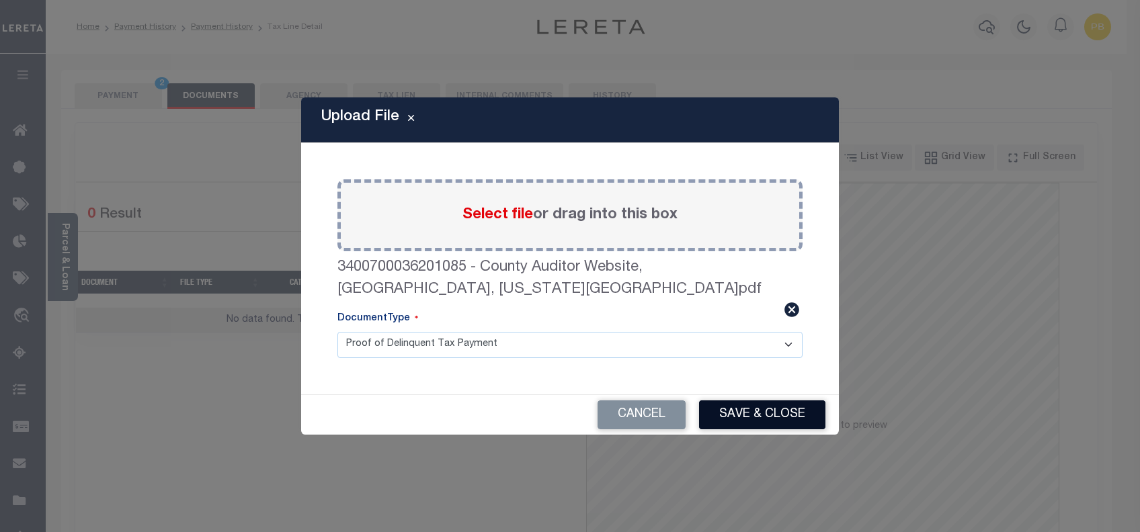
click at [746, 411] on button "Save & Close" at bounding box center [762, 415] width 126 height 29
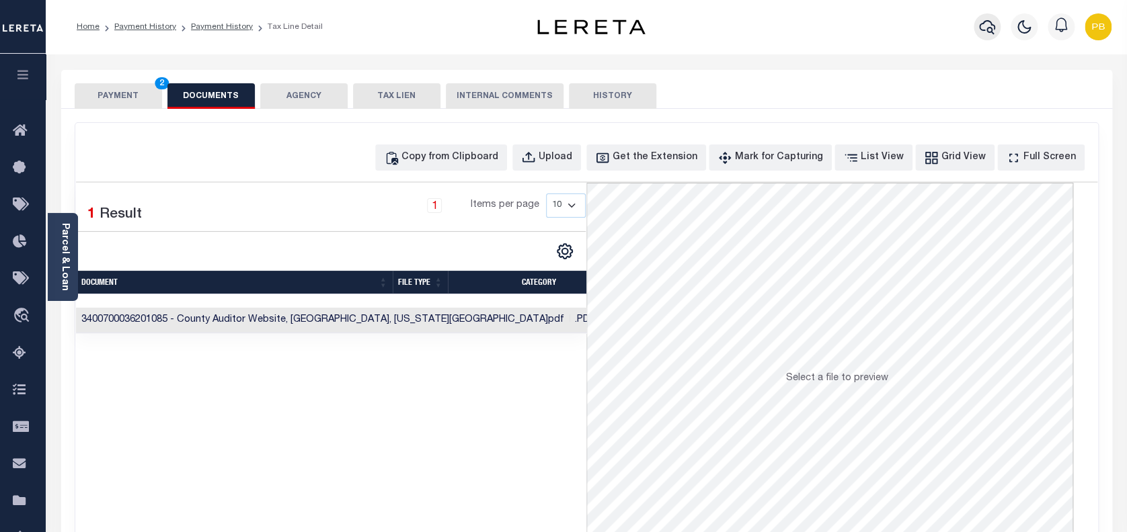
click at [990, 29] on icon "button" at bounding box center [987, 27] width 16 height 16
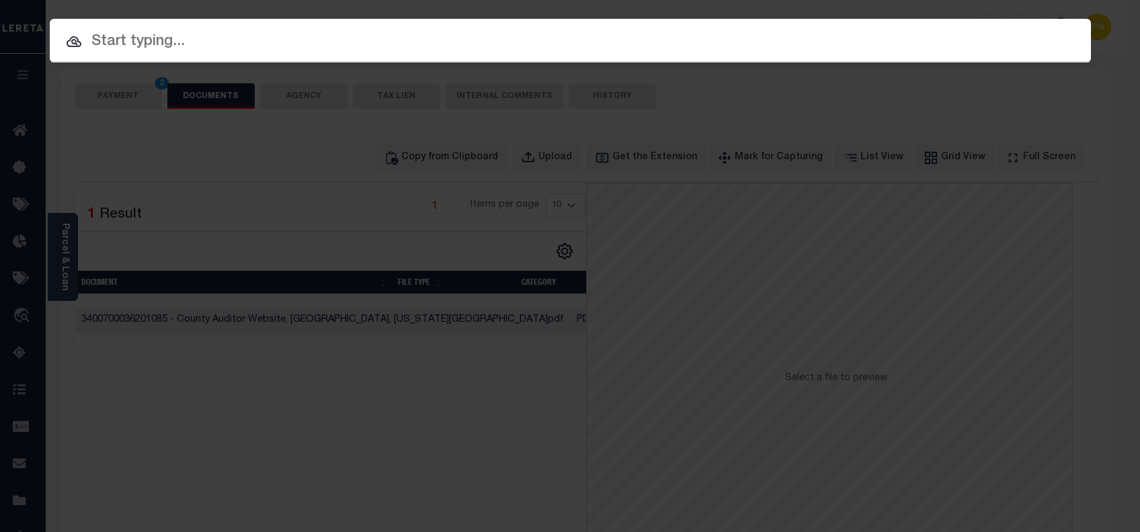
click at [402, 39] on input "text" at bounding box center [570, 42] width 1041 height 24
click at [312, 52] on input "text" at bounding box center [570, 42] width 1041 height 24
paste input "17504759"
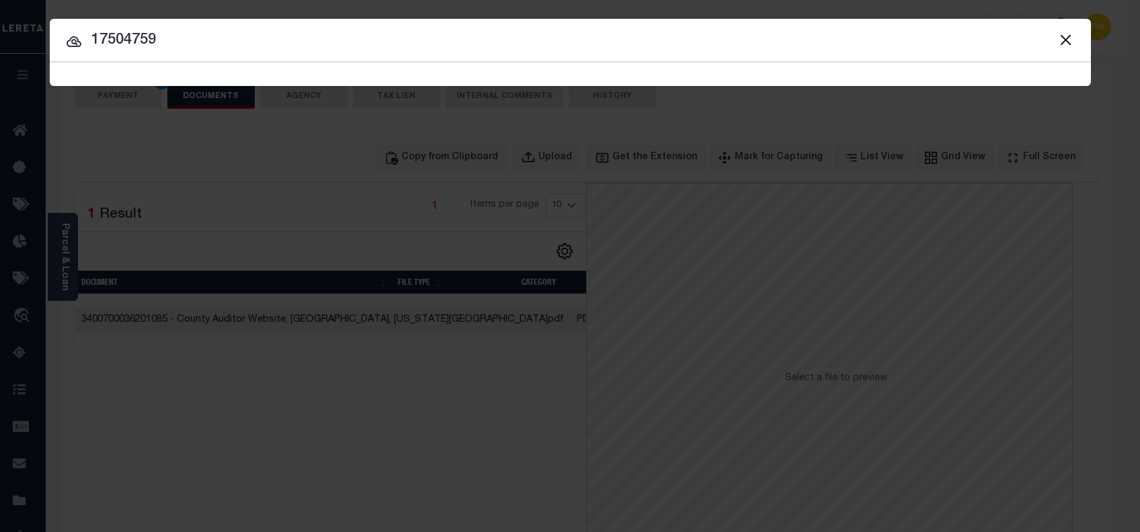
type input "17504759"
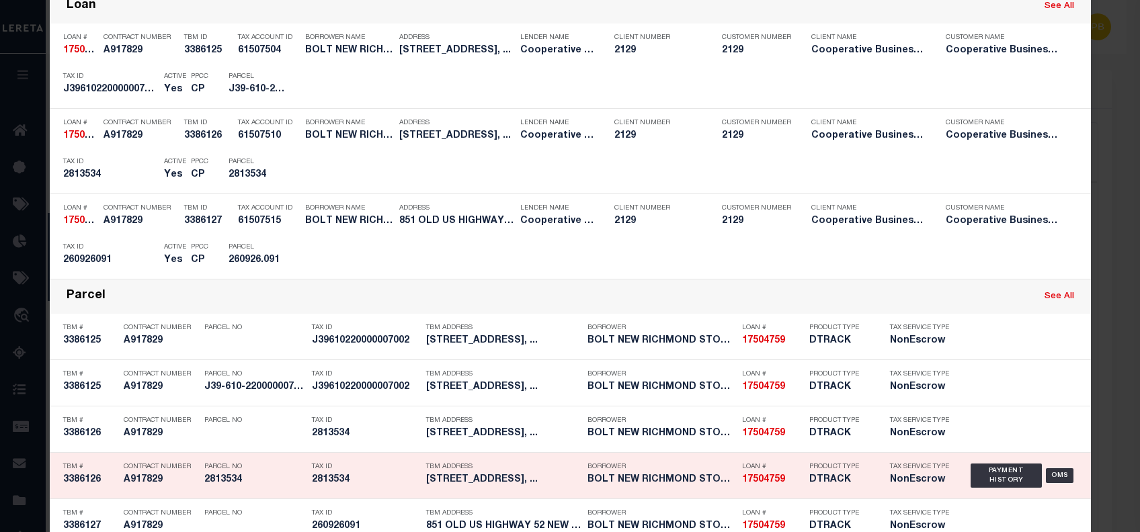
scroll to position [358, 0]
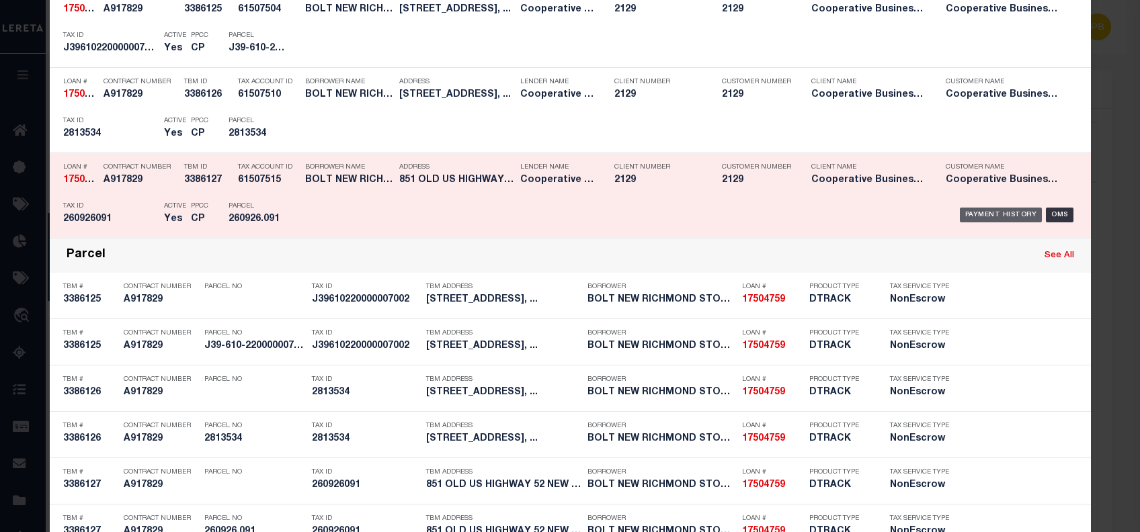
click at [994, 216] on div "Payment History" at bounding box center [1001, 215] width 83 height 15
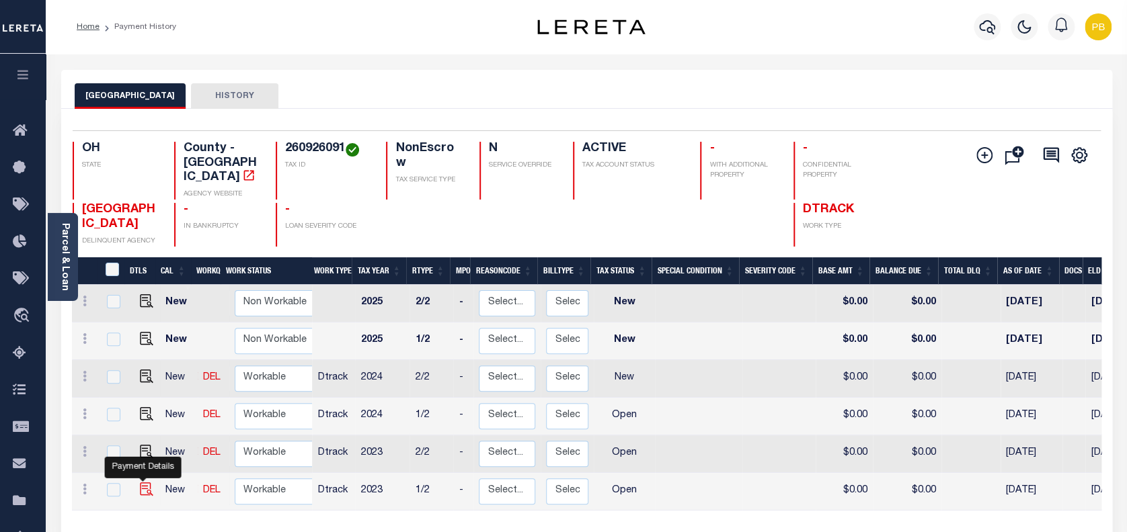
click at [140, 483] on img "" at bounding box center [146, 489] width 13 height 13
checkbox input "true"
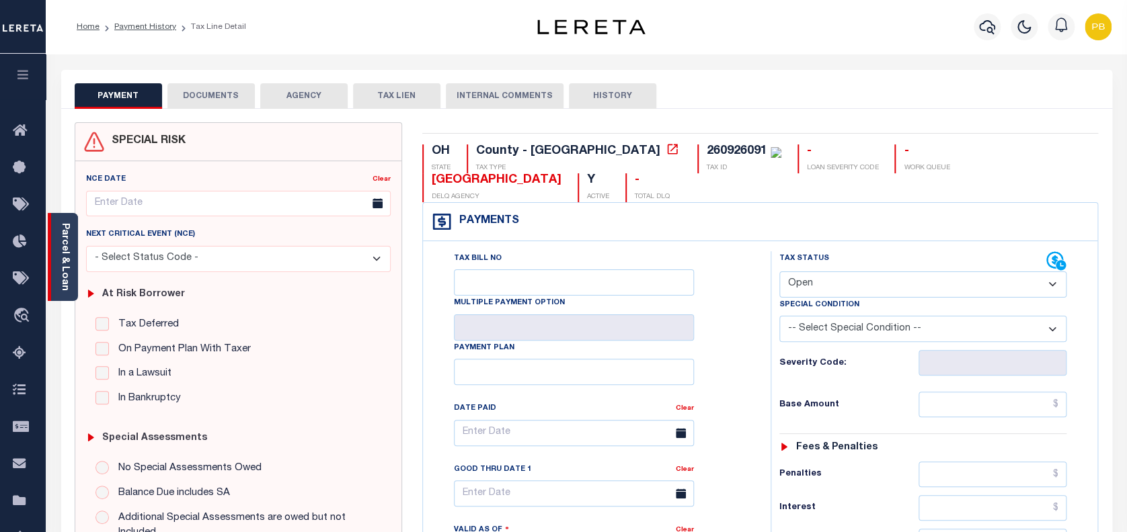
click at [69, 264] on link "Parcel & Loan" at bounding box center [64, 257] width 9 height 68
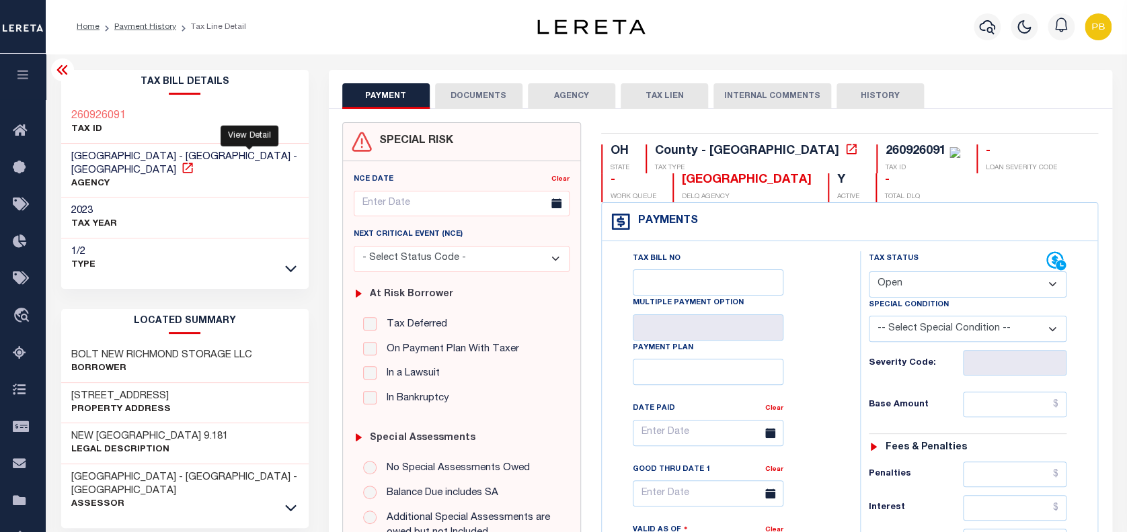
click at [192, 163] on icon at bounding box center [187, 168] width 10 height 10
drag, startPoint x: 178, startPoint y: 339, endPoint x: 66, endPoint y: 338, distance: 112.3
click at [66, 342] on div "BOLT NEW RICHMOND STORAGE LLC Borrower" at bounding box center [184, 362] width 247 height 41
copy h3 "BOLT NEW RICHMOND"
drag, startPoint x: 935, startPoint y: 285, endPoint x: 926, endPoint y: 296, distance: 14.8
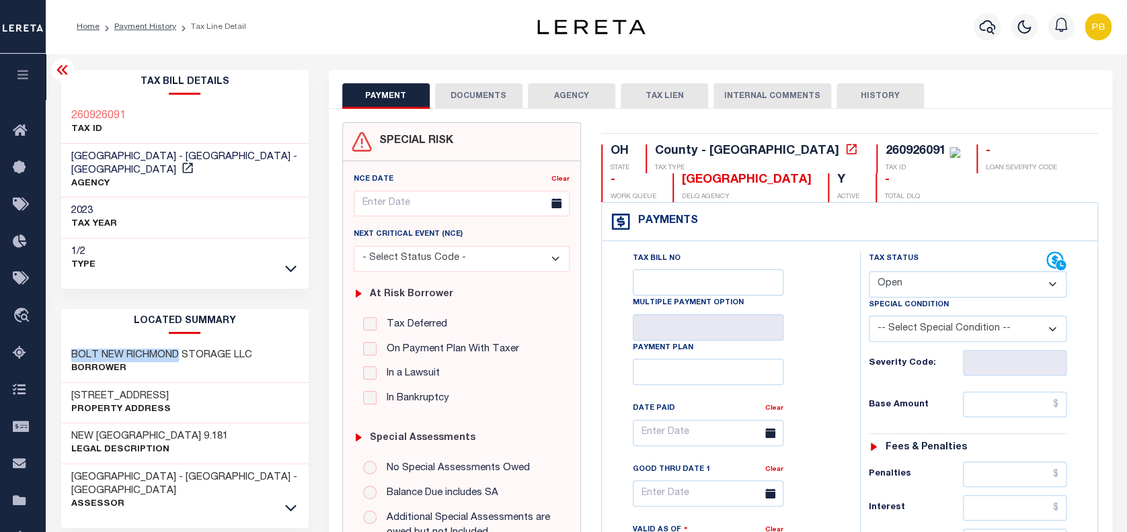
click at [935, 285] on select "- Select Status Code - Open Due/Unpaid Paid Incomplete No Tax Due Internal Refu…" at bounding box center [968, 285] width 198 height 26
select select "PYD"
click at [869, 272] on select "- Select Status Code - Open Due/Unpaid Paid Incomplete No Tax Due Internal Refu…" at bounding box center [968, 285] width 198 height 26
type input "[DATE]"
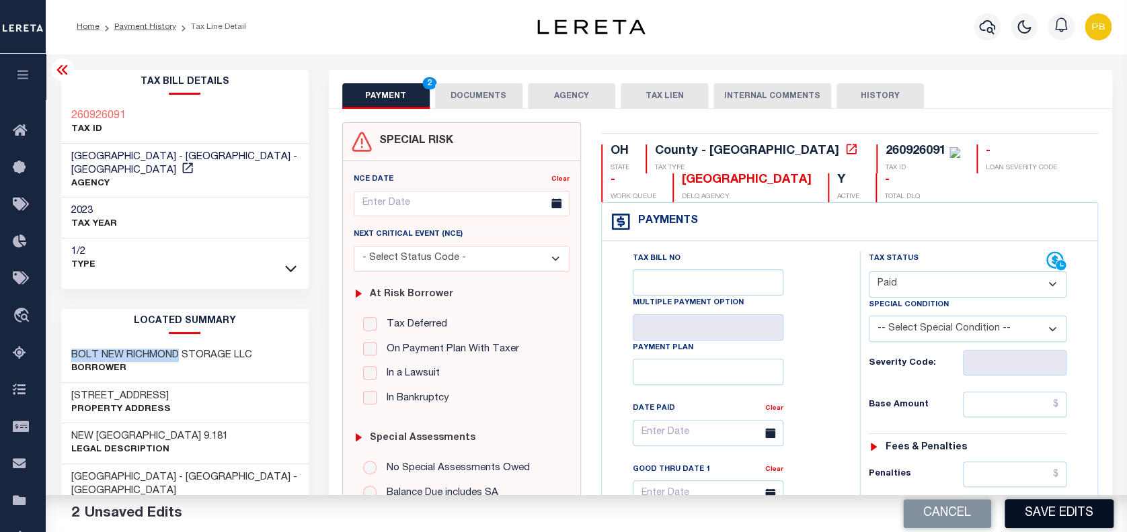
click at [1035, 516] on button "Save Edits" at bounding box center [1058, 513] width 109 height 29
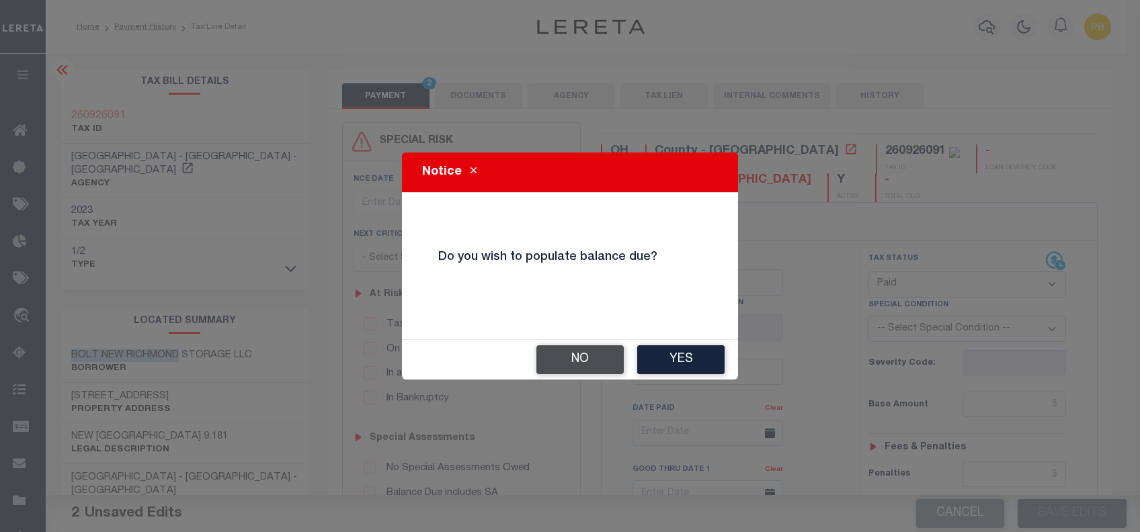
click at [582, 363] on button "No" at bounding box center [579, 360] width 87 height 29
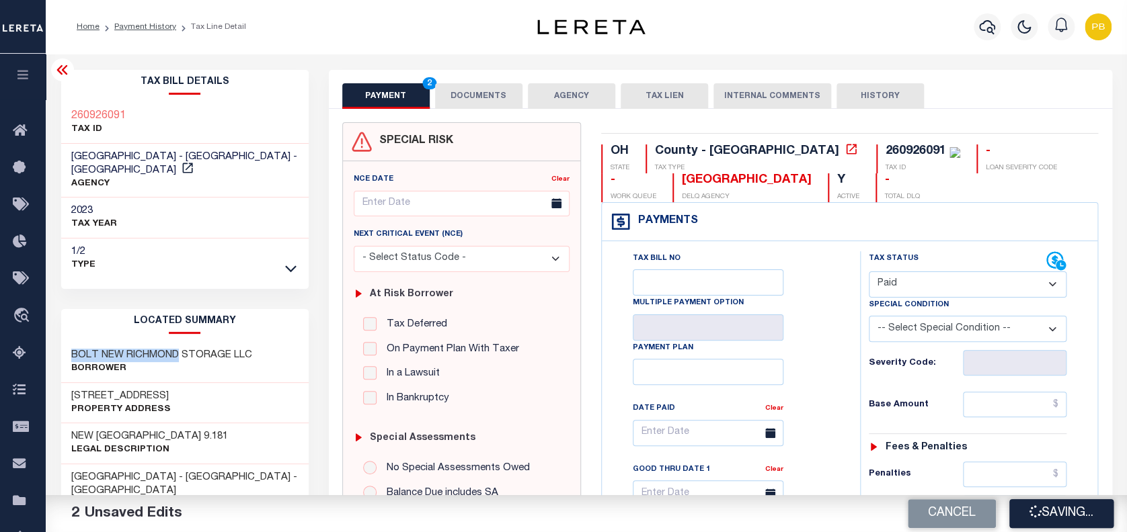
checkbox input "false"
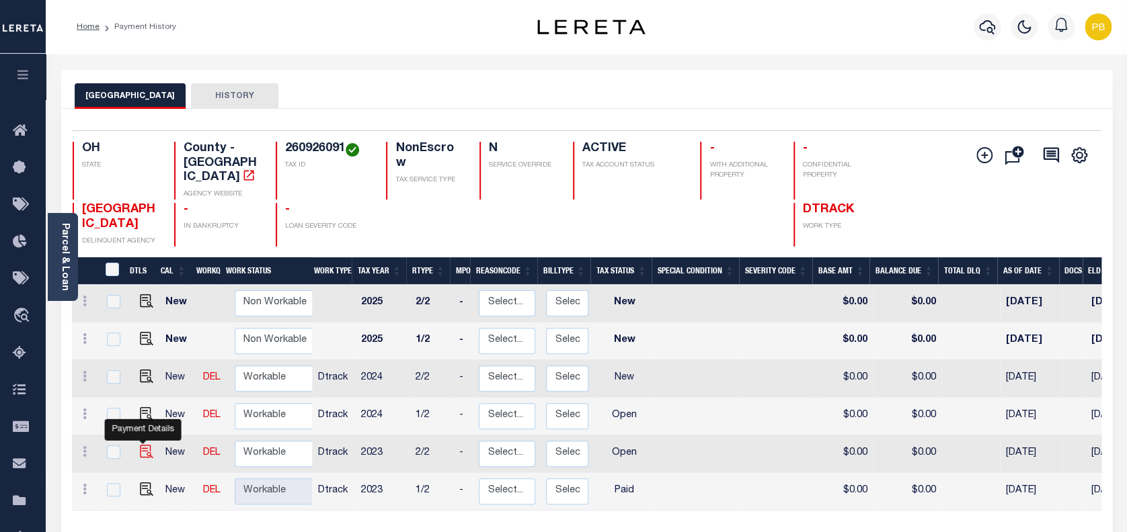
click at [144, 445] on img "" at bounding box center [146, 451] width 13 height 13
checkbox input "true"
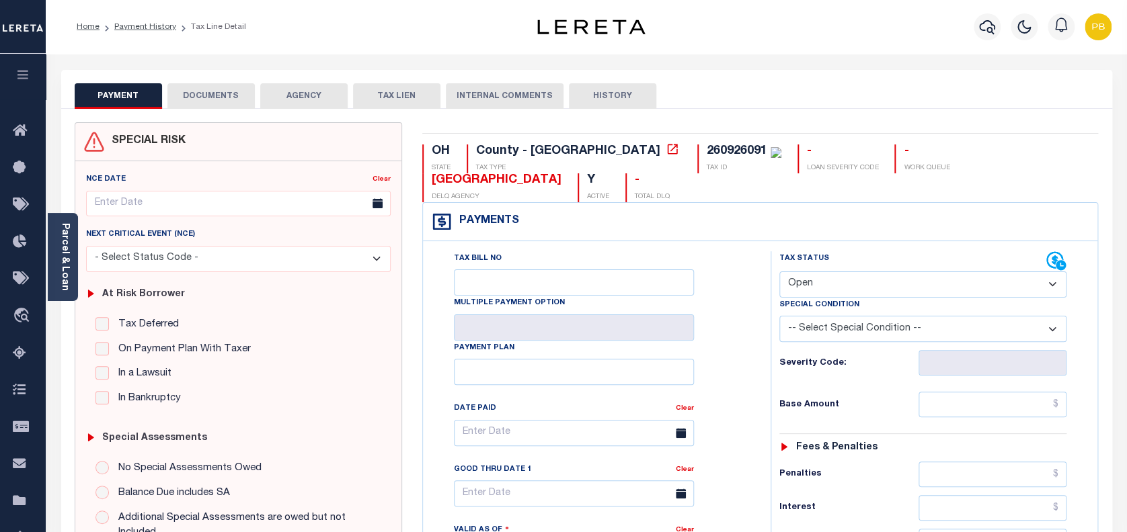
click at [930, 279] on select "- Select Status Code - Open Due/Unpaid Paid Incomplete No Tax Due Internal Refu…" at bounding box center [923, 285] width 288 height 26
select select "PYD"
click at [779, 272] on select "- Select Status Code - Open Due/Unpaid Paid Incomplete No Tax Due Internal Refu…" at bounding box center [923, 285] width 288 height 26
type input "[DATE]"
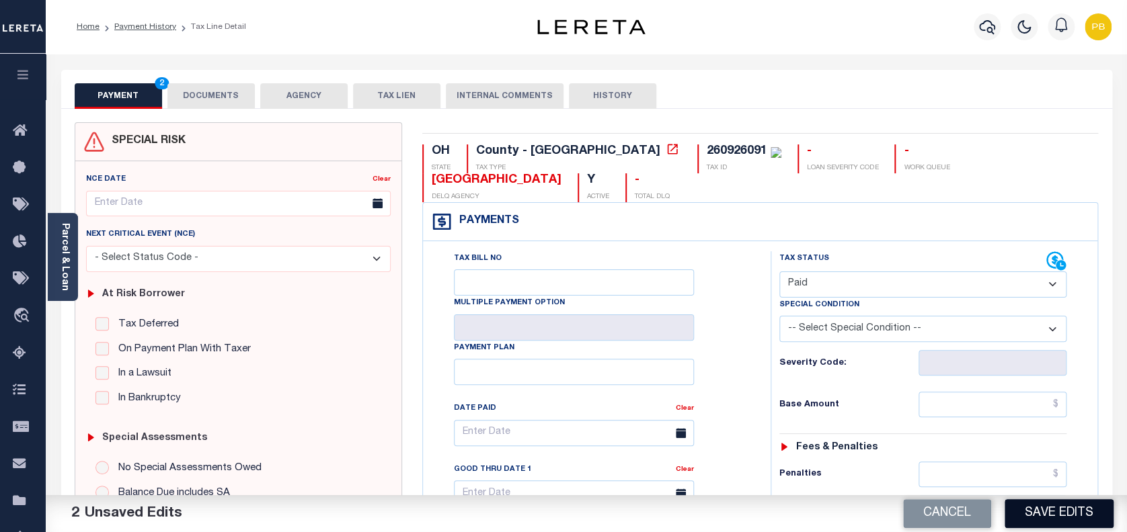
click at [1064, 522] on button "Save Edits" at bounding box center [1058, 513] width 109 height 29
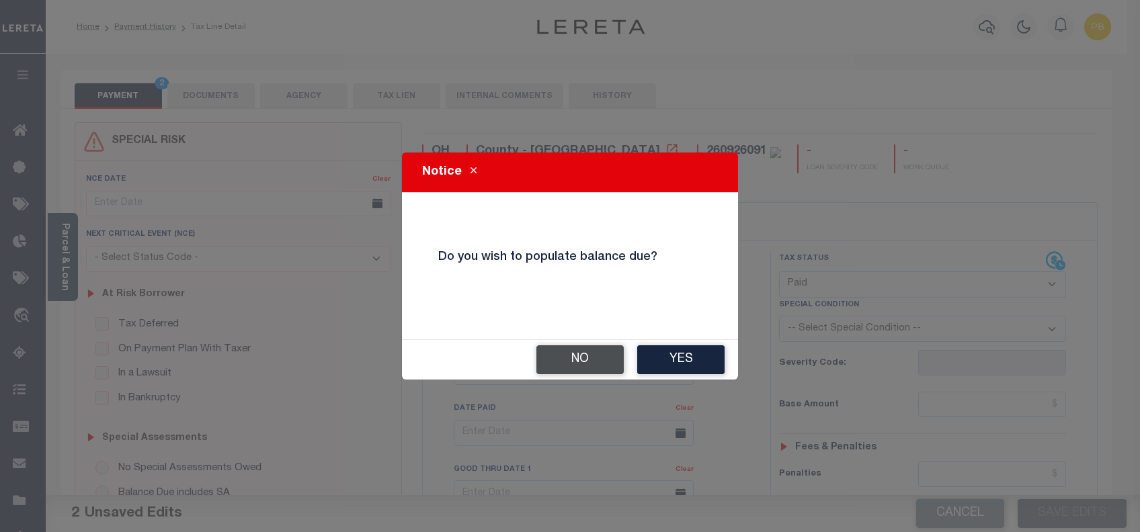
click at [587, 352] on button "No" at bounding box center [579, 360] width 87 height 29
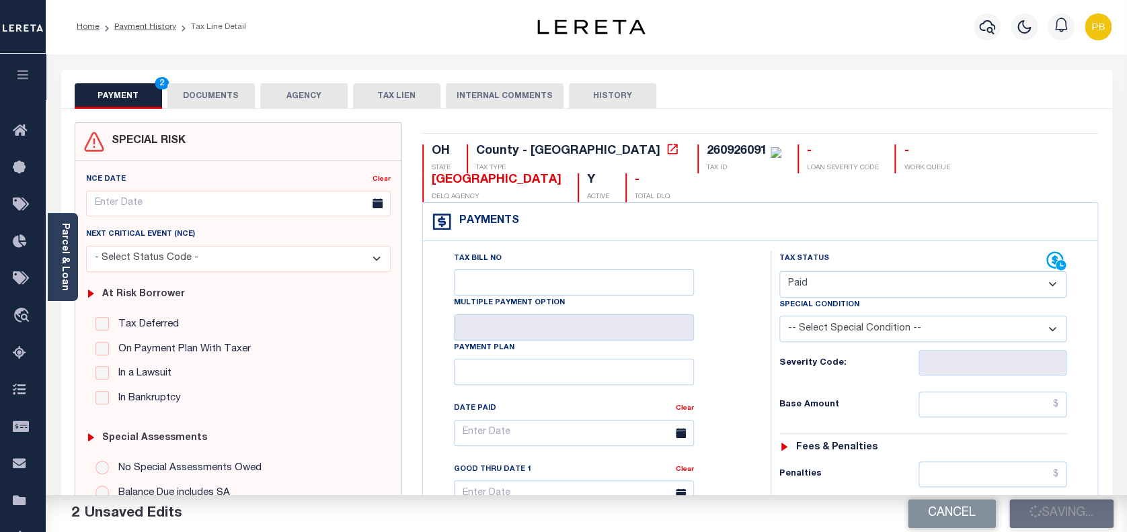
checkbox input "false"
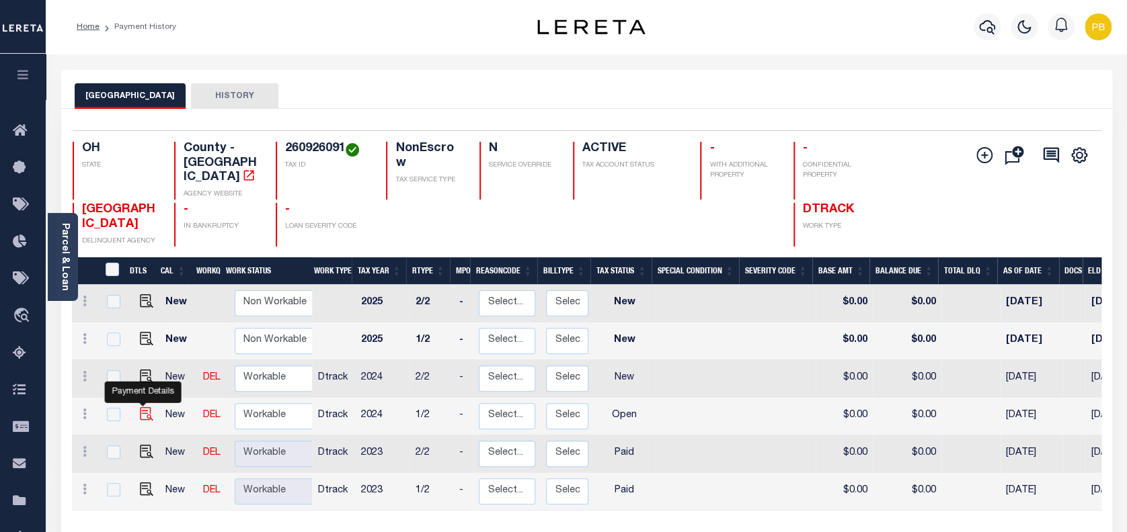
click at [142, 407] on img "" at bounding box center [146, 413] width 13 height 13
checkbox input "true"
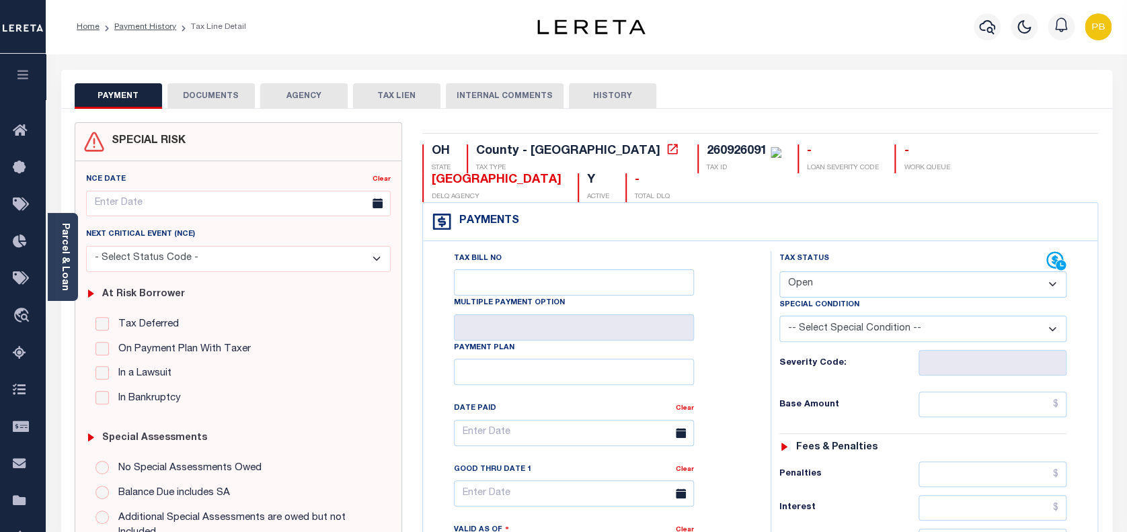
drag, startPoint x: 815, startPoint y: 284, endPoint x: 818, endPoint y: 299, distance: 15.2
click at [815, 285] on select "- Select Status Code - Open Due/Unpaid Paid Incomplete No Tax Due Internal Refu…" at bounding box center [923, 285] width 288 height 26
select select "PYD"
click at [779, 272] on select "- Select Status Code - Open Due/Unpaid Paid Incomplete No Tax Due Internal Refu…" at bounding box center [923, 285] width 288 height 26
type input "[DATE]"
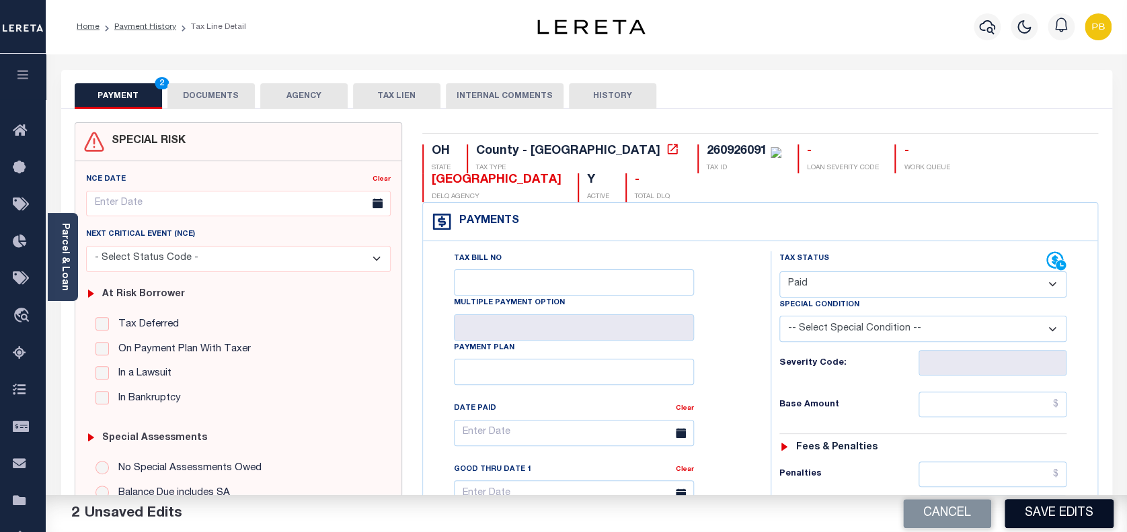
click at [1062, 520] on button "Save Edits" at bounding box center [1058, 513] width 109 height 29
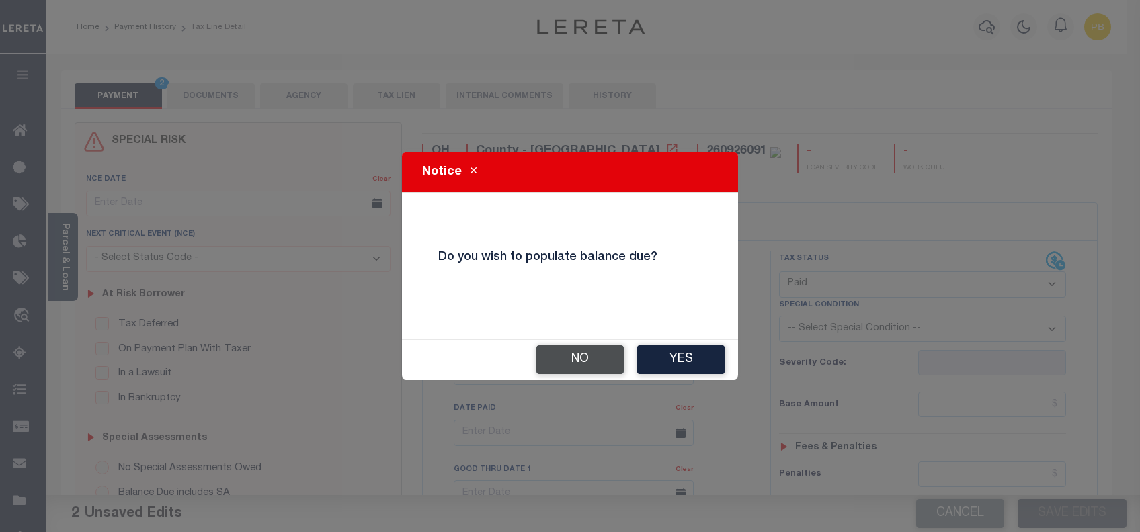
click at [588, 368] on button "No" at bounding box center [579, 360] width 87 height 29
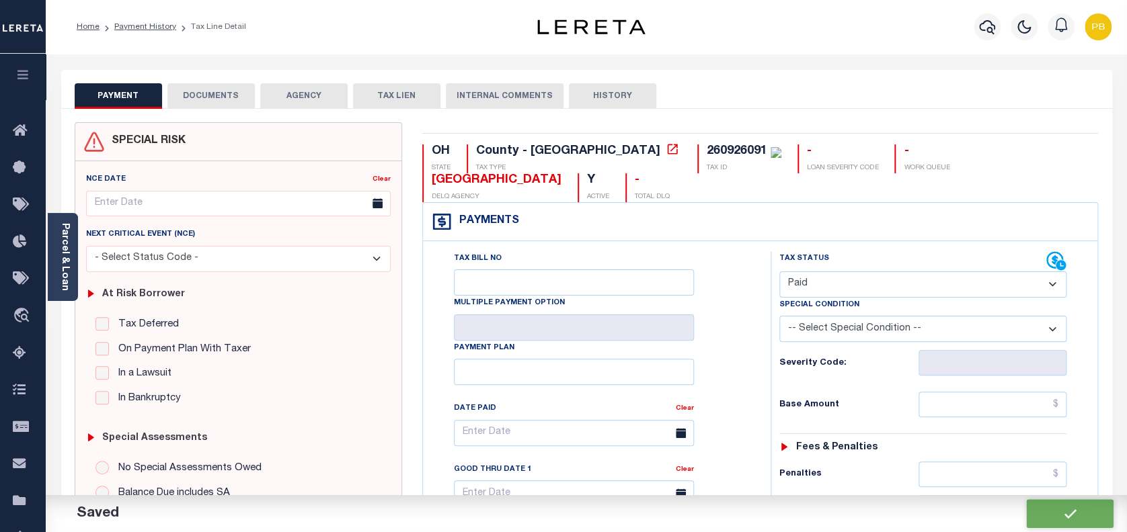
checkbox input "false"
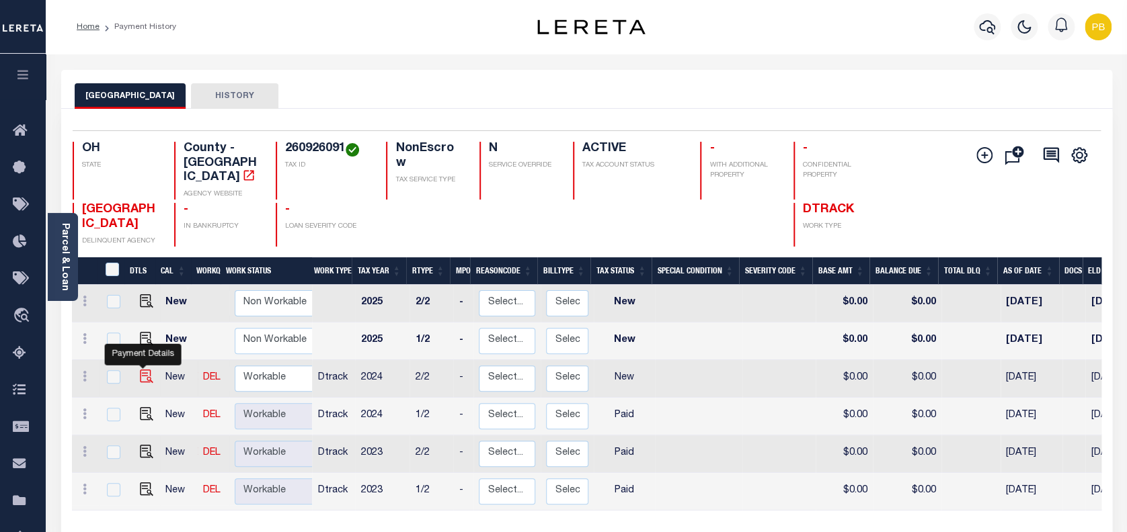
click at [140, 370] on img "" at bounding box center [146, 376] width 13 height 13
checkbox input "true"
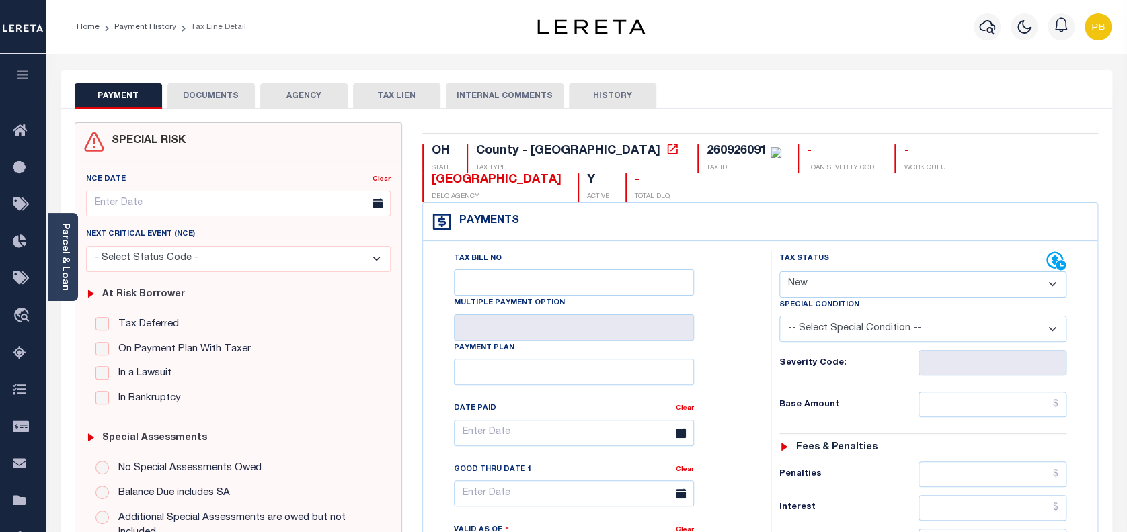
drag, startPoint x: 866, startPoint y: 285, endPoint x: 861, endPoint y: 299, distance: 14.9
click at [866, 285] on select "- Select Status Code - Open Due/Unpaid Paid Incomplete No Tax Due Internal Refu…" at bounding box center [923, 285] width 288 height 26
select select "PYD"
click at [779, 272] on select "- Select Status Code - Open Due/Unpaid Paid Incomplete No Tax Due Internal Refu…" at bounding box center [923, 285] width 288 height 26
type input "[DATE]"
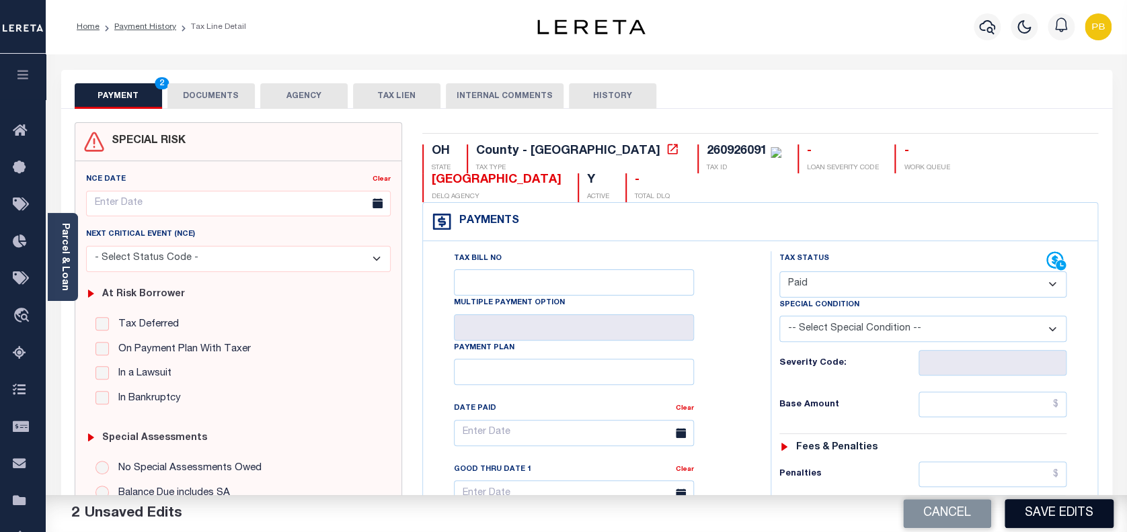
click at [1035, 510] on button "Save Edits" at bounding box center [1058, 513] width 109 height 29
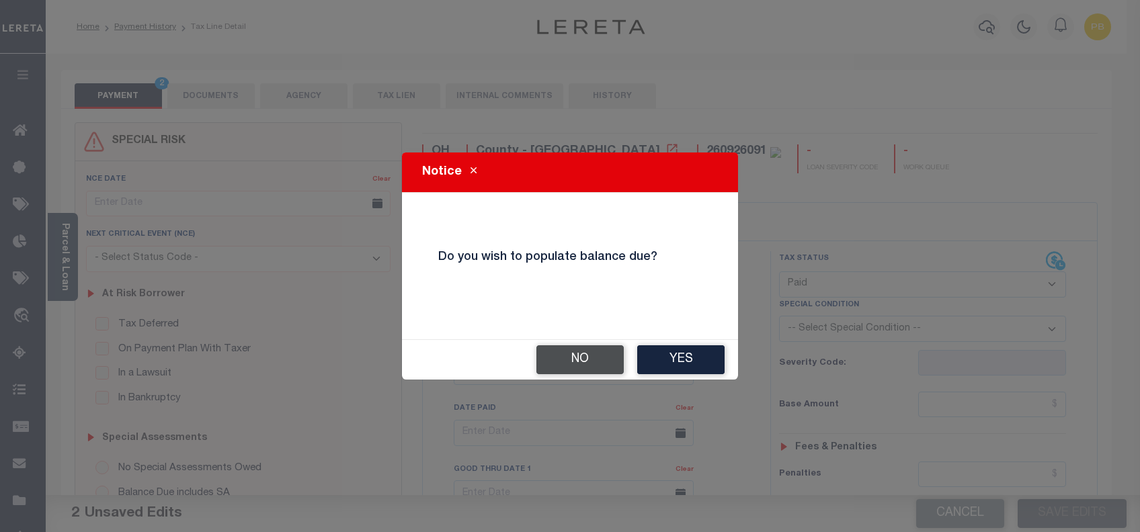
click at [578, 369] on button "No" at bounding box center [579, 360] width 87 height 29
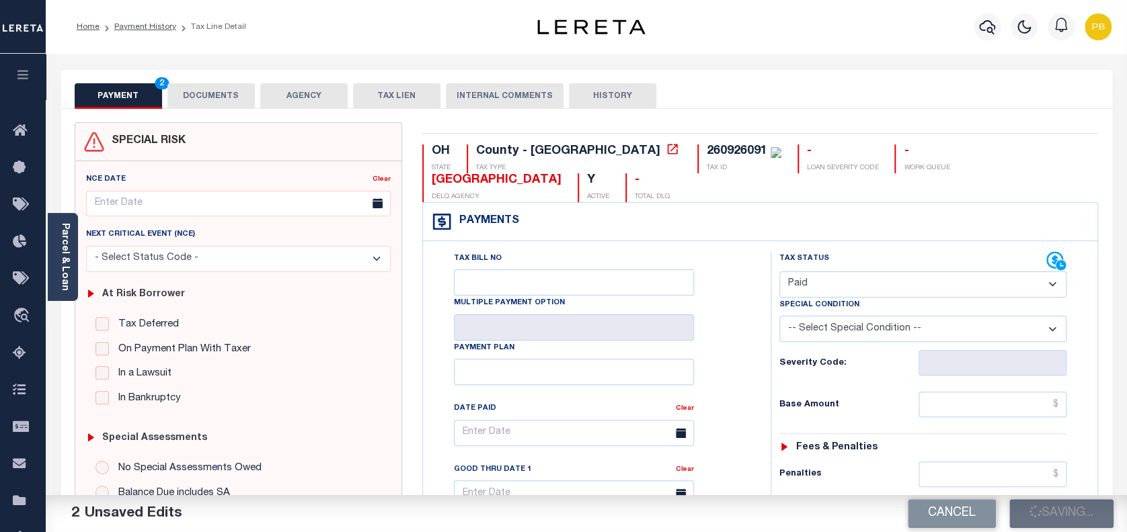
checkbox input "false"
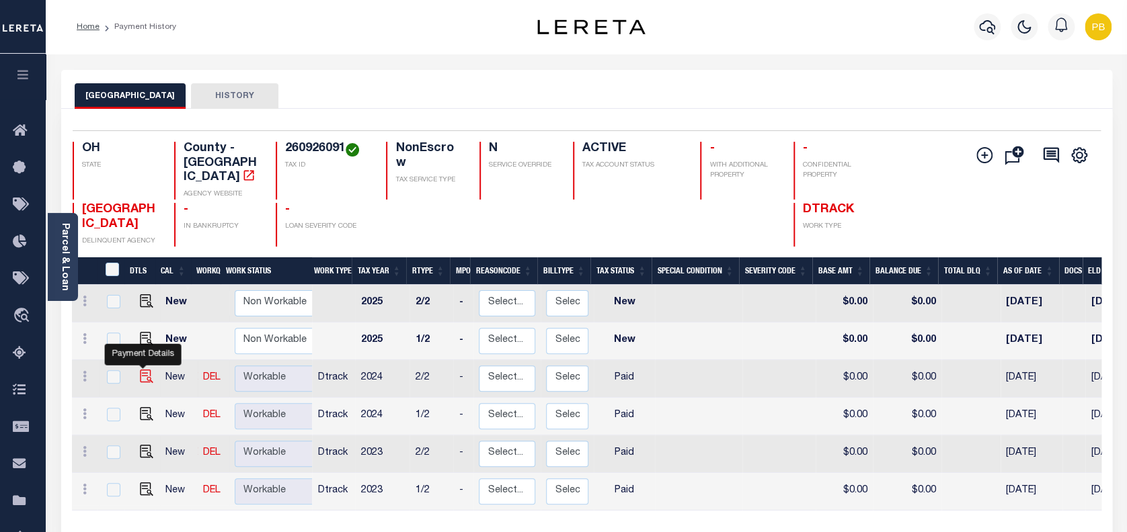
click at [142, 370] on img "" at bounding box center [146, 376] width 13 height 13
checkbox input "true"
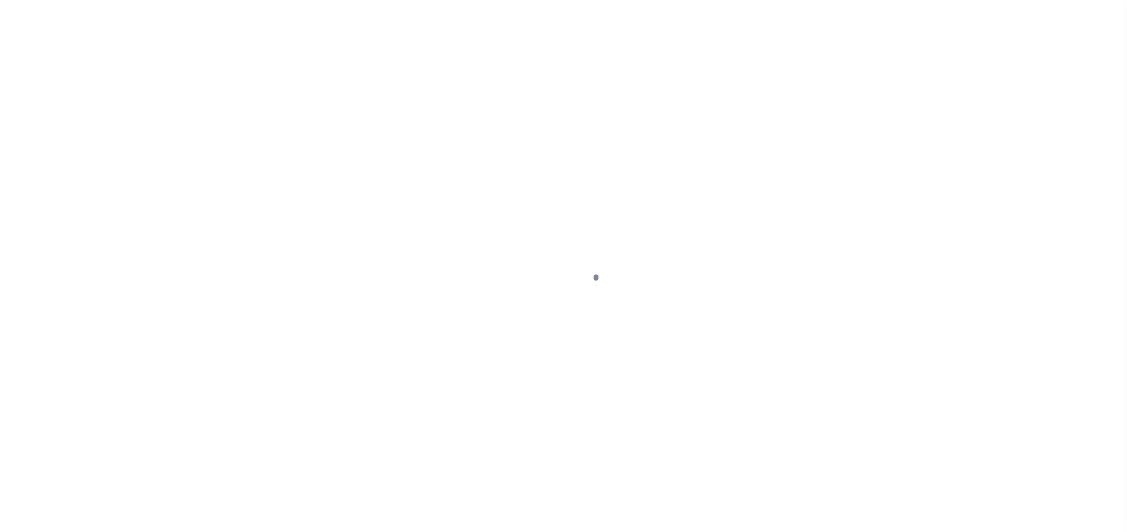
select select "PYD"
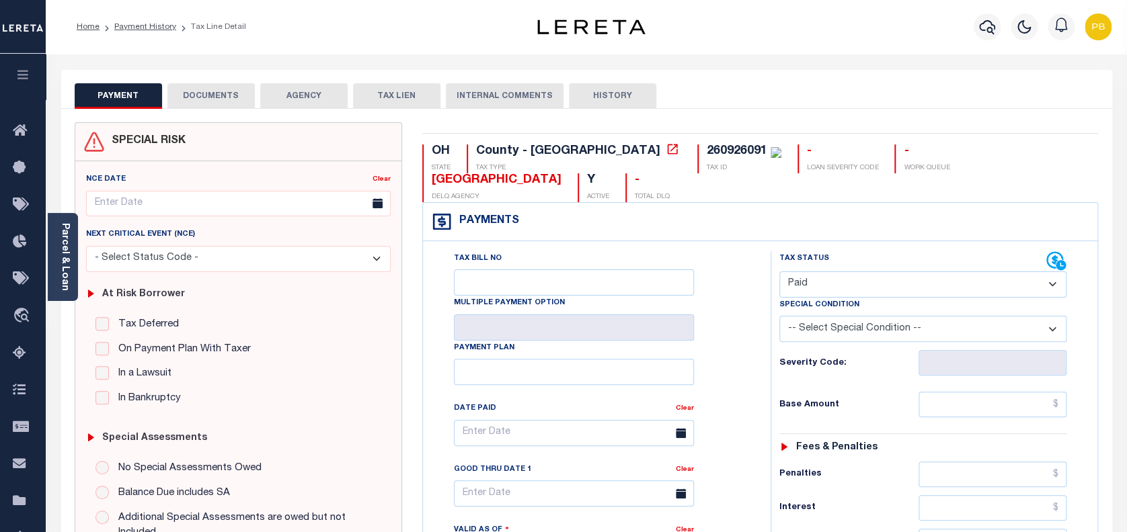
click at [214, 98] on button "DOCUMENTS" at bounding box center [210, 96] width 87 height 26
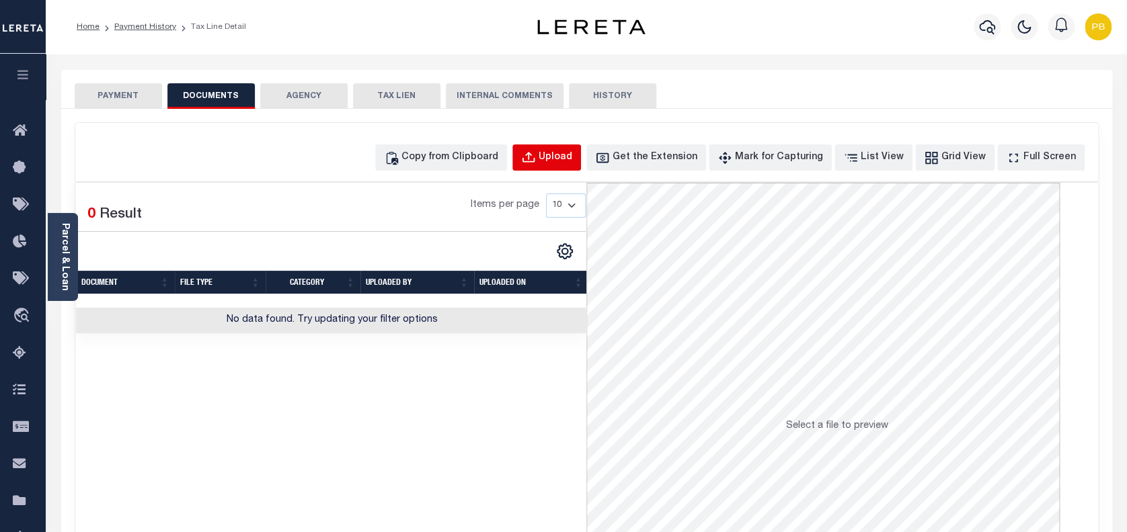
click at [572, 151] on div "Upload" at bounding box center [555, 158] width 34 height 15
select select "POP"
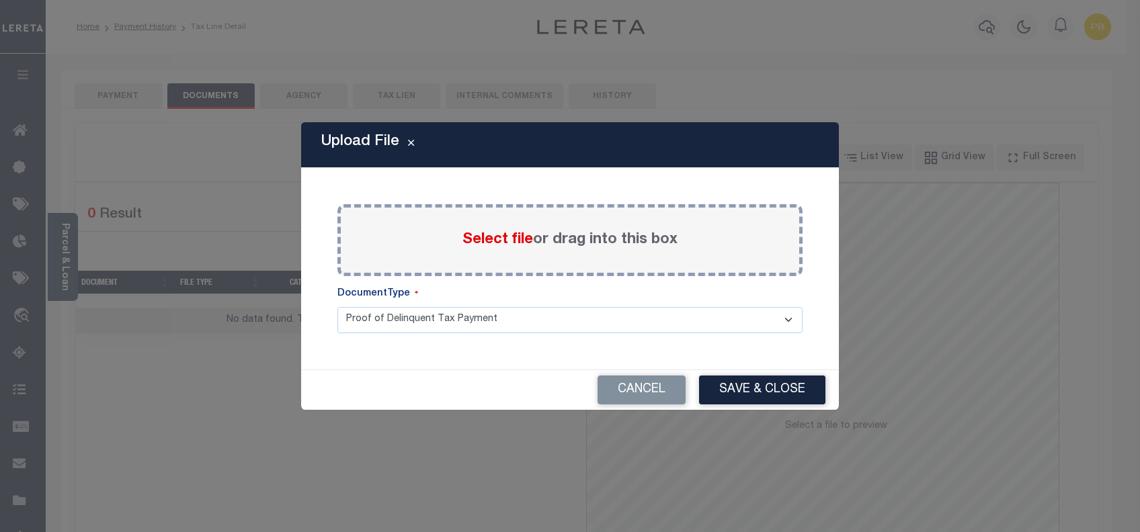
click at [495, 239] on span "Select file" at bounding box center [498, 240] width 71 height 15
click at [0, 0] on input "Select file or drag into this box" at bounding box center [0, 0] width 0 height 0
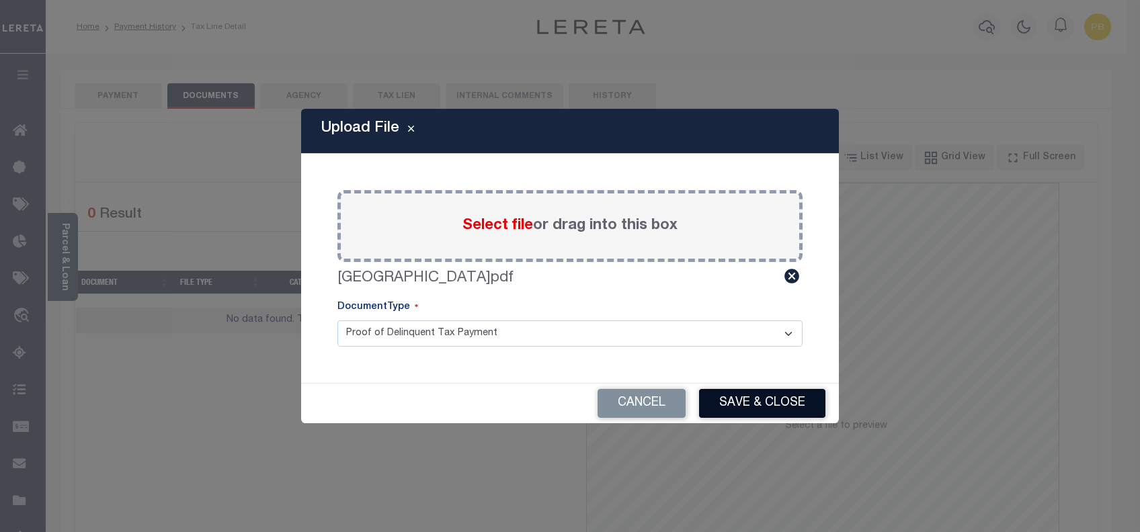
click at [759, 401] on button "Save & Close" at bounding box center [762, 403] width 126 height 29
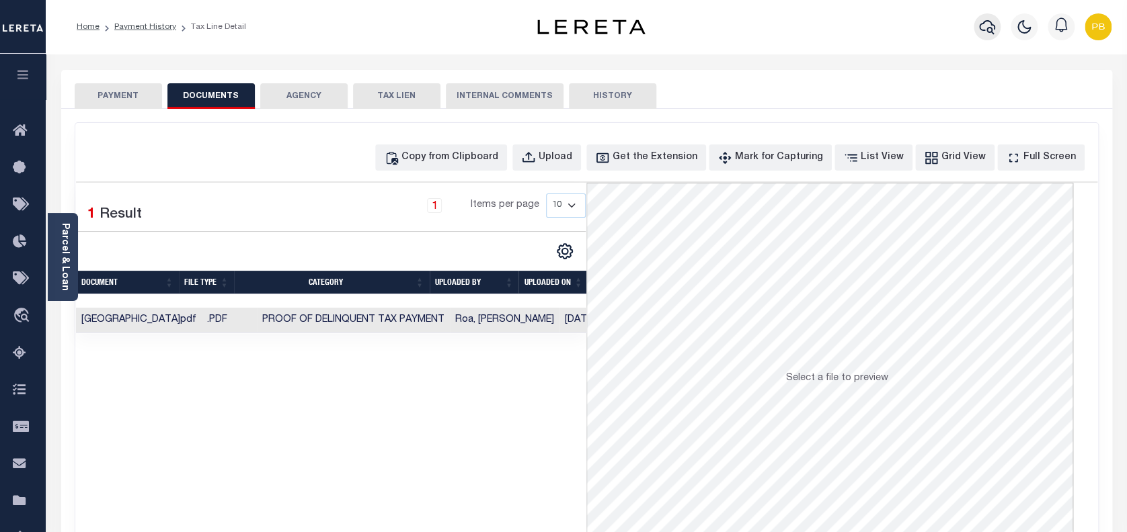
click at [983, 23] on icon "button" at bounding box center [987, 27] width 16 height 14
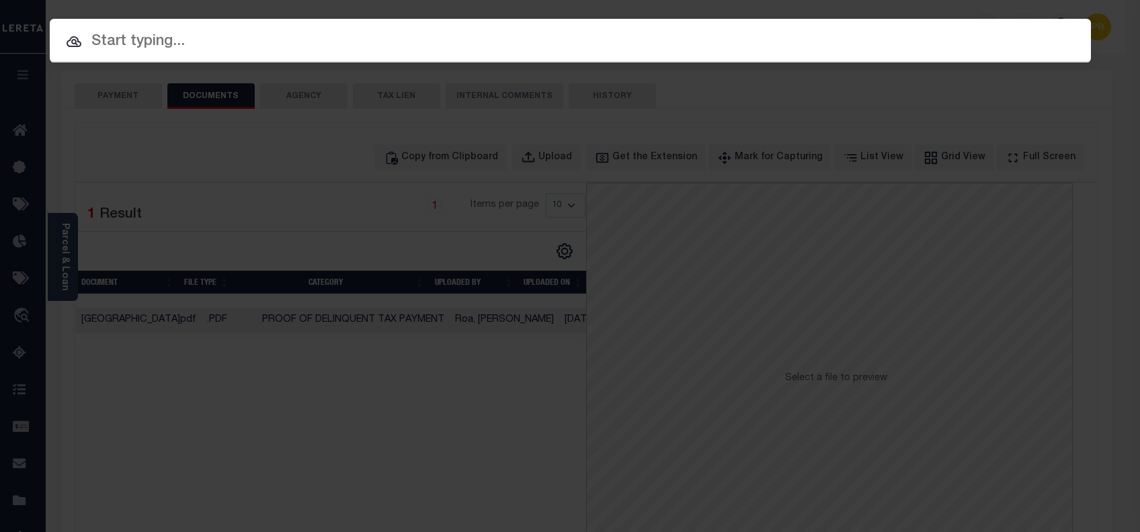
paste input "10704224"
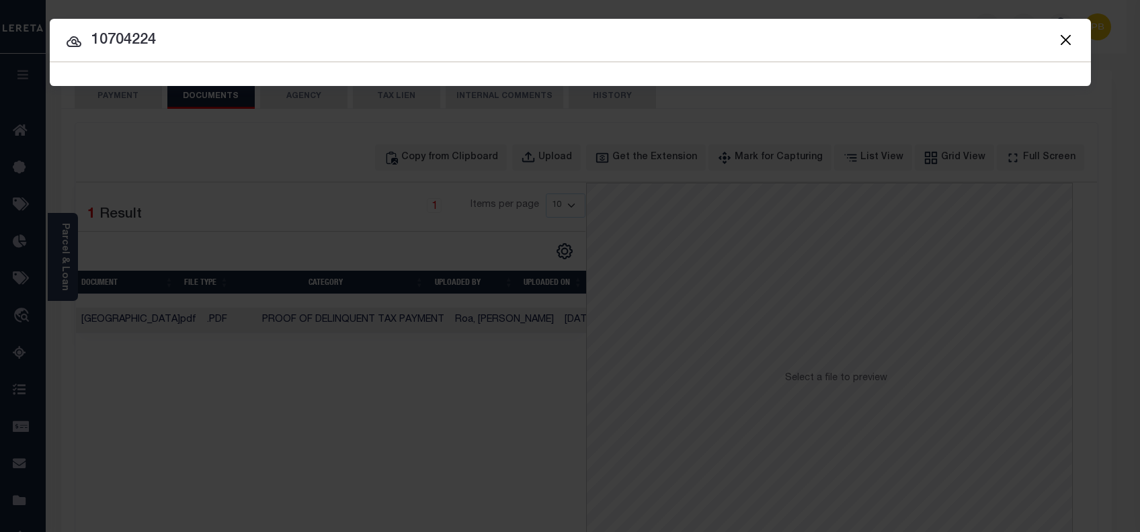
type input "10704224"
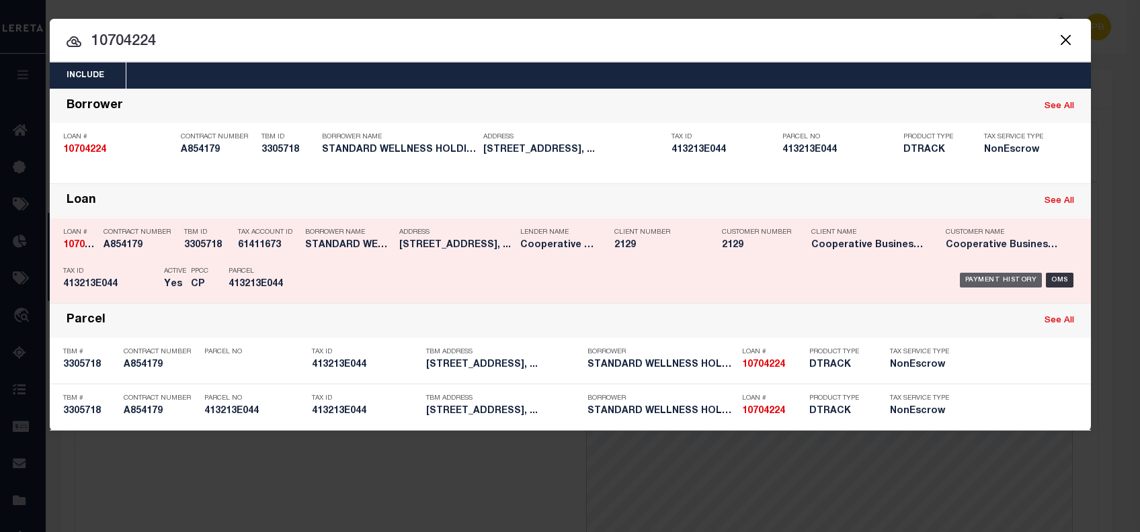
click at [995, 280] on div "Payment History" at bounding box center [1001, 280] width 83 height 15
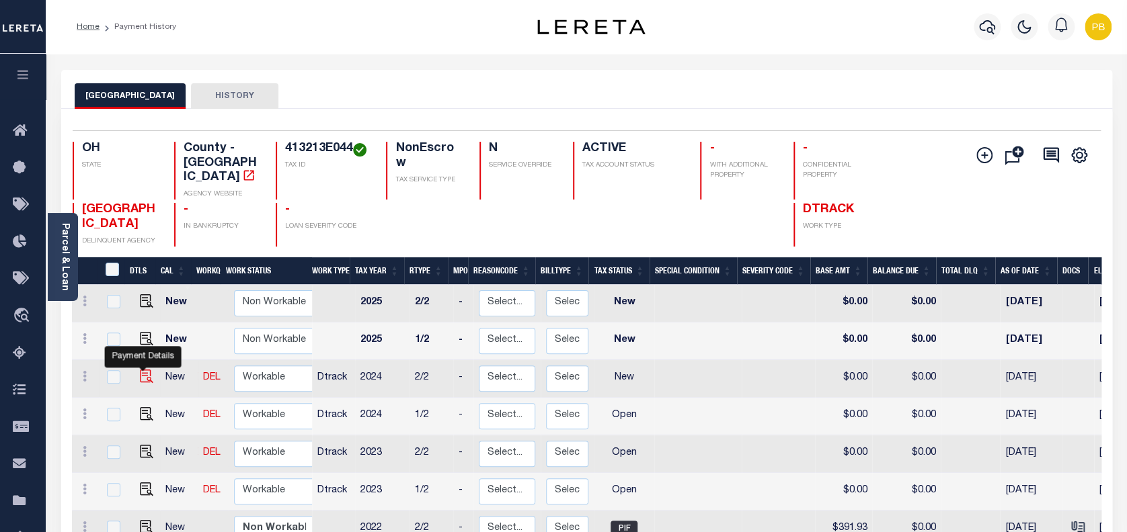
click at [140, 370] on img "" at bounding box center [146, 376] width 13 height 13
checkbox input "true"
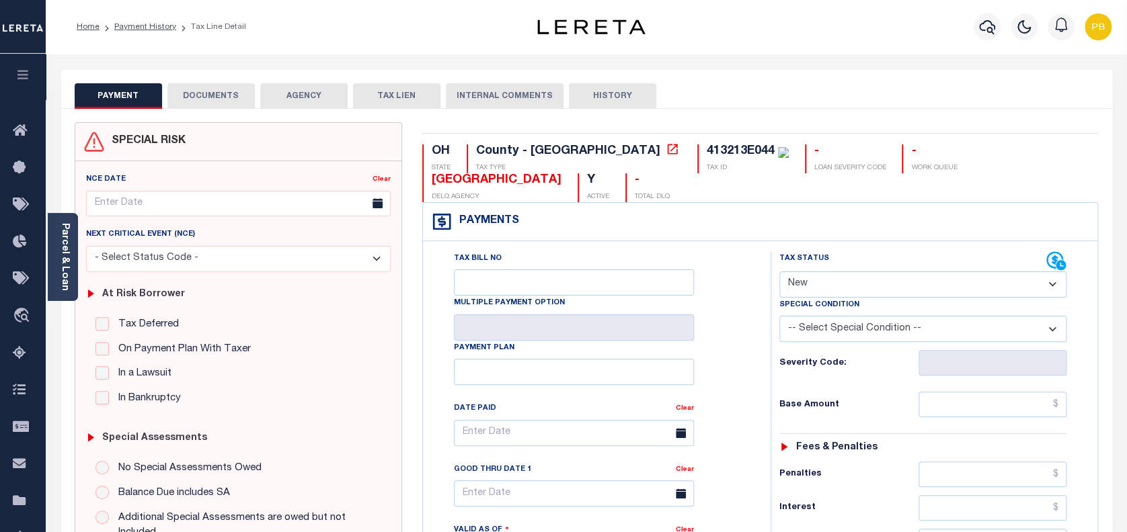
click at [841, 292] on select "- Select Status Code - Open Due/Unpaid Paid Incomplete No Tax Due Internal Refu…" at bounding box center [923, 285] width 288 height 26
select select "PYD"
click at [779, 272] on select "- Select Status Code - Open Due/Unpaid Paid Incomplete No Tax Due Internal Refu…" at bounding box center [923, 285] width 288 height 26
type input "[DATE]"
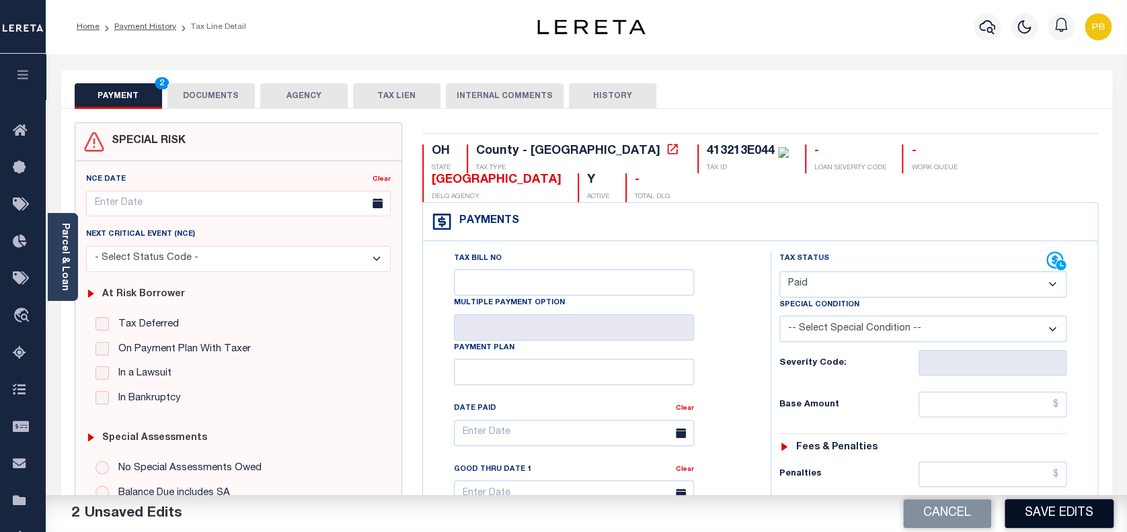
click at [1066, 523] on button "Save Edits" at bounding box center [1058, 513] width 109 height 29
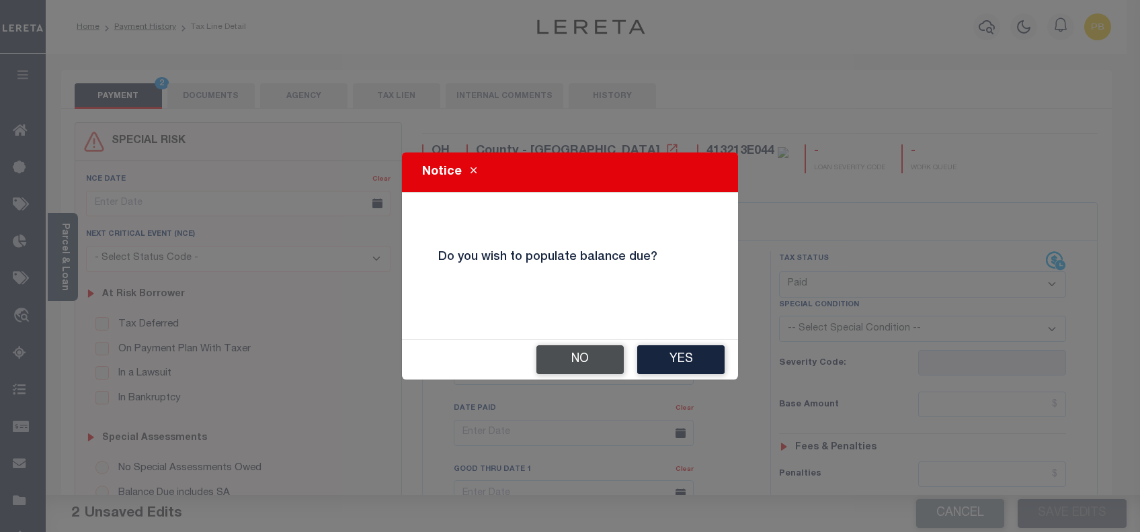
click at [584, 357] on button "No" at bounding box center [579, 360] width 87 height 29
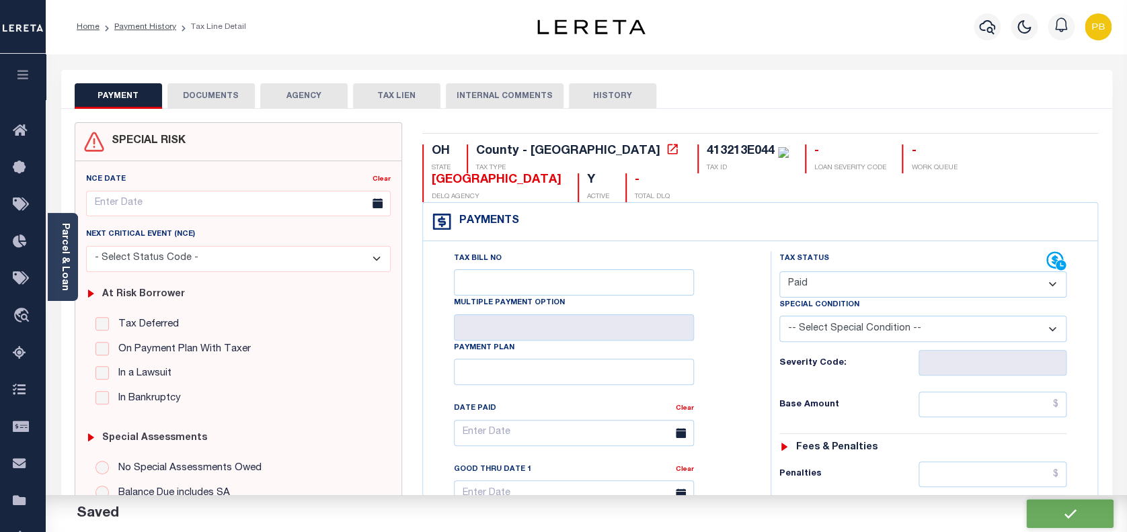
checkbox input "false"
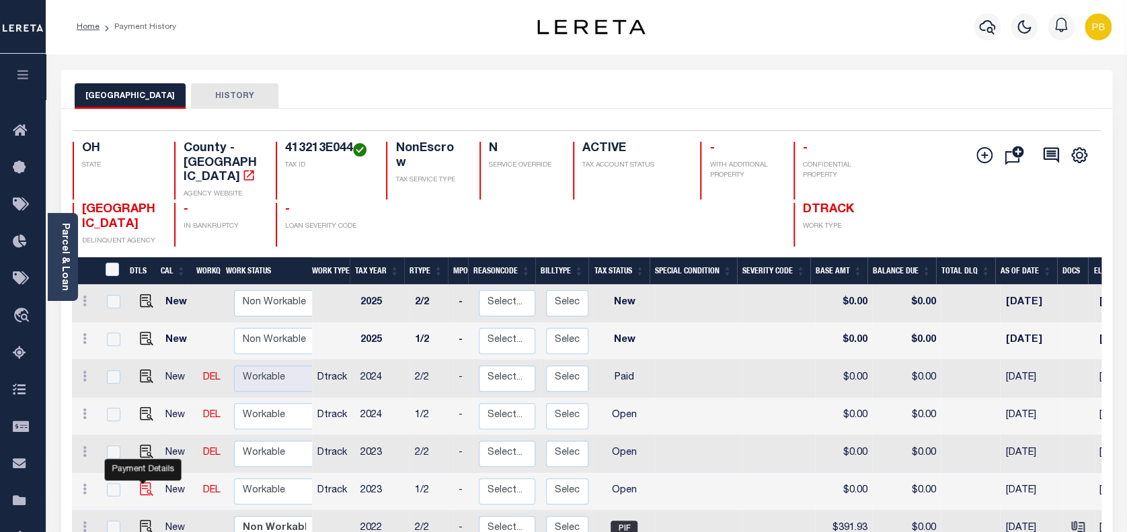
click at [140, 483] on img "" at bounding box center [146, 489] width 13 height 13
checkbox input "true"
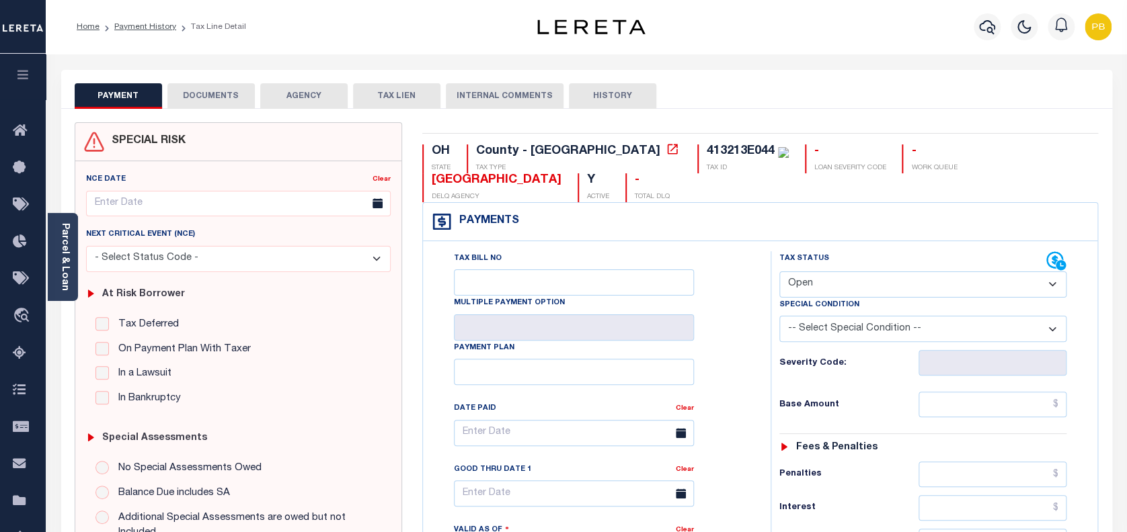
click at [828, 293] on select "- Select Status Code - Open Due/Unpaid Paid Incomplete No Tax Due Internal Refu…" at bounding box center [923, 285] width 288 height 26
select select "PYD"
click at [779, 272] on select "- Select Status Code - Open Due/Unpaid Paid Incomplete No Tax Due Internal Refu…" at bounding box center [923, 285] width 288 height 26
type input "[DATE]"
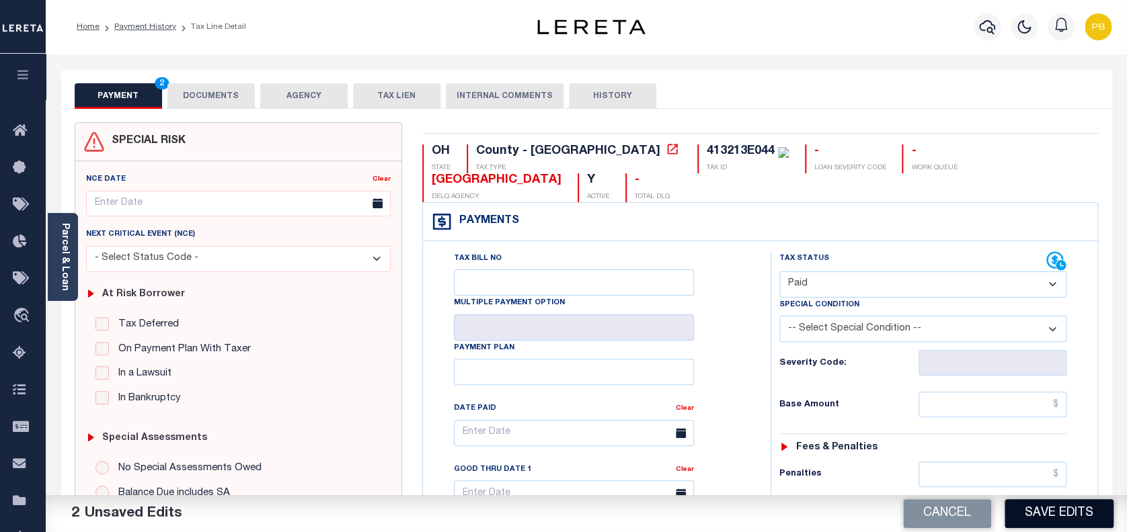
click at [1058, 523] on button "Save Edits" at bounding box center [1058, 513] width 109 height 29
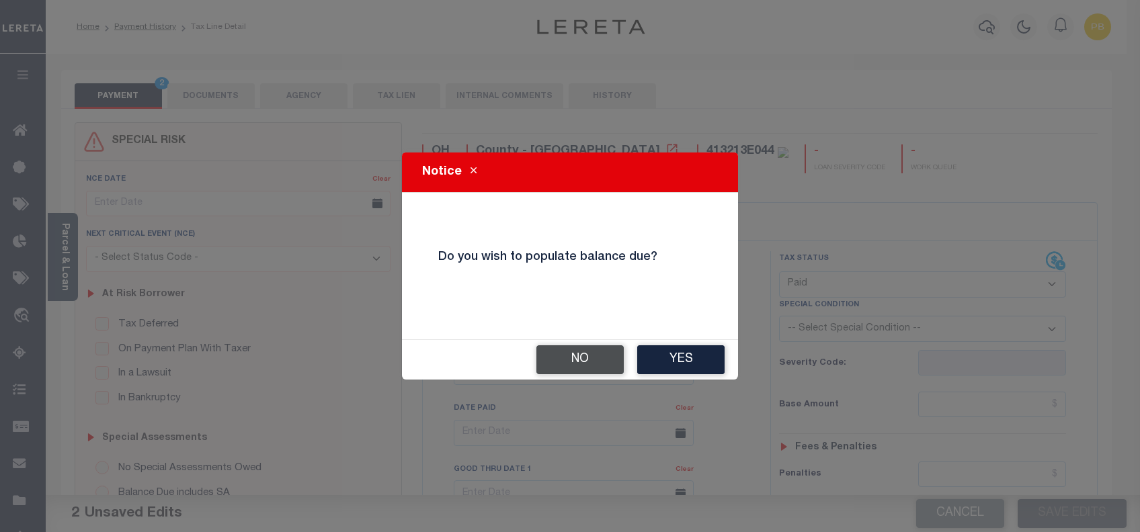
click at [593, 352] on button "No" at bounding box center [579, 360] width 87 height 29
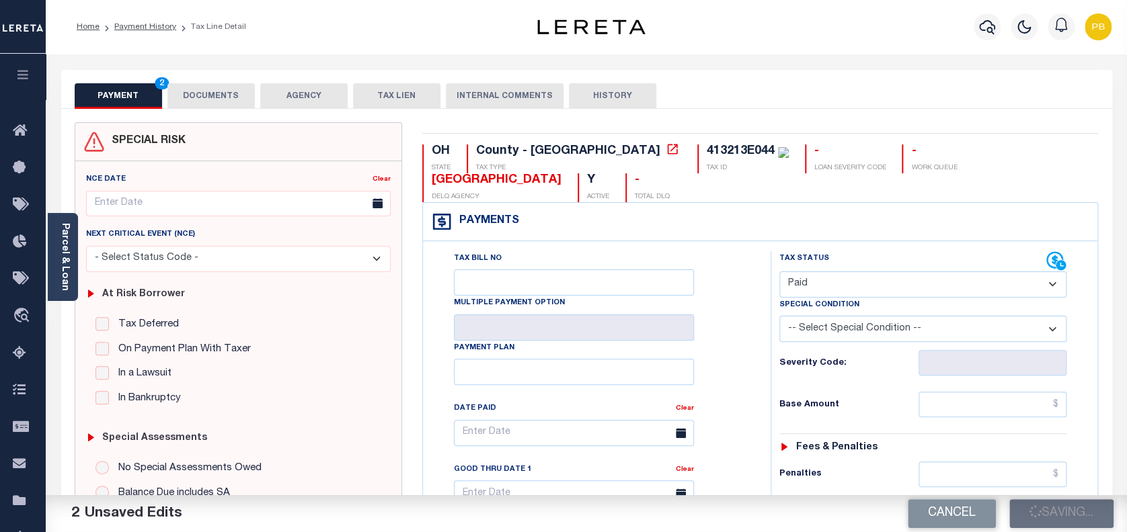
checkbox input "false"
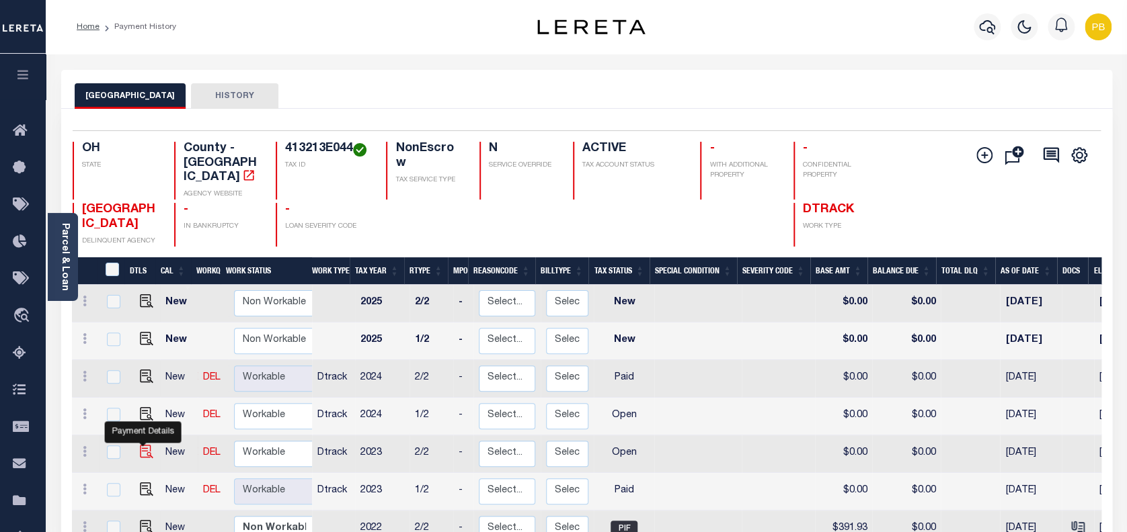
click at [141, 445] on img "" at bounding box center [146, 451] width 13 height 13
checkbox input "true"
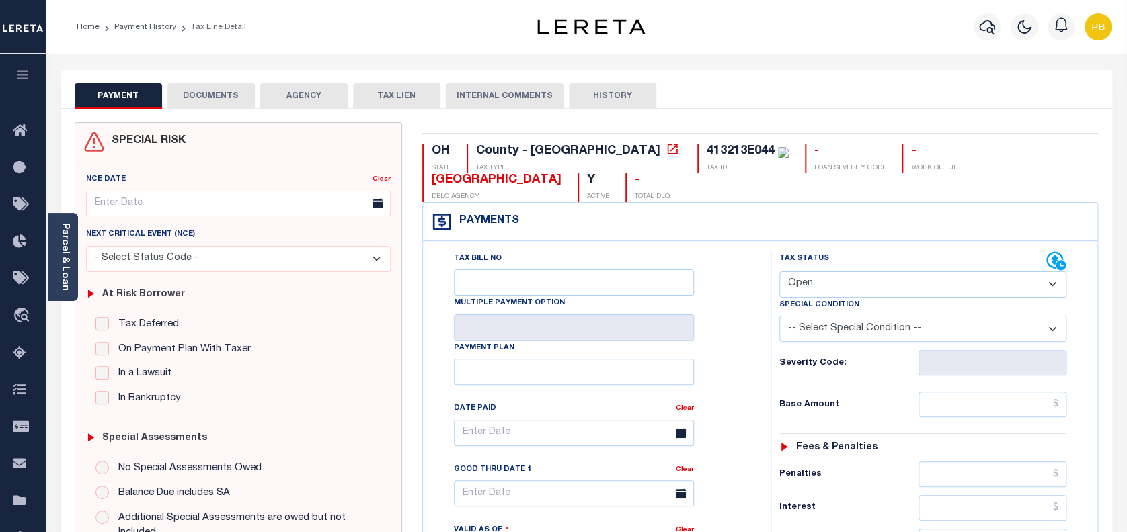
click at [838, 287] on select "- Select Status Code - Open Due/Unpaid Paid Incomplete No Tax Due Internal Refu…" at bounding box center [923, 285] width 288 height 26
select select "PYD"
click at [779, 272] on select "- Select Status Code - Open Due/Unpaid Paid Incomplete No Tax Due Internal Refu…" at bounding box center [923, 285] width 288 height 26
type input "[DATE]"
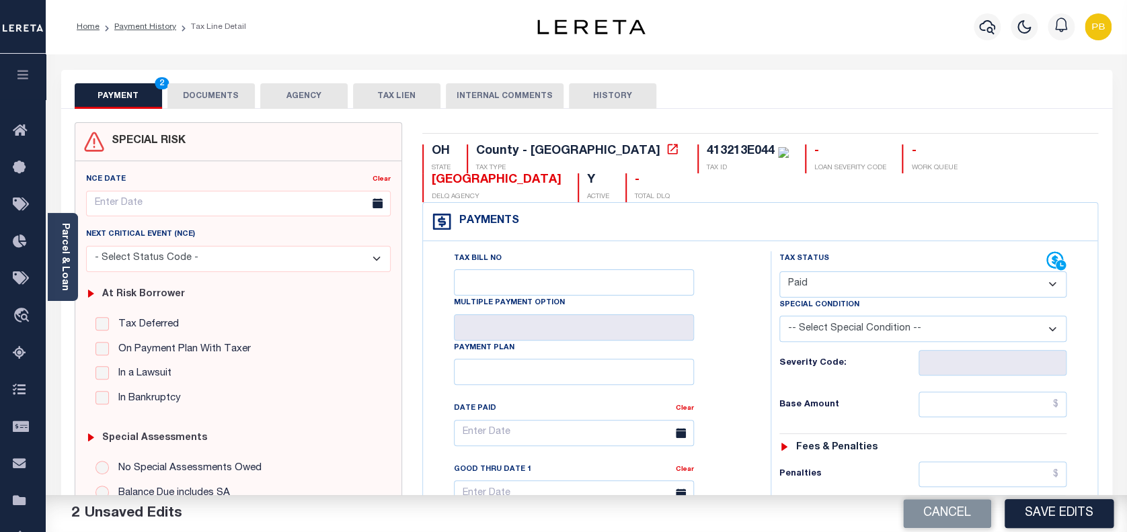
click at [1058, 510] on button "Save Edits" at bounding box center [1058, 513] width 109 height 29
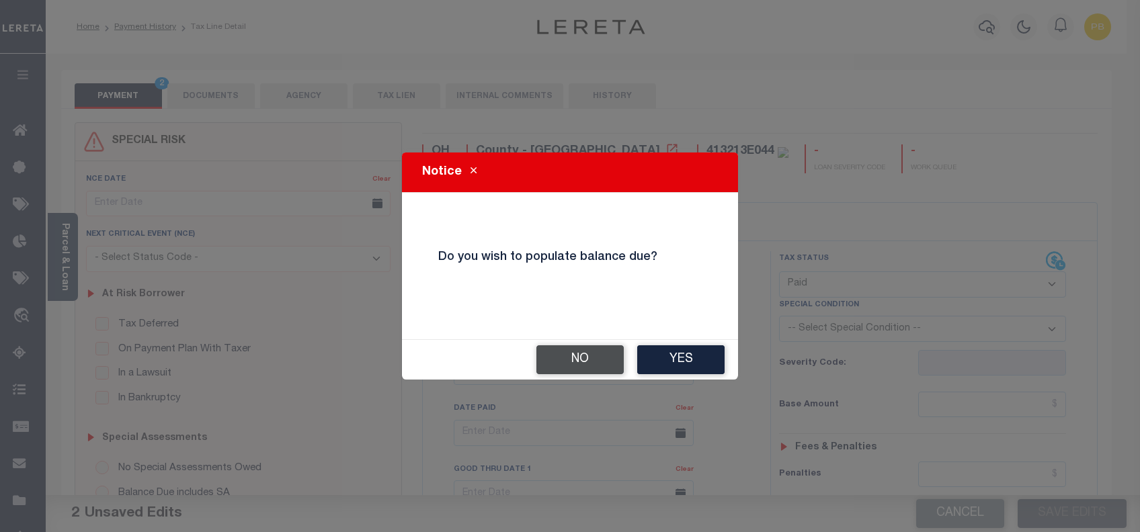
click at [587, 364] on button "No" at bounding box center [579, 360] width 87 height 29
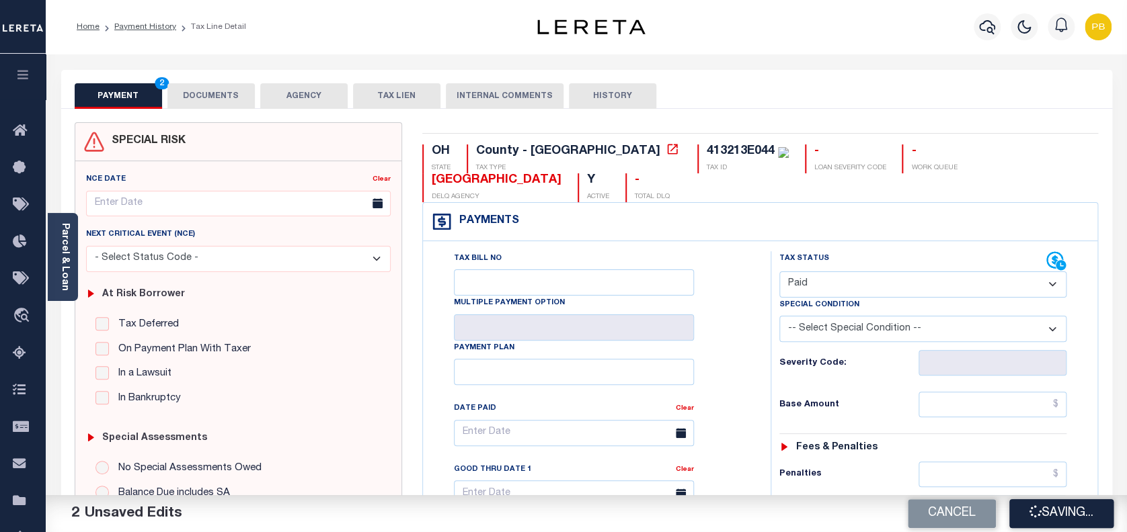
checkbox input "false"
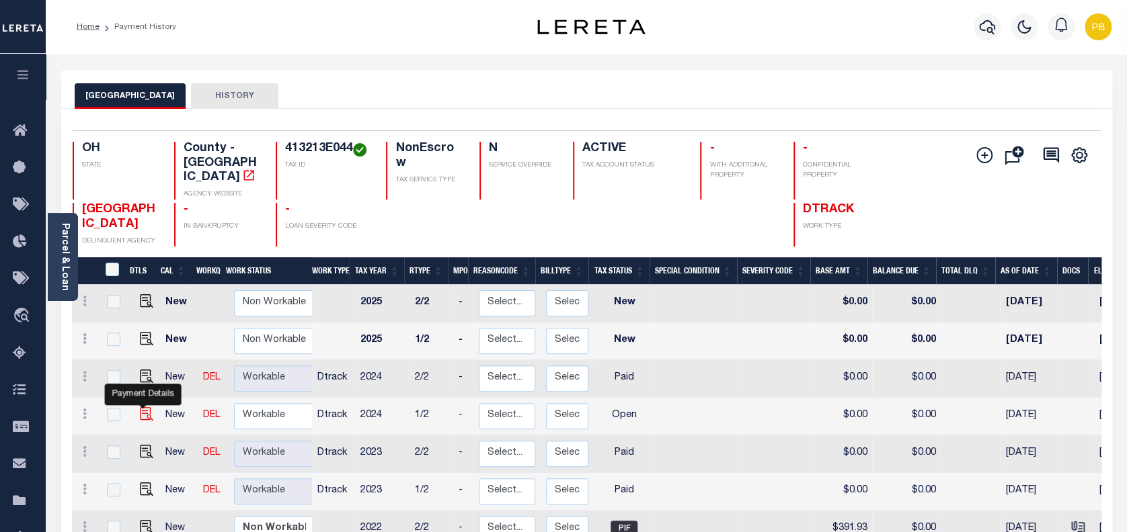
click at [142, 407] on img "" at bounding box center [146, 413] width 13 height 13
checkbox input "true"
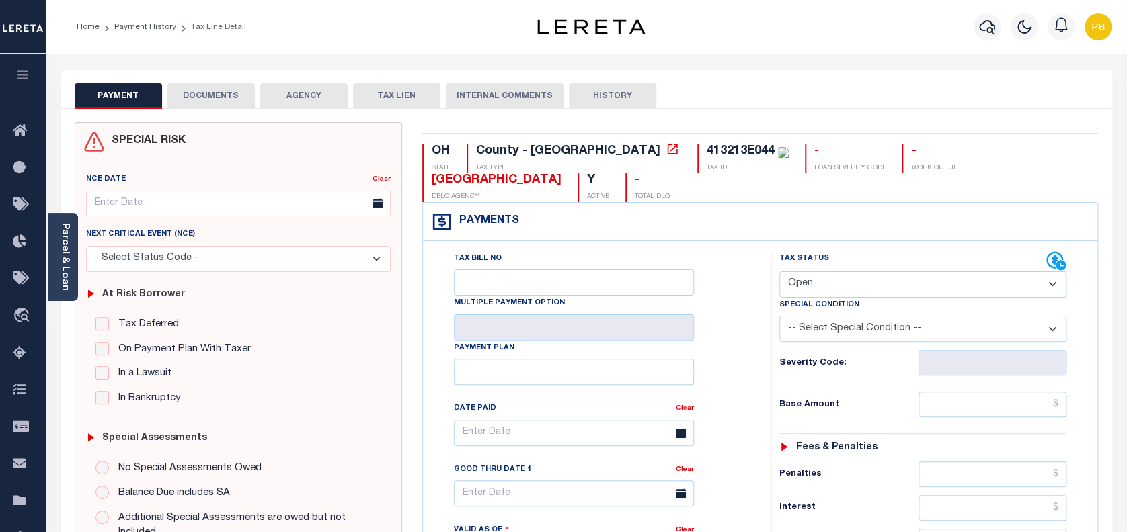
click at [855, 285] on select "- Select Status Code - Open Due/Unpaid Paid Incomplete No Tax Due Internal Refu…" at bounding box center [923, 285] width 288 height 26
select select "PYD"
click at [779, 272] on select "- Select Status Code - Open Due/Unpaid Paid Incomplete No Tax Due Internal Refu…" at bounding box center [923, 285] width 288 height 26
type input "[DATE]"
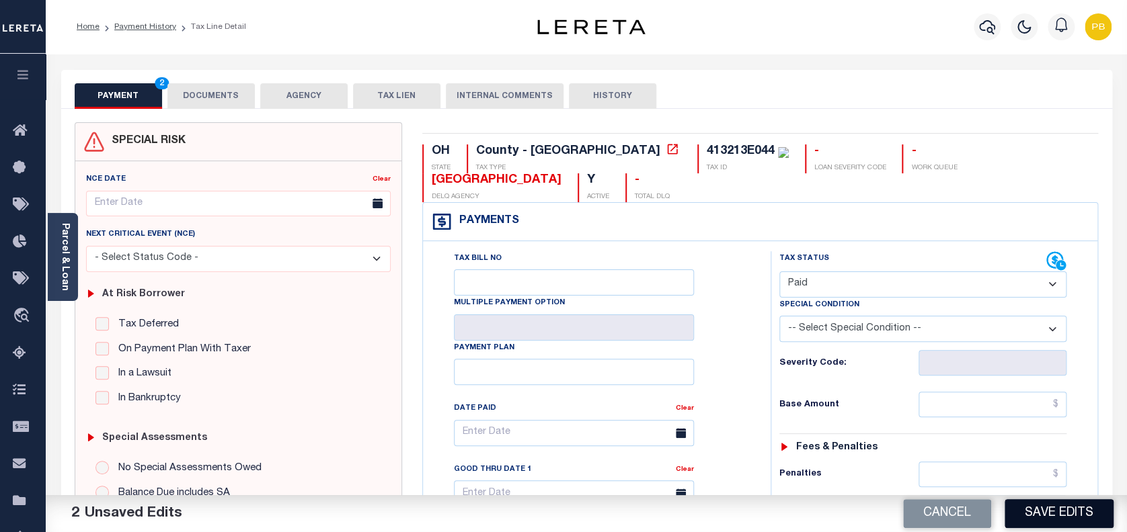
click at [1067, 524] on button "Save Edits" at bounding box center [1058, 513] width 109 height 29
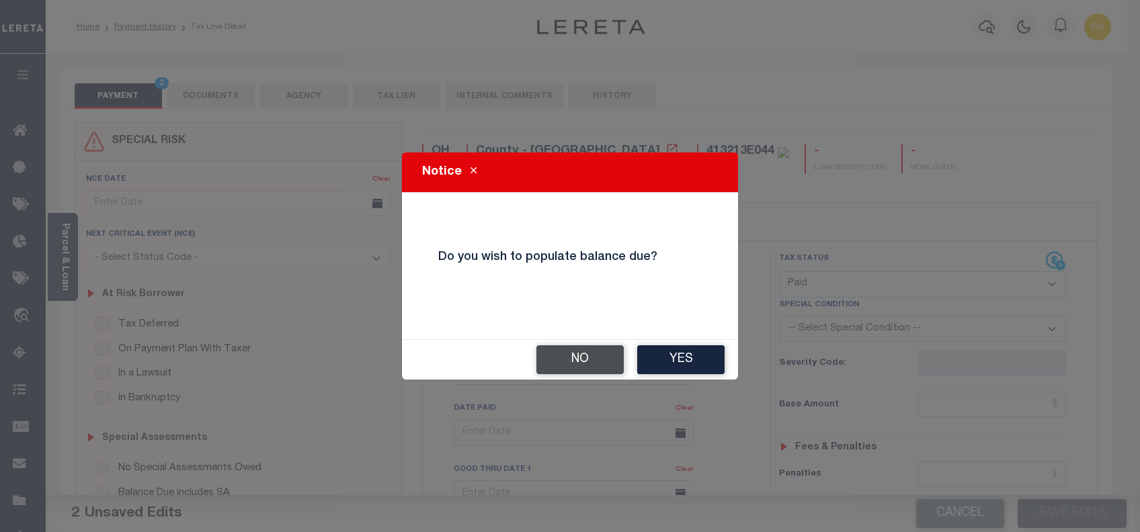
click at [592, 350] on button "No" at bounding box center [579, 360] width 87 height 29
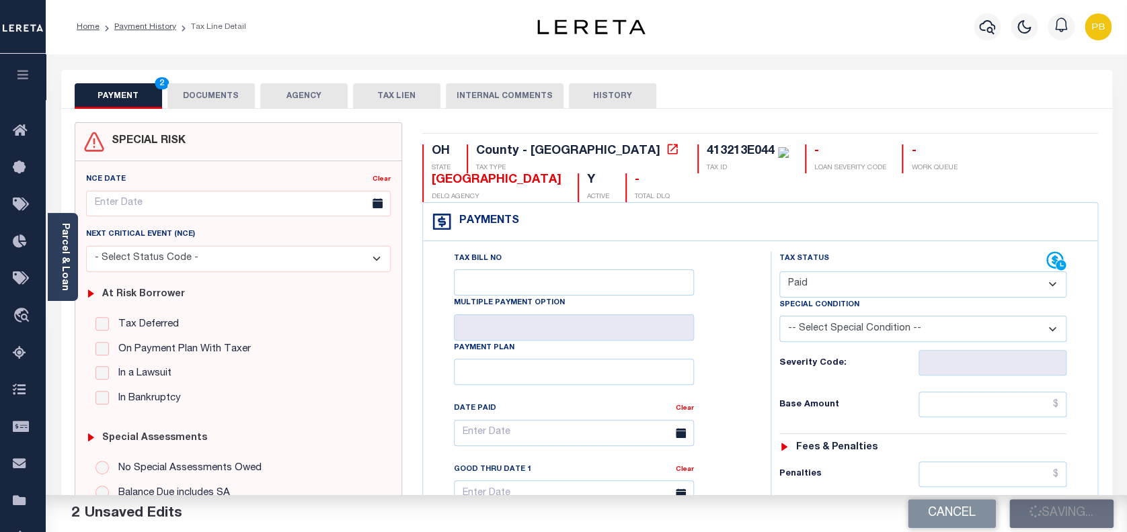
checkbox input "false"
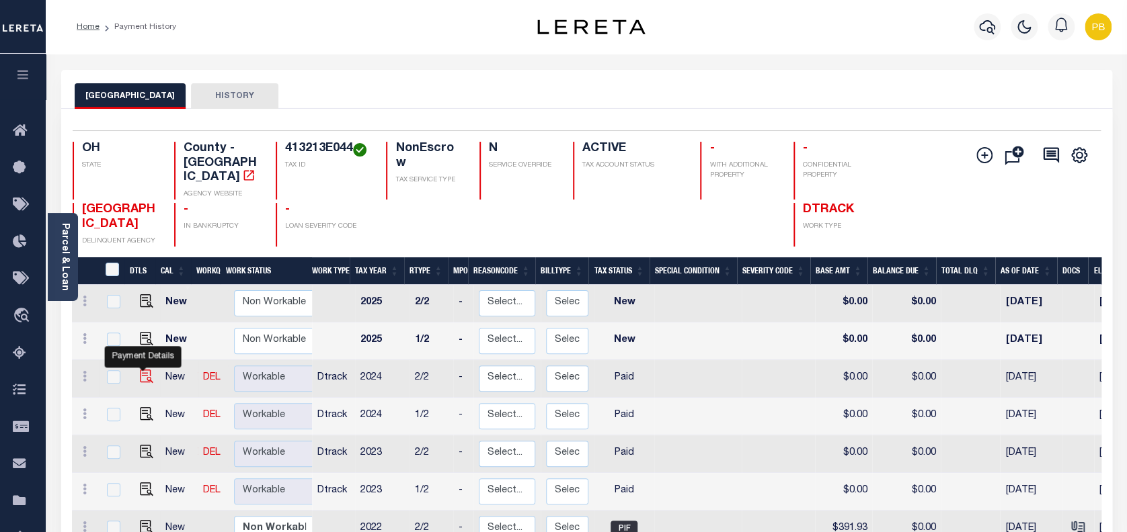
click at [145, 370] on img "" at bounding box center [146, 376] width 13 height 13
checkbox input "true"
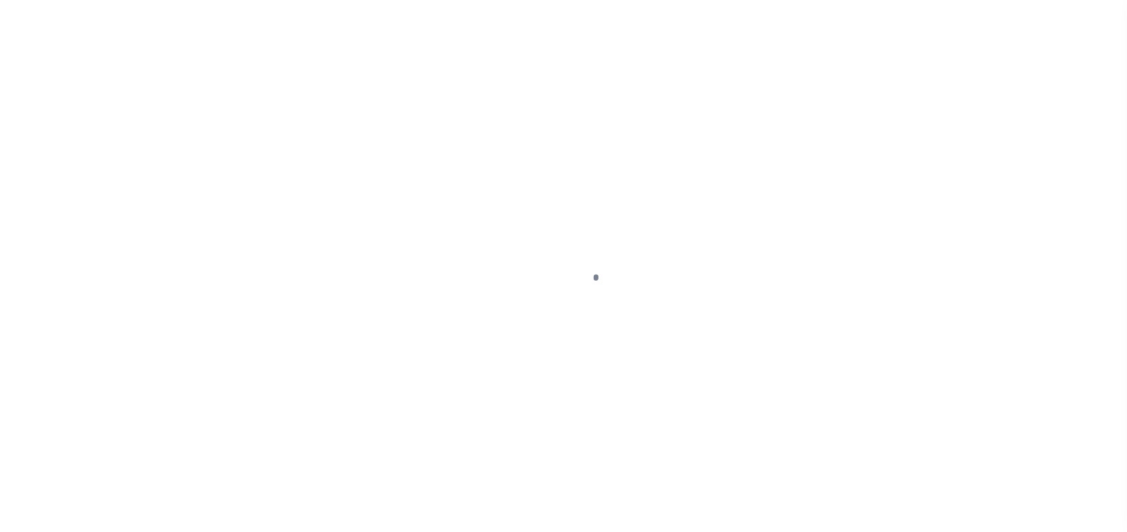
select select "PYD"
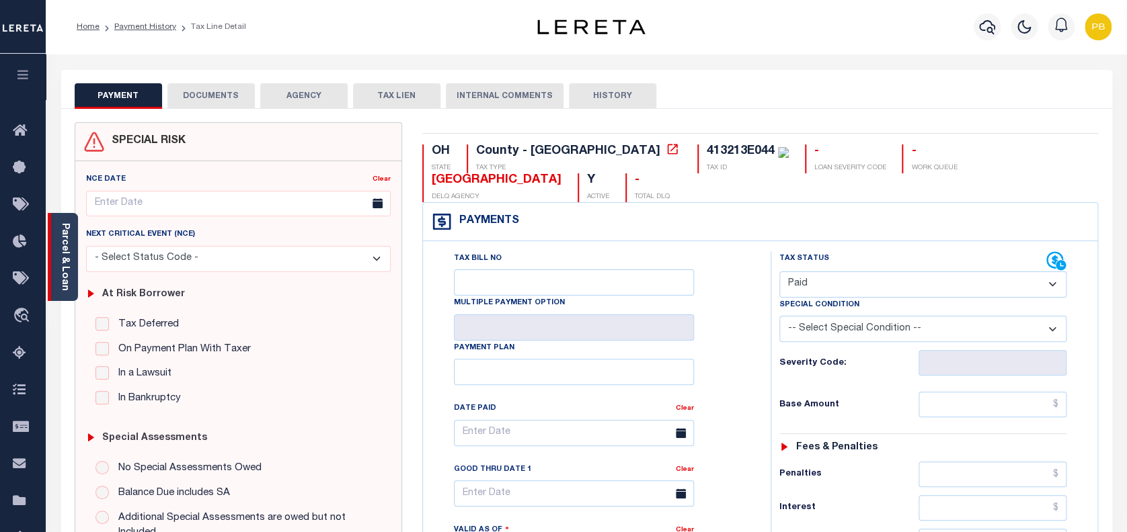
click at [69, 277] on link "Parcel & Loan" at bounding box center [64, 257] width 9 height 68
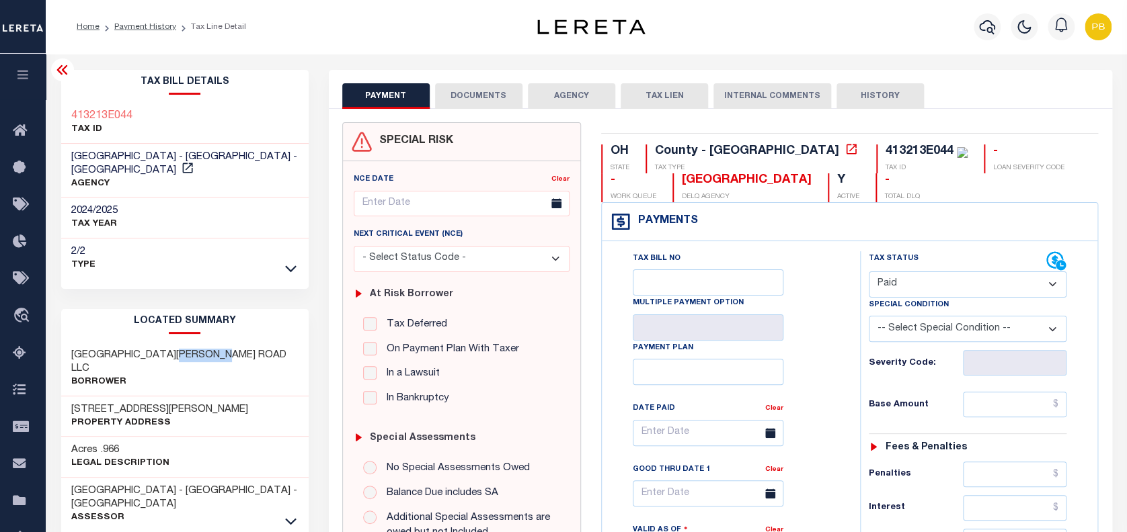
drag, startPoint x: 182, startPoint y: 340, endPoint x: 230, endPoint y: 343, distance: 48.5
click at [230, 349] on h3 "4412 MOUNT CARMEL TOBASCO ROAD LLC" at bounding box center [184, 362] width 227 height 27
click at [168, 376] on p "Borrower" at bounding box center [184, 382] width 227 height 13
drag, startPoint x: 177, startPoint y: 342, endPoint x: 66, endPoint y: 337, distance: 111.0
click at [66, 342] on div "4412 MOUNT CARMEL TOBASCO ROAD LLC Borrower" at bounding box center [184, 369] width 247 height 54
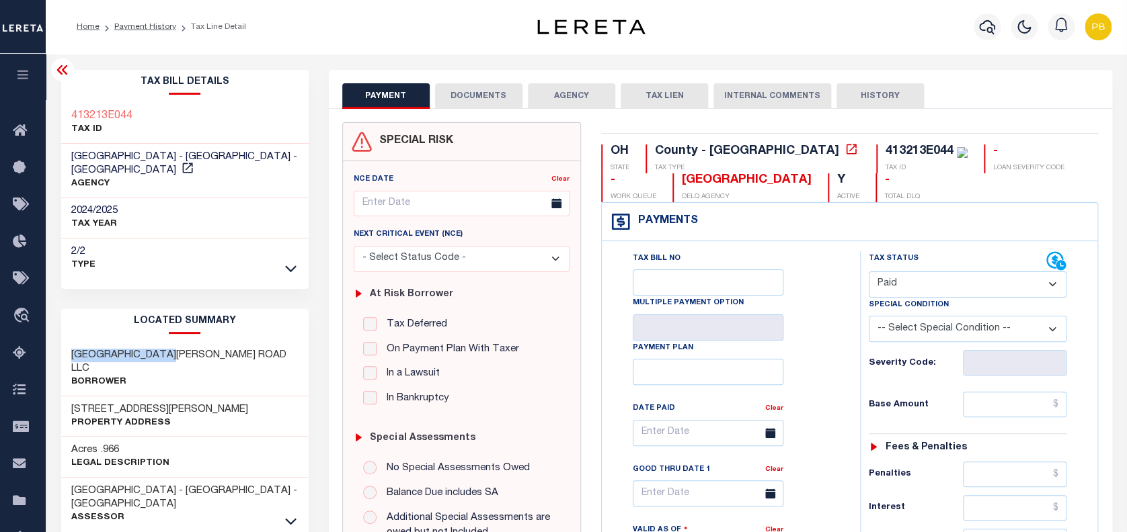
copy h3 "4412 MOUNT CARMEL"
click at [152, 24] on link "Payment History" at bounding box center [145, 27] width 62 height 8
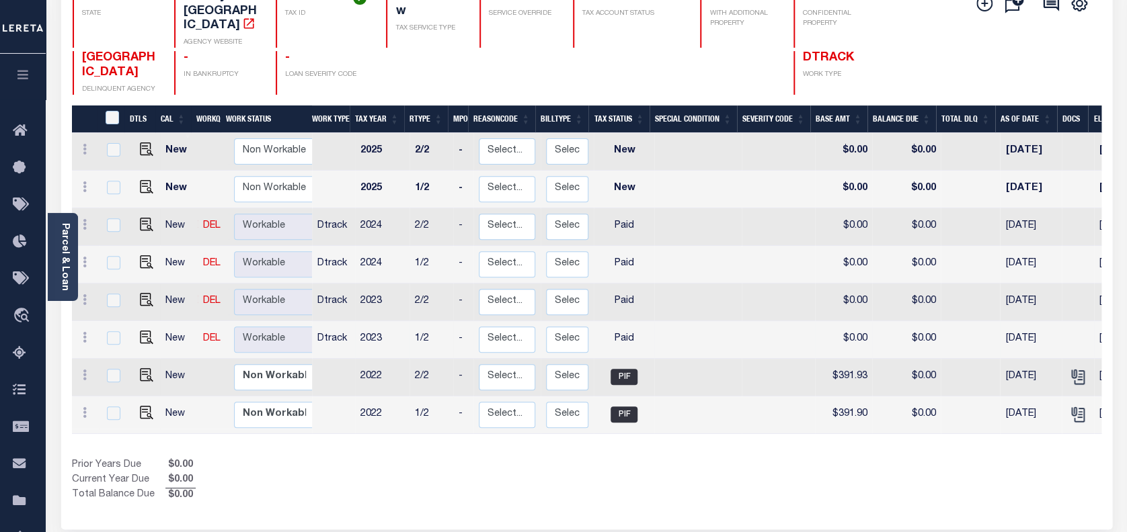
scroll to position [179, 0]
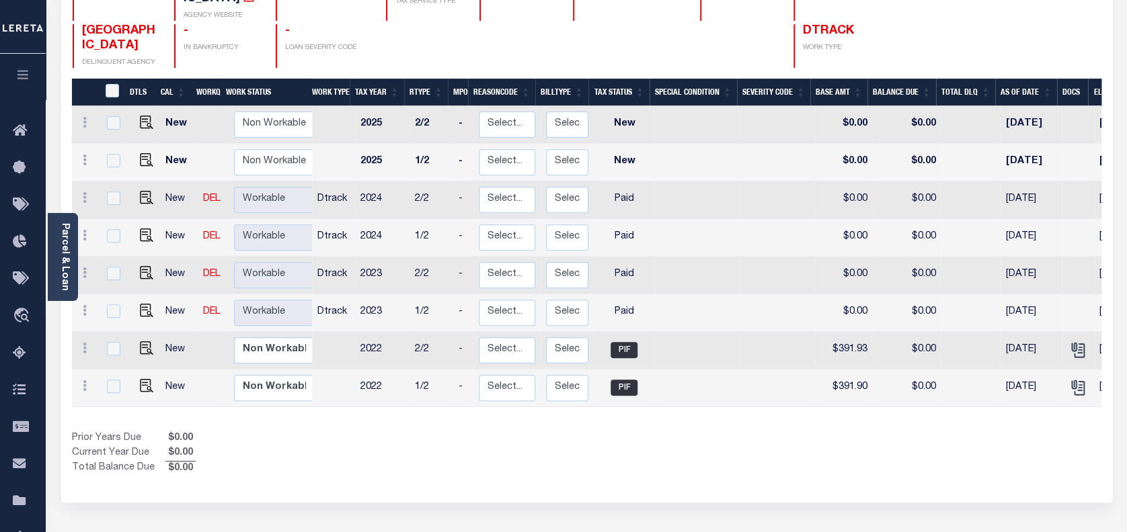
click at [473, 393] on td "Select... Payment Reversal Taxable Value Change Assessment Change Occupancy Tax…" at bounding box center [506, 389] width 67 height 38
checkbox input "true"
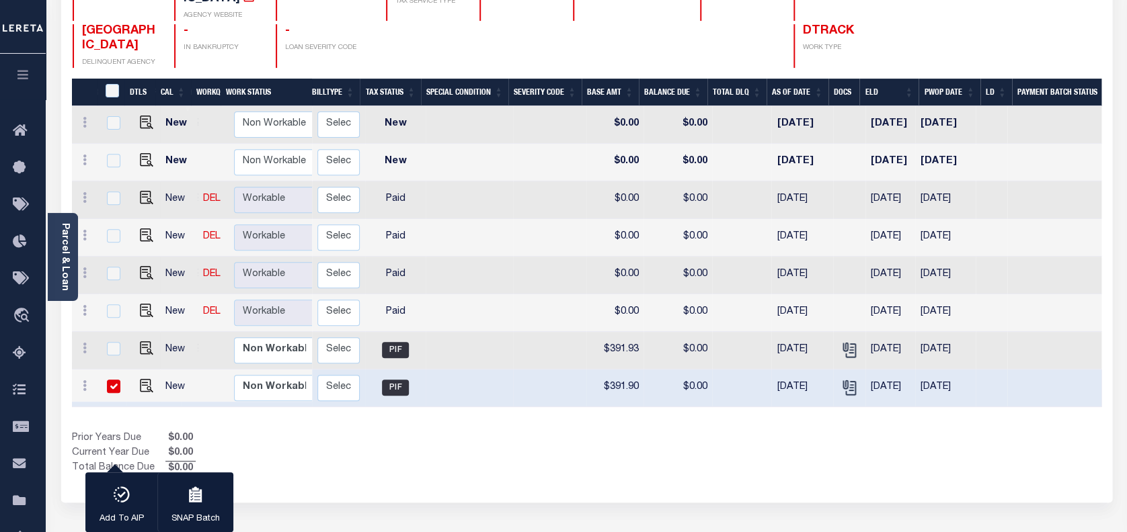
scroll to position [0, 0]
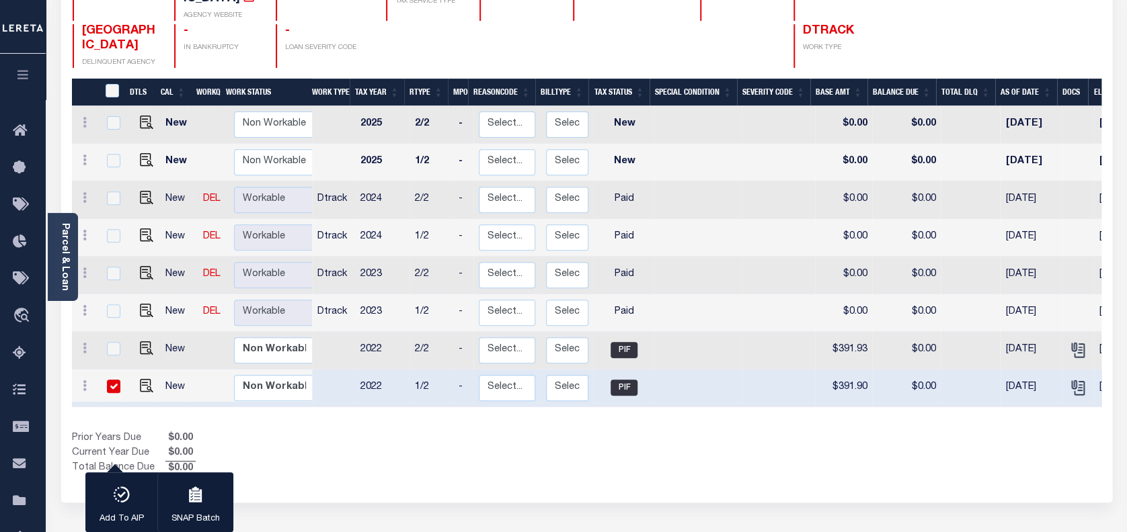
click at [280, 457] on div "Prior Years Due $0.00 Current Year Due $0.00 Total Balance Due $0.00" at bounding box center [329, 454] width 515 height 45
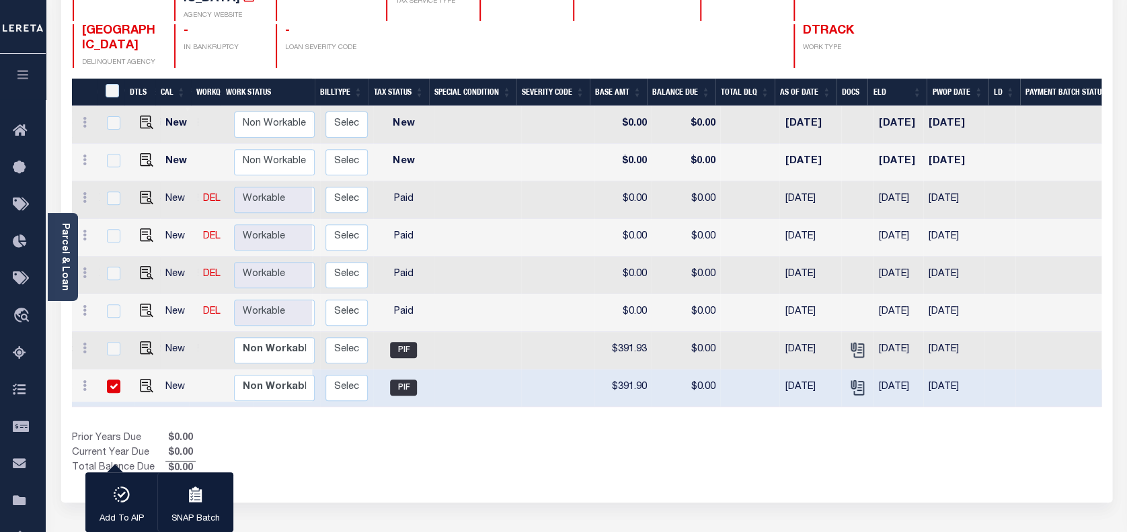
click at [402, 465] on div "1 Selected 8 Results 1 Items per page 25 50 100 OH STATE TAX ID" at bounding box center [586, 216] width 1051 height 573
click at [145, 191] on img "" at bounding box center [146, 197] width 13 height 13
checkbox input "true"
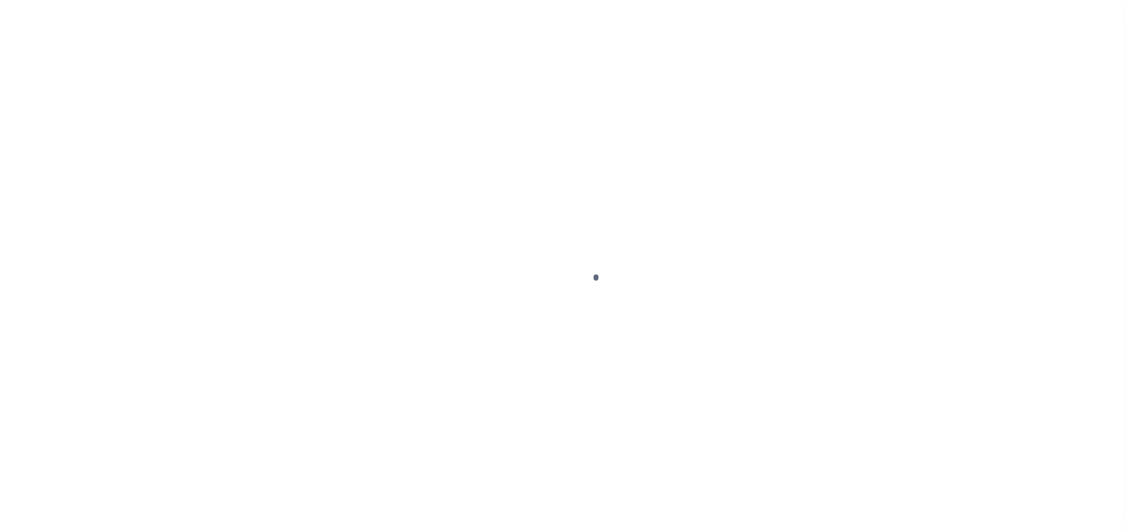
select select "PYD"
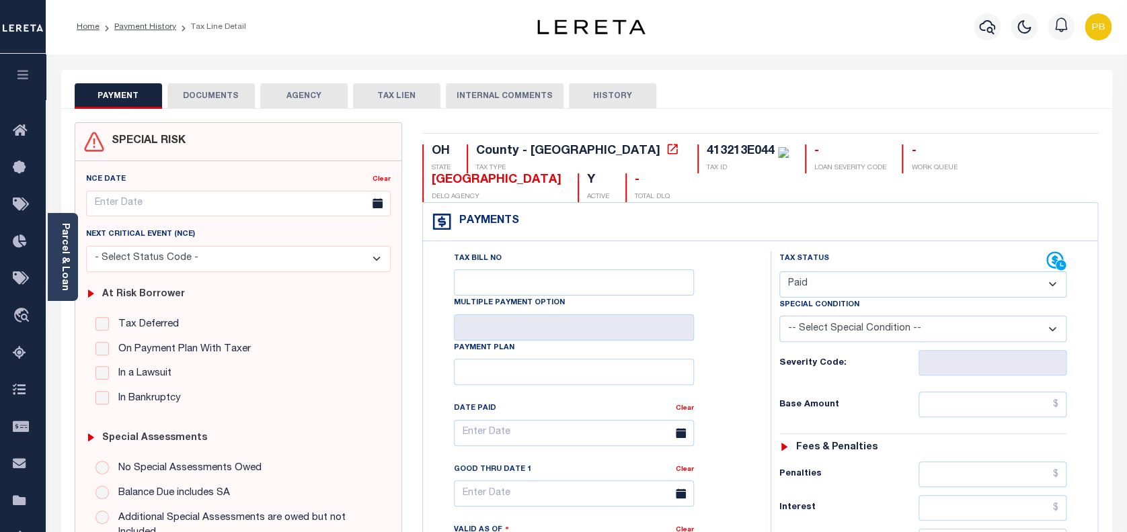
click at [201, 104] on button "DOCUMENTS" at bounding box center [210, 96] width 87 height 26
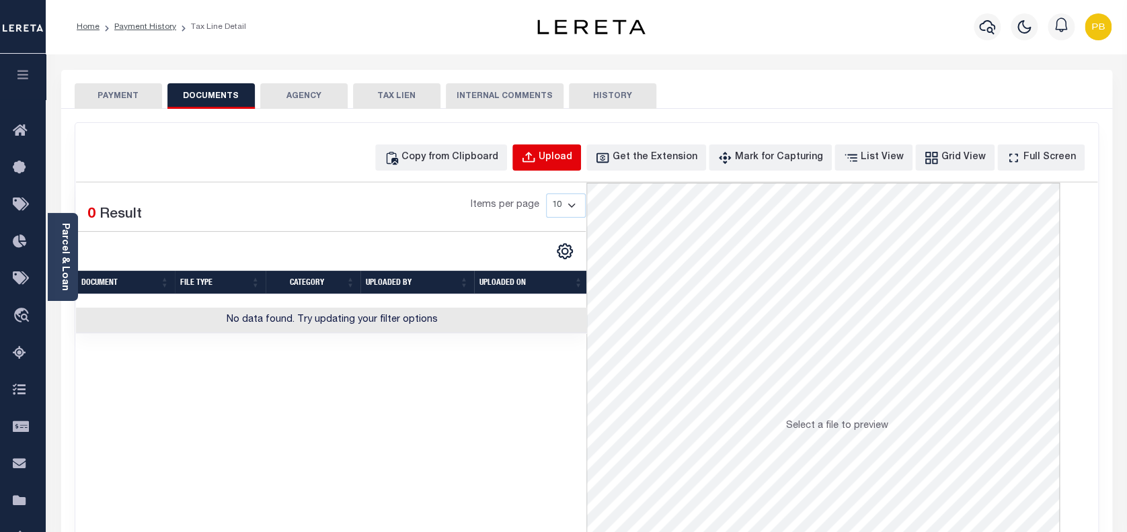
click at [563, 160] on button "Upload" at bounding box center [546, 158] width 69 height 26
select select "POP"
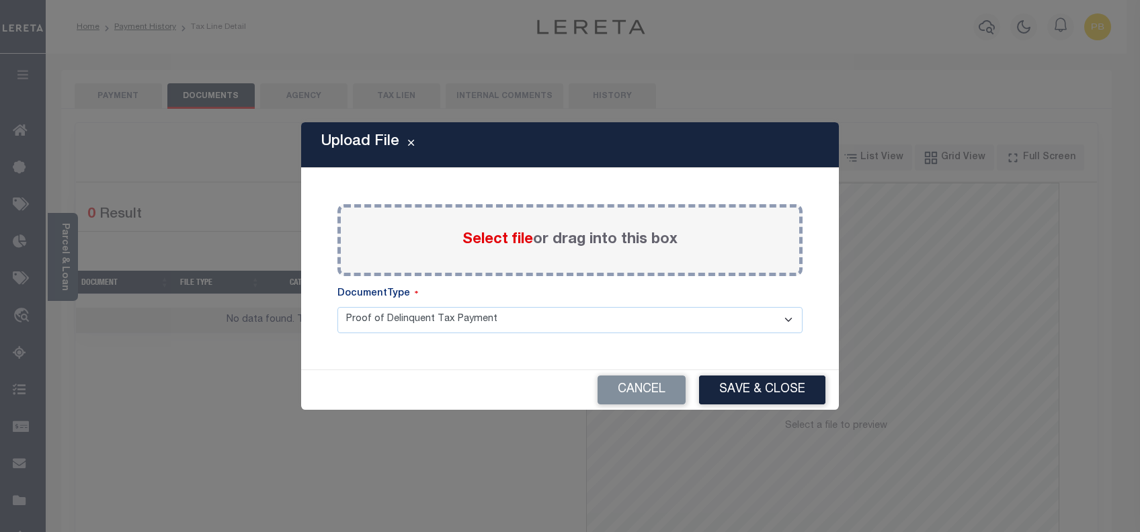
click at [483, 242] on span "Select file" at bounding box center [498, 240] width 71 height 15
click at [0, 0] on input "Select file or drag into this box" at bounding box center [0, 0] width 0 height 0
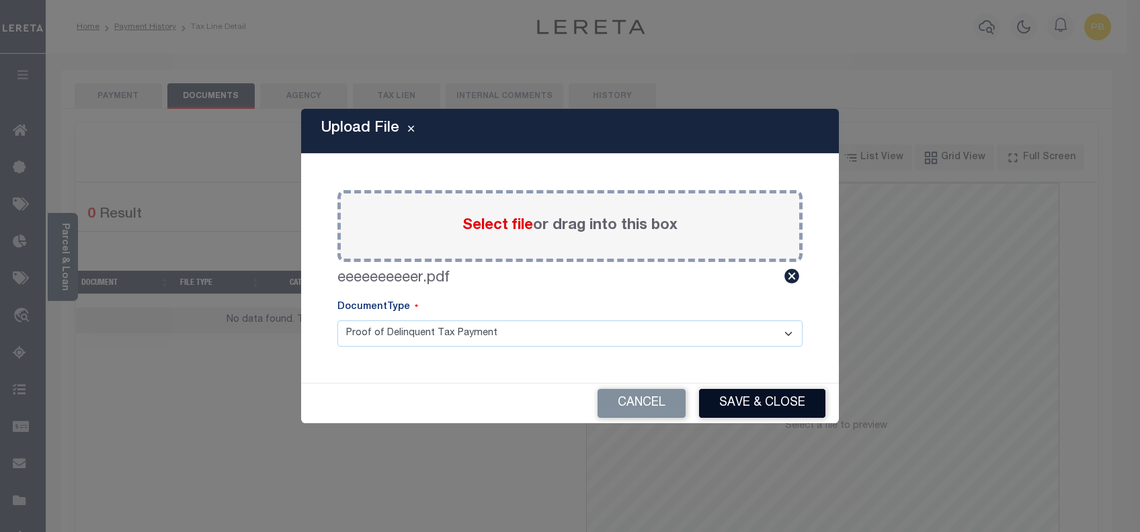
click at [765, 413] on button "Save & Close" at bounding box center [762, 403] width 126 height 29
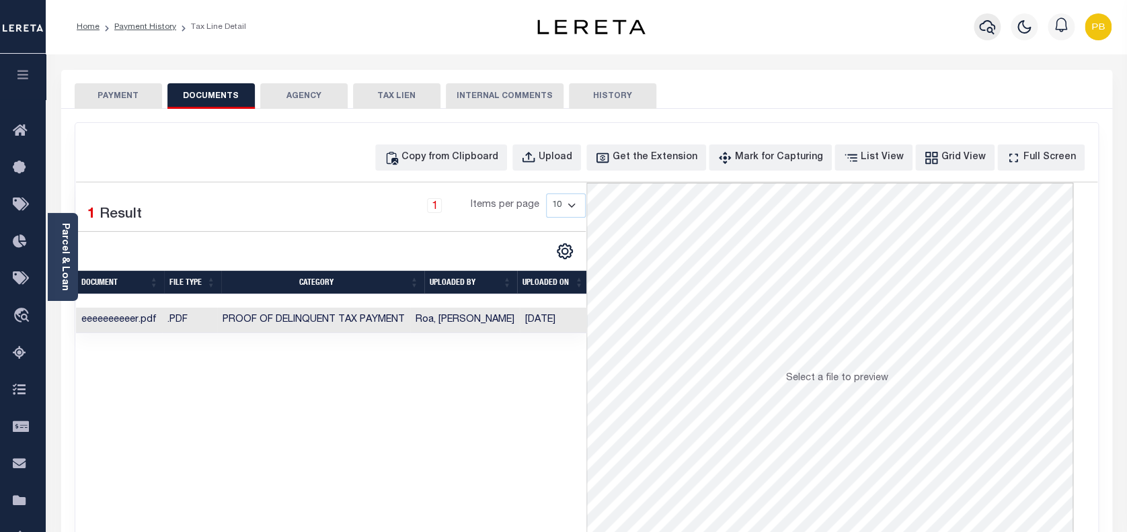
click at [988, 30] on icon "button" at bounding box center [987, 27] width 16 height 16
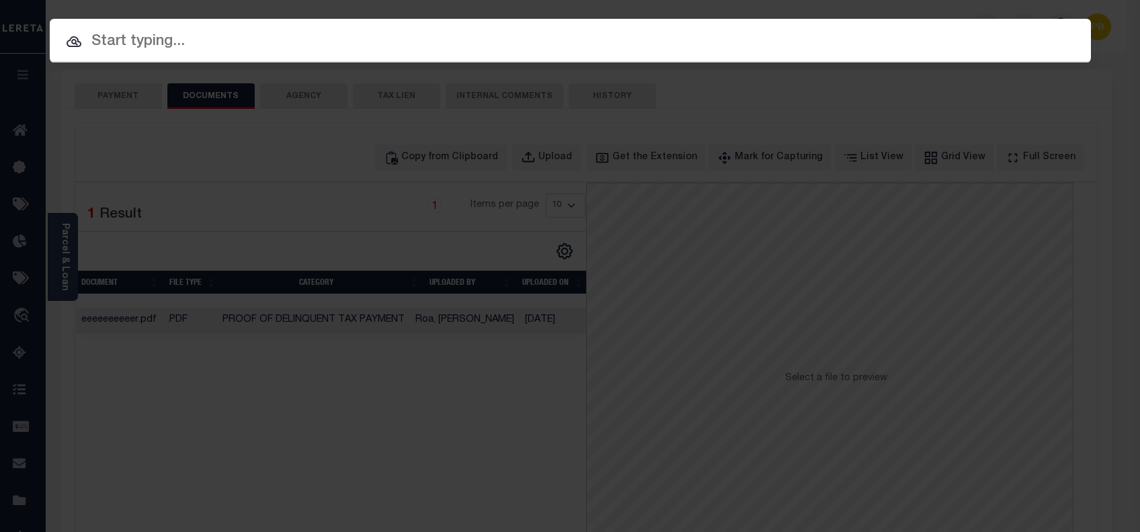
paste input "11004424"
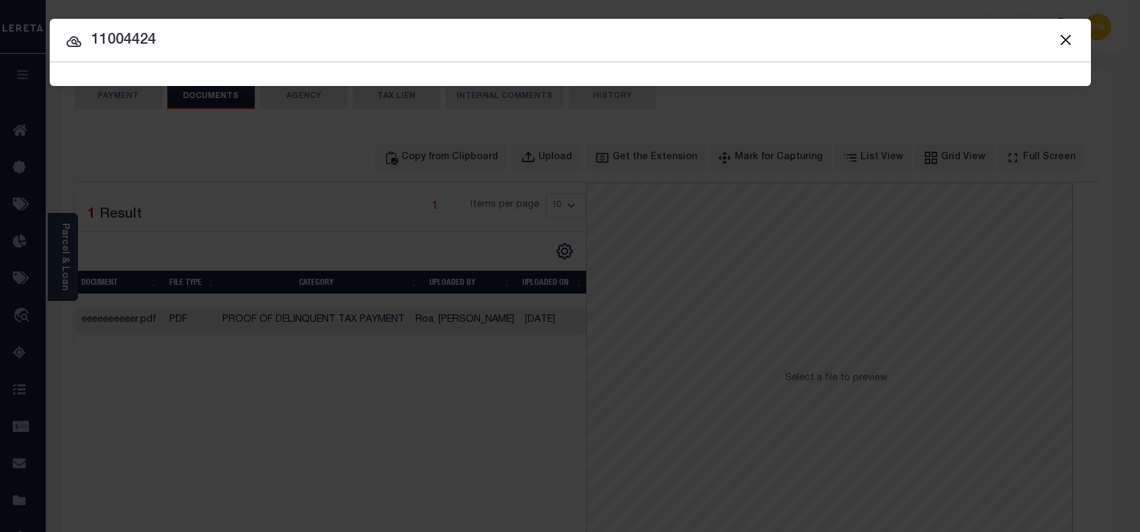
type input "11004424"
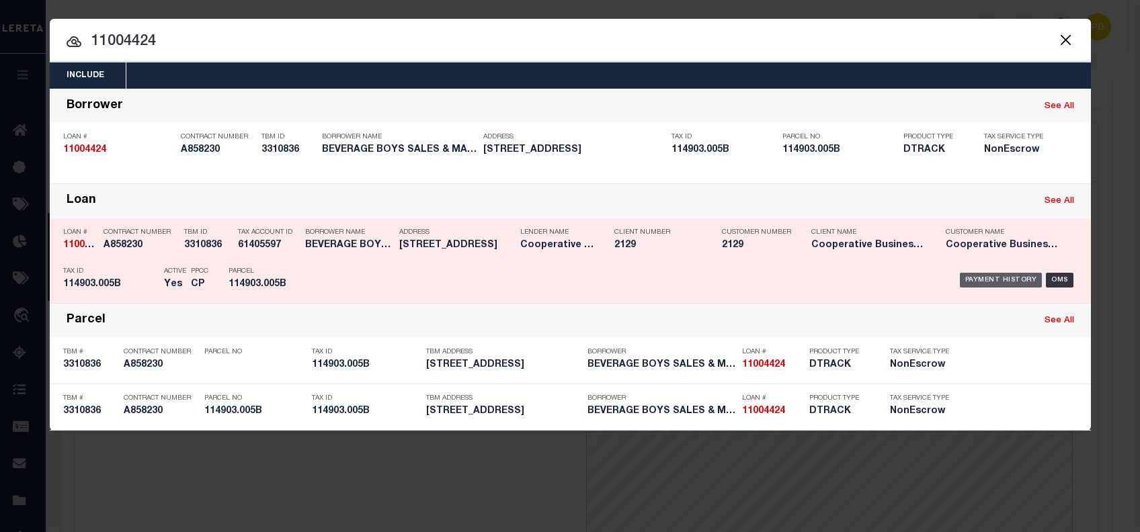
click at [994, 277] on div "Payment History" at bounding box center [1001, 280] width 83 height 15
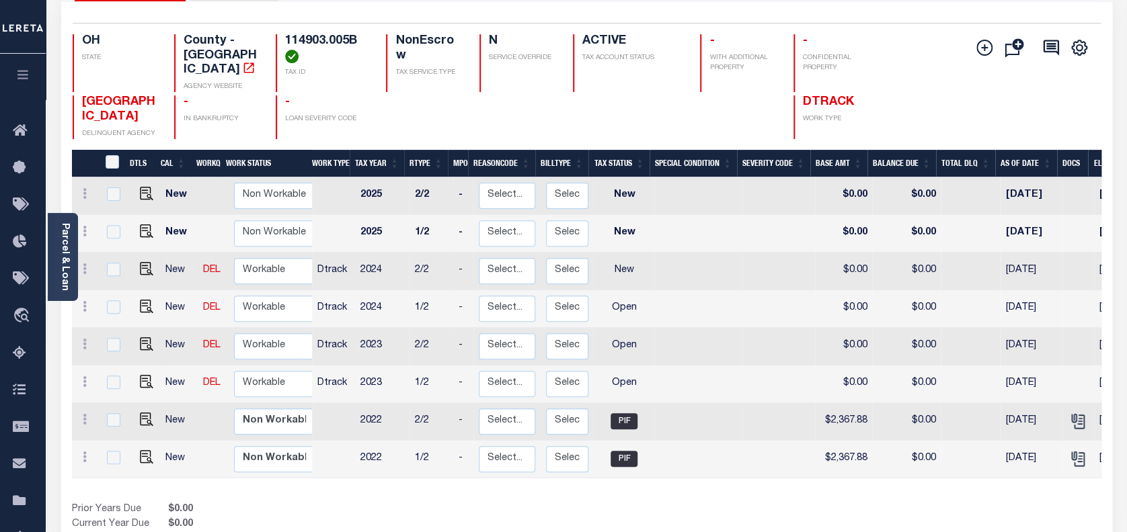
scroll to position [179, 0]
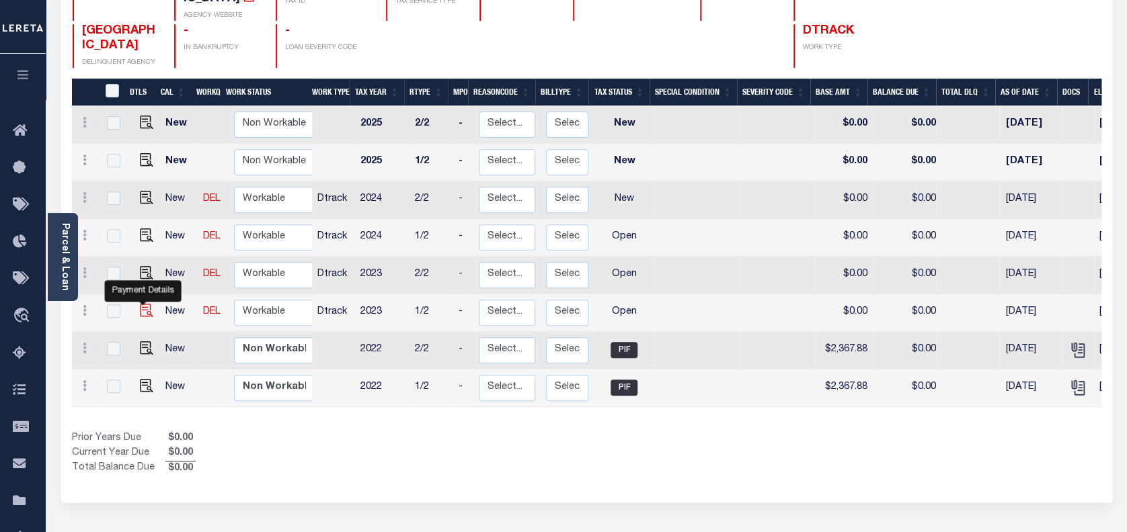
click at [141, 304] on img "" at bounding box center [146, 310] width 13 height 13
checkbox input "true"
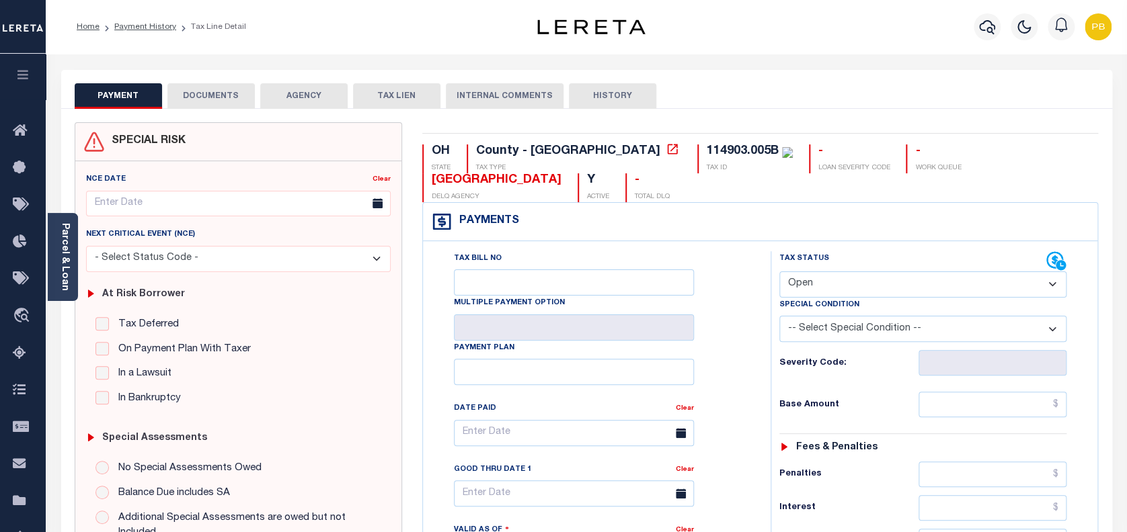
click at [842, 292] on select "- Select Status Code - Open Due/Unpaid Paid Incomplete No Tax Due Internal Refu…" at bounding box center [923, 285] width 288 height 26
select select "PYD"
click at [779, 272] on select "- Select Status Code - Open Due/Unpaid Paid Incomplete No Tax Due Internal Refu…" at bounding box center [923, 285] width 288 height 26
type input "[DATE]"
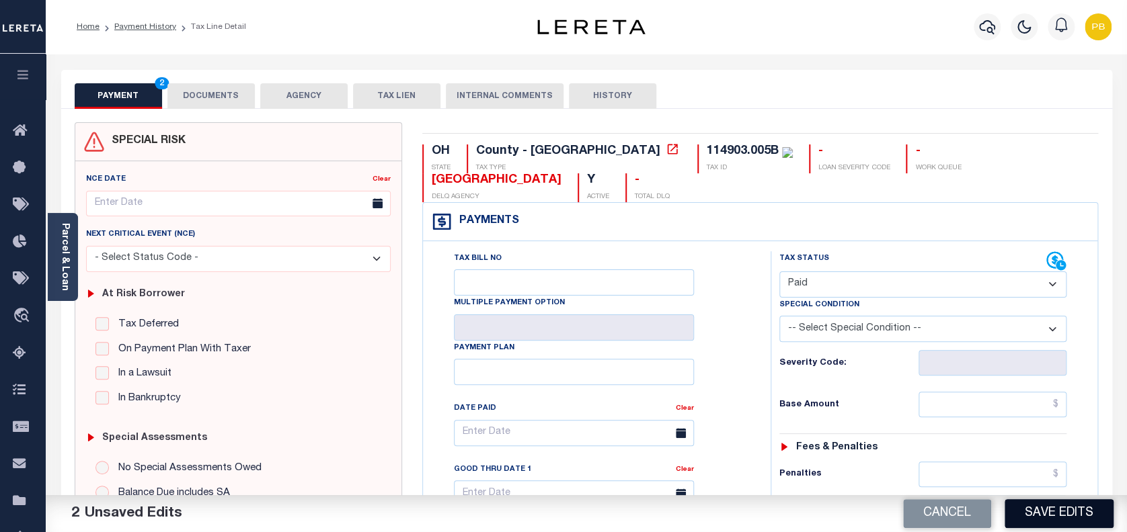
click at [1080, 522] on button "Save Edits" at bounding box center [1058, 513] width 109 height 29
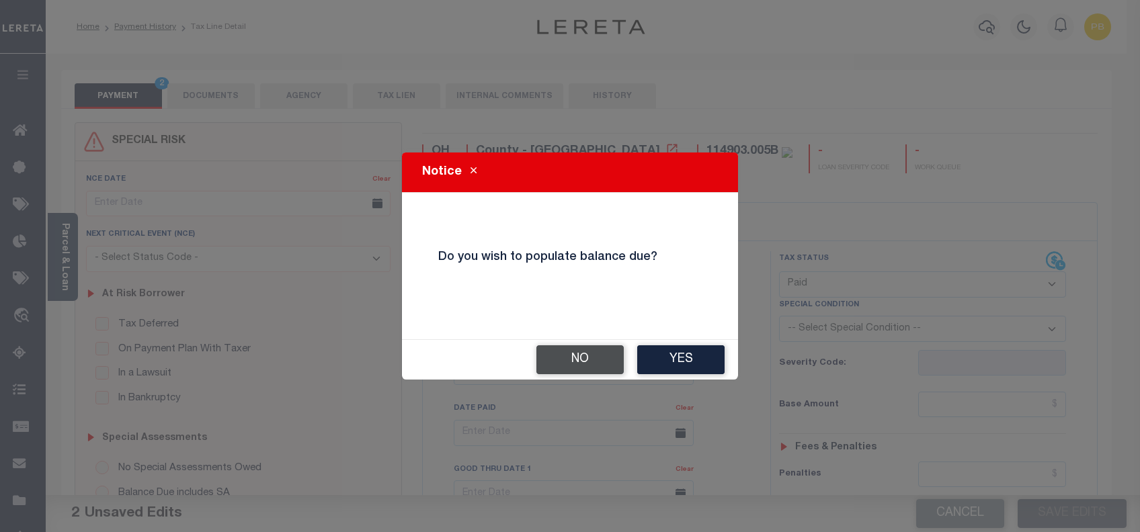
click at [578, 368] on button "No" at bounding box center [579, 360] width 87 height 29
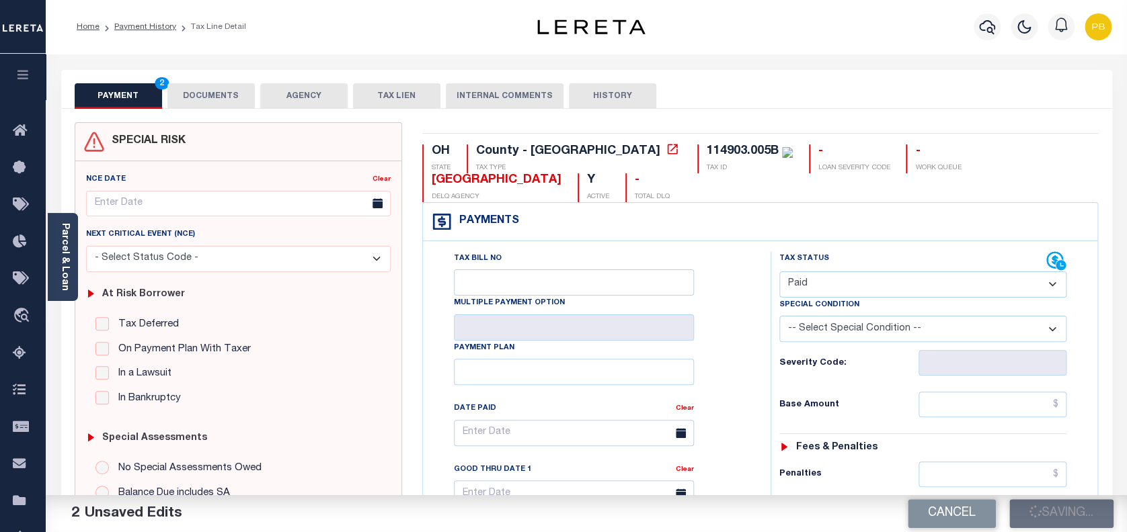
checkbox input "false"
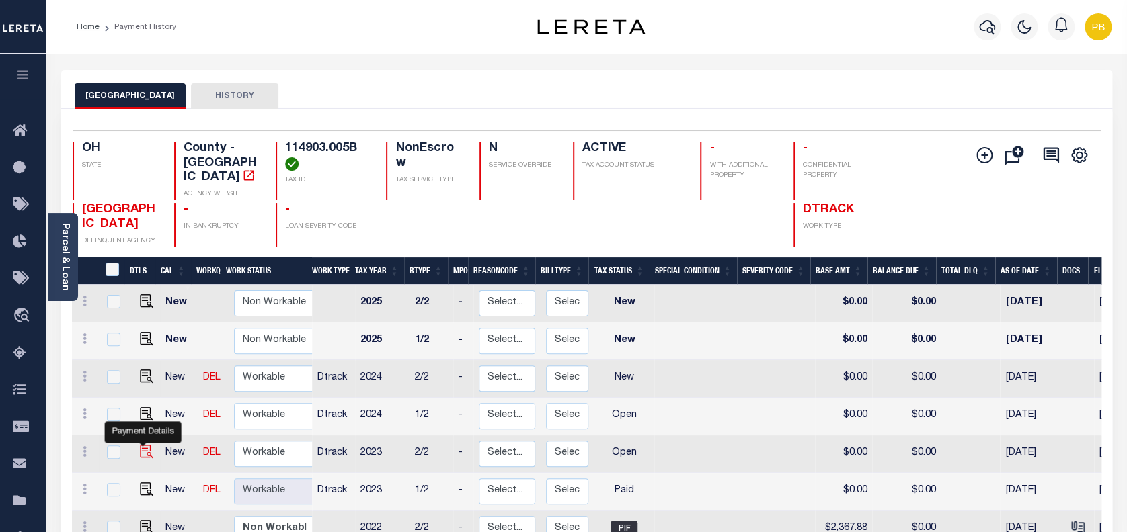
click at [143, 445] on img "" at bounding box center [146, 451] width 13 height 13
checkbox input "true"
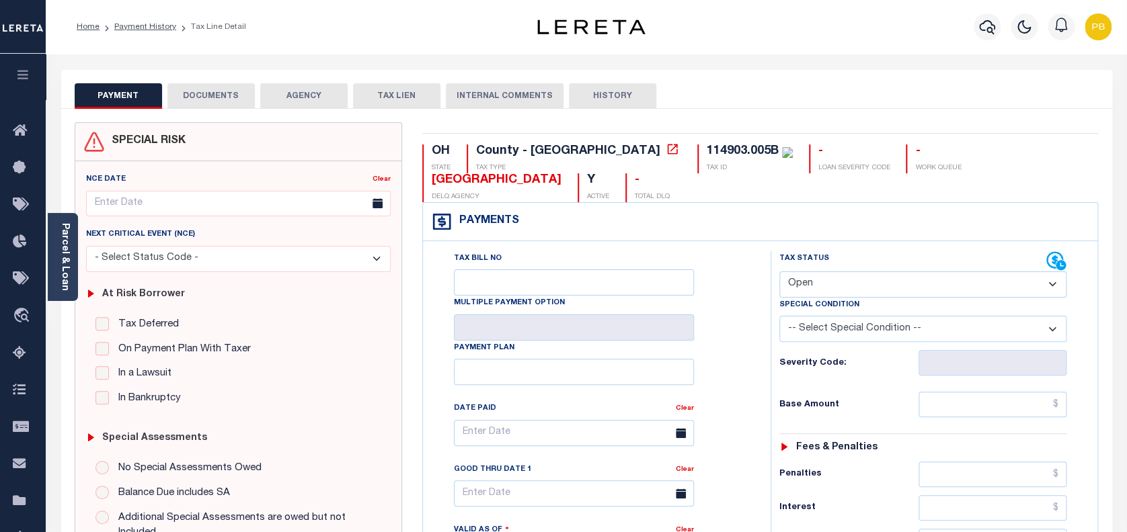
click at [828, 292] on select "- Select Status Code - Open Due/Unpaid Paid Incomplete No Tax Due Internal Refu…" at bounding box center [923, 285] width 288 height 26
select select "PYD"
click at [779, 272] on select "- Select Status Code - Open Due/Unpaid Paid Incomplete No Tax Due Internal Refu…" at bounding box center [923, 285] width 288 height 26
type input "[DATE]"
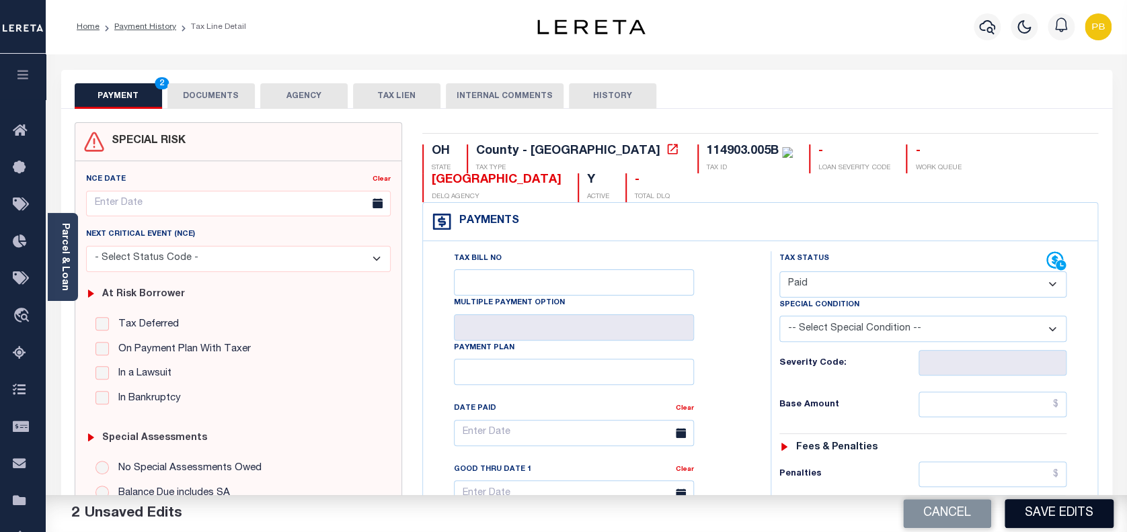
click at [1064, 516] on button "Save Edits" at bounding box center [1058, 513] width 109 height 29
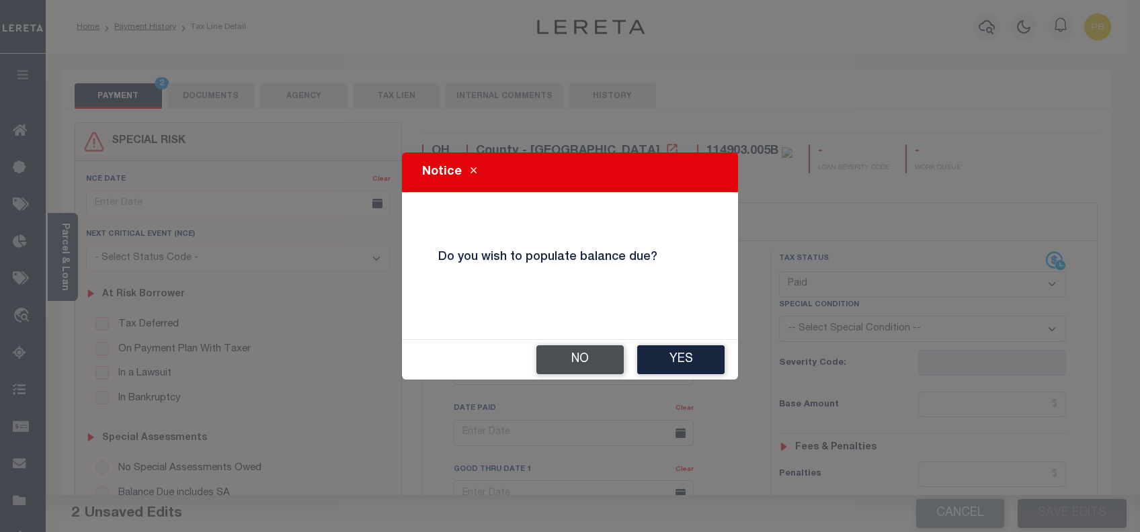
click at [554, 359] on button "No" at bounding box center [579, 360] width 87 height 29
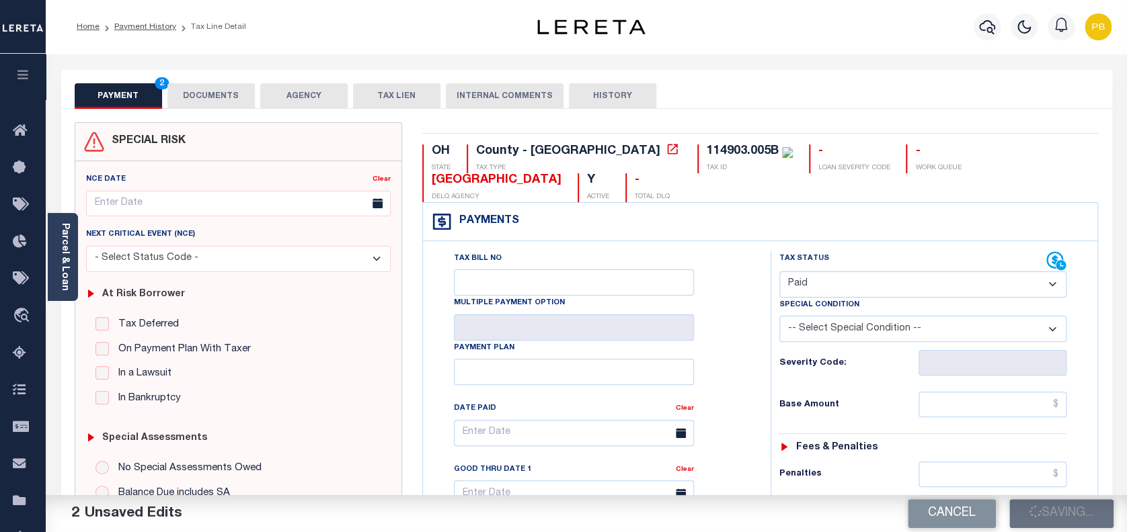
checkbox input "false"
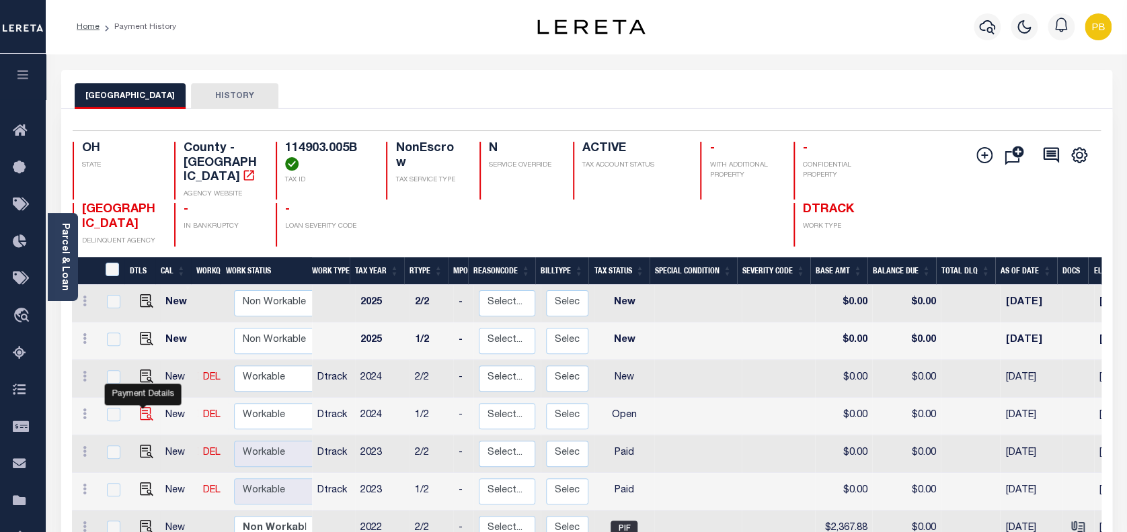
click at [140, 407] on img "" at bounding box center [146, 413] width 13 height 13
checkbox input "true"
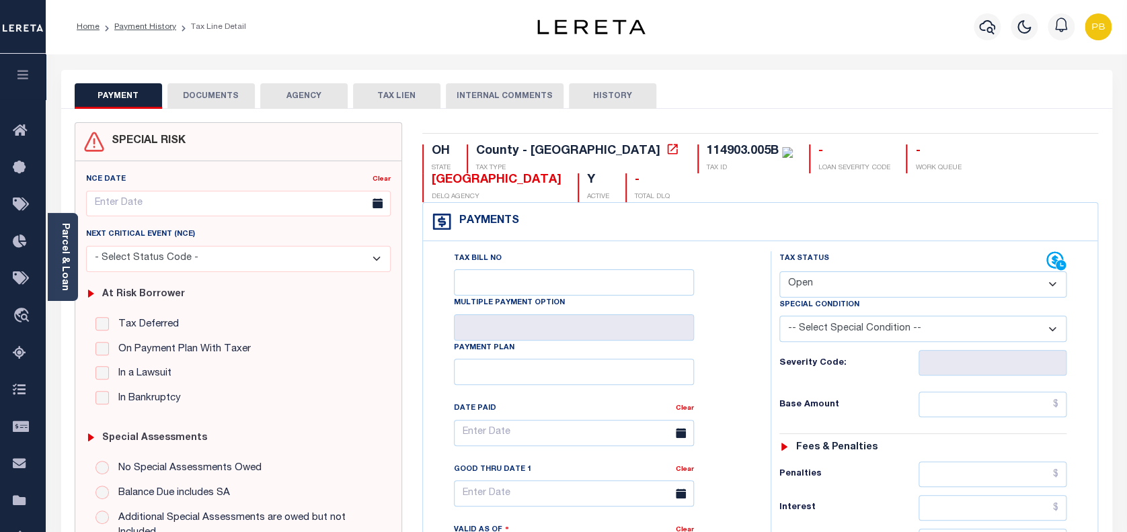
click at [833, 287] on select "- Select Status Code - Open Due/Unpaid Paid Incomplete No Tax Due Internal Refu…" at bounding box center [923, 285] width 288 height 26
select select "PYD"
click at [779, 272] on select "- Select Status Code - Open Due/Unpaid Paid Incomplete No Tax Due Internal Refu…" at bounding box center [923, 285] width 288 height 26
type input "[DATE]"
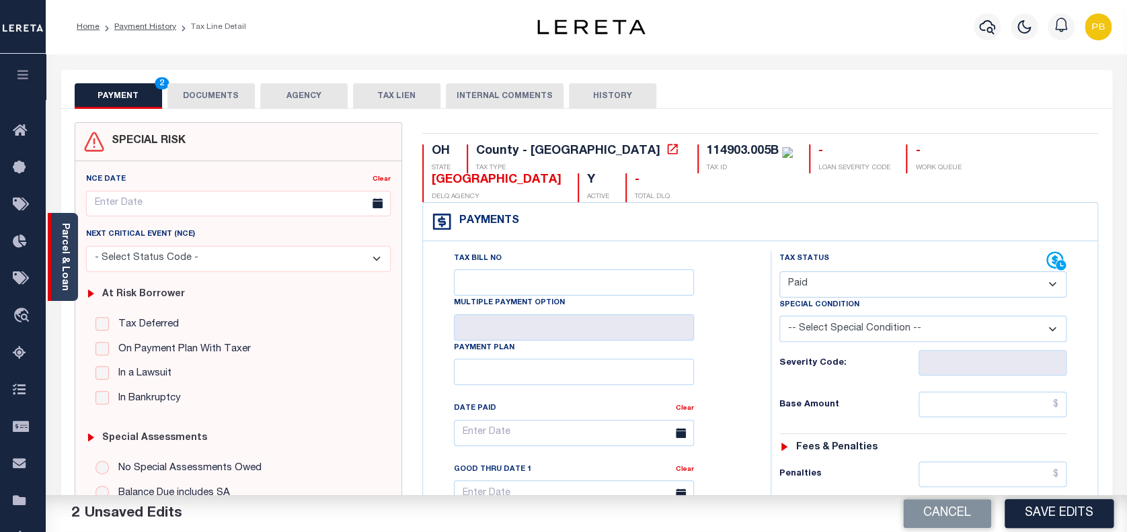
click at [69, 265] on link "Parcel & Loan" at bounding box center [64, 257] width 9 height 68
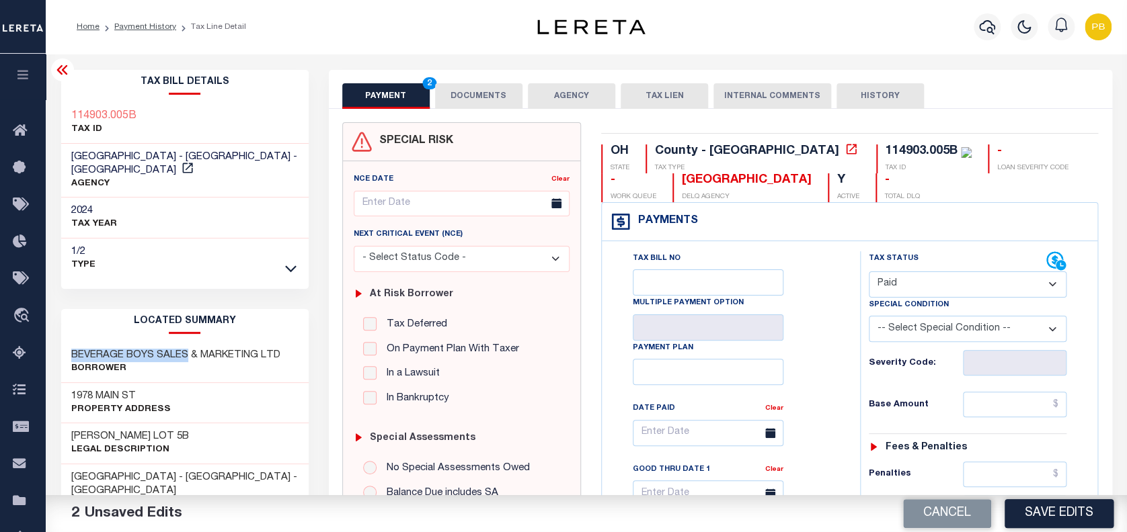
drag, startPoint x: 188, startPoint y: 339, endPoint x: 69, endPoint y: 336, distance: 119.7
click at [69, 342] on div "BEVERAGE BOYS SALES & MARKETING LTD Borrower" at bounding box center [184, 362] width 247 height 41
copy h3 "BEVERAGE BOYS SALES"
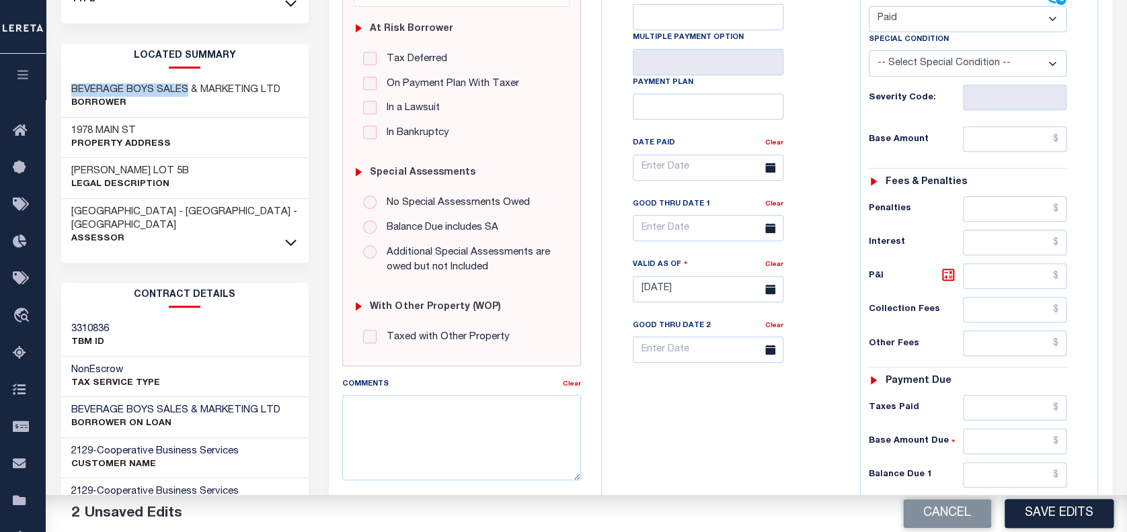
scroll to position [269, 0]
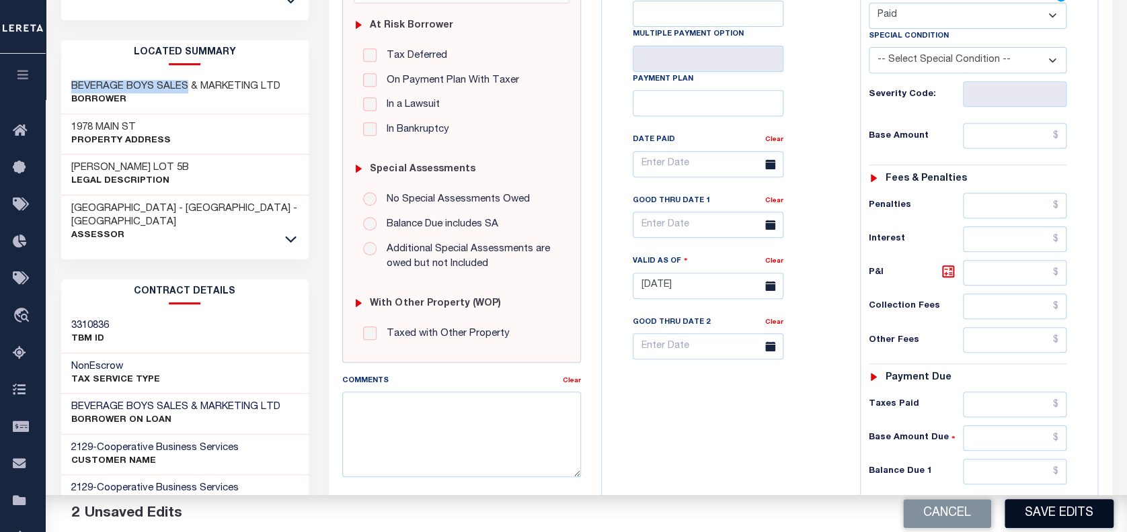
click at [1050, 509] on button "Save Edits" at bounding box center [1058, 513] width 109 height 29
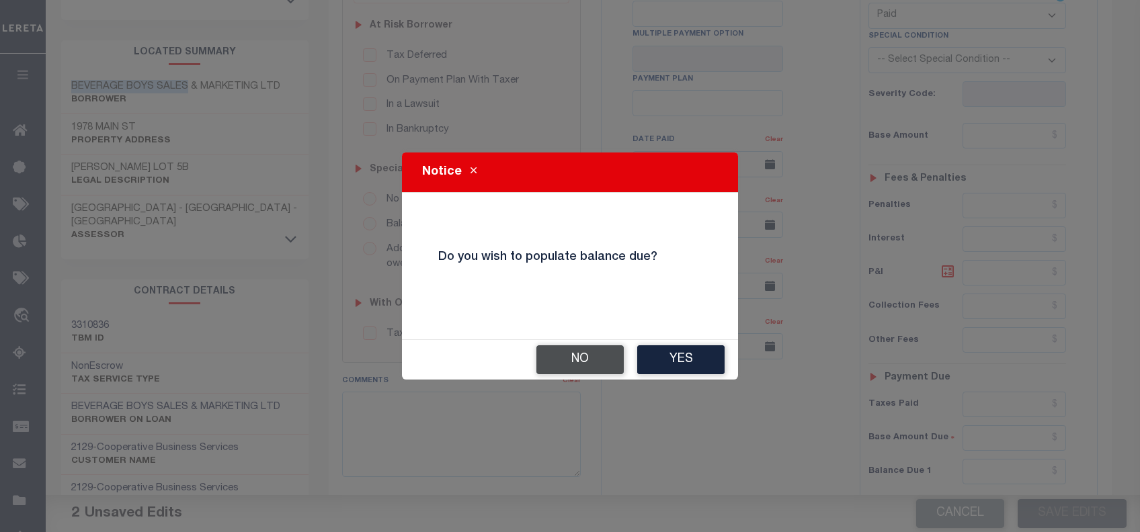
click at [615, 374] on button "No" at bounding box center [579, 360] width 87 height 29
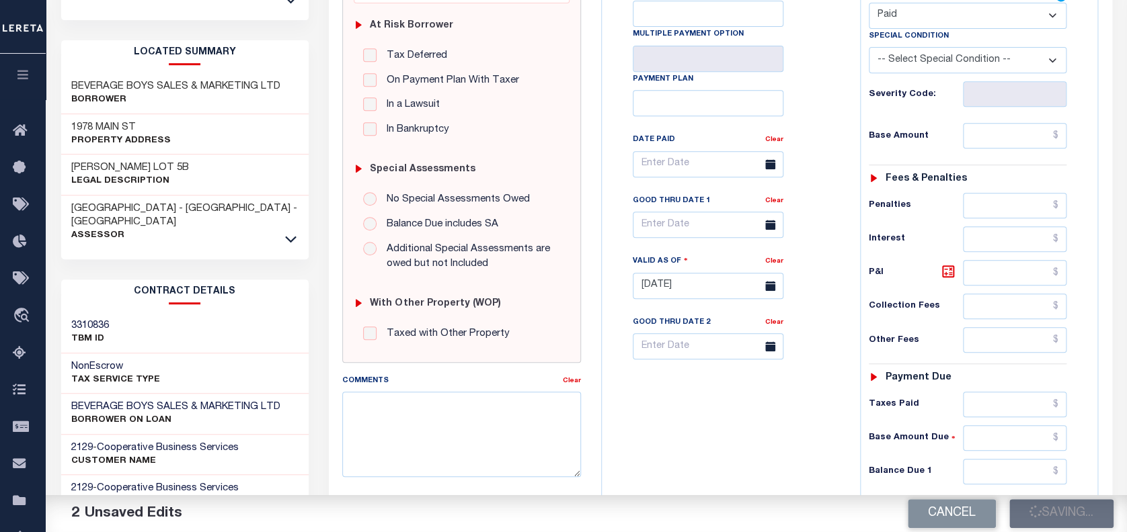
click at [592, 362] on div "OH STATE County - OH TAX TYPE 114903.005B TAX ID - LOAN SEVERITY CODE - WORK QU…" at bounding box center [850, 284] width 518 height 863
checkbox input "false"
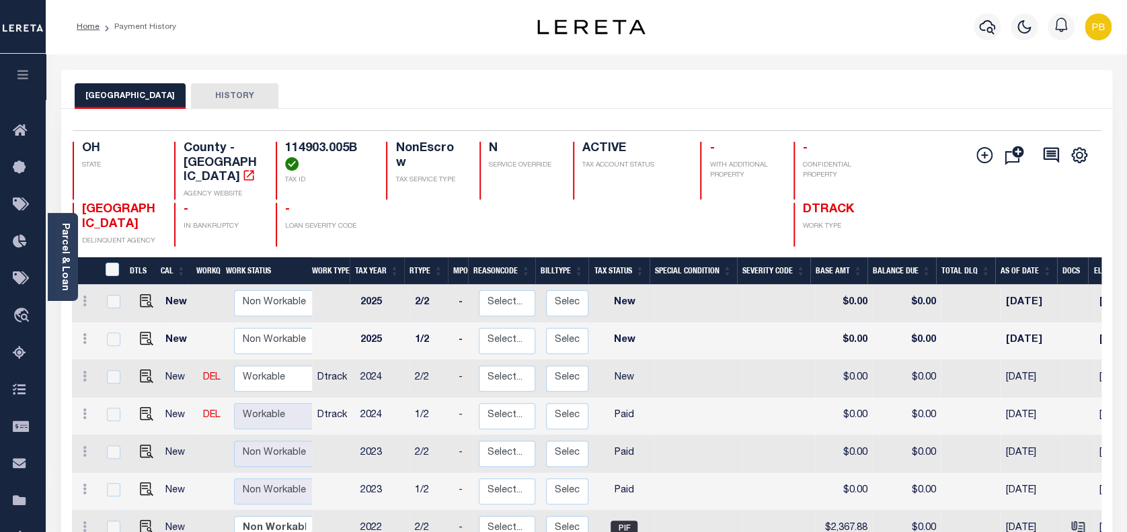
scroll to position [5, 0]
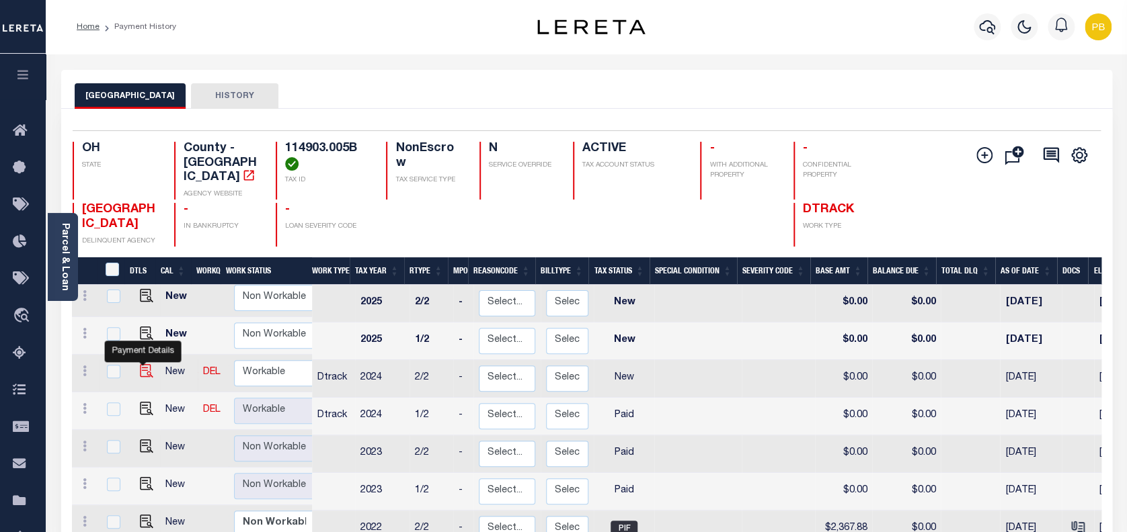
click at [145, 364] on img "" at bounding box center [146, 370] width 13 height 13
checkbox input "true"
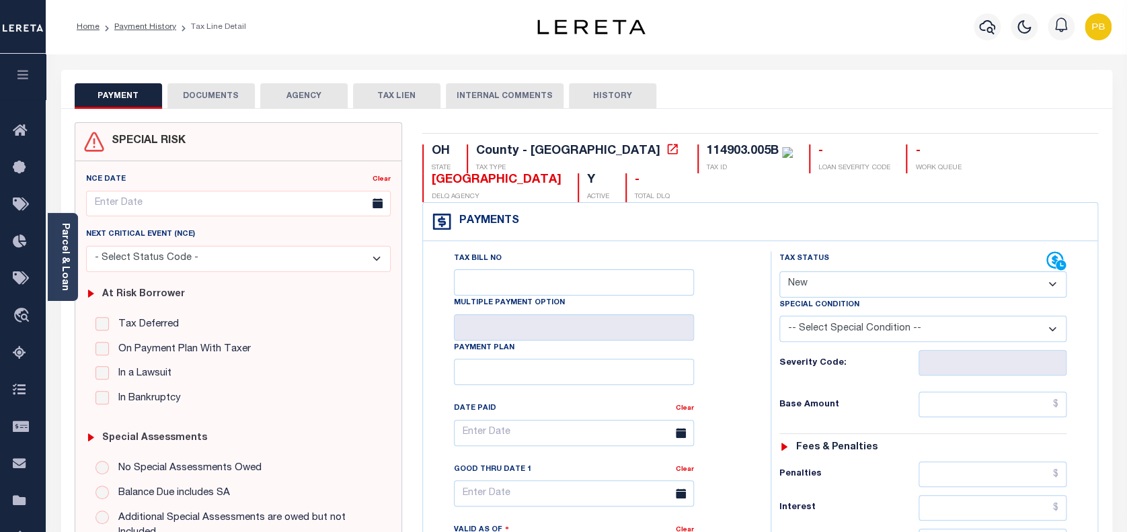
drag, startPoint x: 844, startPoint y: 282, endPoint x: 840, endPoint y: 293, distance: 12.1
click at [844, 282] on select "- Select Status Code - Open Due/Unpaid Paid Incomplete No Tax Due Internal Refu…" at bounding box center [923, 285] width 288 height 26
select select "PYD"
click at [779, 272] on select "- Select Status Code - Open Due/Unpaid Paid Incomplete No Tax Due Internal Refu…" at bounding box center [923, 285] width 288 height 26
type input "[DATE]"
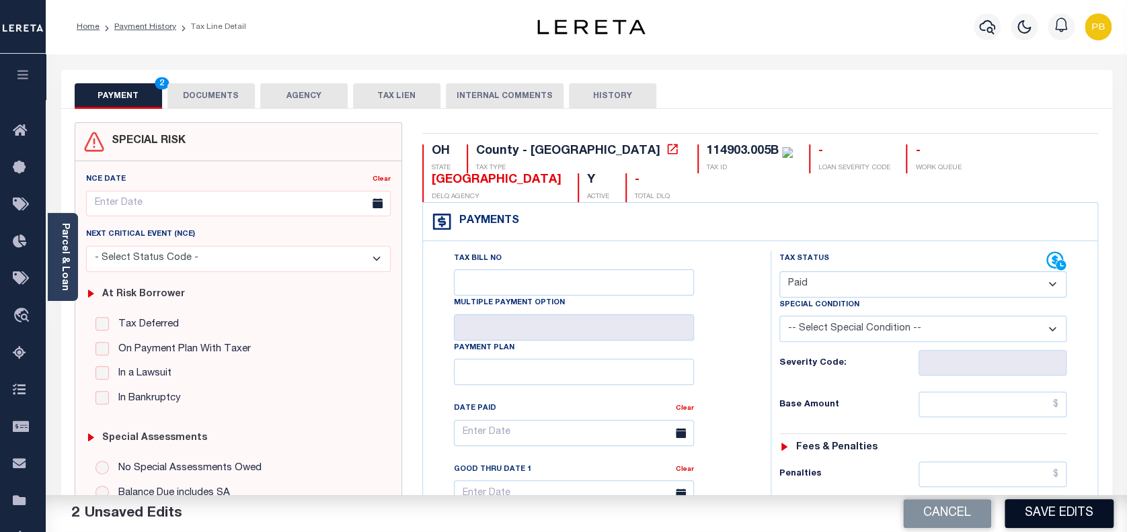
click at [1055, 506] on button "Save Edits" at bounding box center [1058, 513] width 109 height 29
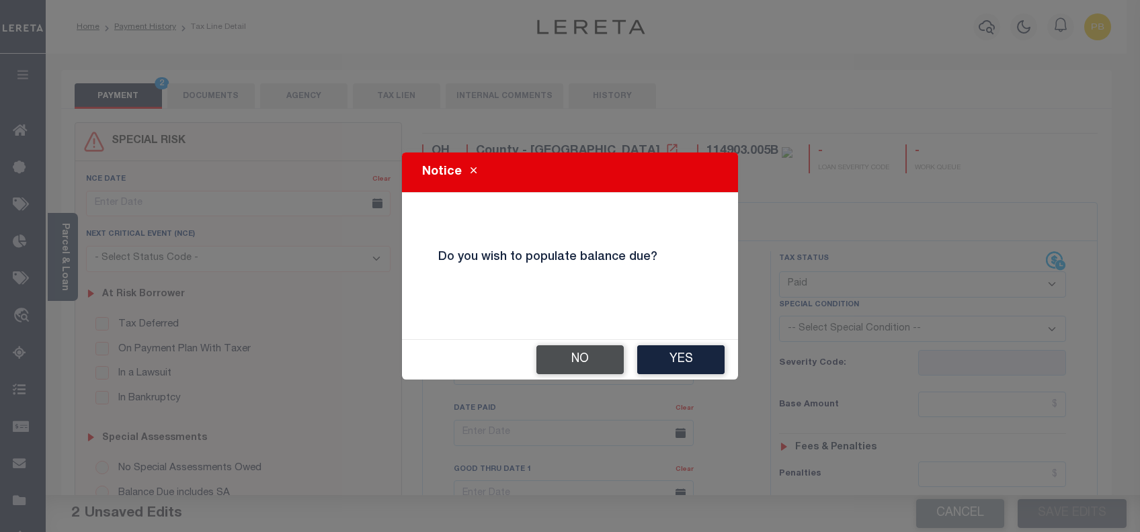
click at [580, 369] on button "No" at bounding box center [579, 360] width 87 height 29
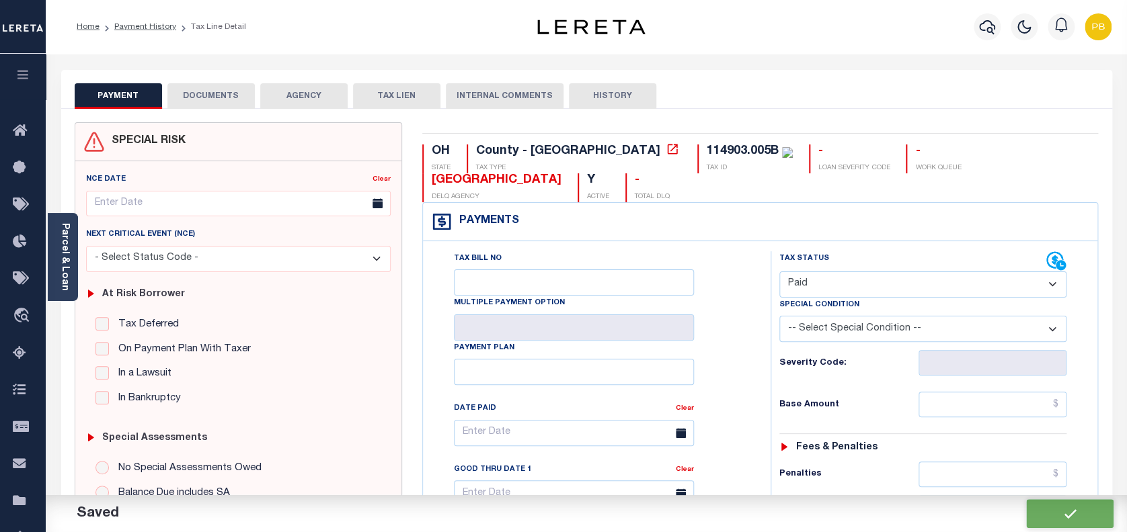
checkbox input "false"
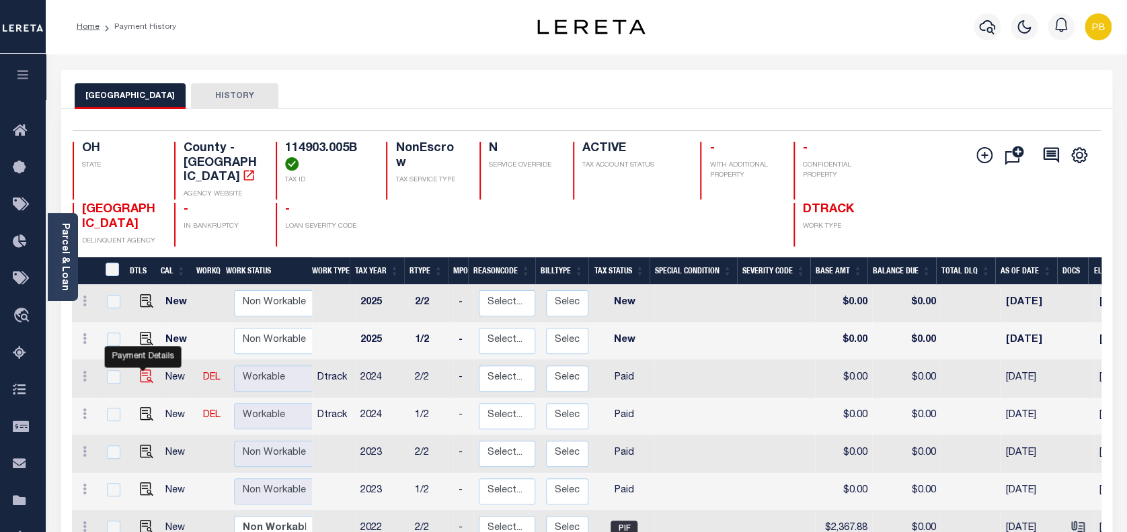
click at [140, 370] on img "" at bounding box center [146, 376] width 13 height 13
checkbox input "true"
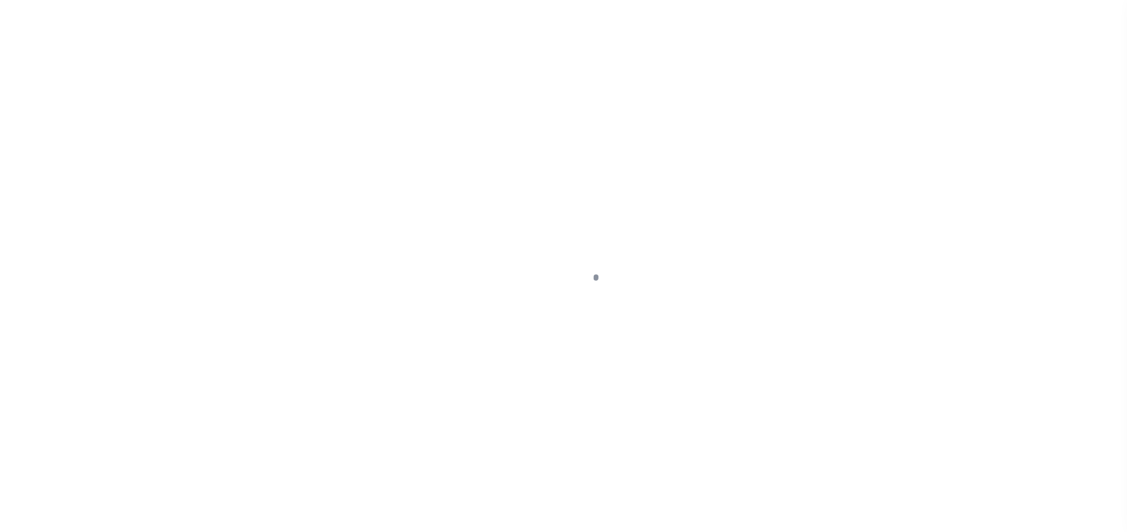
select select "PYD"
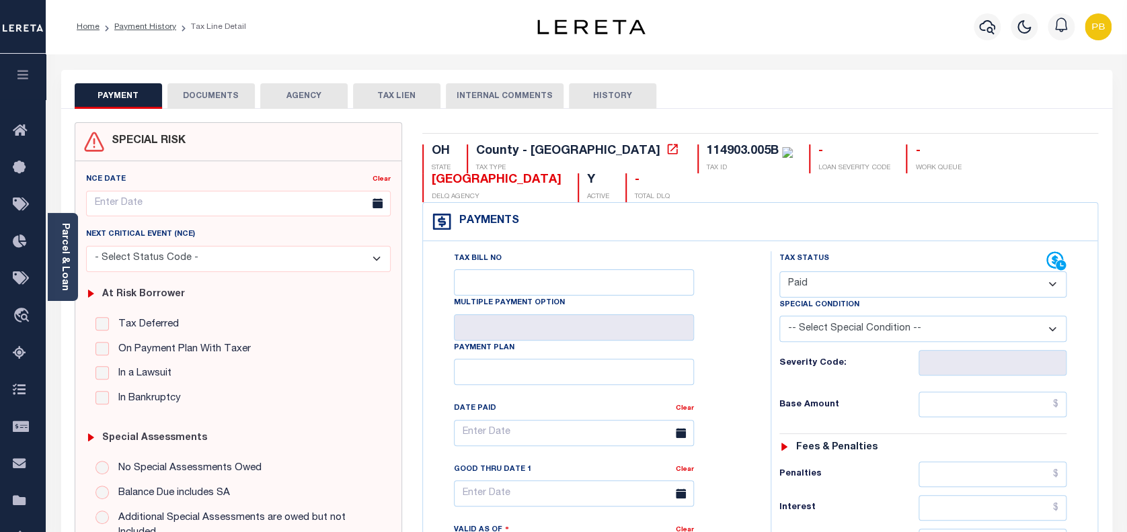
click at [212, 91] on button "DOCUMENTS" at bounding box center [210, 96] width 87 height 26
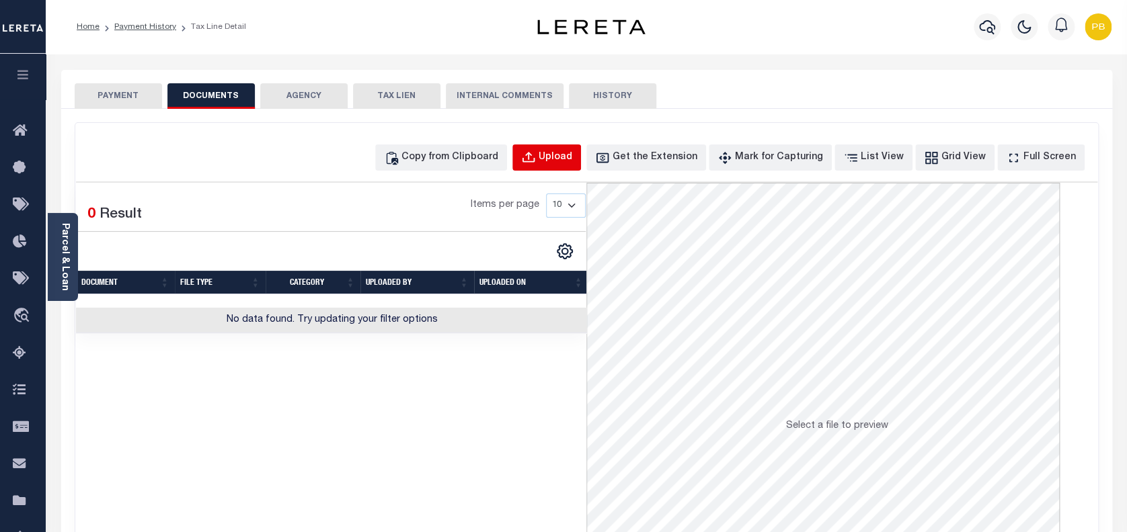
click at [572, 156] on div "Upload" at bounding box center [555, 158] width 34 height 15
select select "POP"
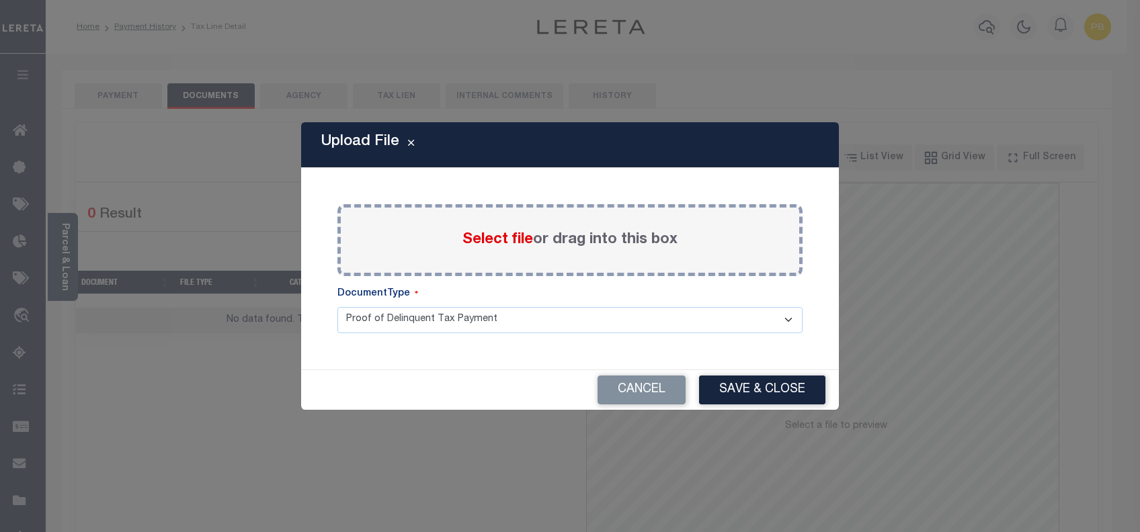
click at [497, 237] on span "Select file" at bounding box center [498, 240] width 71 height 15
click at [0, 0] on input "Select file or drag into this box" at bounding box center [0, 0] width 0 height 0
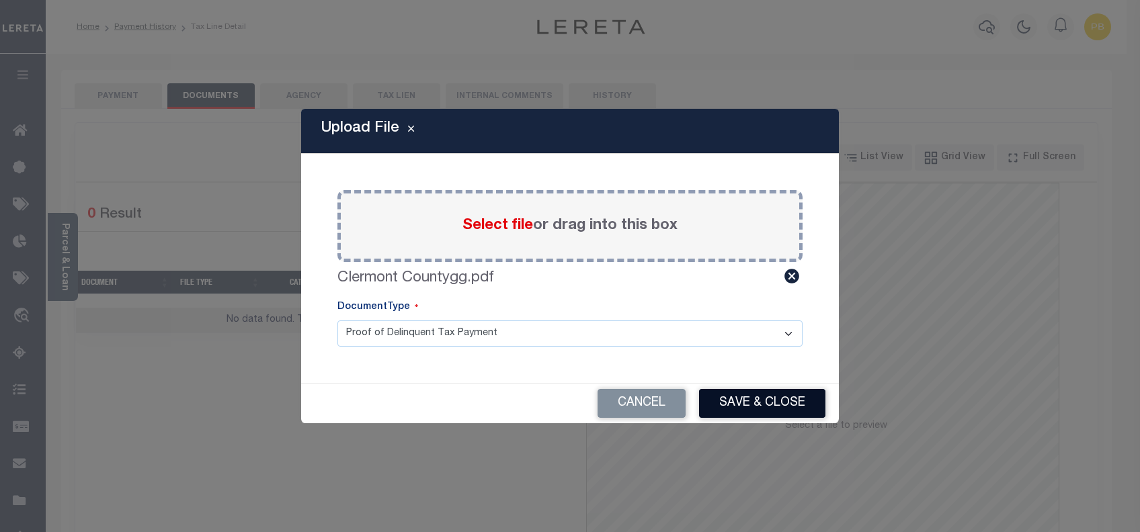
click at [762, 396] on button "Save & Close" at bounding box center [762, 403] width 126 height 29
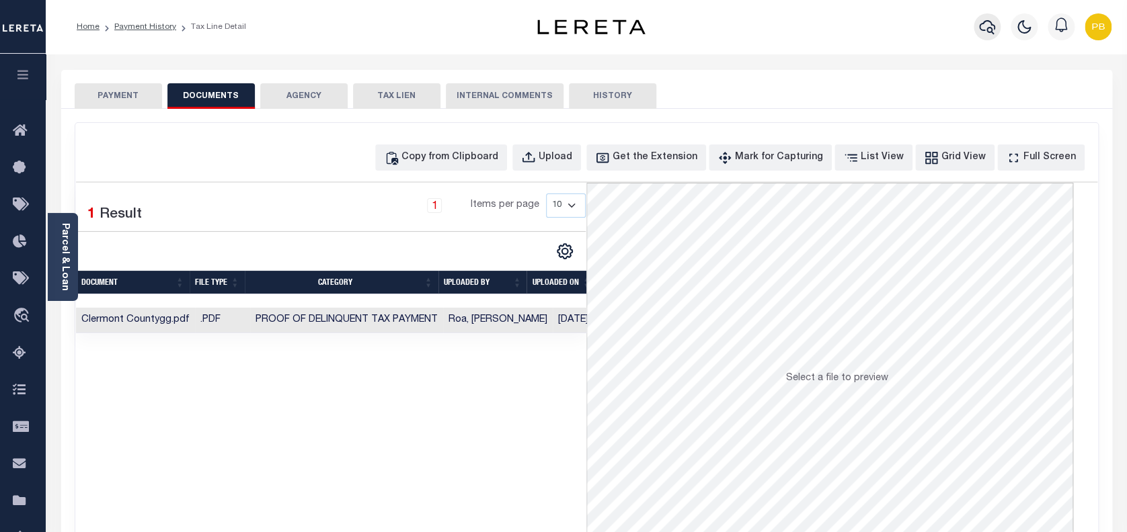
click at [985, 35] on icon "button" at bounding box center [987, 27] width 16 height 16
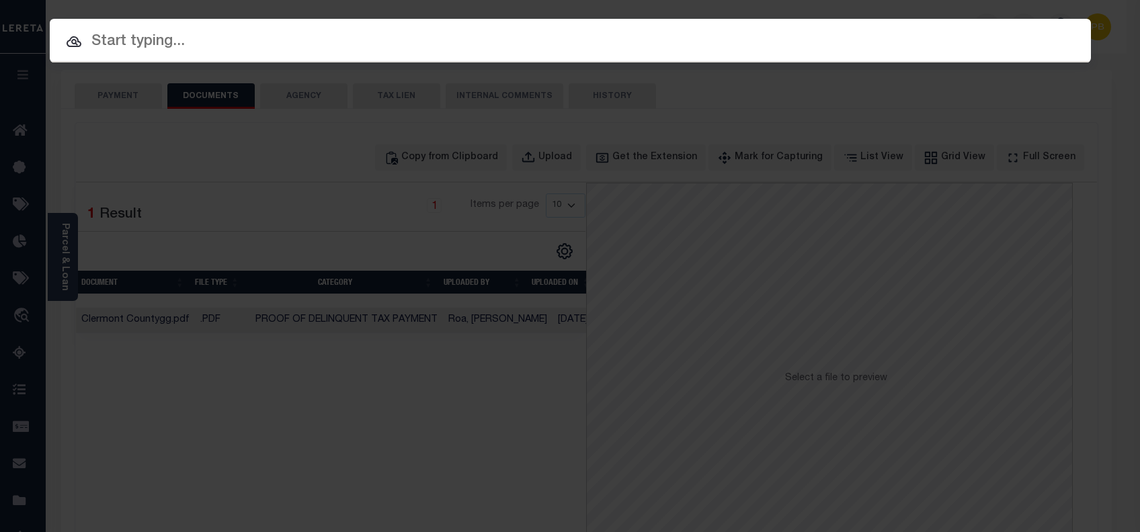
paste input "11104741"
type input "11104741"
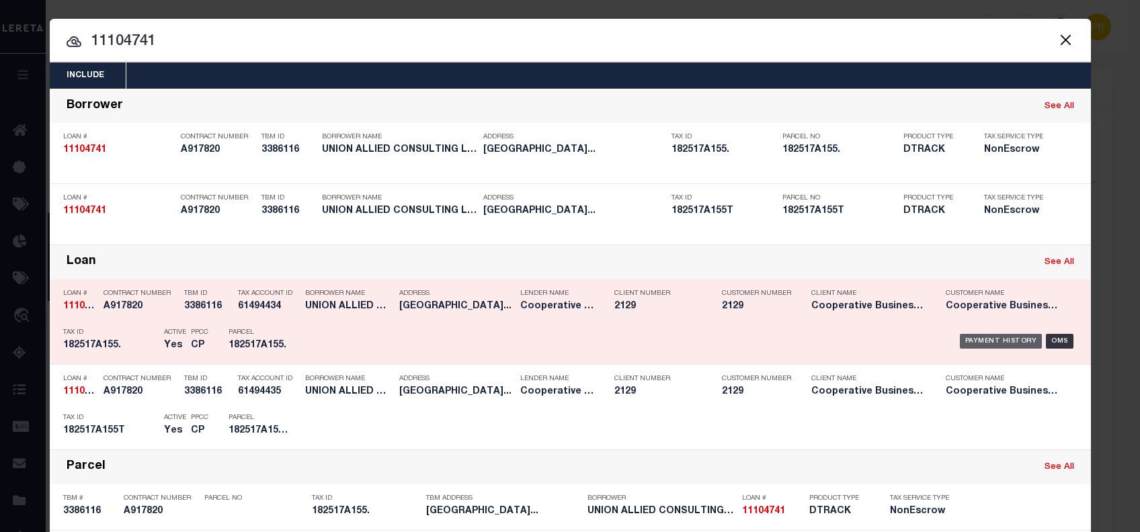
click at [983, 337] on div "Payment History" at bounding box center [1001, 341] width 83 height 15
